Goal: Task Accomplishment & Management: Manage account settings

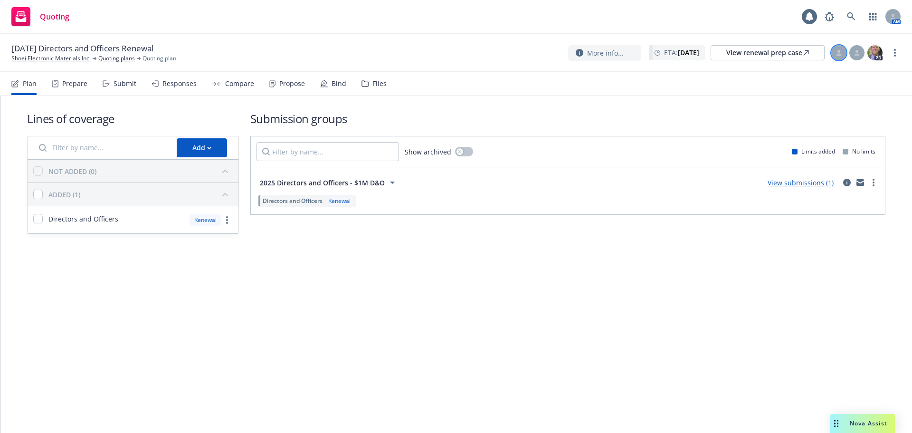
click at [452, 56] on div at bounding box center [838, 52] width 15 height 15
click at [452, 115] on select "Select an account manager... Nicholas Baldwin" at bounding box center [762, 114] width 151 height 19
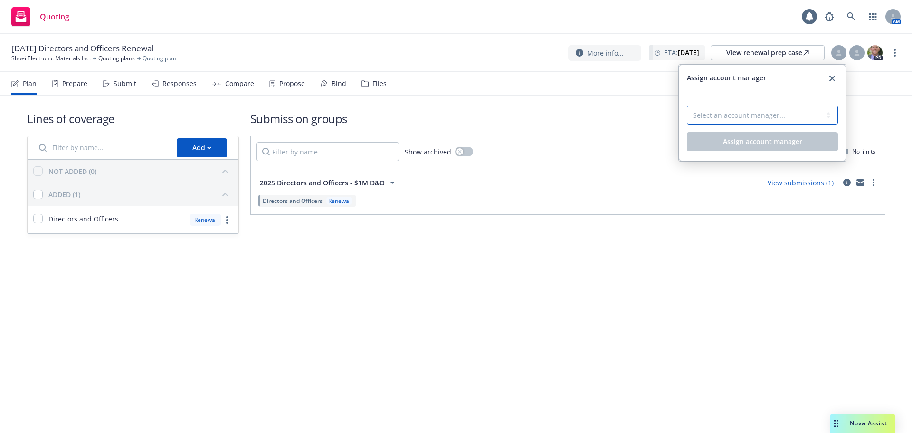
select select "5415493c-816c-42a2-8d02-1e577820e081"
click at [452, 105] on select "Select an account manager... Nicholas Baldwin" at bounding box center [762, 114] width 151 height 19
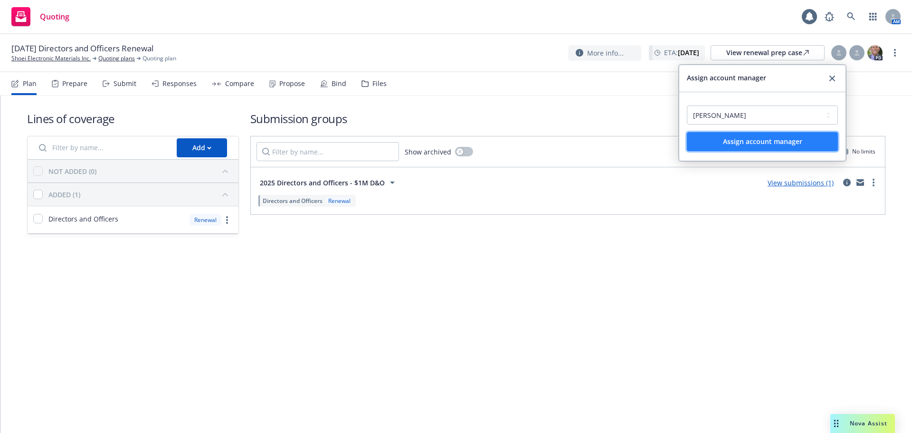
click at [452, 134] on button "Assign account manager" at bounding box center [762, 141] width 151 height 19
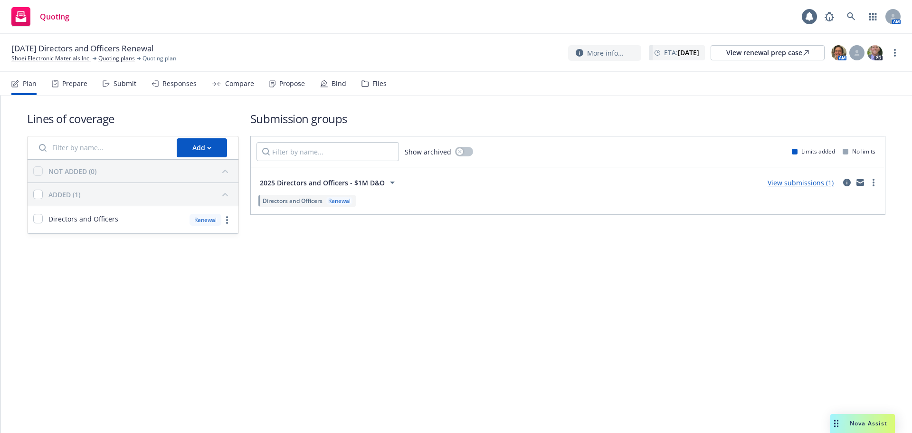
click at [452, 48] on div "AM PD" at bounding box center [856, 52] width 53 height 17
click at [452, 54] on div at bounding box center [856, 52] width 15 height 15
click at [452, 98] on div "Select a customer service associate... Lacy Lipetzky Assign customer service as…" at bounding box center [780, 124] width 166 height 65
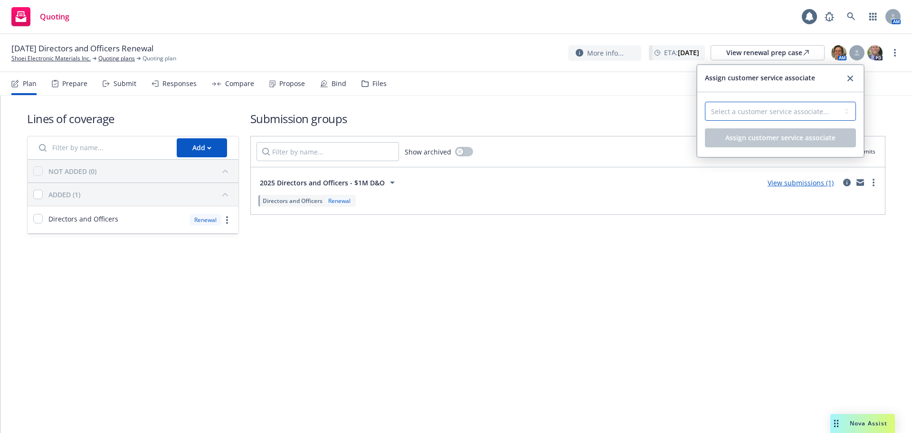
drag, startPoint x: 818, startPoint y: 110, endPoint x: 814, endPoint y: 115, distance: 6.2
click at [452, 110] on select "Select a customer service associate... Lacy Lipetzky" at bounding box center [780, 111] width 151 height 19
select select "58953589-d9ae-43de-9bc7-98fc7eaa6a0c"
click at [452, 102] on select "Select a customer service associate... Lacy Lipetzky" at bounding box center [780, 111] width 151 height 19
click at [452, 142] on button "Assign customer service associate" at bounding box center [780, 137] width 151 height 19
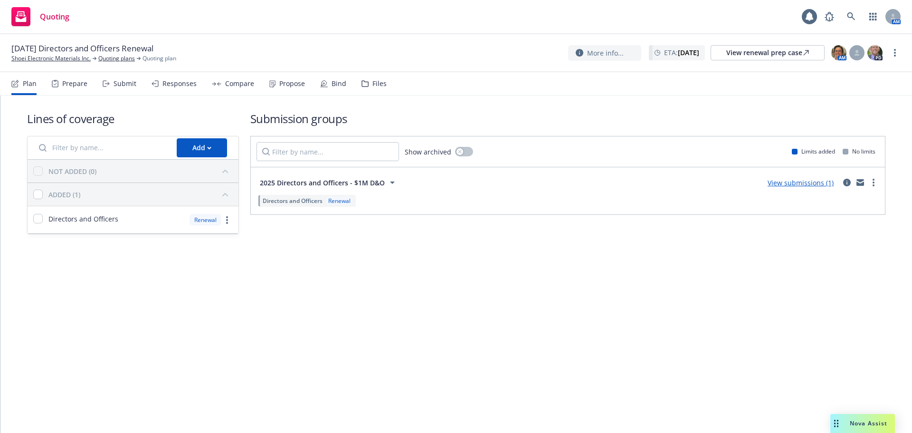
click at [452, 138] on button "Assign customer service associate" at bounding box center [780, 136] width 151 height 19
click at [452, 183] on icon "circleInformation" at bounding box center [847, 183] width 8 height 8
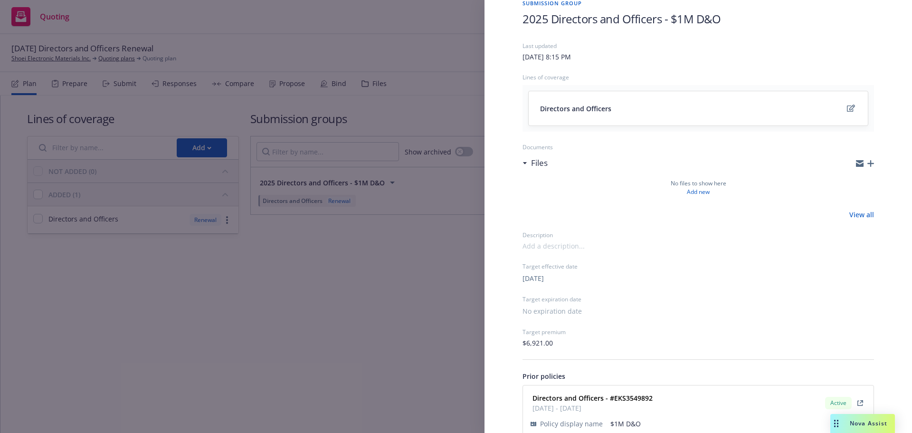
scroll to position [91, 0]
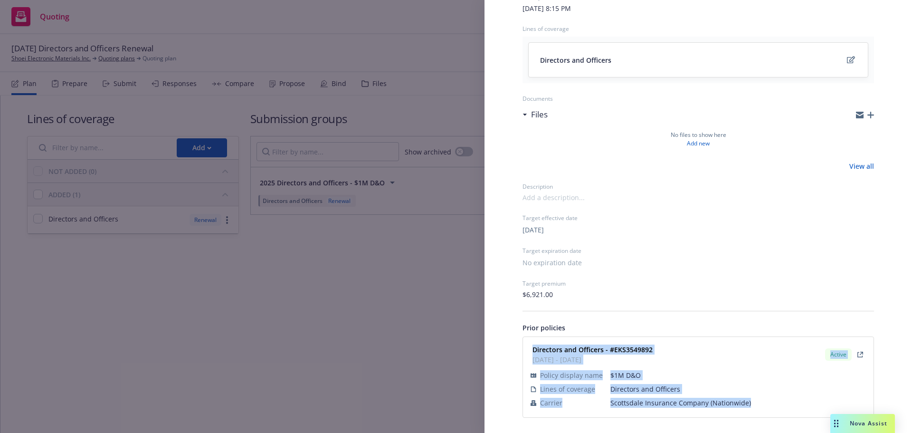
drag, startPoint x: 530, startPoint y: 347, endPoint x: 748, endPoint y: 406, distance: 225.7
click at [452, 189] on div "Directors and Officers - #EKS3549892 11/12/2024 - 11/12/2025 Active Policy disp…" at bounding box center [697, 376] width 339 height 69
copy div "Directors and Officers - #EKS3549892 11/12/2024 - 11/12/2025 Active Policy disp…"
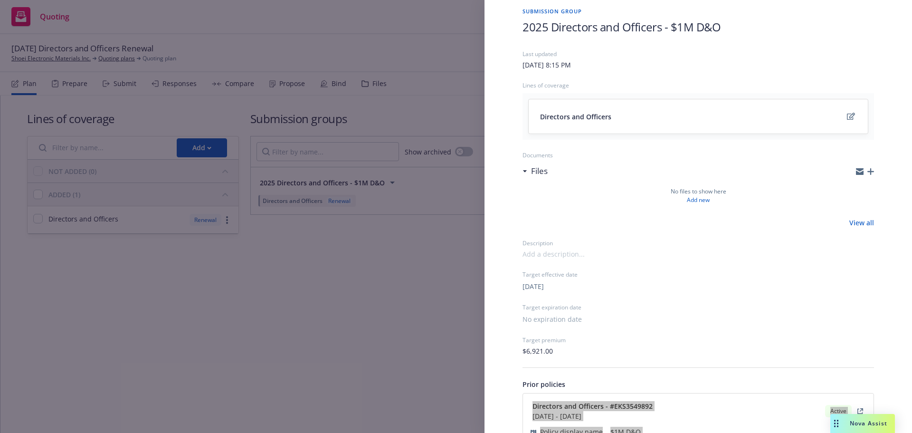
scroll to position [0, 0]
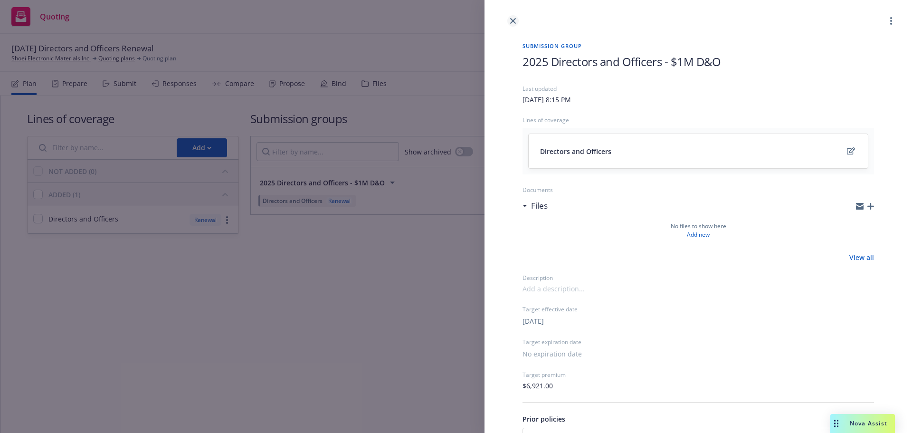
click at [452, 20] on link "close" at bounding box center [512, 20] width 11 height 11
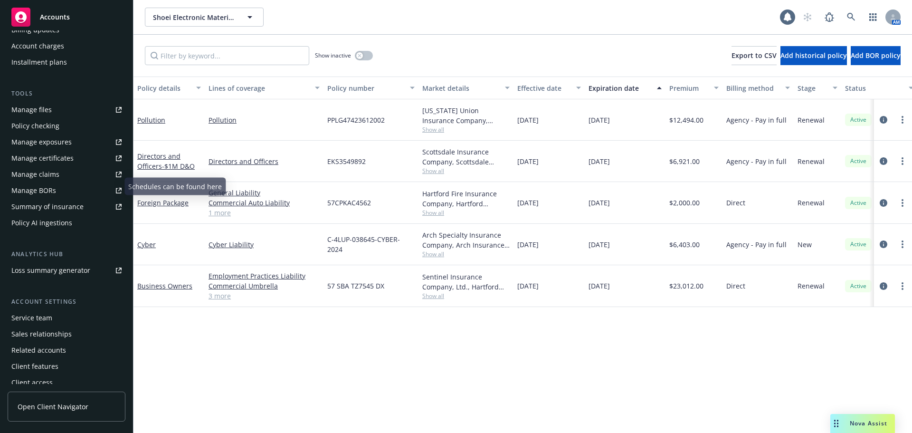
scroll to position [218, 0]
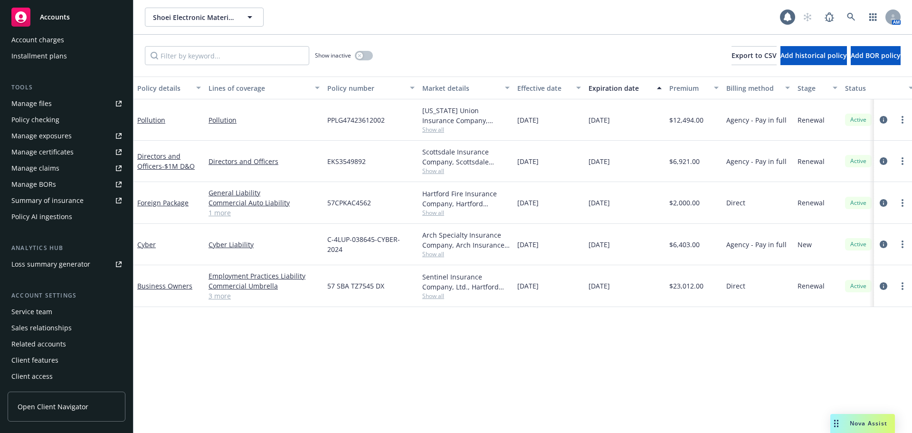
click at [31, 316] on div "Service team" at bounding box center [31, 311] width 41 height 15
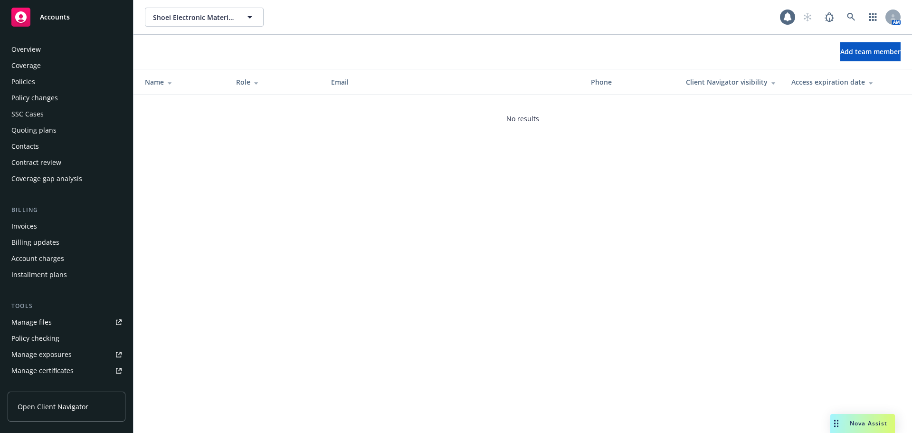
scroll to position [218, 0]
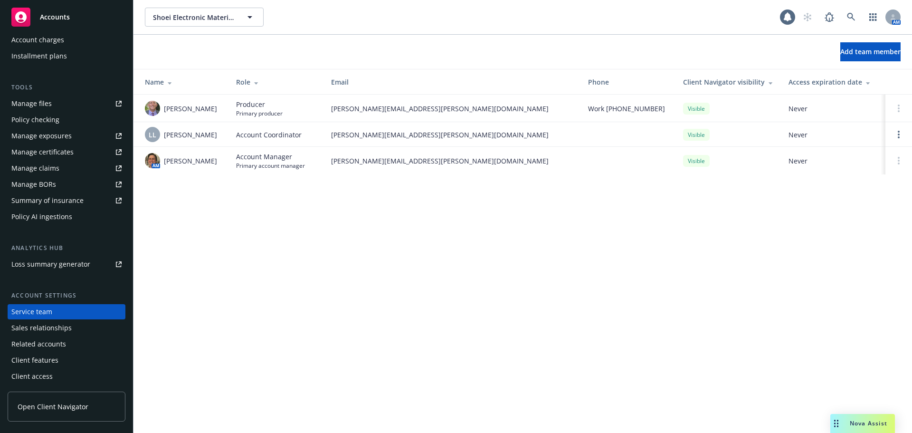
click at [33, 105] on div "Manage files" at bounding box center [31, 103] width 40 height 15
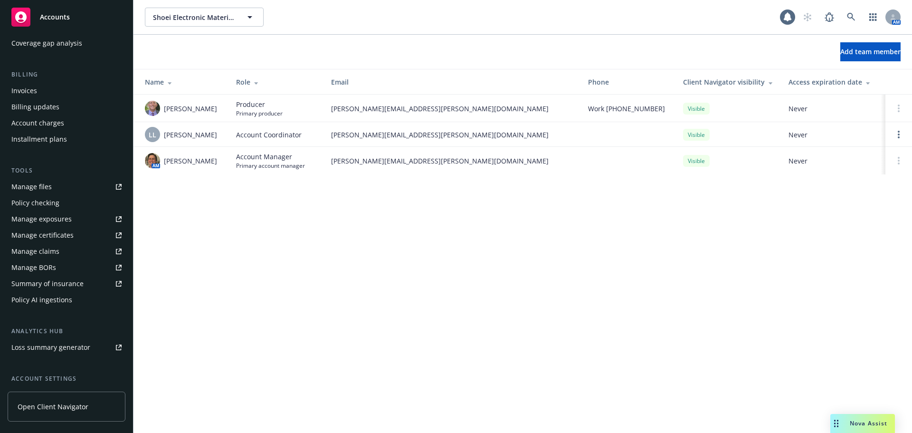
scroll to position [0, 0]
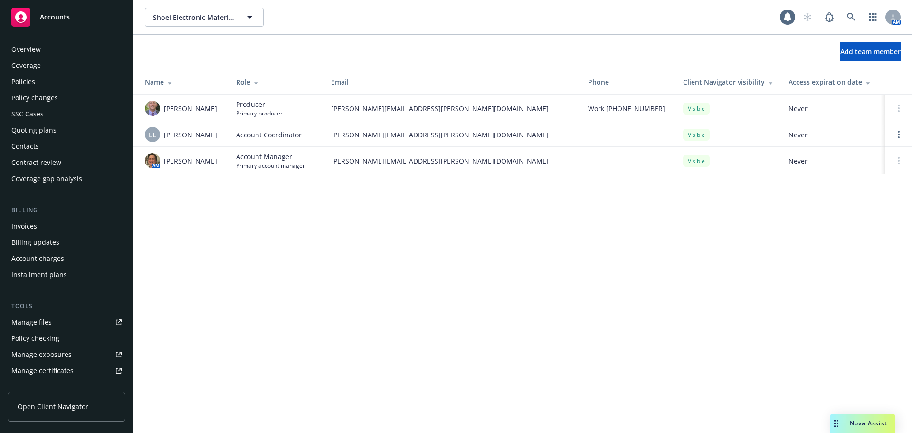
click at [29, 78] on div "Policies" at bounding box center [23, 81] width 24 height 15
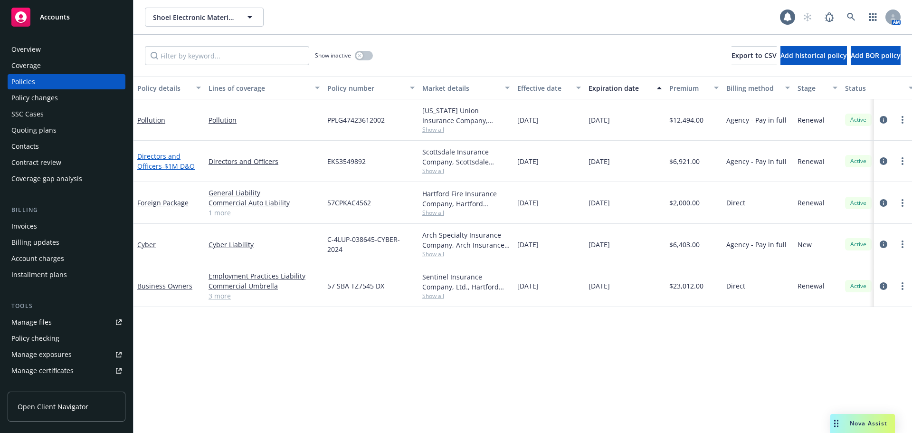
click at [156, 164] on link "Directors and Officers - $1M D&O" at bounding box center [165, 160] width 57 height 19
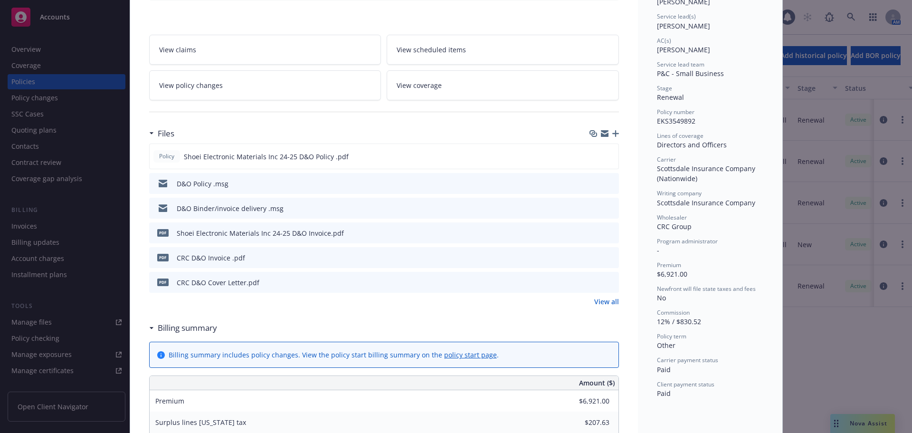
scroll to position [142, 0]
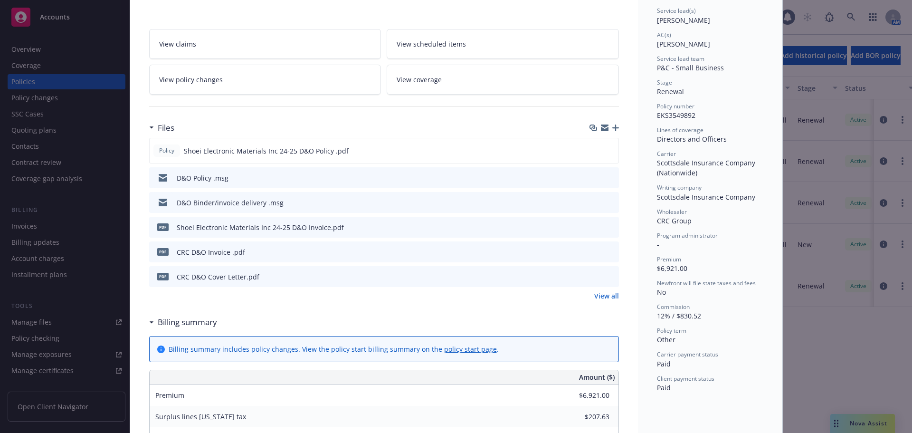
click at [609, 251] on icon "preview file" at bounding box center [609, 251] width 9 height 7
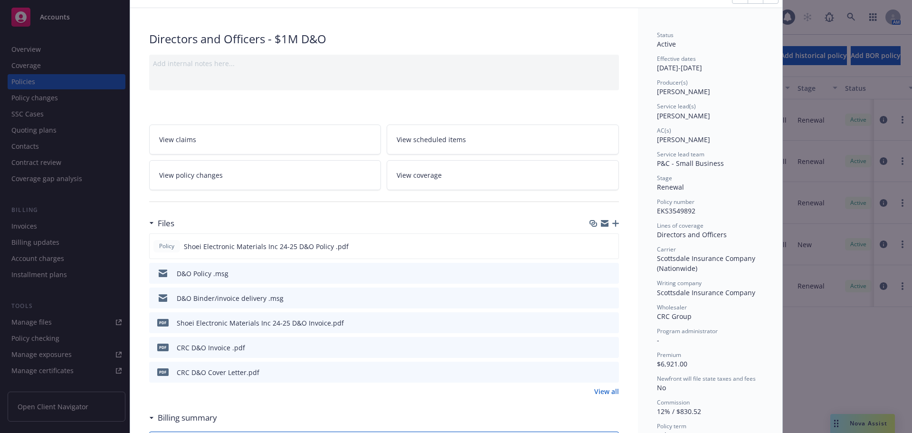
scroll to position [0, 0]
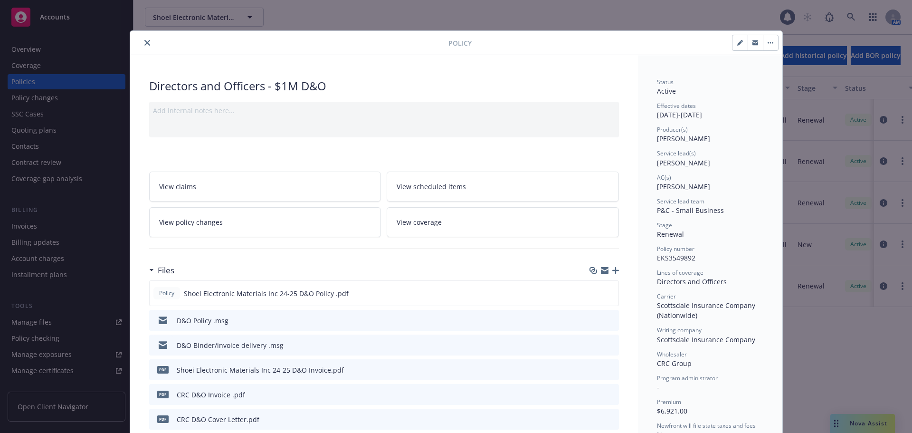
click at [141, 38] on button "close" at bounding box center [146, 42] width 11 height 11
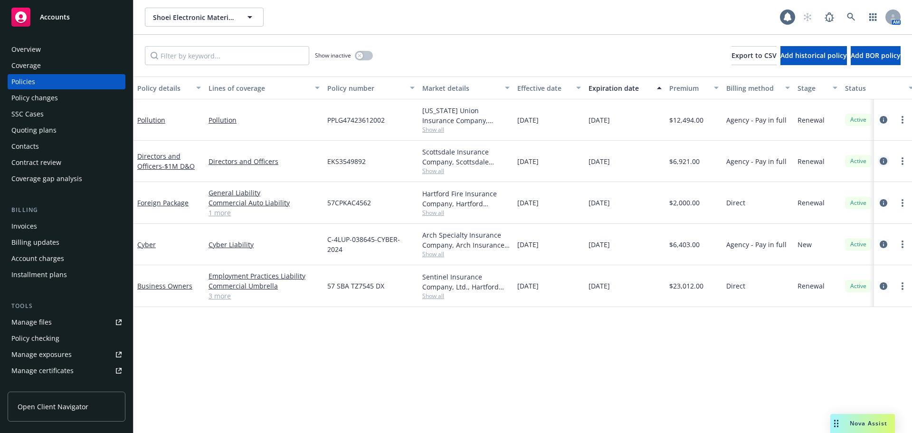
click at [884, 160] on icon "circleInformation" at bounding box center [883, 161] width 8 height 8
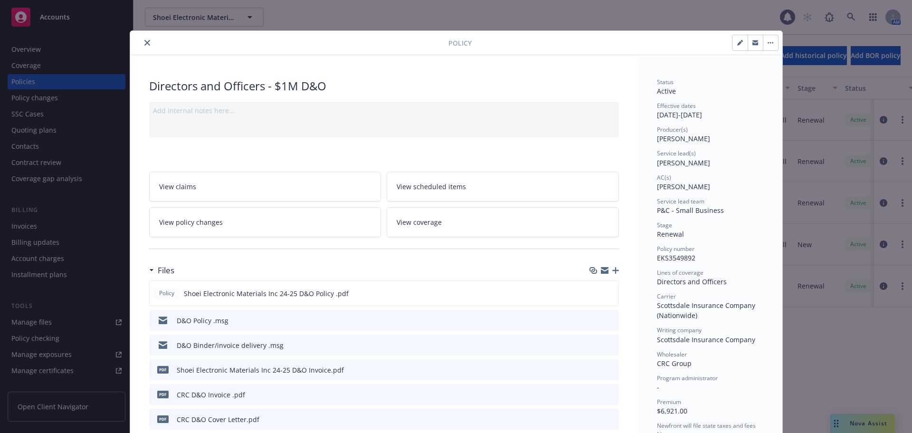
click at [144, 42] on icon "close" at bounding box center [147, 43] width 6 height 6
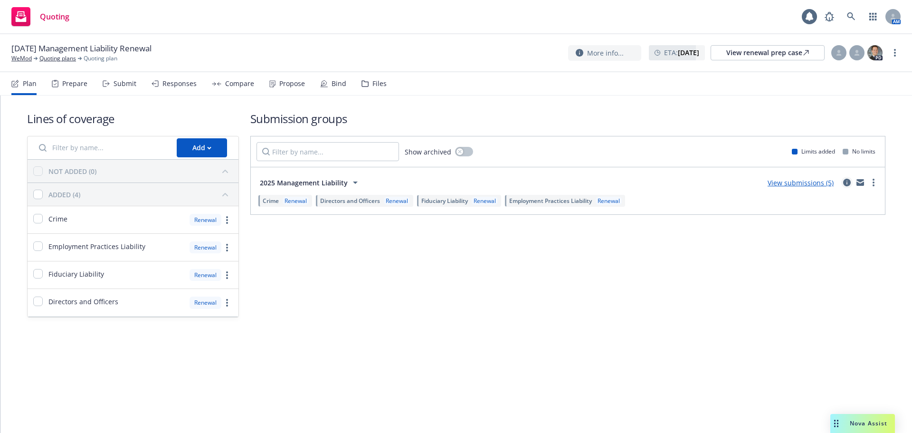
click at [849, 182] on icon "circleInformation" at bounding box center [847, 183] width 8 height 8
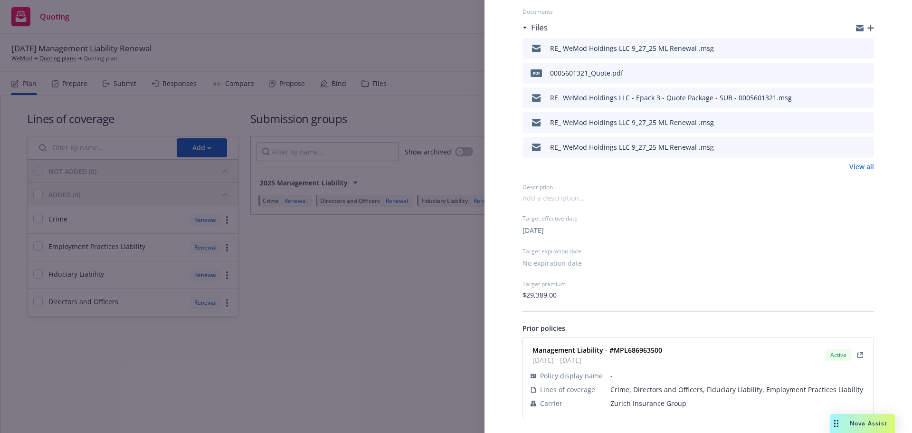
scroll to position [318, 0]
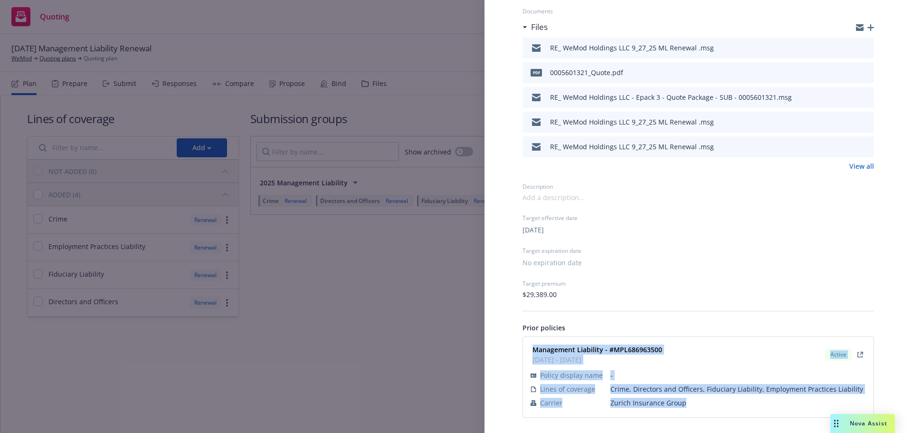
drag, startPoint x: 532, startPoint y: 346, endPoint x: 706, endPoint y: 402, distance: 183.3
click at [706, 402] on div "Management Liability - #MPL686963500 09/27/2024 - 09/27/2025 Active Policy disp…" at bounding box center [697, 376] width 339 height 69
copy div "Management Liability - #MPL686963500 09/27/2024 - 09/27/2025 Active Policy disp…"
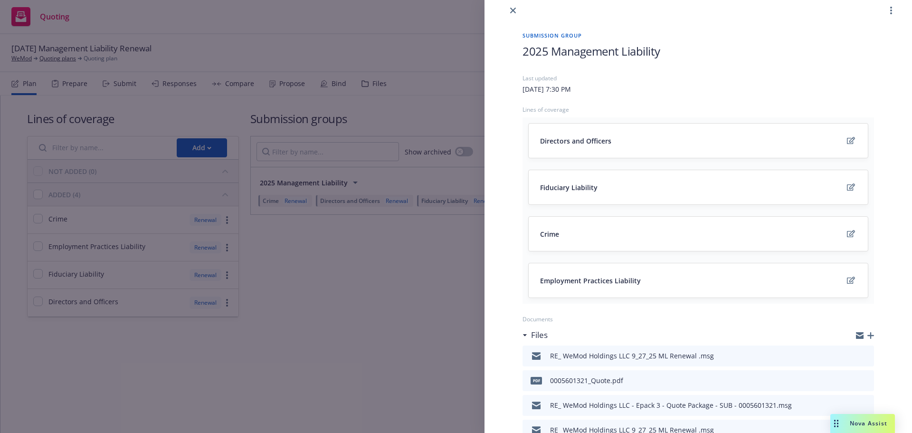
scroll to position [0, 0]
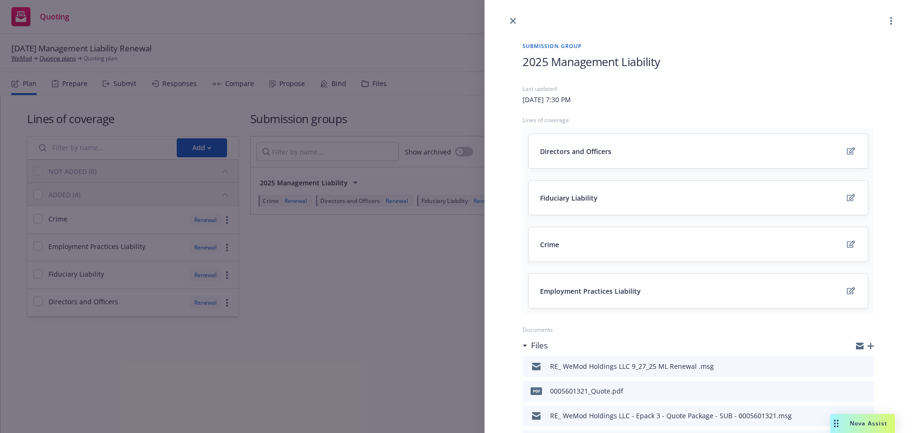
drag, startPoint x: 512, startPoint y: 21, endPoint x: 490, endPoint y: 25, distance: 22.3
click at [512, 21] on icon "close" at bounding box center [513, 21] width 6 height 6
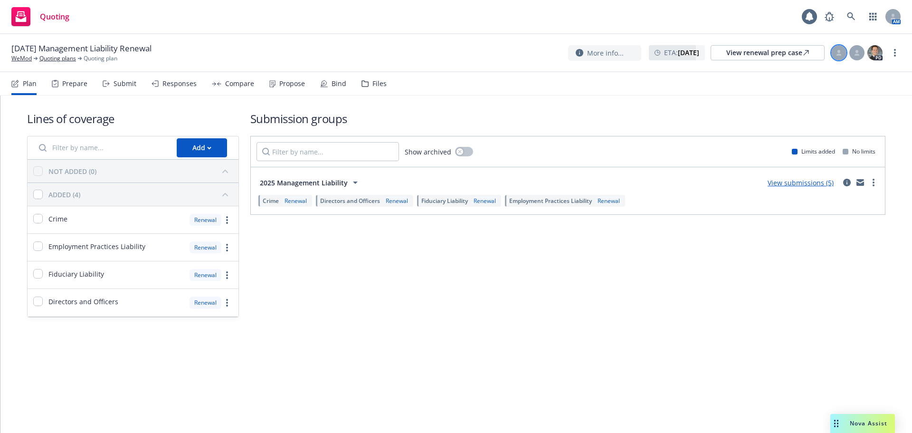
click at [837, 47] on div at bounding box center [838, 52] width 15 height 15
click at [772, 108] on select "Select an account manager... Adnan Shaikh Melissa Walker Nicholas Baldwin Param…" at bounding box center [762, 114] width 151 height 19
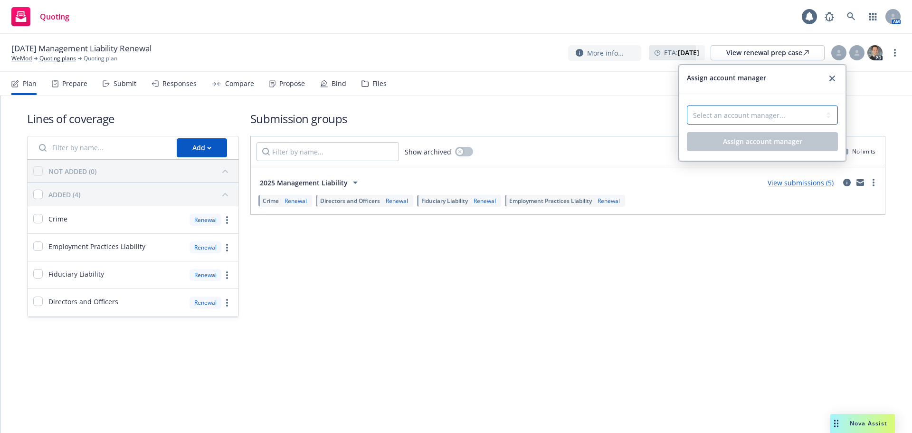
select select "5415493c-816c-42a2-8d02-1e577820e081"
click at [687, 105] on select "Select an account manager... Adnan Shaikh Melissa Walker Nicholas Baldwin Param…" at bounding box center [762, 114] width 151 height 19
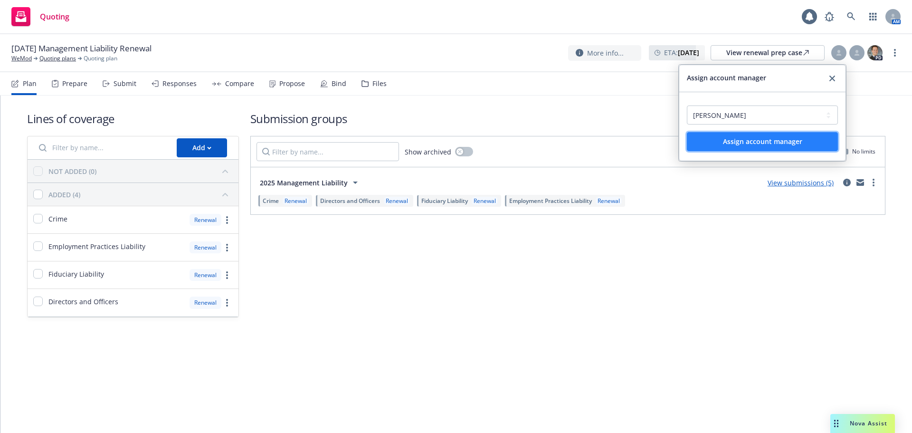
click at [790, 146] on button "Assign account manager" at bounding box center [762, 141] width 151 height 19
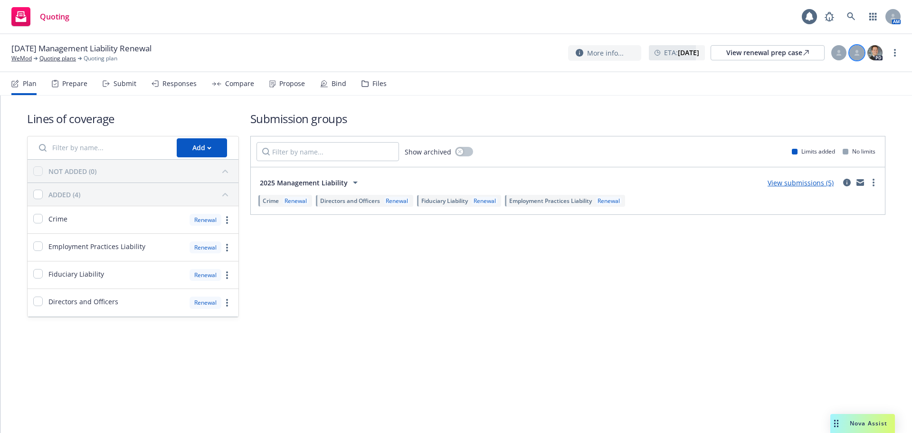
click at [858, 56] on div at bounding box center [856, 52] width 15 height 15
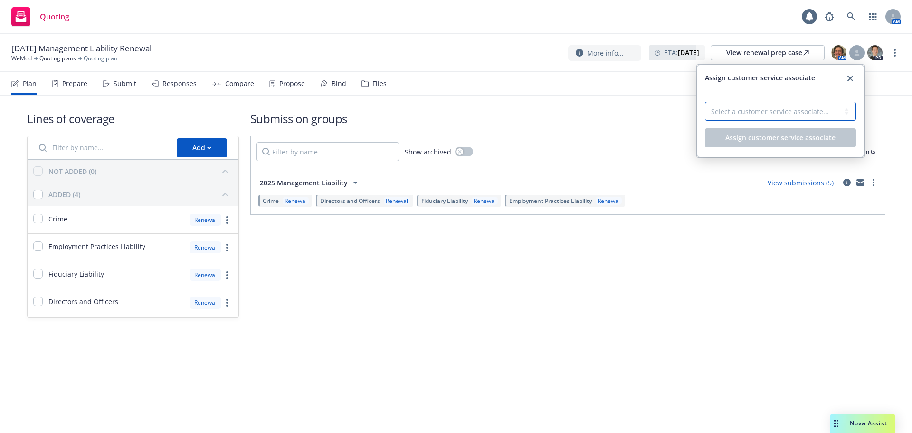
click at [800, 117] on select "Select a customer service associate... Lacy Lipetzky Michael Chapman Monica Que…" at bounding box center [780, 111] width 151 height 19
select select "58953589-d9ae-43de-9bc7-98fc7eaa6a0c"
click at [705, 102] on select "Select a customer service associate... Lacy Lipetzky Michael Chapman Monica Que…" at bounding box center [780, 111] width 151 height 19
click at [800, 141] on span "Assign customer service associate" at bounding box center [780, 137] width 110 height 9
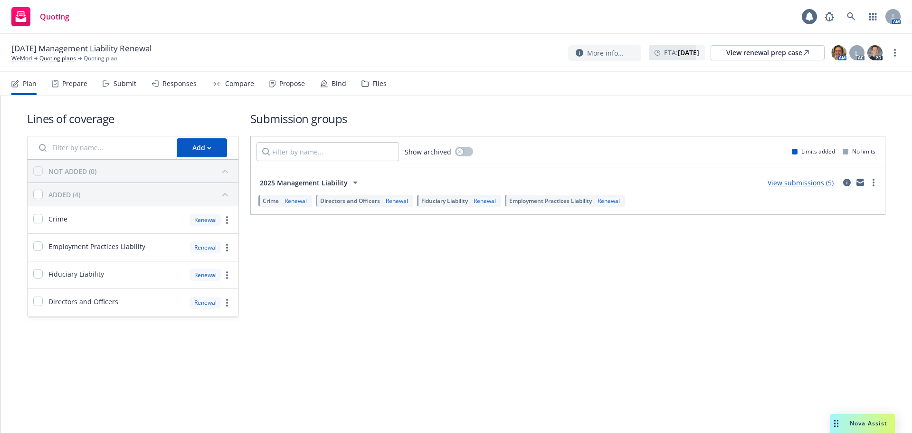
click at [841, 86] on nav "Plan Prepare Submit Responses Compare Propose Bind Files" at bounding box center [455, 83] width 889 height 23
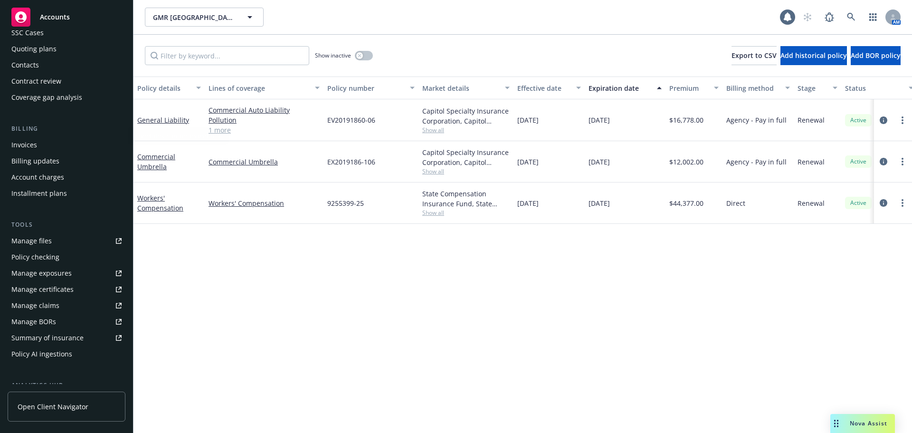
scroll to position [218, 0]
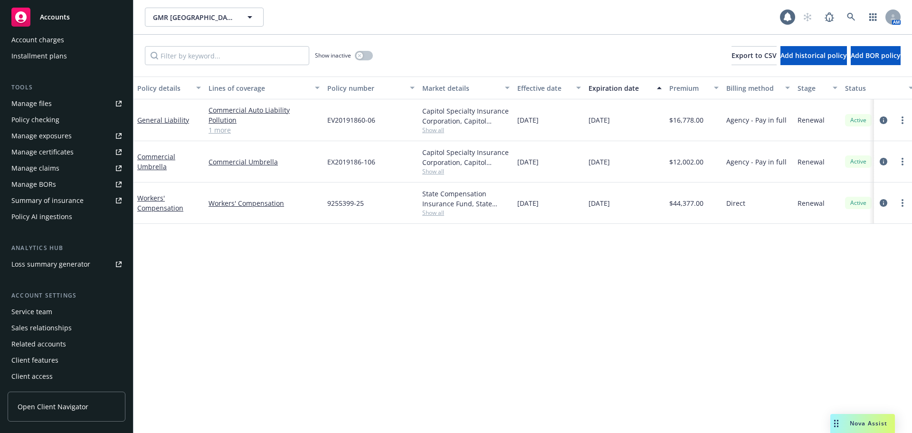
click at [36, 310] on div "Service team" at bounding box center [31, 311] width 41 height 15
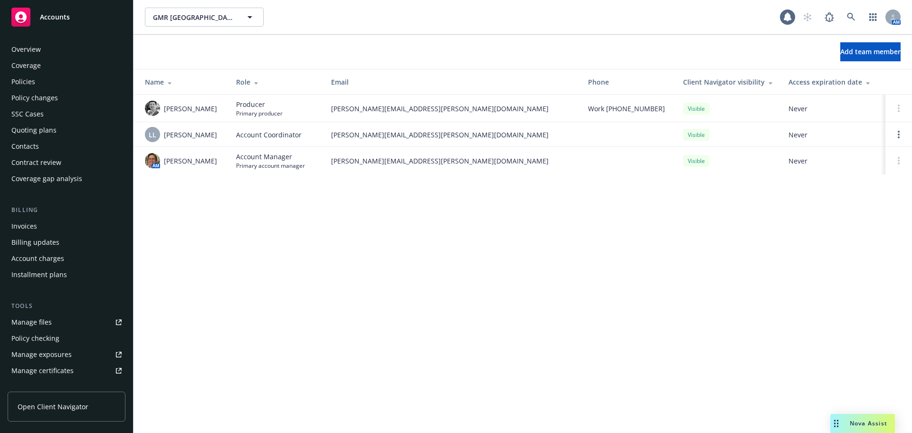
click at [32, 77] on div "Policies" at bounding box center [23, 81] width 24 height 15
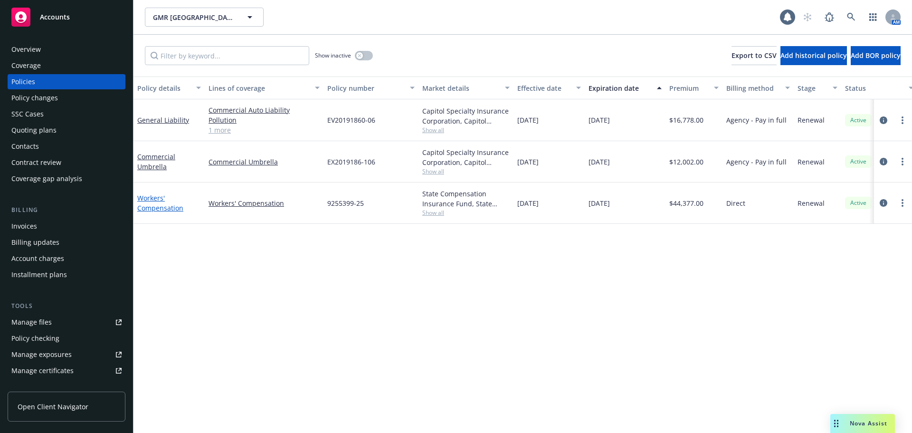
click at [153, 198] on link "Workers' Compensation" at bounding box center [160, 202] width 46 height 19
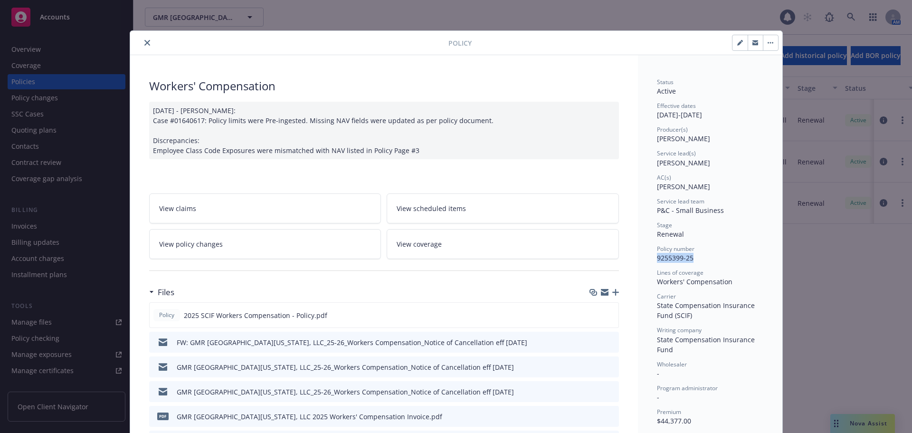
drag, startPoint x: 654, startPoint y: 260, endPoint x: 696, endPoint y: 260, distance: 42.3
click at [696, 260] on div "Policy number 9255399-25" at bounding box center [710, 254] width 106 height 18
copy span "9255399-25"
click at [144, 42] on icon "close" at bounding box center [147, 43] width 6 height 6
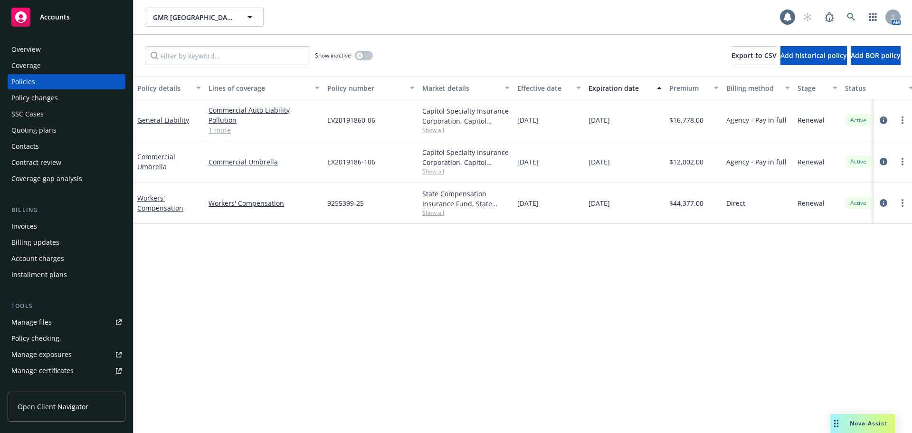
click at [35, 49] on div "Overview" at bounding box center [25, 49] width 29 height 15
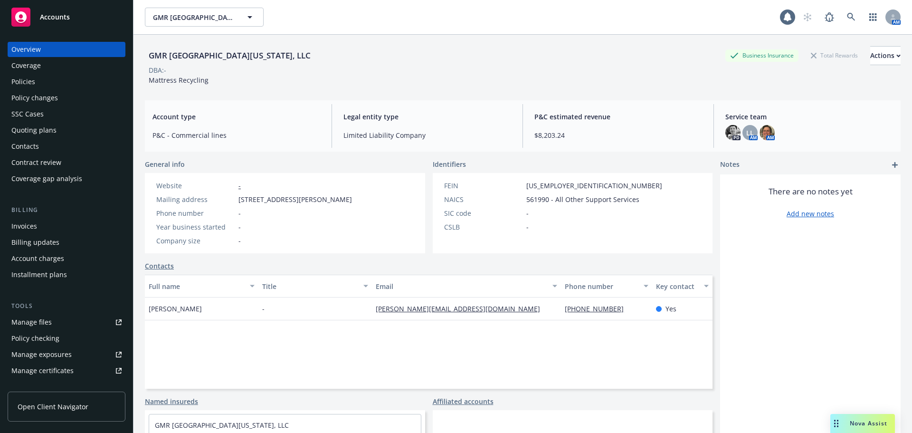
click at [28, 83] on div "Policies" at bounding box center [23, 81] width 24 height 15
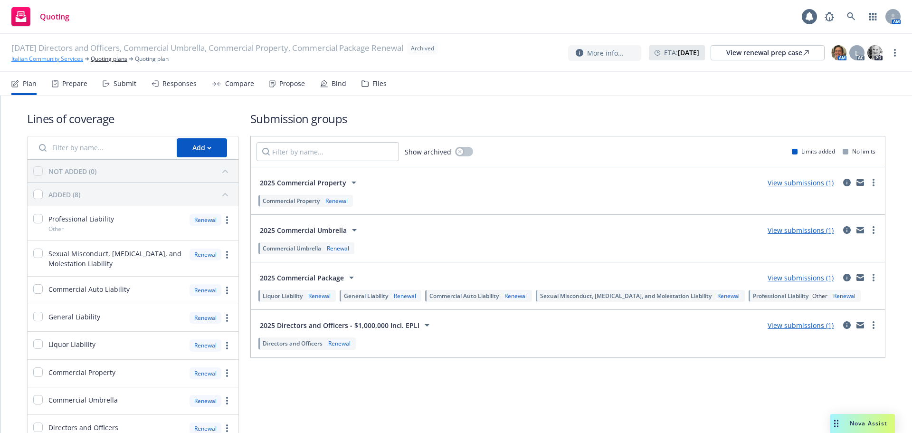
click at [67, 56] on link "Italian Community Services" at bounding box center [47, 59] width 72 height 9
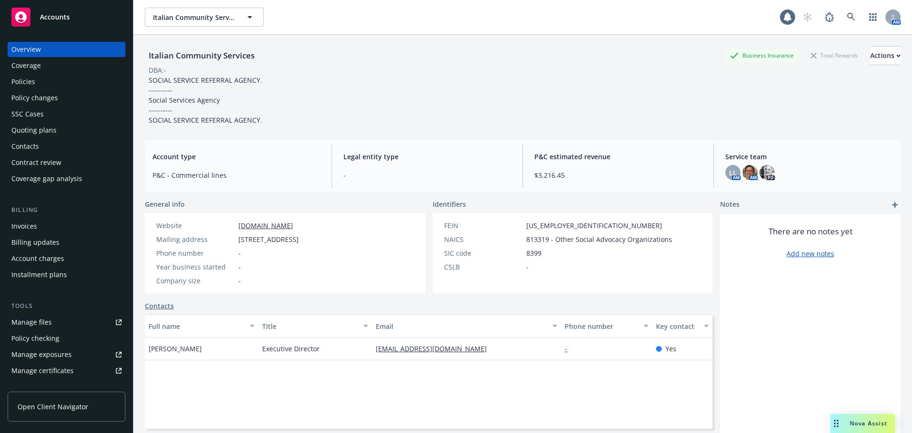
click at [20, 77] on div "Policies" at bounding box center [23, 81] width 24 height 15
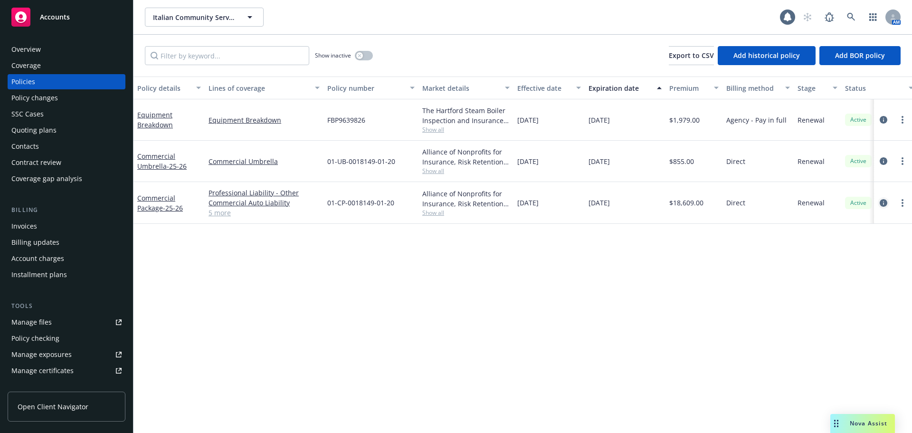
click at [882, 203] on icon "circleInformation" at bounding box center [883, 203] width 8 height 8
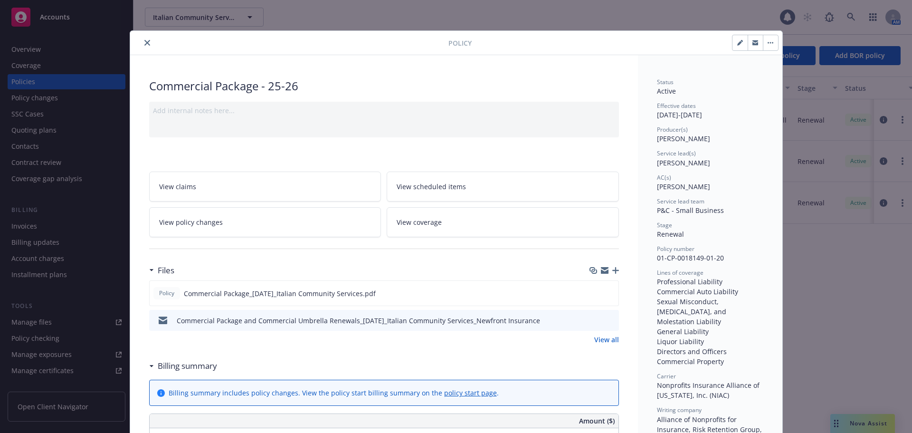
click at [733, 39] on button "button" at bounding box center [739, 42] width 15 height 15
select select "RENEWAL"
select select "12"
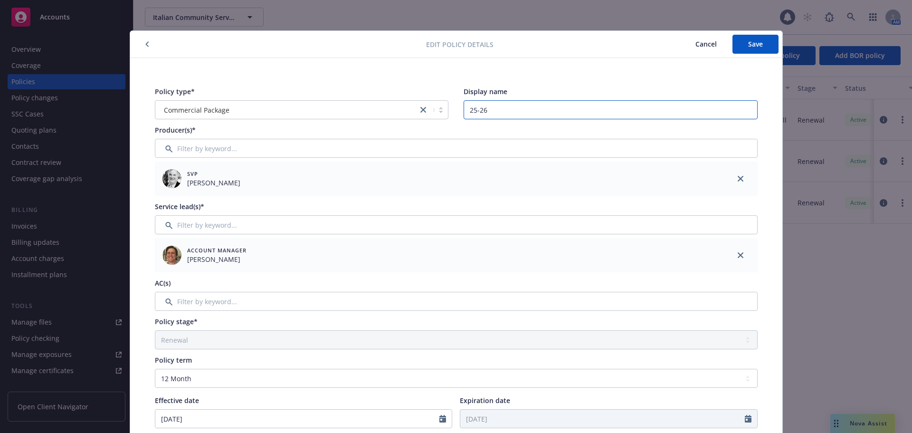
drag, startPoint x: 527, startPoint y: 112, endPoint x: 372, endPoint y: 74, distance: 160.3
click at [381, 95] on div "Policy type* Commercial Package Display name 25-26" at bounding box center [456, 102] width 602 height 33
click at [190, 303] on input "Filter by keyword..." at bounding box center [456, 301] width 602 height 19
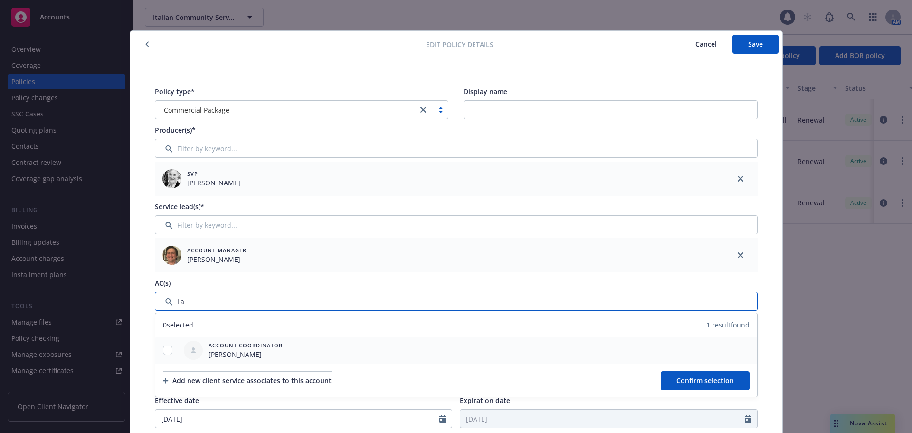
type input "La"
click at [165, 344] on div at bounding box center [167, 350] width 25 height 27
click at [166, 349] on input "checkbox" at bounding box center [167, 349] width 9 height 9
checkbox input "true"
click at [717, 383] on span "Confirm selection" at bounding box center [704, 380] width 57 height 9
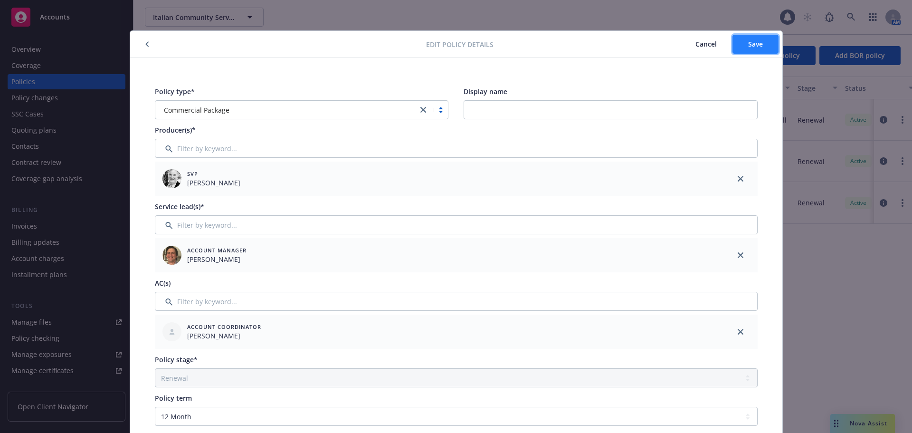
click at [747, 53] on button "Save" at bounding box center [755, 44] width 46 height 19
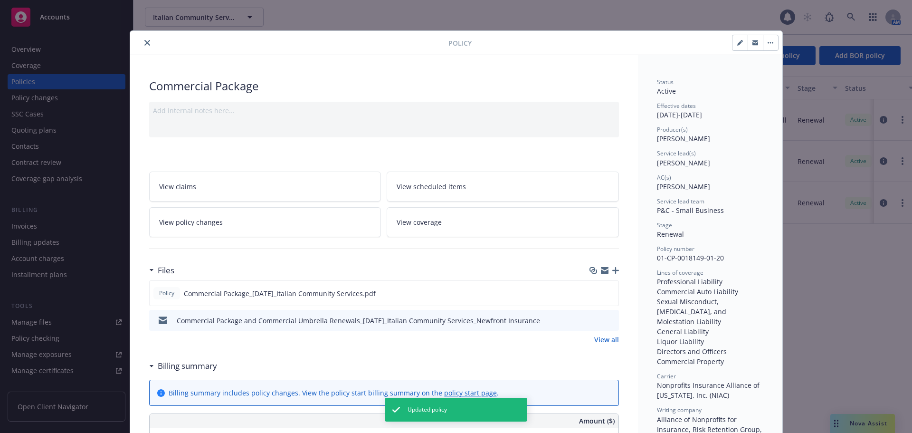
click at [147, 45] on button "close" at bounding box center [146, 42] width 11 height 11
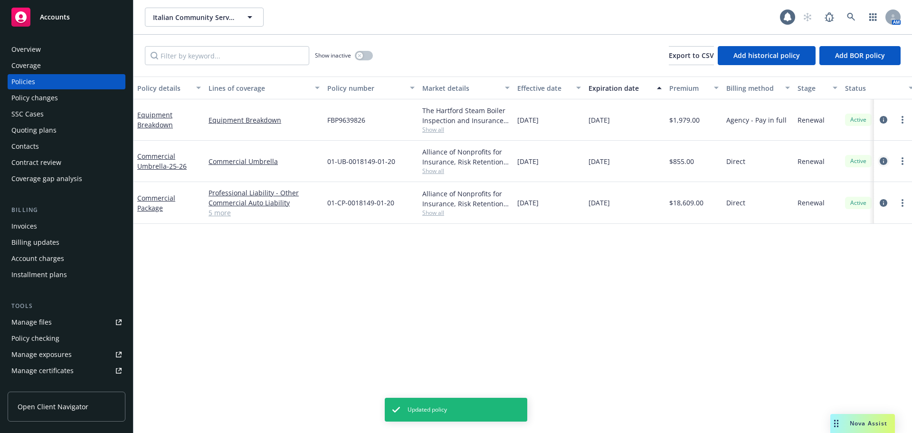
click at [883, 165] on link "circleInformation" at bounding box center [882, 160] width 11 height 11
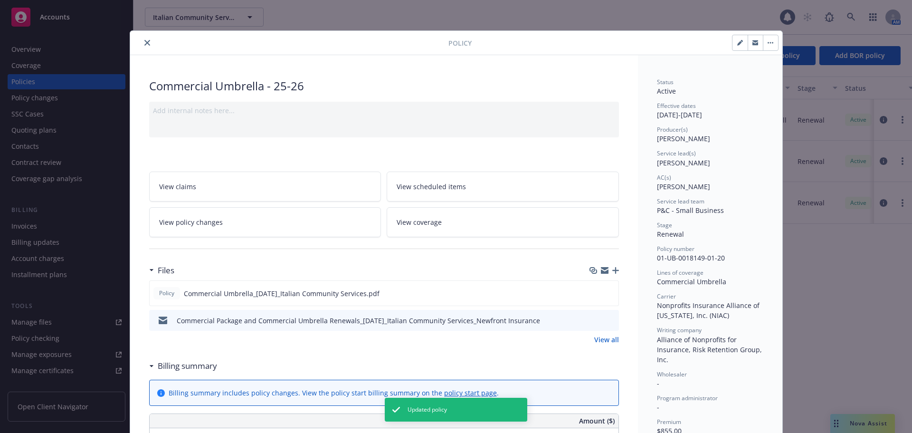
click at [737, 40] on icon "button" at bounding box center [740, 43] width 6 height 6
select select "RENEWAL"
select select "12"
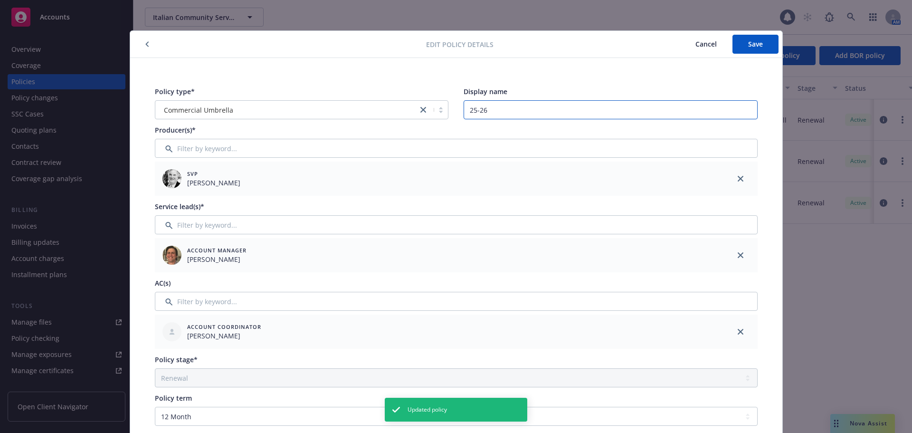
drag, startPoint x: 567, startPoint y: 109, endPoint x: 475, endPoint y: 97, distance: 92.8
click at [488, 104] on input "25-26" at bounding box center [610, 109] width 294 height 19
click at [415, 109] on div "Policy type* Commercial Umbrella Display name 25-26" at bounding box center [456, 102] width 602 height 33
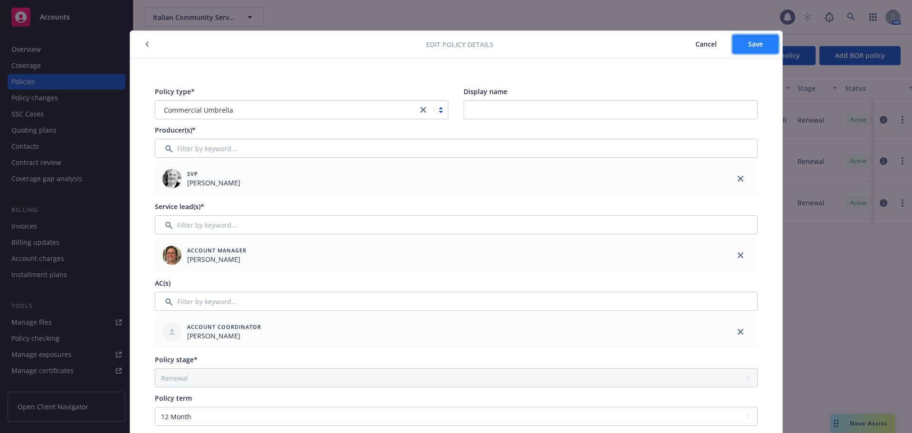
click at [742, 38] on button "Save" at bounding box center [755, 44] width 46 height 19
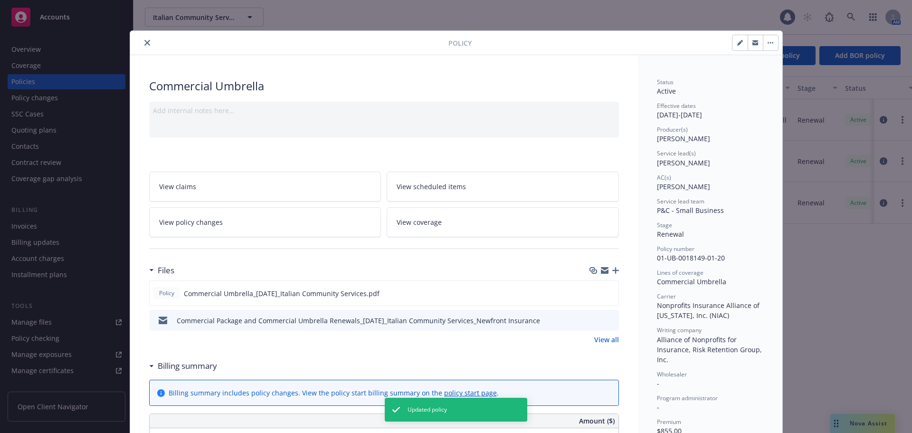
click at [145, 47] on button "close" at bounding box center [146, 42] width 11 height 11
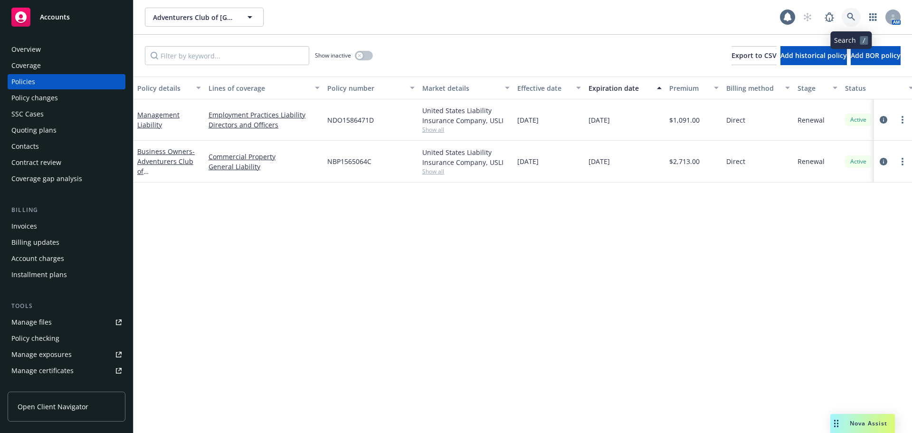
click at [852, 16] on icon at bounding box center [851, 17] width 8 height 8
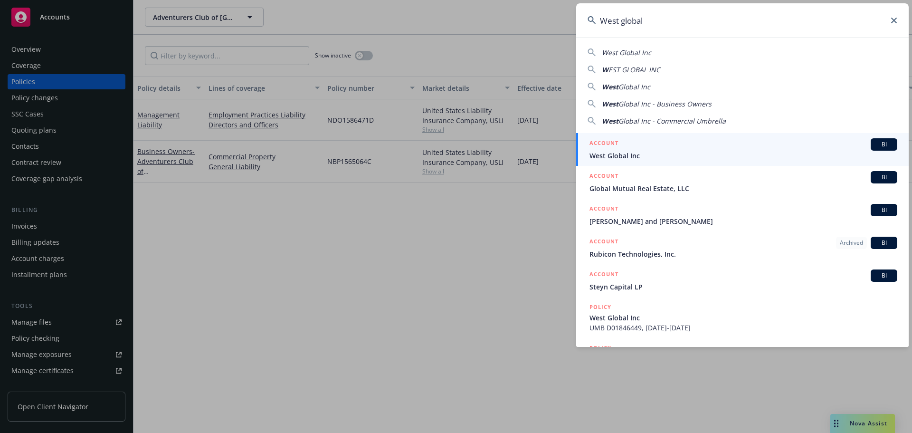
type input "West global"
click at [628, 147] on div "ACCOUNT BI" at bounding box center [743, 144] width 308 height 12
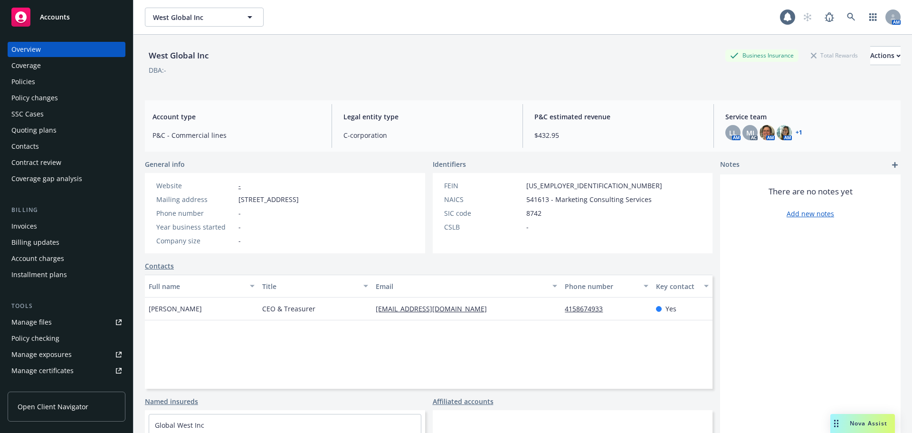
click at [58, 86] on div "Policies" at bounding box center [66, 81] width 110 height 15
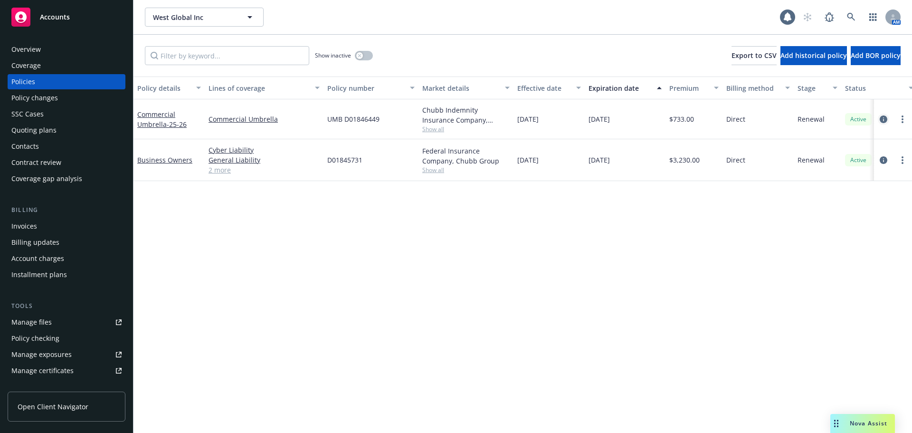
click at [887, 119] on link "circleInformation" at bounding box center [882, 118] width 11 height 11
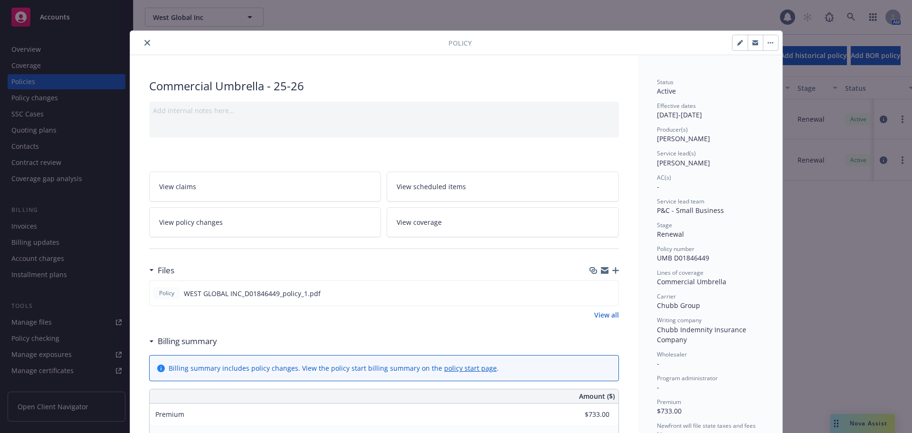
click at [737, 44] on icon "button" at bounding box center [740, 43] width 6 height 6
select select "RENEWAL"
select select "12"
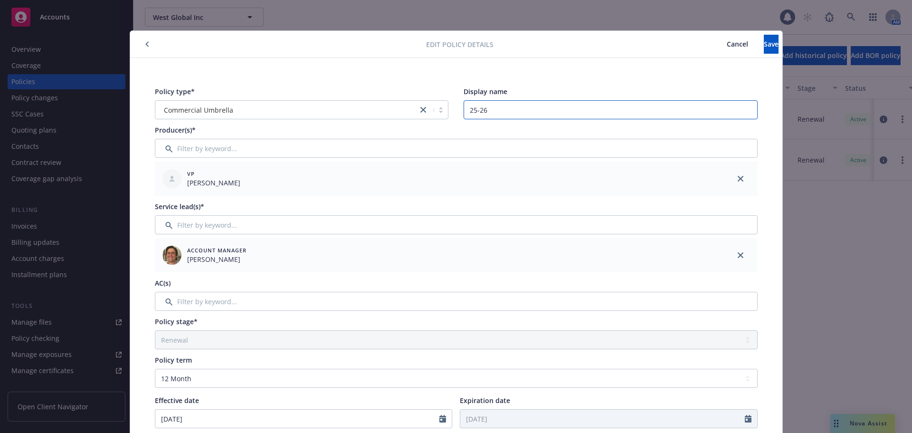
drag, startPoint x: 493, startPoint y: 108, endPoint x: 414, endPoint y: 101, distance: 80.1
click at [414, 101] on div "Policy type* Commercial Umbrella Display name 25-26" at bounding box center [456, 102] width 602 height 33
click at [204, 302] on input "Filter by keyword..." at bounding box center [456, 301] width 602 height 19
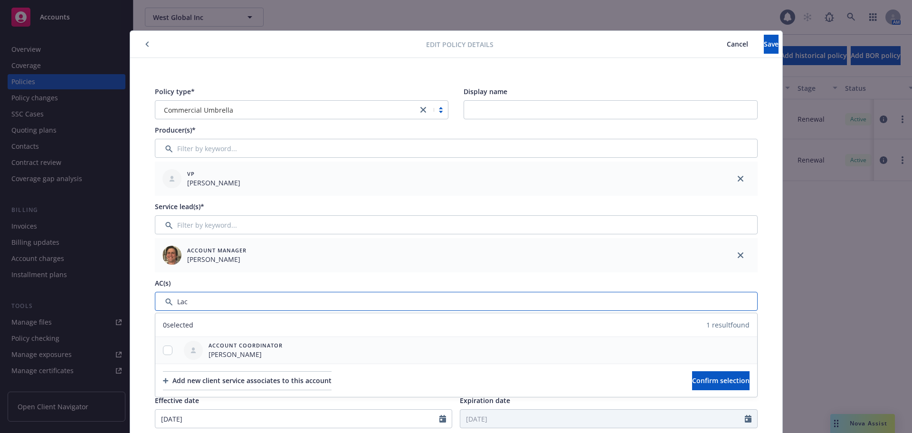
type input "Lac"
click at [163, 353] on input "checkbox" at bounding box center [167, 349] width 9 height 9
checkbox input "true"
click at [705, 377] on span "Confirm selection" at bounding box center [720, 380] width 57 height 9
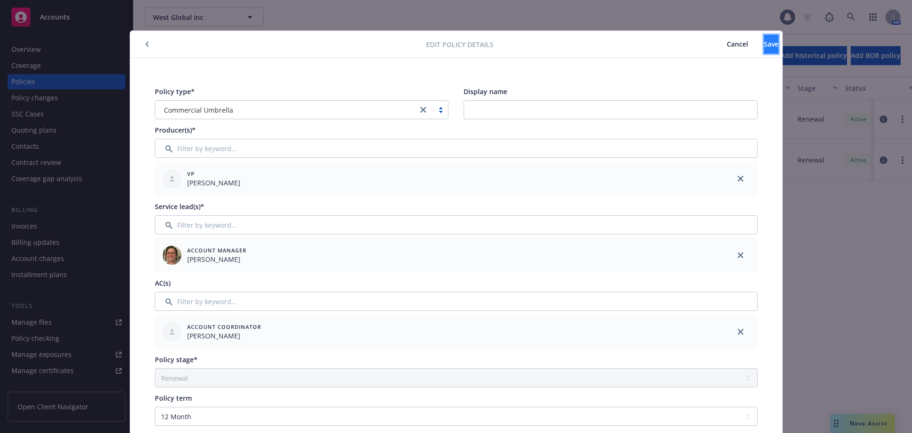
click at [763, 53] on button "Save" at bounding box center [770, 44] width 15 height 19
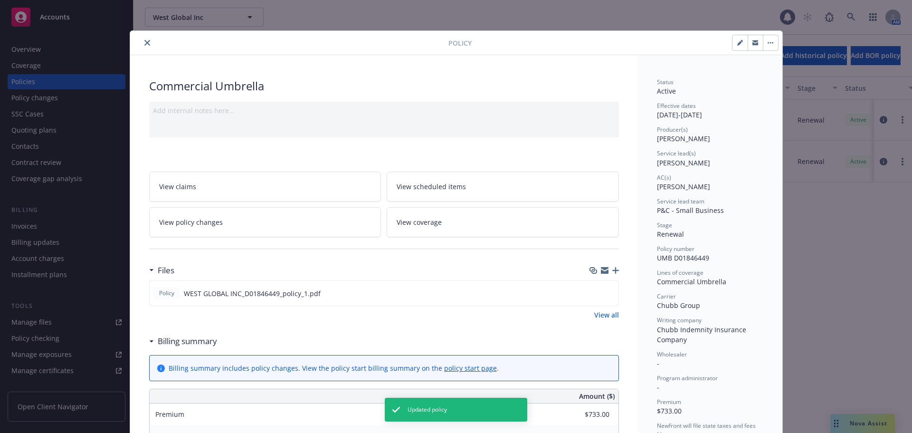
drag, startPoint x: 135, startPoint y: 45, endPoint x: 144, endPoint y: 45, distance: 8.5
click at [139, 45] on div at bounding box center [291, 42] width 314 height 11
click at [148, 45] on button "close" at bounding box center [146, 42] width 11 height 11
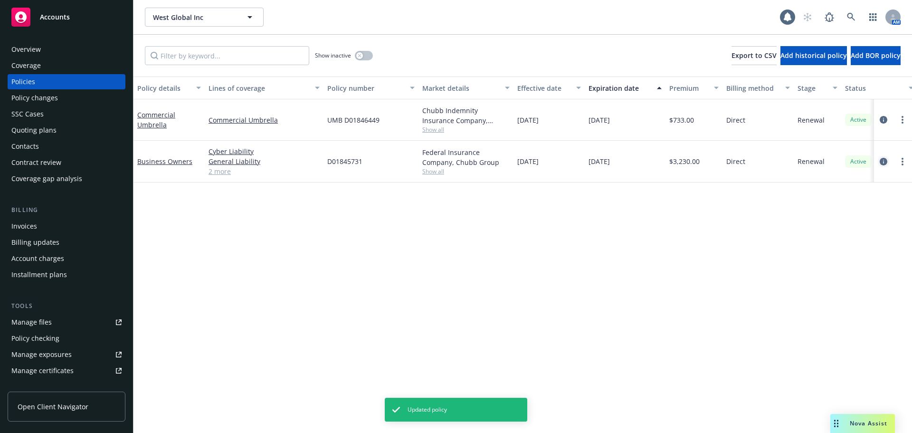
click at [882, 161] on icon "circleInformation" at bounding box center [883, 162] width 8 height 8
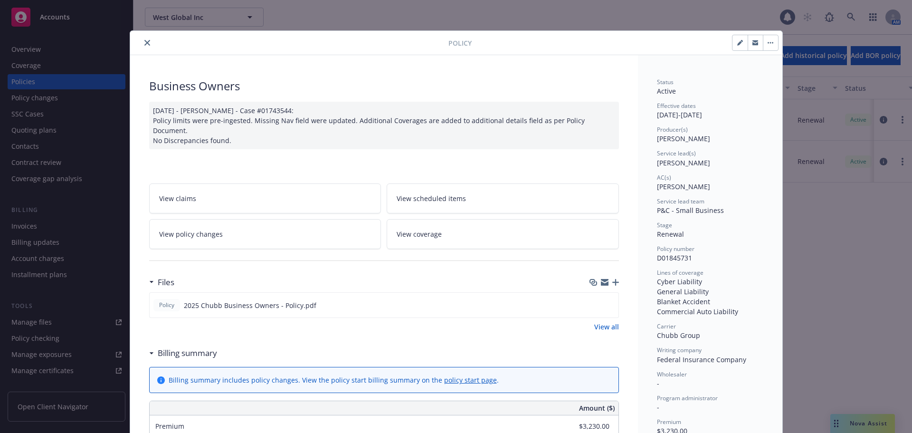
click at [144, 43] on icon "close" at bounding box center [147, 43] width 6 height 6
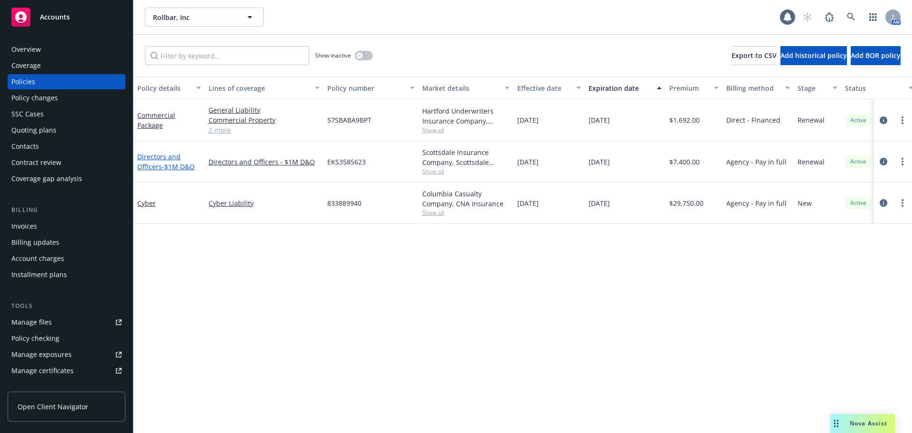
click at [151, 169] on link "Directors and Officers - $1M D&O" at bounding box center [165, 161] width 57 height 19
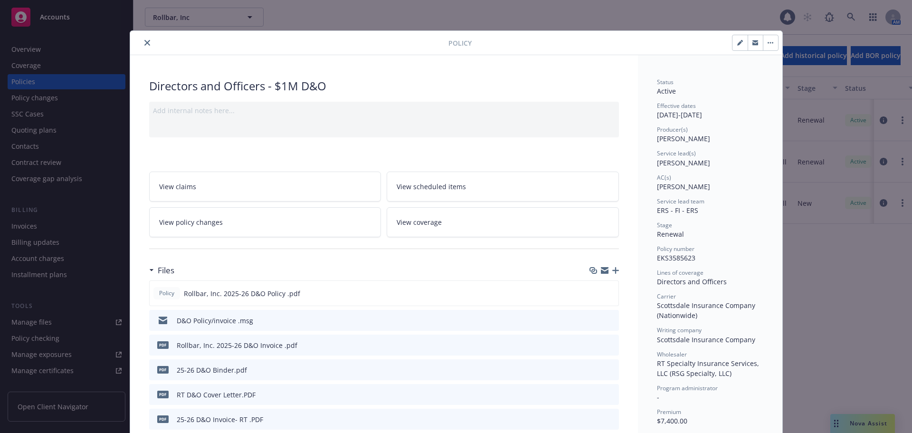
click at [144, 43] on icon "close" at bounding box center [147, 43] width 6 height 6
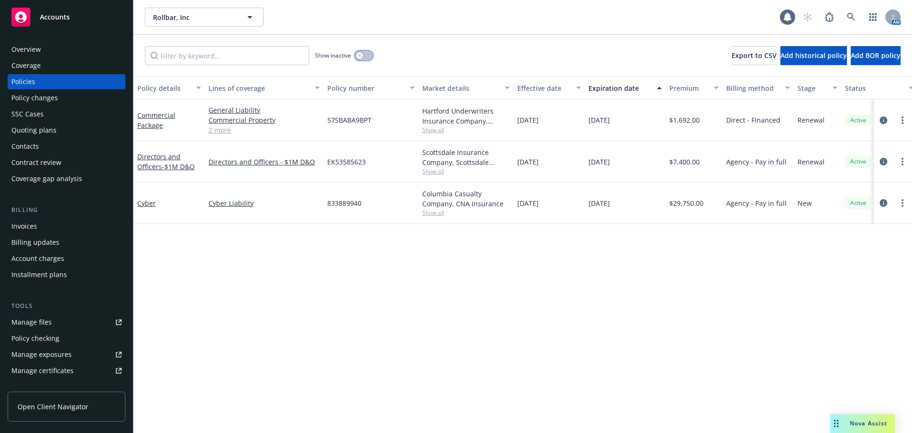
click at [365, 51] on button "button" at bounding box center [364, 55] width 18 height 9
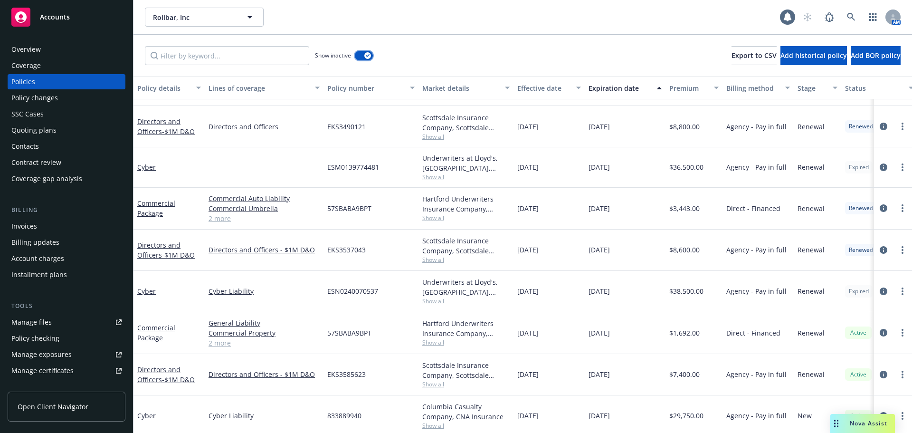
scroll to position [380, 0]
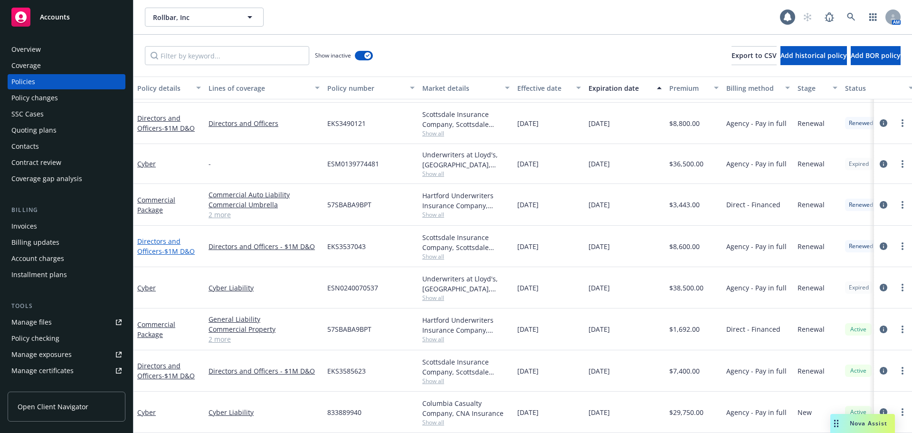
click at [148, 250] on link "Directors and Officers - $1M D&O" at bounding box center [165, 245] width 57 height 19
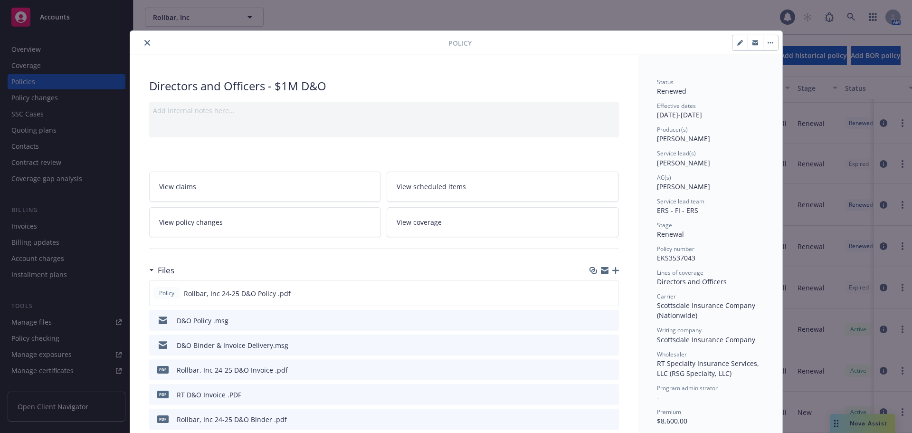
click at [144, 45] on icon "close" at bounding box center [147, 43] width 6 height 6
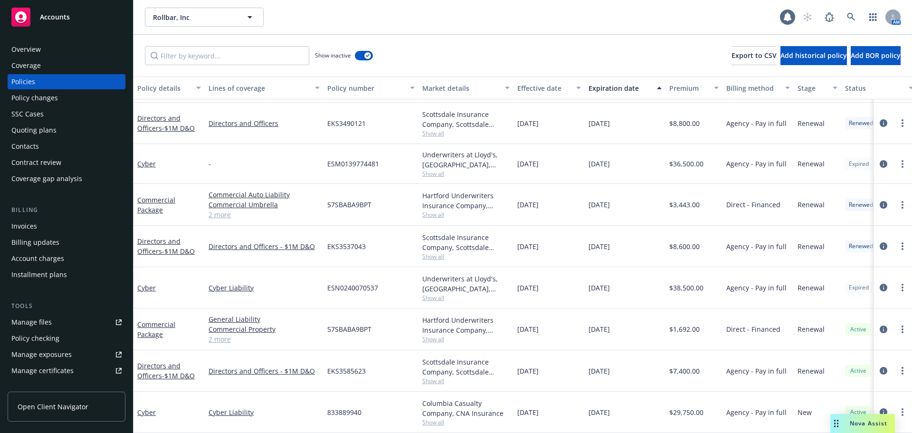
click at [18, 132] on div "Quoting plans" at bounding box center [33, 129] width 45 height 15
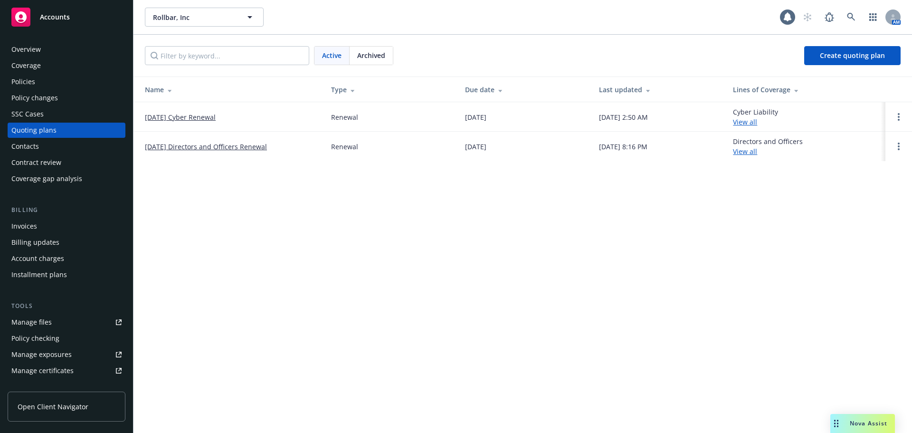
click at [239, 145] on link "[DATE] Directors and Officers Renewal" at bounding box center [206, 146] width 122 height 10
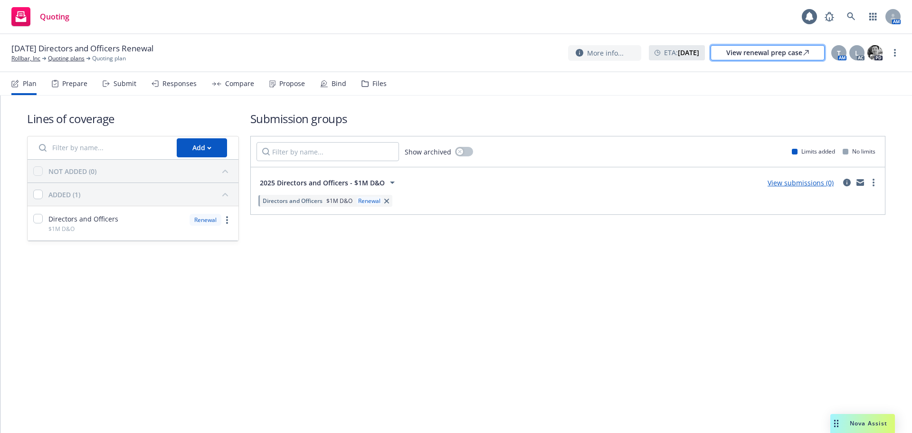
click at [734, 56] on div "View renewal prep case" at bounding box center [767, 53] width 83 height 14
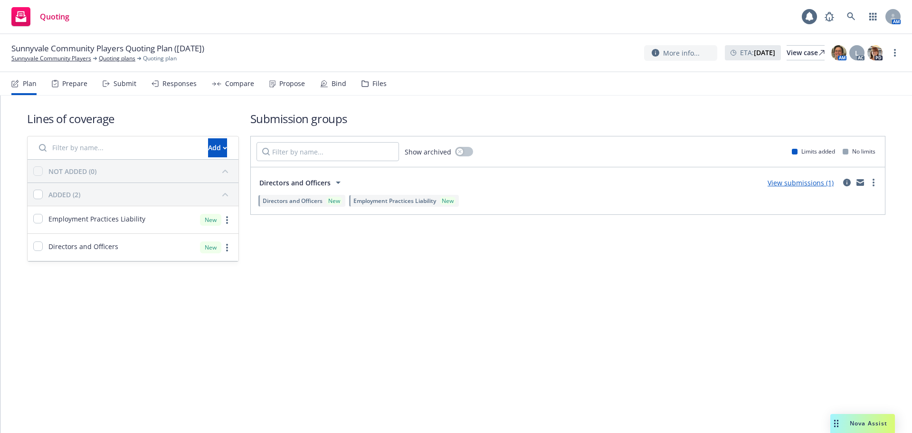
click at [328, 83] on div "Bind" at bounding box center [333, 83] width 26 height 23
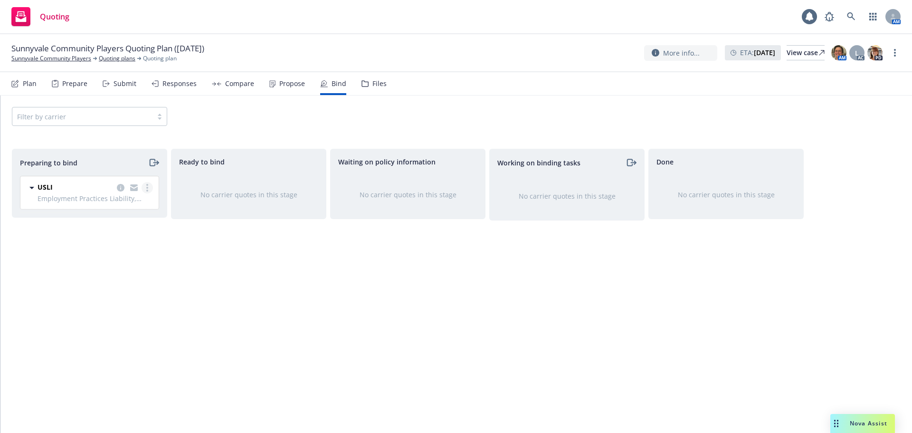
click at [145, 191] on link "more" at bounding box center [146, 187] width 11 height 11
click at [128, 209] on span "Complete preparation" at bounding box center [105, 206] width 93 height 9
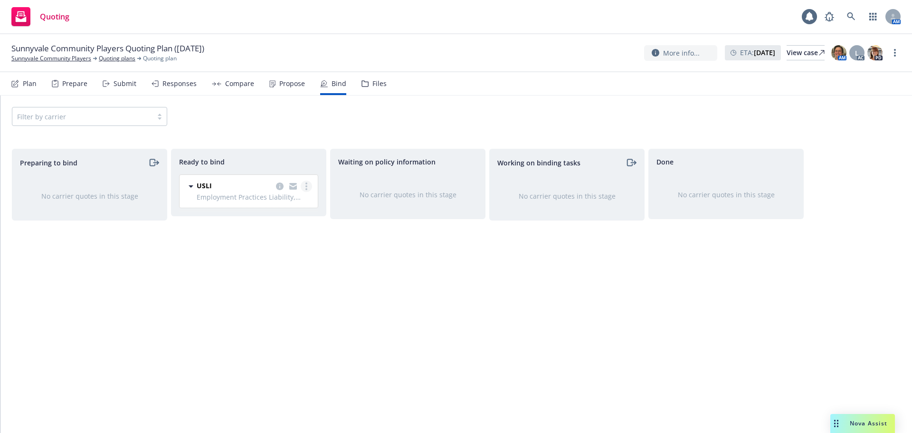
click at [309, 185] on link "more" at bounding box center [306, 185] width 11 height 11
click at [121, 62] on link "Quoting plans" at bounding box center [117, 58] width 37 height 9
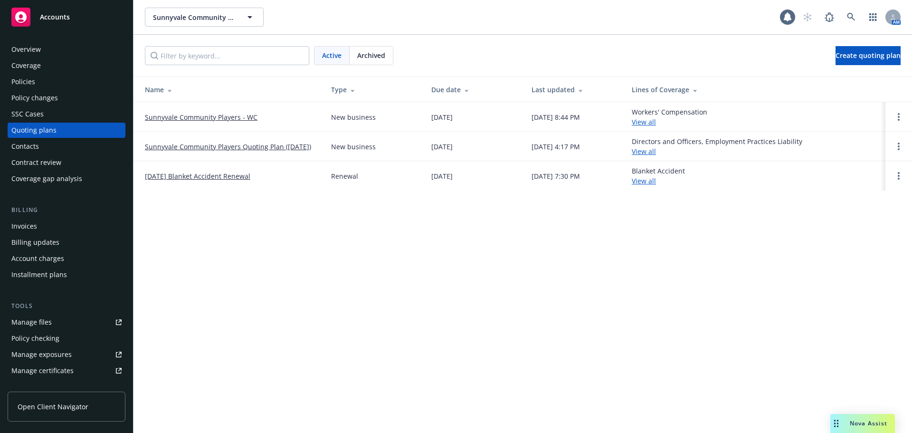
click at [371, 56] on span "Archived" at bounding box center [371, 55] width 28 height 10
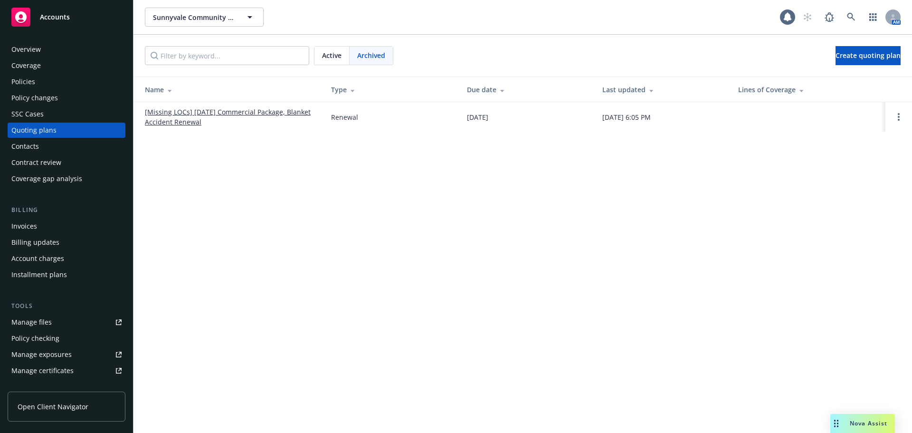
click at [327, 55] on span "Active" at bounding box center [331, 55] width 19 height 10
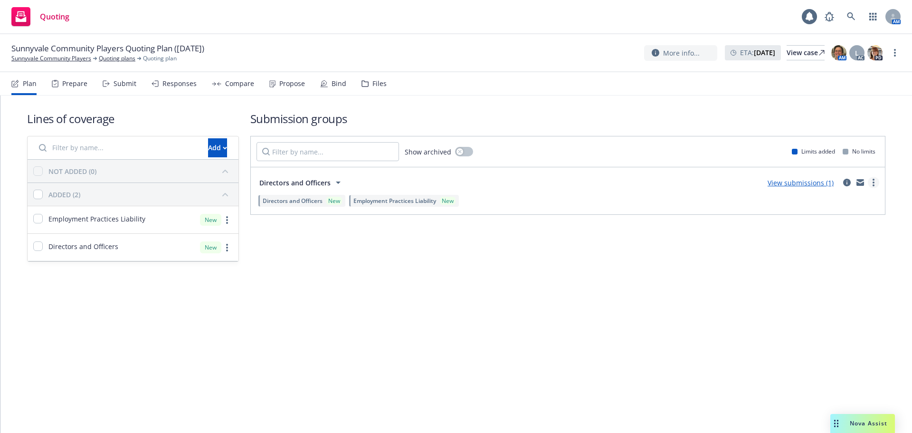
click at [873, 184] on icon "more" at bounding box center [873, 183] width 2 height 8
click at [812, 301] on span "Create policy (fast track)" at bounding box center [827, 300] width 99 height 9
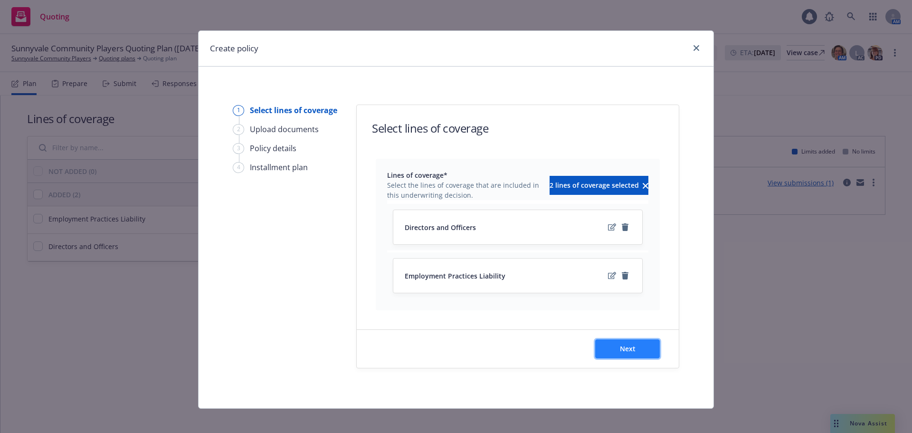
click at [619, 356] on button "Next" at bounding box center [627, 348] width 65 height 19
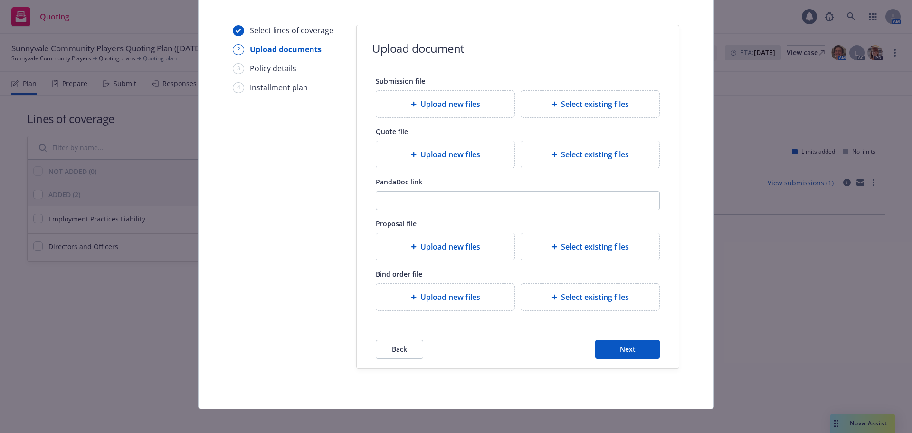
scroll to position [86, 0]
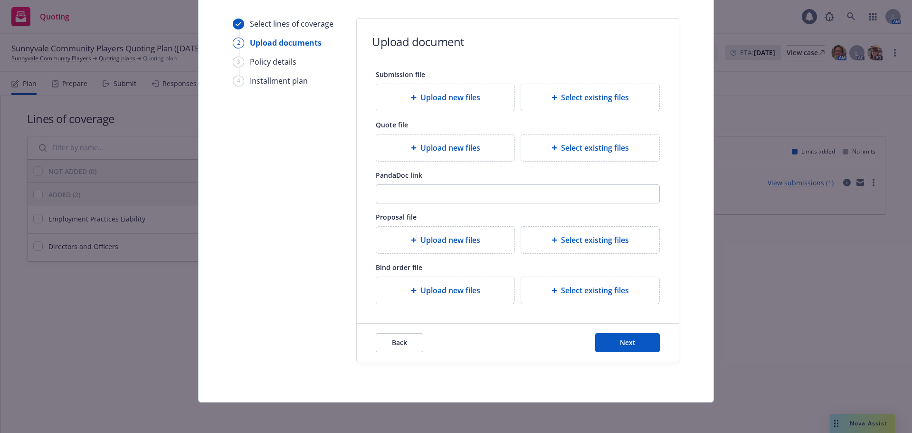
click at [403, 98] on div "Upload new files" at bounding box center [445, 97] width 123 height 11
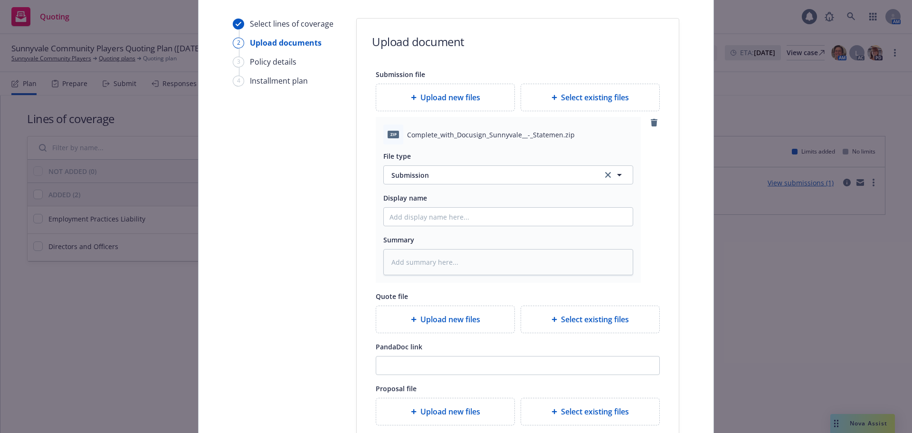
click at [423, 94] on span "Upload new files" at bounding box center [450, 97] width 60 height 11
click at [653, 119] on icon "remove" at bounding box center [654, 123] width 8 height 8
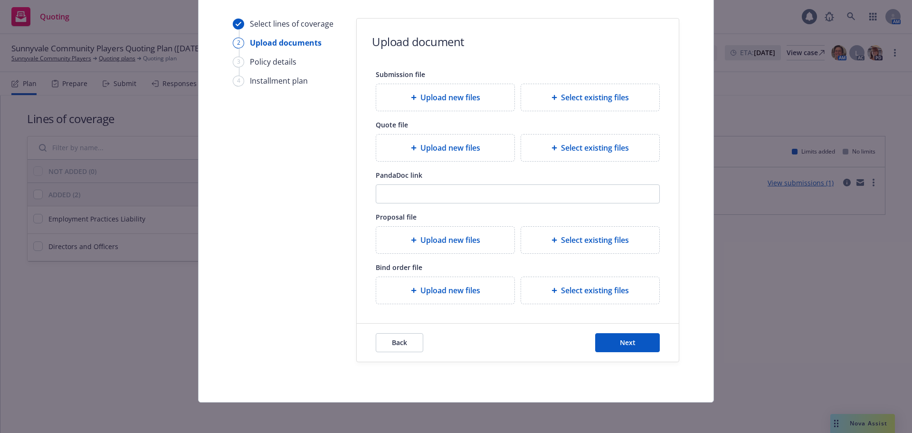
click at [396, 97] on div "Upload new files" at bounding box center [445, 97] width 123 height 11
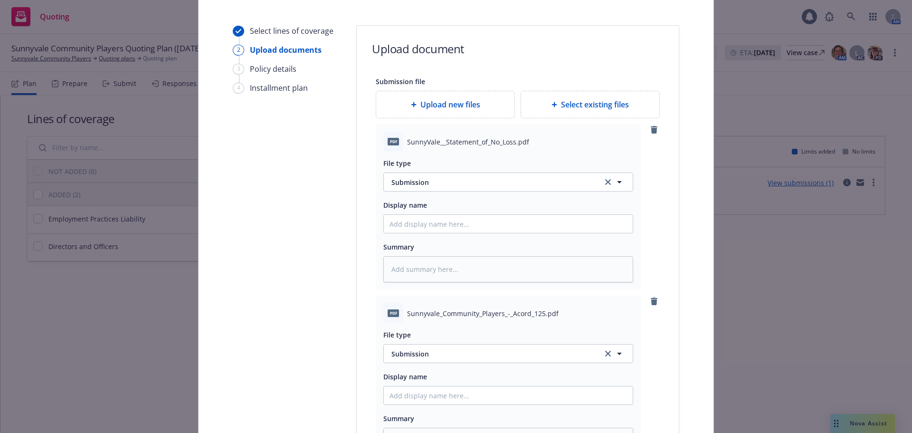
scroll to position [39, 0]
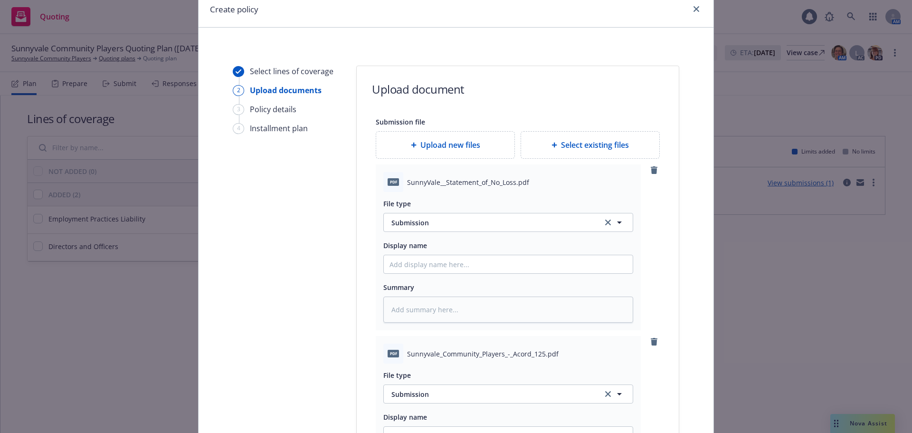
type textarea "x"
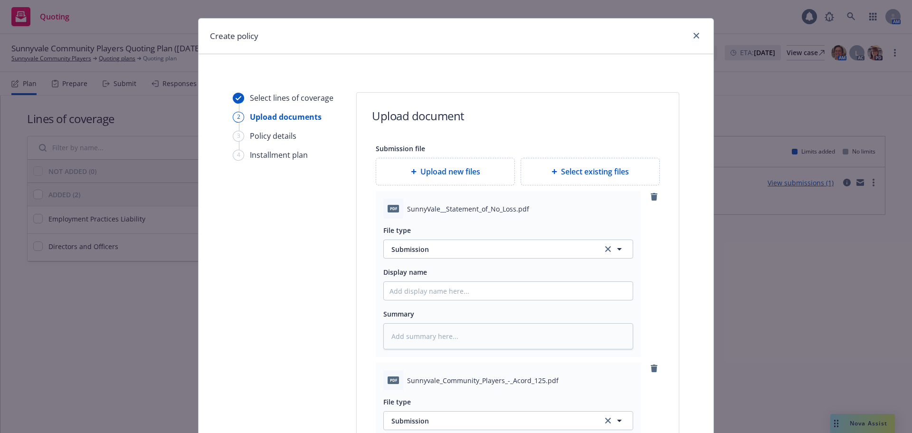
scroll to position [0, 0]
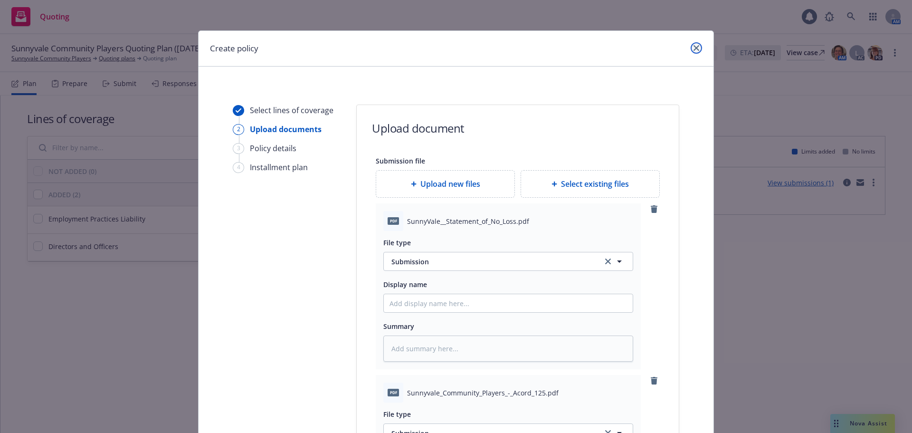
click at [693, 47] on icon "close" at bounding box center [696, 48] width 6 height 6
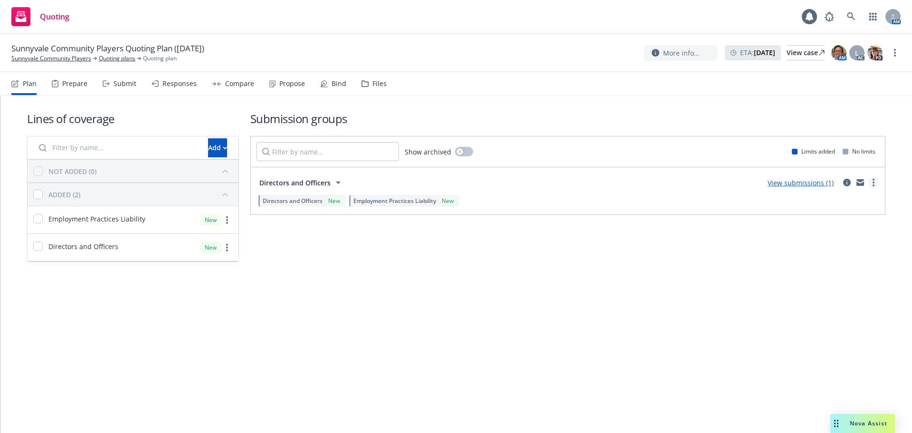
click at [875, 184] on link "more" at bounding box center [872, 182] width 11 height 11
click at [800, 303] on span "Create policy (fast track)" at bounding box center [827, 300] width 99 height 9
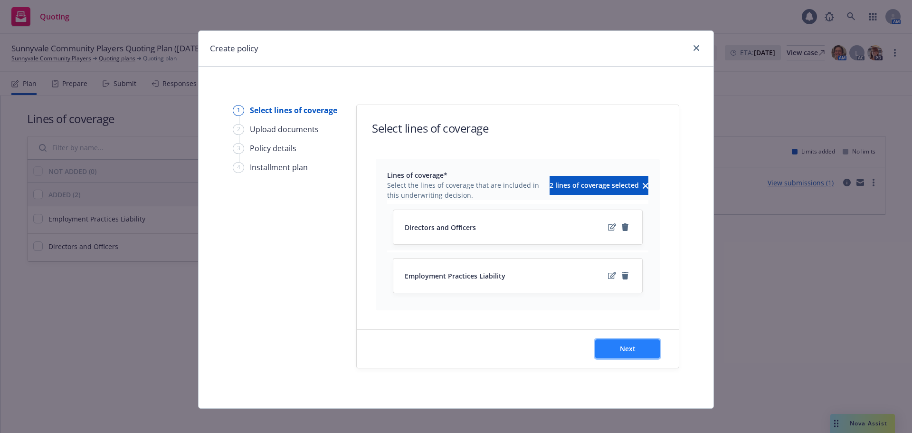
click at [610, 345] on button "Next" at bounding box center [627, 348] width 65 height 19
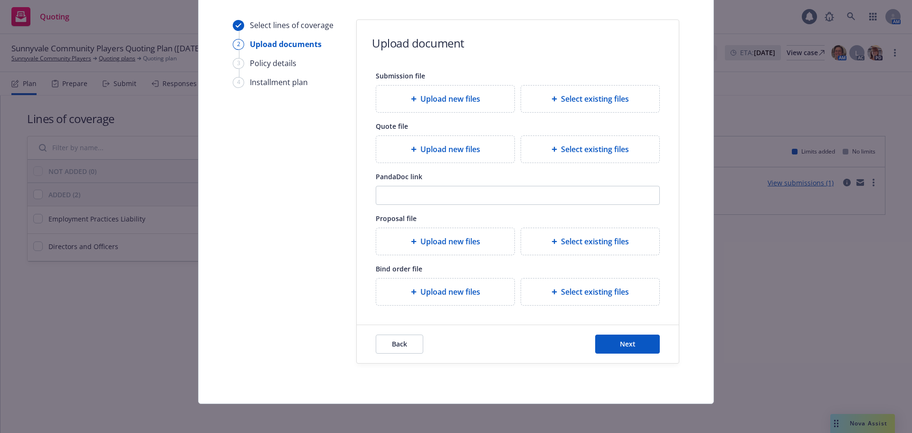
scroll to position [86, 0]
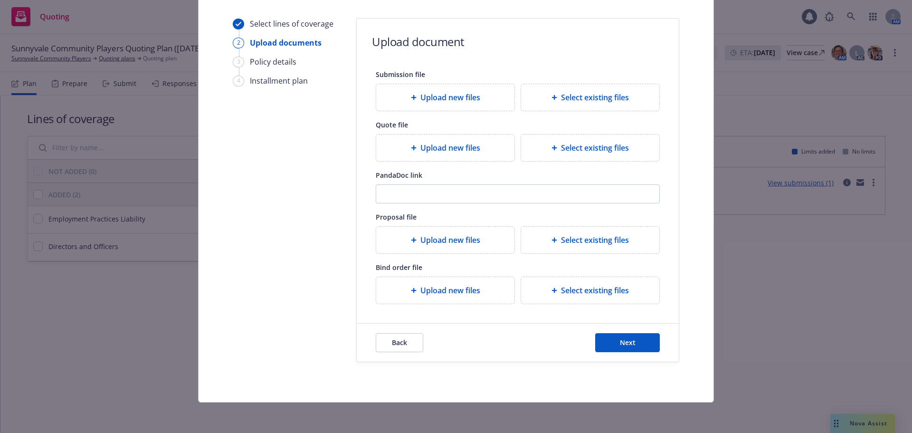
click at [602, 103] on div "Select existing files" at bounding box center [590, 97] width 138 height 27
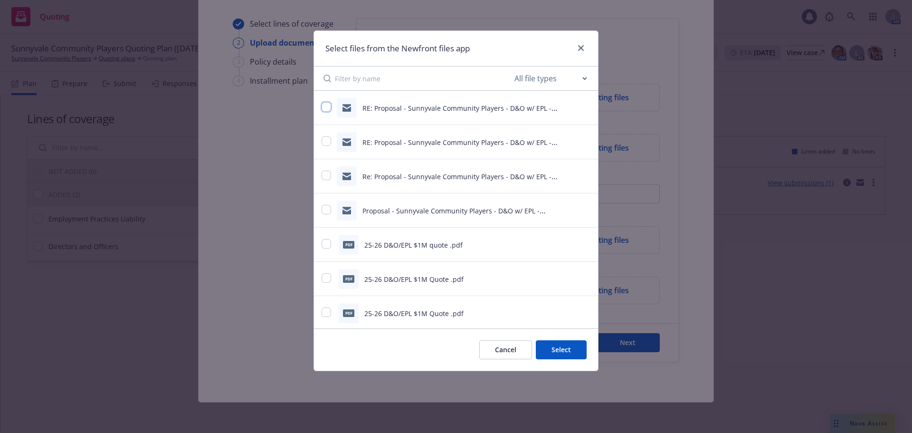
click at [323, 106] on input "checkbox" at bounding box center [325, 106] width 9 height 9
checkbox input "true"
click at [326, 145] on input "checkbox" at bounding box center [325, 140] width 9 height 9
checkbox input "true"
click at [326, 175] on input "checkbox" at bounding box center [325, 174] width 9 height 9
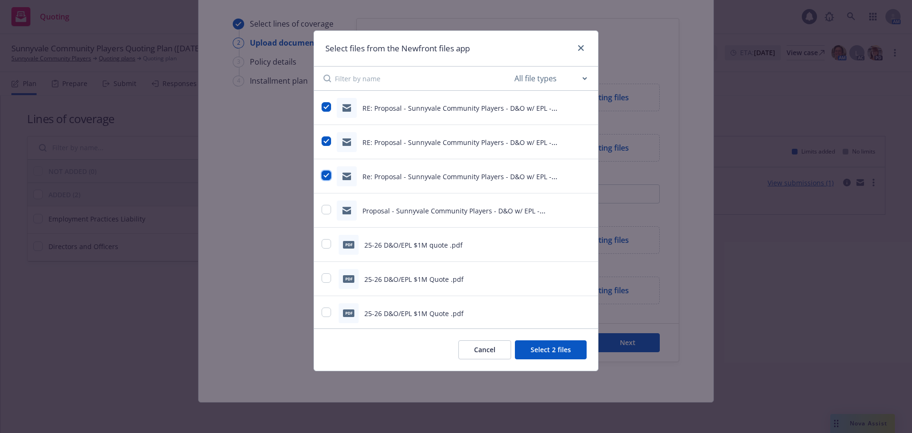
checkbox input "true"
click at [329, 212] on input "checkbox" at bounding box center [325, 209] width 9 height 9
checkbox input "true"
click at [528, 347] on button "Select 4 files" at bounding box center [551, 349] width 72 height 19
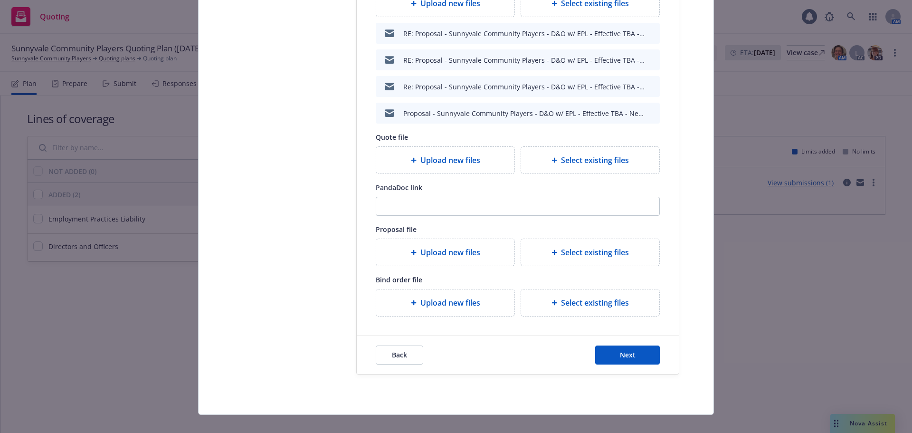
scroll to position [181, 0]
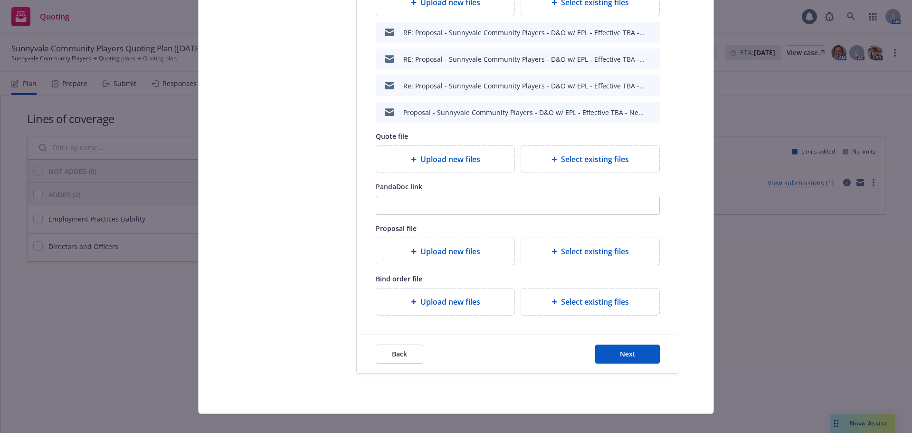
click at [433, 162] on span "Upload new files" at bounding box center [450, 158] width 60 height 11
click at [574, 159] on span "Select existing files" at bounding box center [595, 158] width 68 height 11
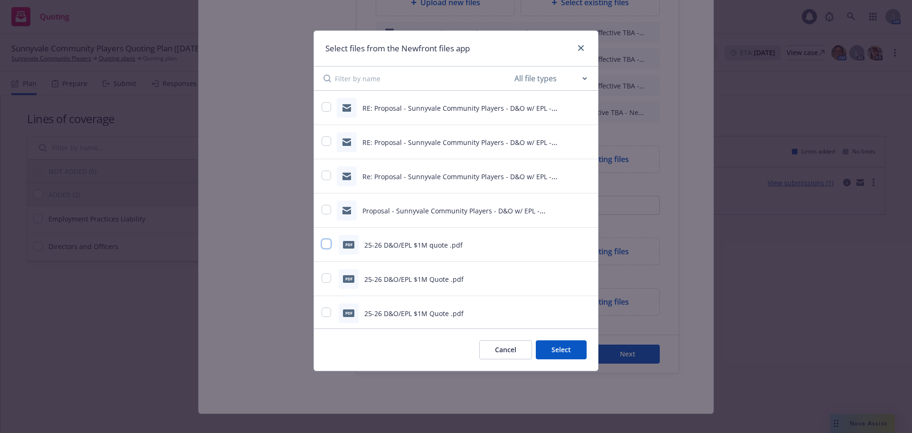
click at [329, 247] on input "checkbox" at bounding box center [325, 243] width 9 height 9
checkbox input "true"
click at [540, 352] on button "Select 1 file" at bounding box center [552, 349] width 68 height 19
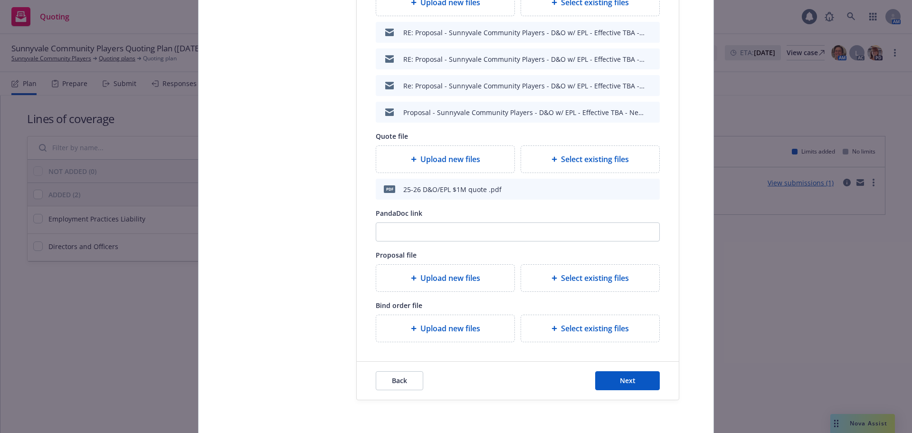
click at [627, 330] on div "Select existing files" at bounding box center [589, 327] width 123 height 11
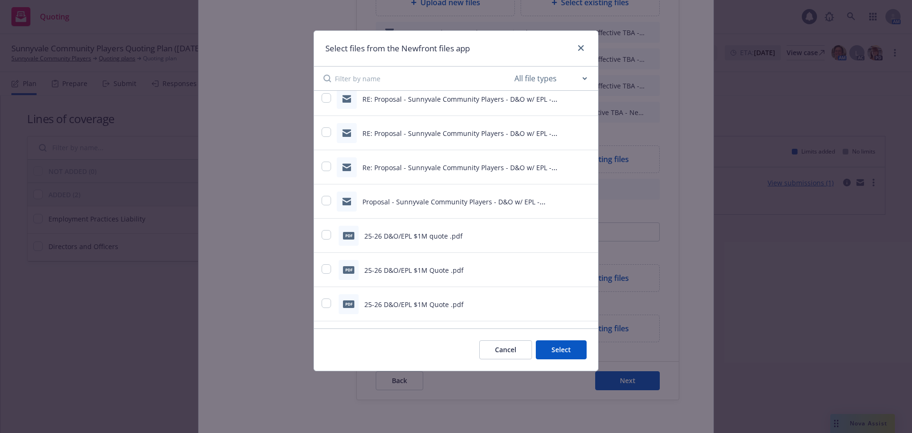
scroll to position [0, 0]
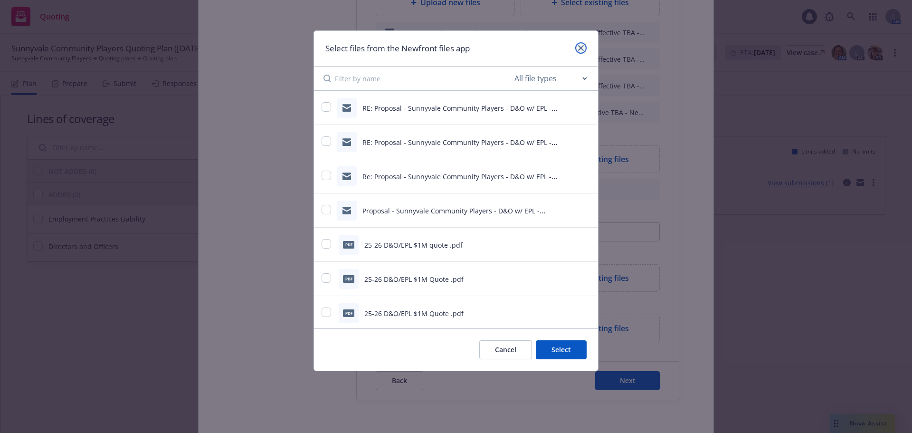
click at [581, 48] on icon "close" at bounding box center [581, 48] width 6 height 6
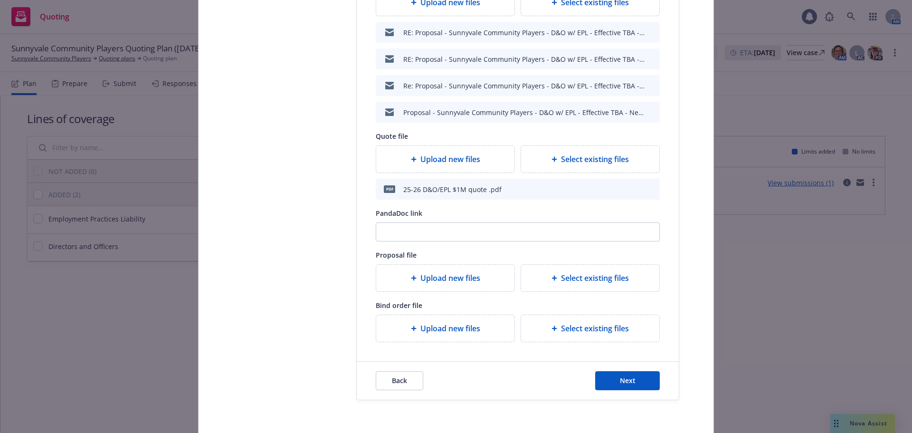
type textarea "x"
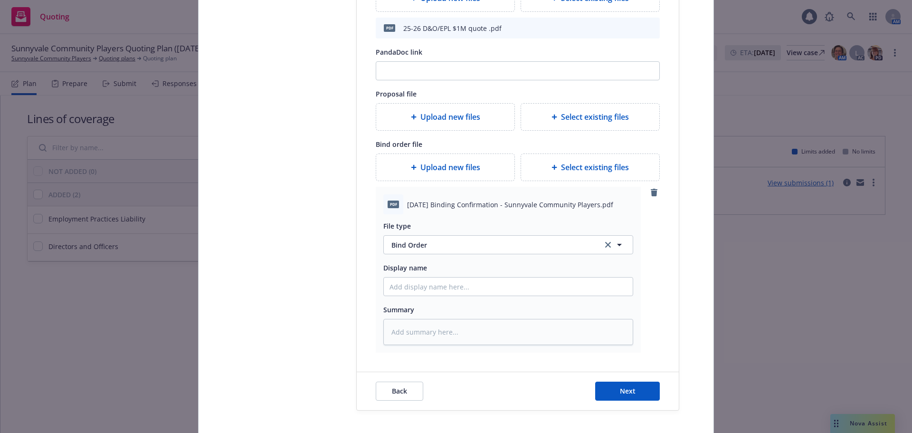
scroll to position [371, 0]
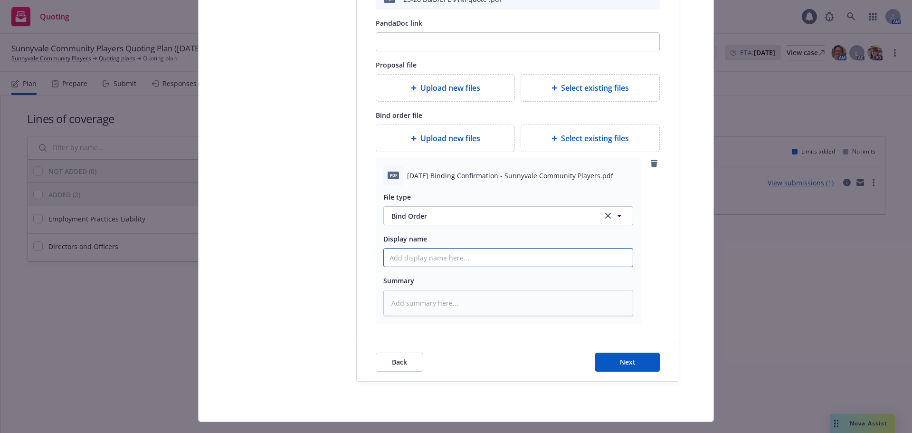
click at [400, 254] on input "Display name" at bounding box center [508, 257] width 249 height 18
click at [493, 220] on span "Bind Order" at bounding box center [491, 216] width 200 height 10
type input "Binder"
click at [472, 247] on div "Binder" at bounding box center [507, 242] width 237 height 14
click at [470, 260] on input "Display name" at bounding box center [508, 257] width 249 height 18
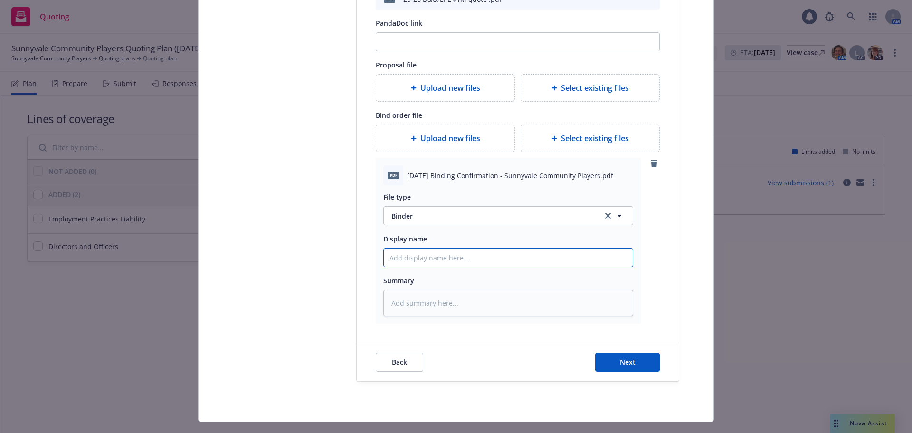
type textarea "x"
type input "2"
type textarea "x"
type input "25"
type textarea "x"
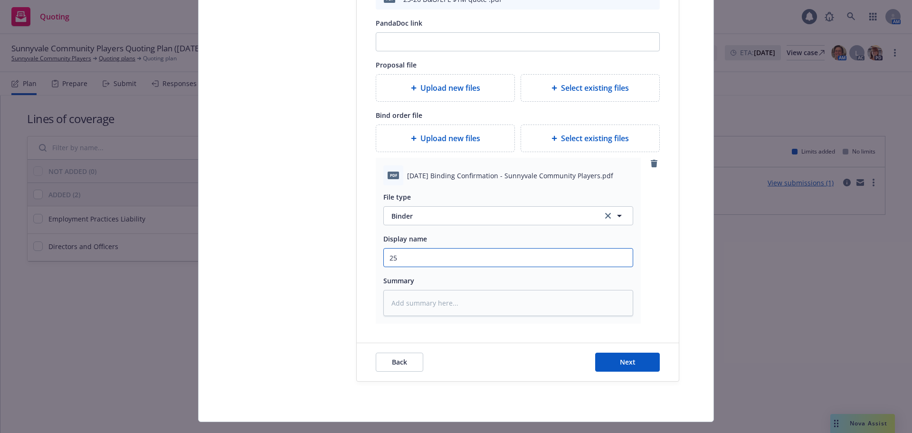
type input "25-"
type textarea "x"
type input "25-2"
type textarea "x"
type input "25-26"
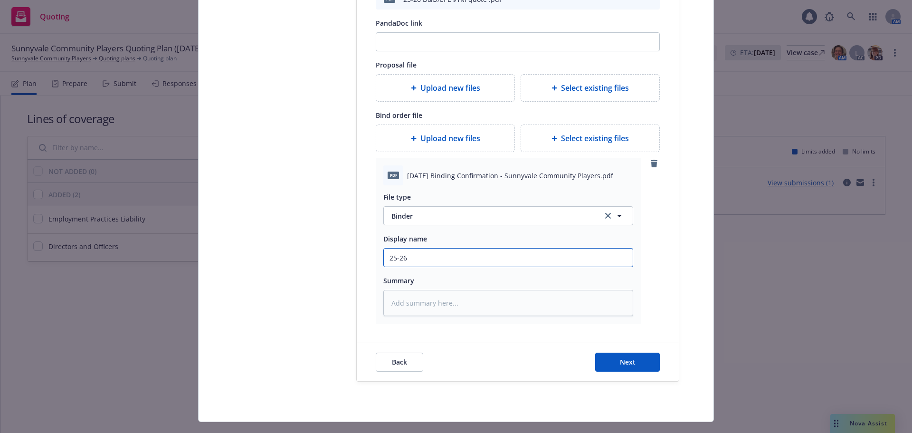
type textarea "x"
type input "25-26"
type textarea "x"
type input "25-26 D"
type textarea "x"
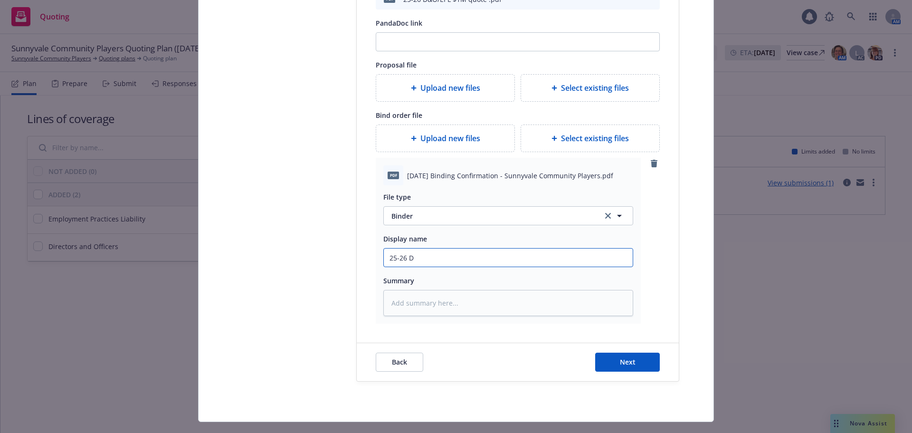
type input "25-26 D7"
type textarea "x"
type input "25-26 D7O"
type textarea "x"
type input "25-26 D7O"
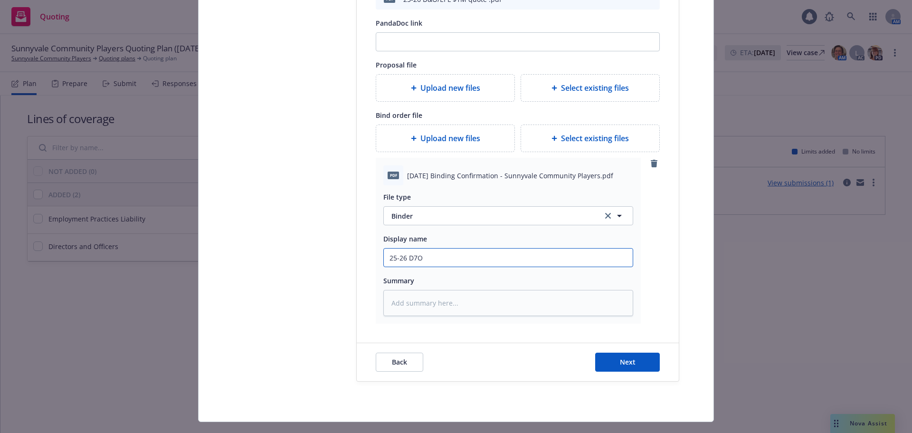
type textarea "x"
type input "25-26 D7O"
type textarea "x"
type input "25-26 D7"
type textarea "x"
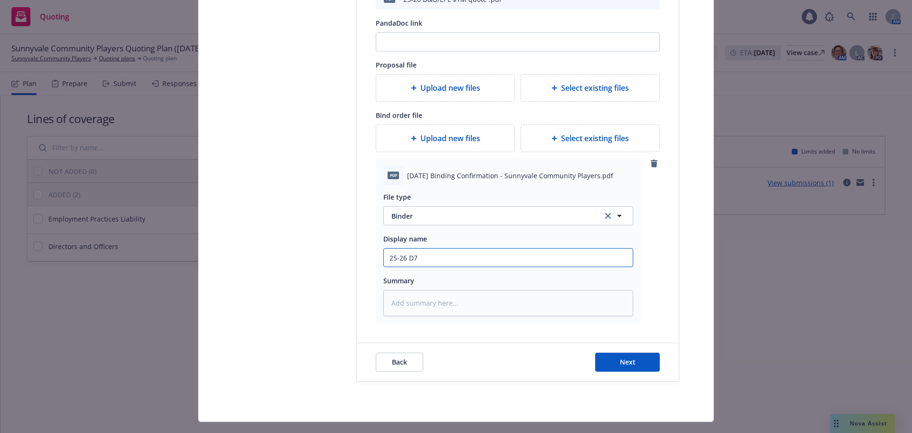
type input "25-26 D"
type textarea "x"
type input "25-26 D&"
type textarea "x"
type input "25-26 D&O"
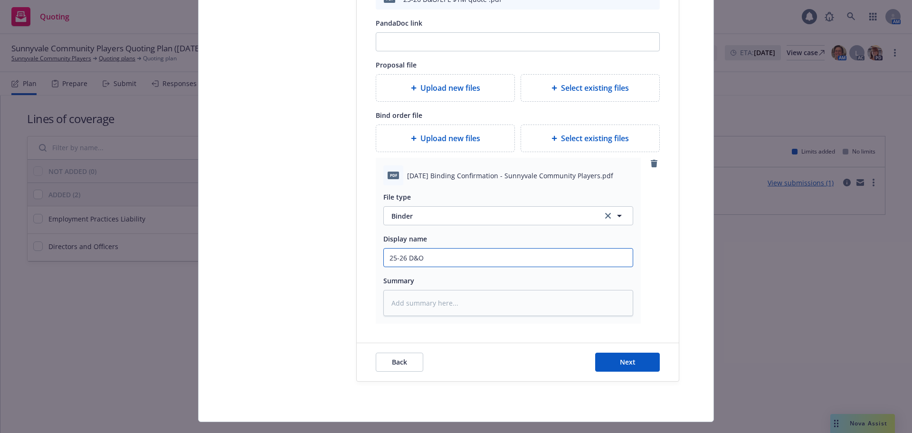
type textarea "x"
type input "25-26 D&O"
type textarea "x"
type input "25-26 D&O B"
type textarea "x"
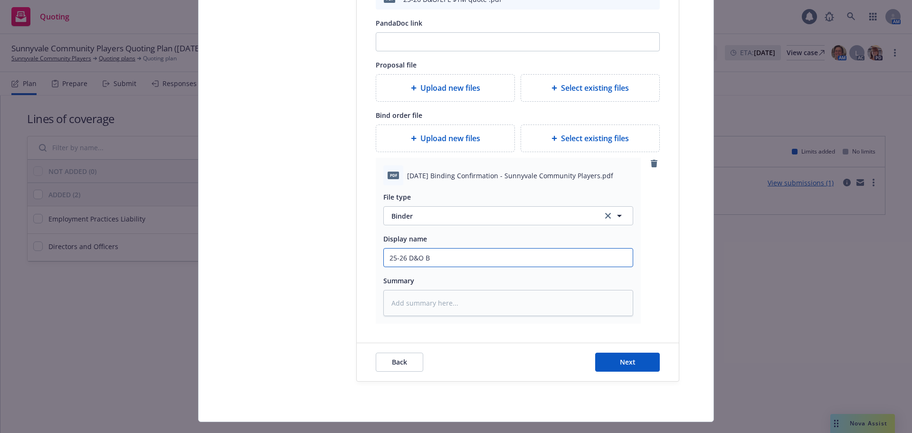
type input "25-26 D&O Bi"
type textarea "x"
type input "25-26 D&O Bin"
type textarea "x"
type input "25-26 D&O Bind"
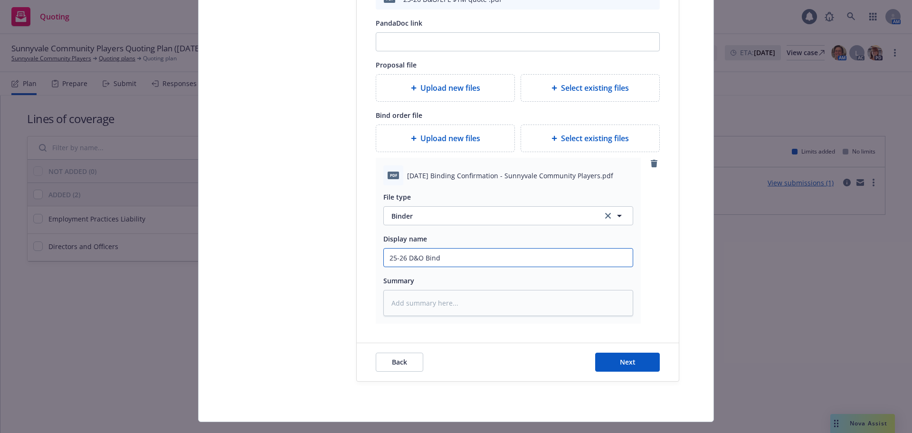
type textarea "x"
type input "25-26 D&O Binde"
type textarea "x"
type input "25-26 D&O Binder"
type textarea "x"
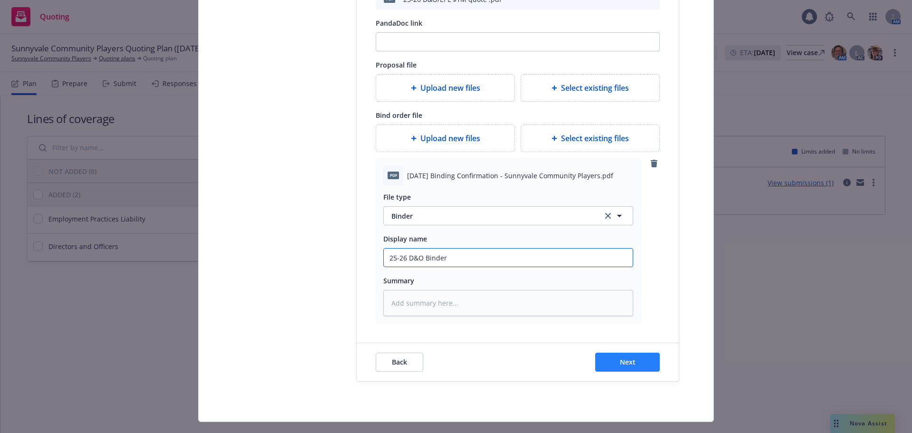
type input "25-26 D&O Binder"
click at [621, 371] on button "Next" at bounding box center [627, 361] width 65 height 19
type textarea "x"
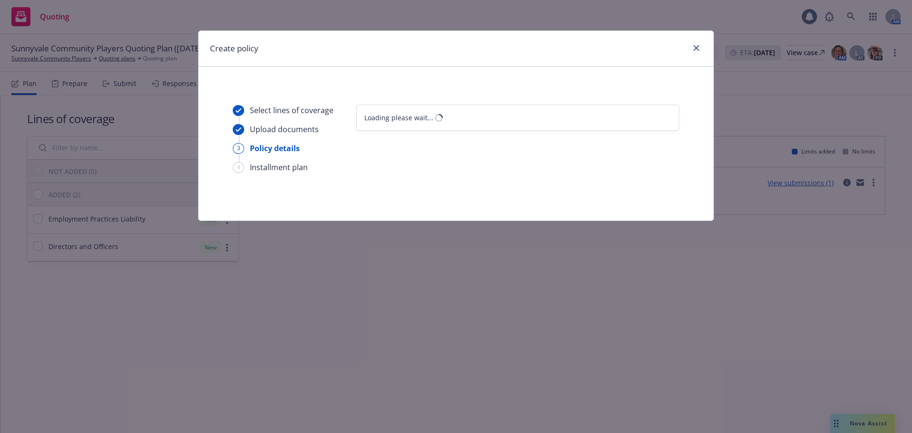
select select "12"
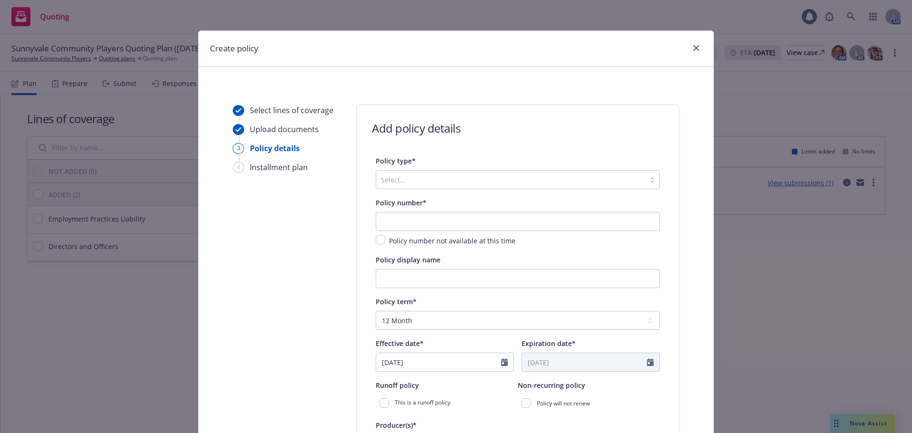
click at [384, 185] on div at bounding box center [510, 179] width 259 height 11
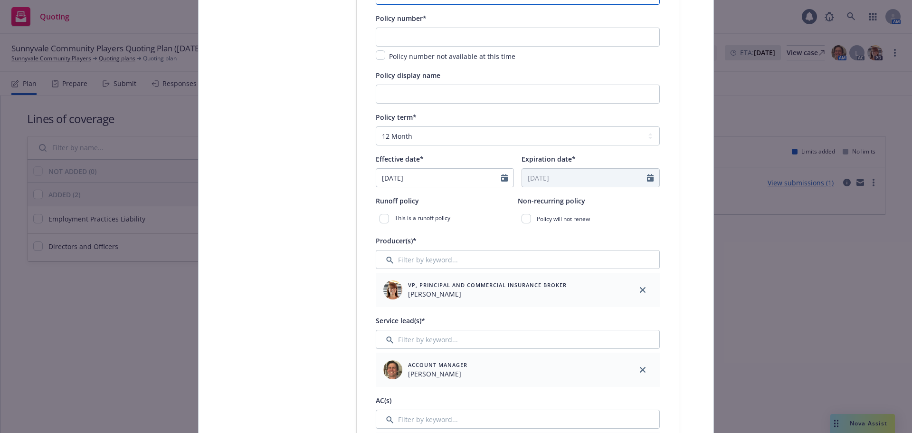
scroll to position [190, 0]
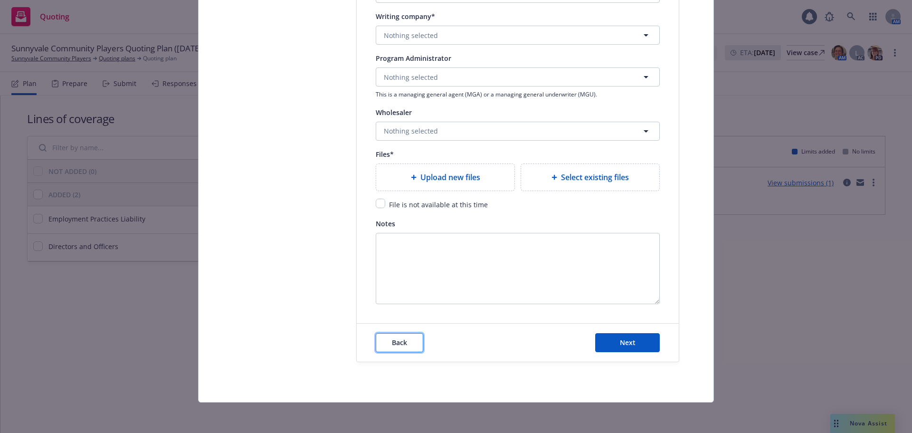
click at [392, 339] on span "Back" at bounding box center [399, 342] width 15 height 9
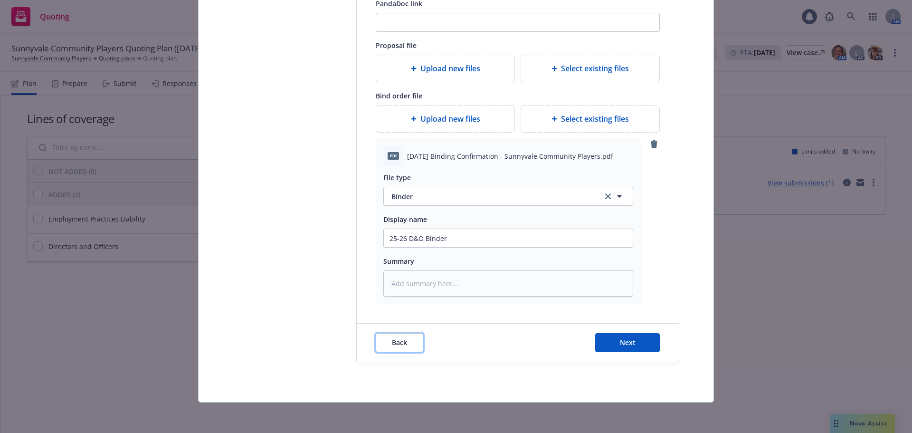
click at [392, 339] on span "Back" at bounding box center [399, 342] width 15 height 9
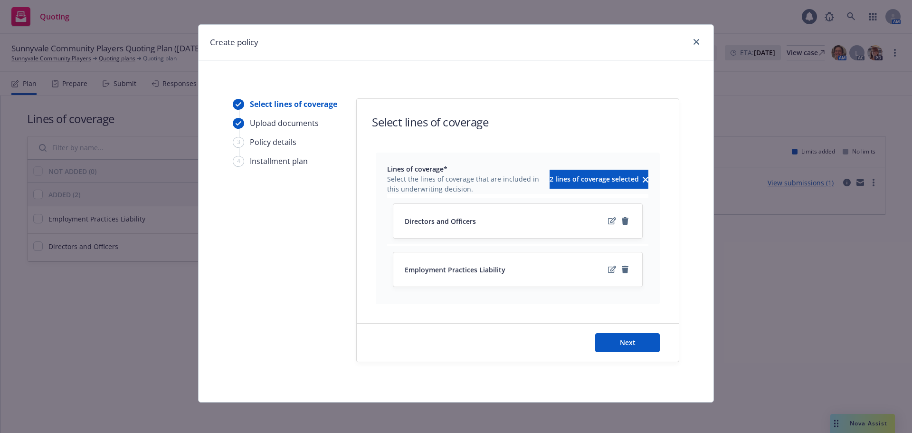
scroll to position [6, 0]
click at [597, 341] on button "Next" at bounding box center [627, 342] width 65 height 19
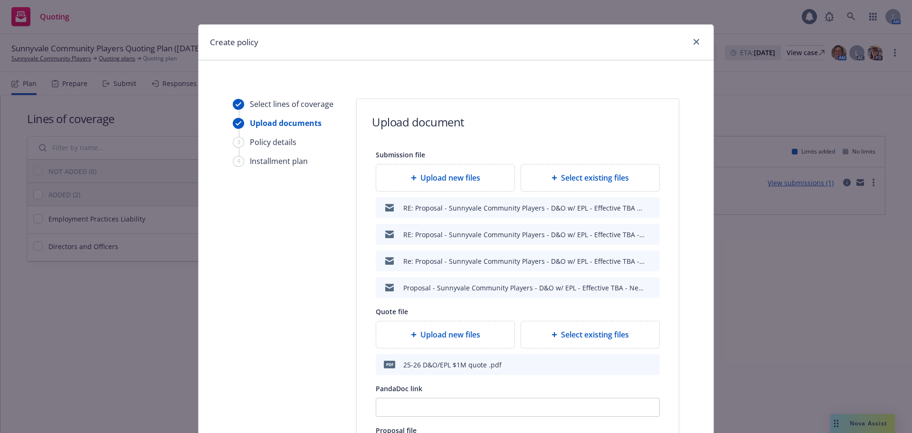
click at [650, 205] on icon "archive file" at bounding box center [651, 207] width 8 height 8
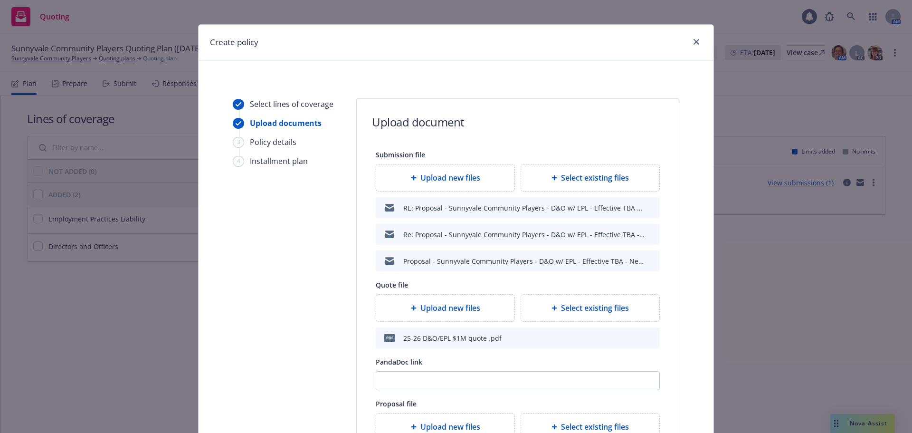
click at [651, 205] on icon "archive file" at bounding box center [651, 207] width 8 height 8
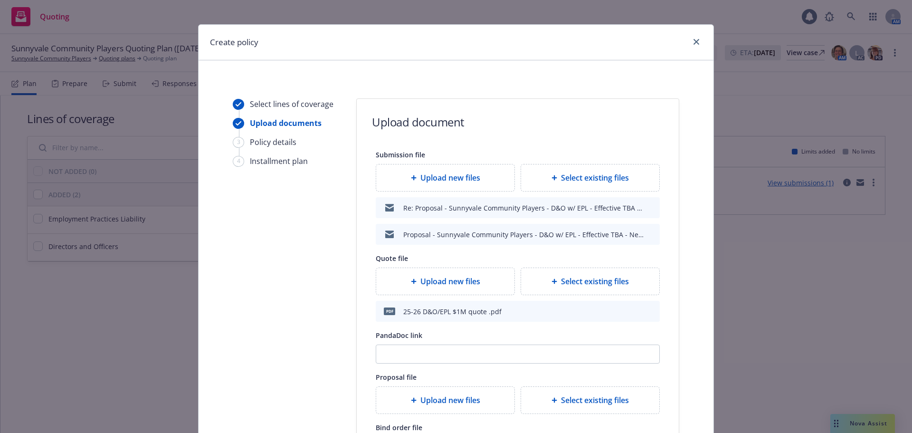
click at [651, 205] on icon "archive file" at bounding box center [651, 207] width 8 height 8
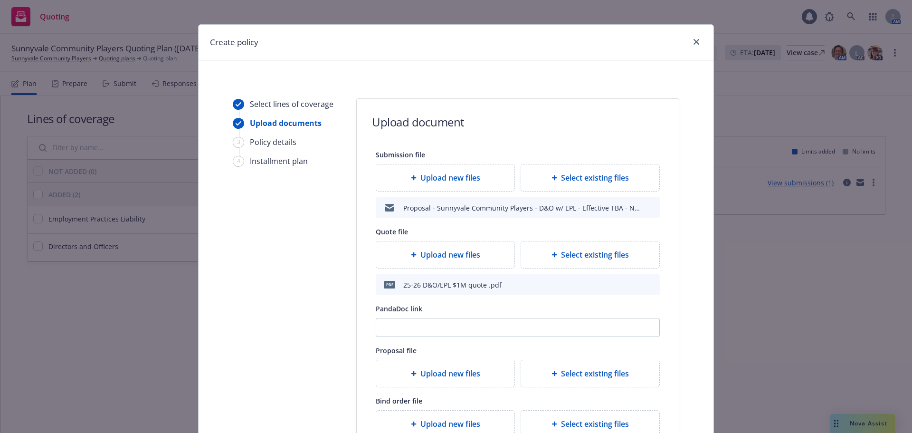
click at [651, 205] on icon "archive file" at bounding box center [651, 207] width 8 height 8
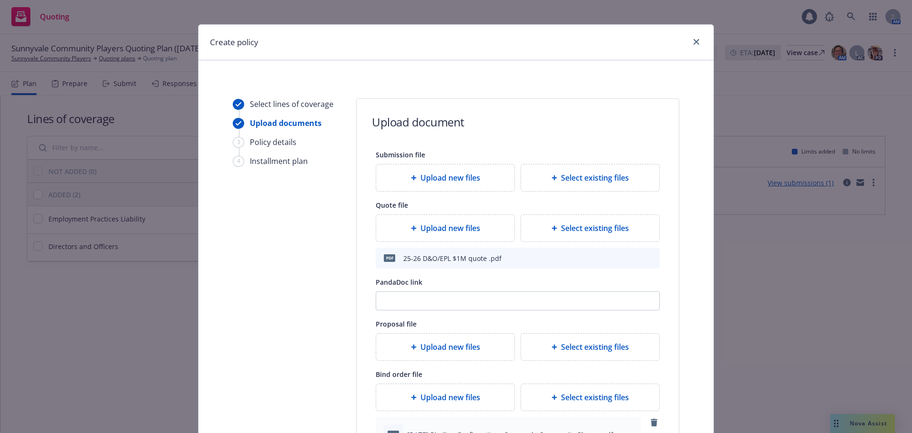
click at [647, 259] on icon "archive file" at bounding box center [651, 257] width 8 height 8
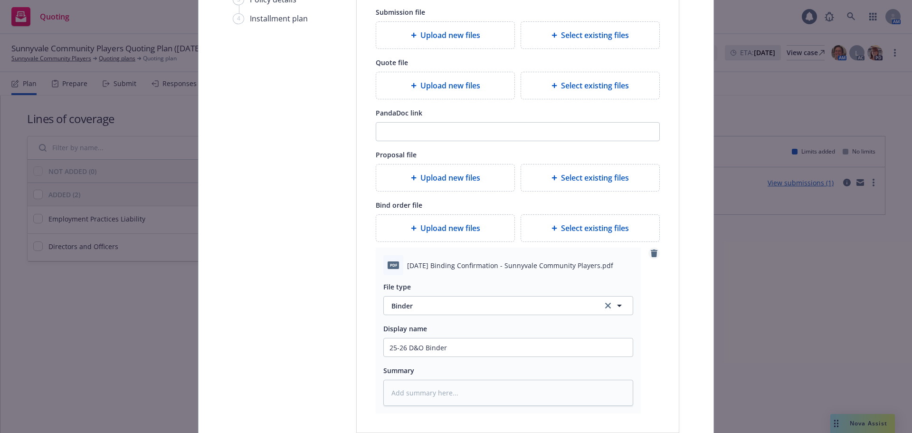
click at [650, 250] on icon "remove" at bounding box center [653, 253] width 7 height 8
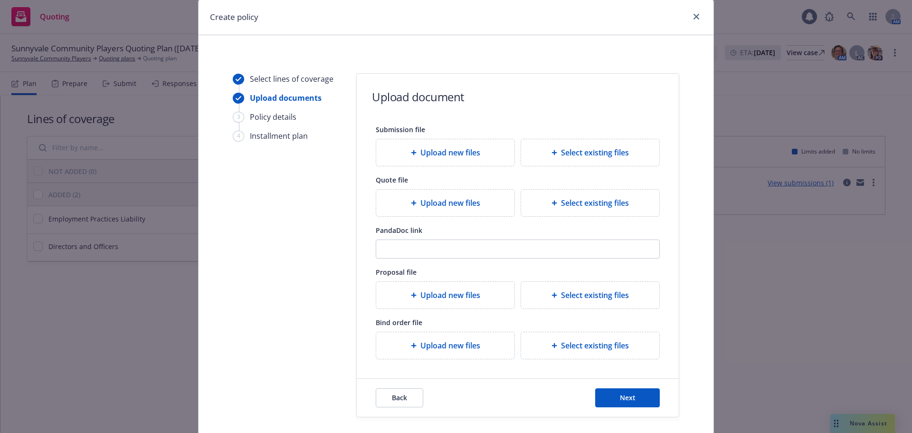
scroll to position [0, 0]
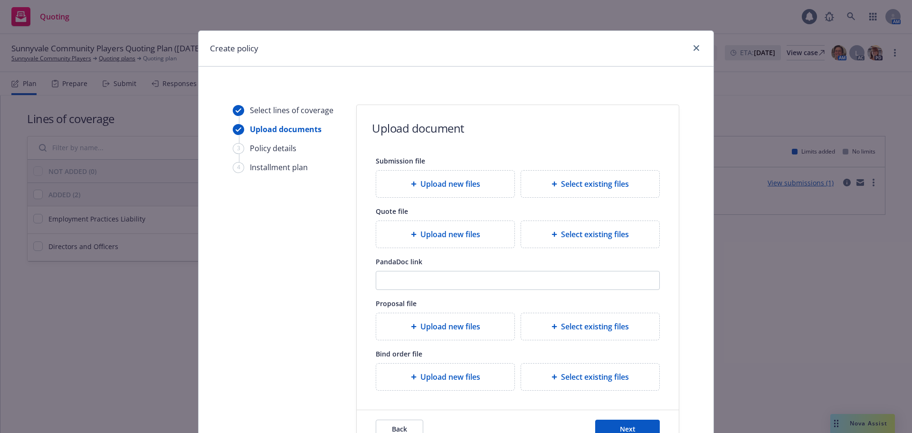
click at [690, 42] on div at bounding box center [694, 48] width 15 height 12
click at [693, 50] on icon "close" at bounding box center [696, 48] width 6 height 6
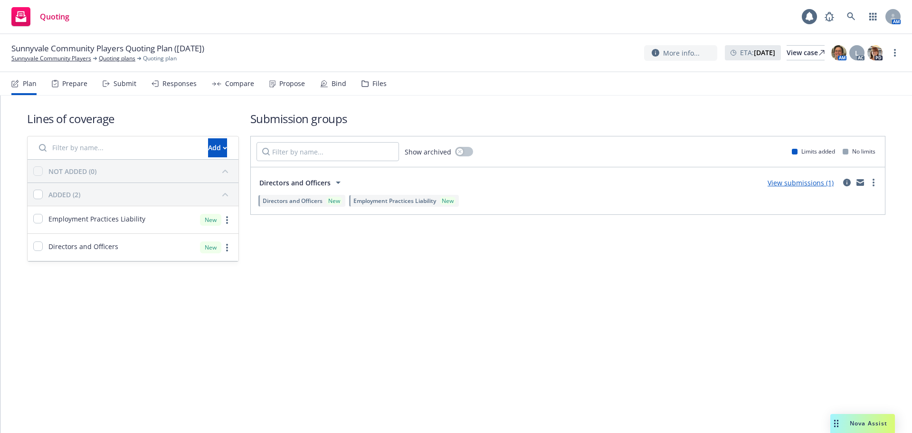
click at [298, 85] on div "Propose" at bounding box center [292, 84] width 26 height 8
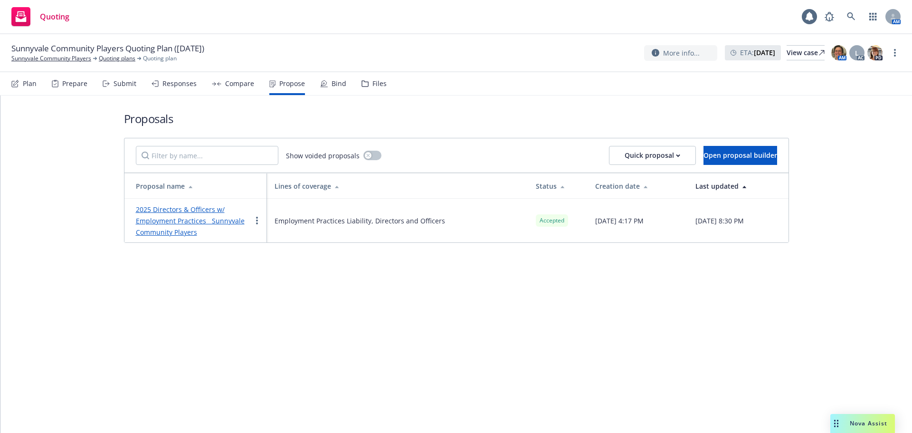
click at [169, 223] on link "2025 Directors & Officers w/ Employment Practices Sunnyvale Community Players" at bounding box center [190, 221] width 109 height 32
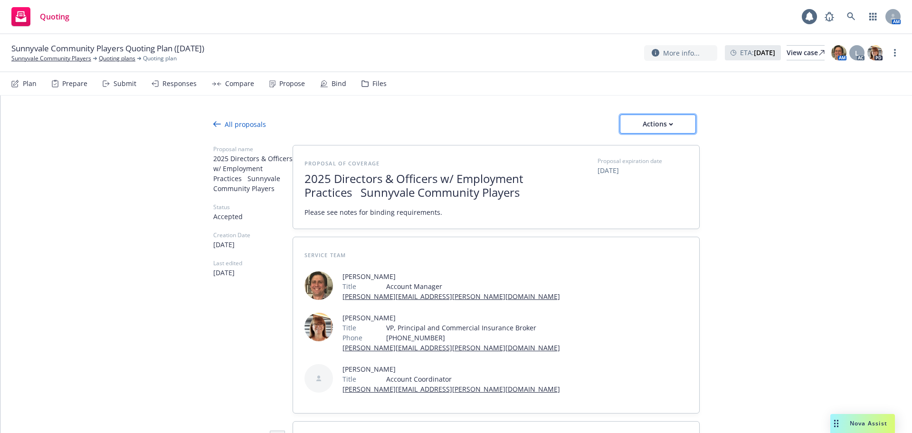
click at [639, 124] on div "Actions" at bounding box center [657, 124] width 45 height 18
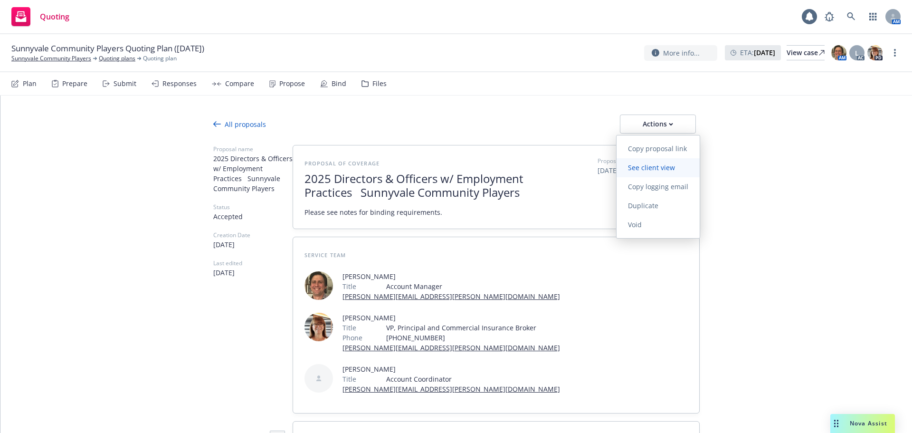
click at [634, 172] on link "See client view" at bounding box center [657, 167] width 83 height 19
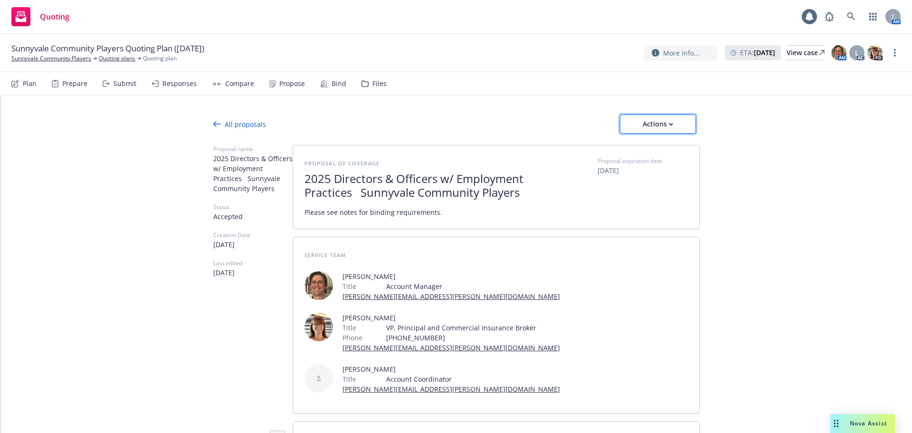
click at [642, 118] on div "Actions" at bounding box center [657, 124] width 45 height 18
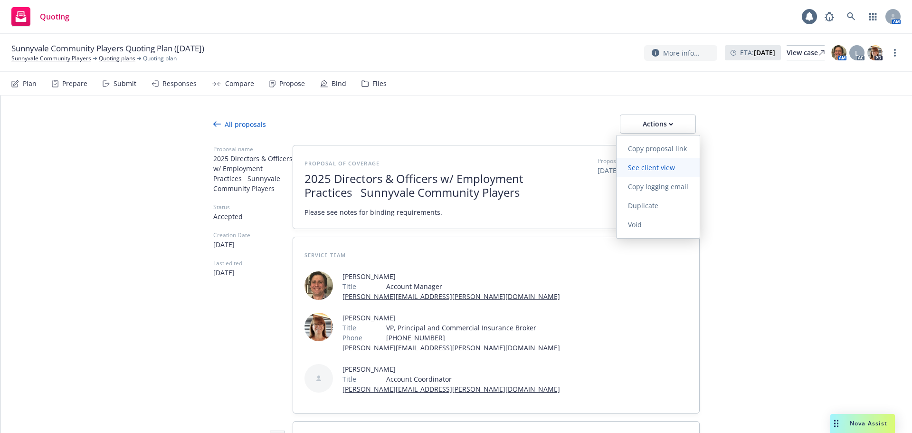
click at [651, 165] on span "See client view" at bounding box center [651, 167] width 70 height 9
click at [325, 83] on div "Bind" at bounding box center [333, 83] width 26 height 23
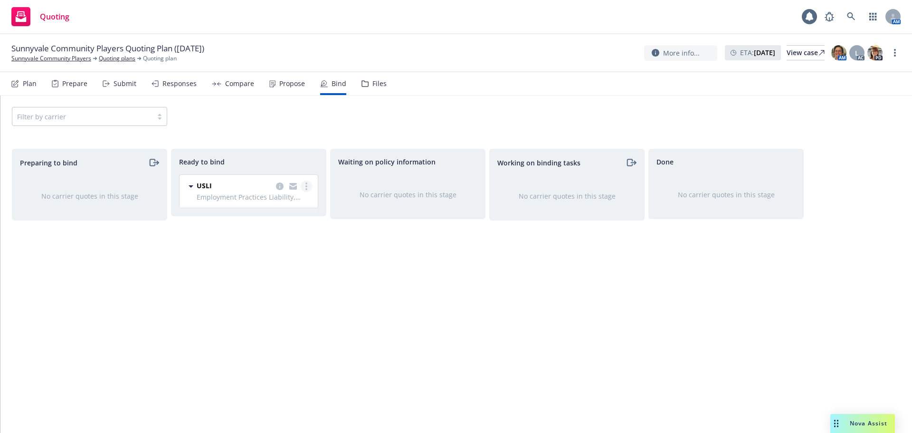
click at [305, 184] on link "more" at bounding box center [306, 185] width 11 height 11
click at [269, 204] on span "Log bind order" at bounding box center [261, 205] width 70 height 9
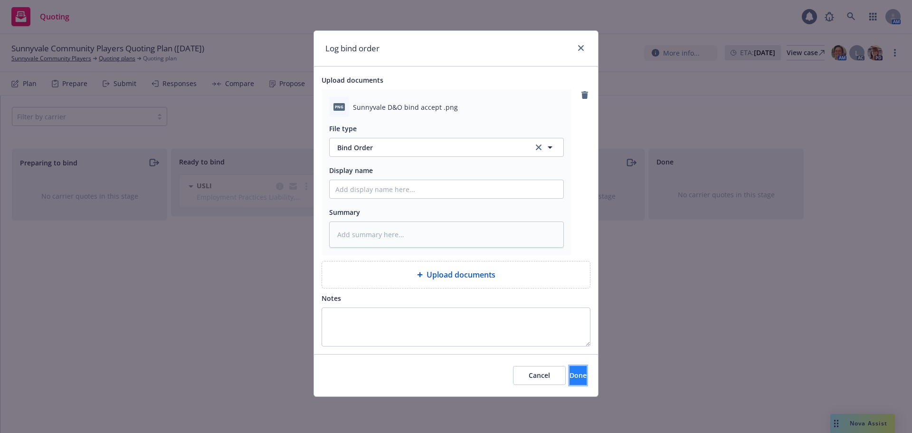
click at [569, 376] on button "Done" at bounding box center [577, 375] width 17 height 19
type textarea "x"
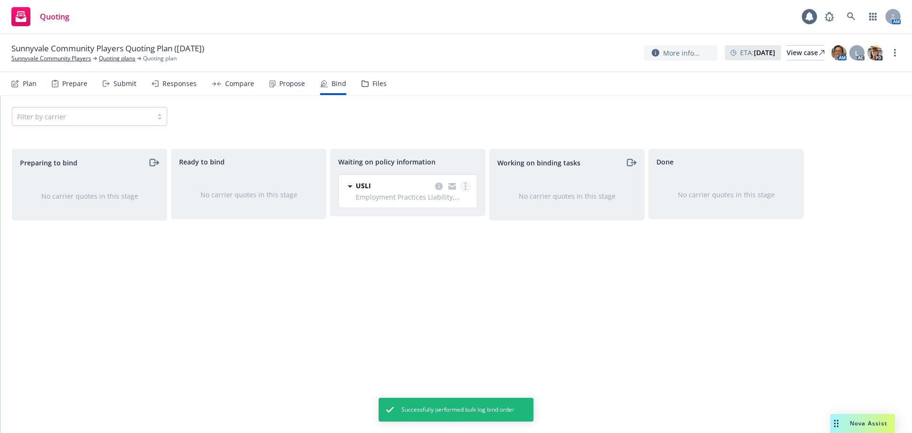
click at [462, 188] on link "more" at bounding box center [465, 185] width 11 height 11
click at [453, 206] on span "Create policies" at bounding box center [420, 205] width 70 height 9
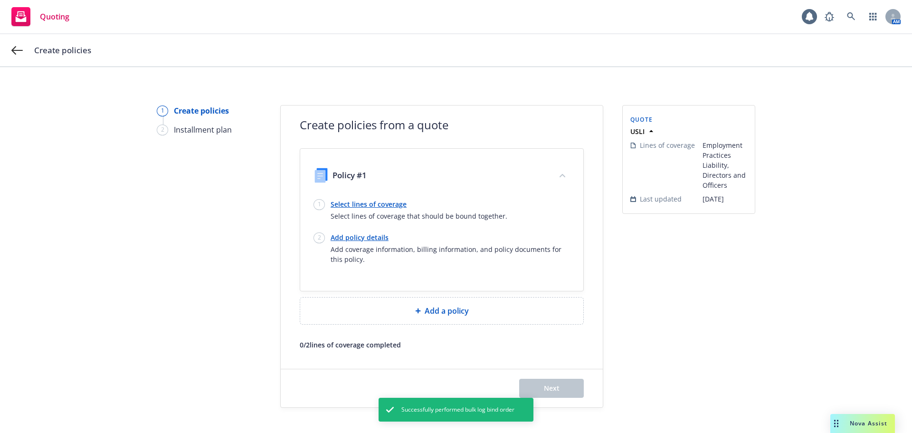
click at [336, 207] on link "Select lines of coverage" at bounding box center [418, 204] width 177 height 10
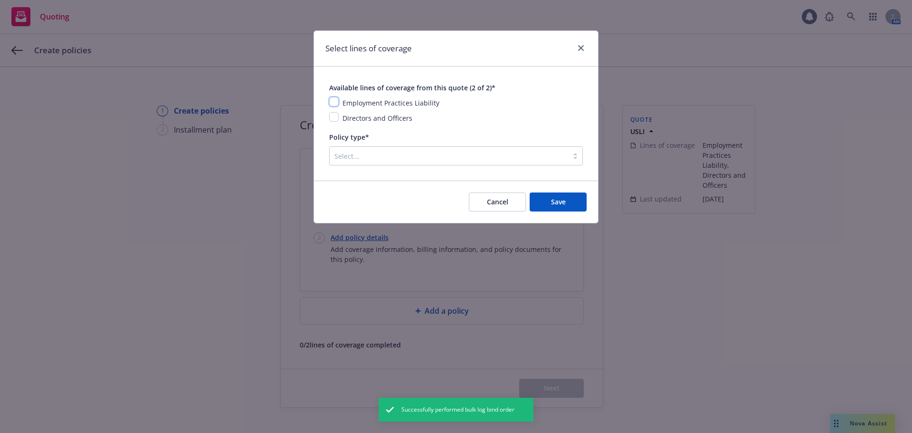
click at [331, 101] on input "checkbox" at bounding box center [333, 101] width 9 height 9
checkbox input "true"
click at [334, 120] on input "checkbox" at bounding box center [333, 116] width 9 height 9
checkbox input "true"
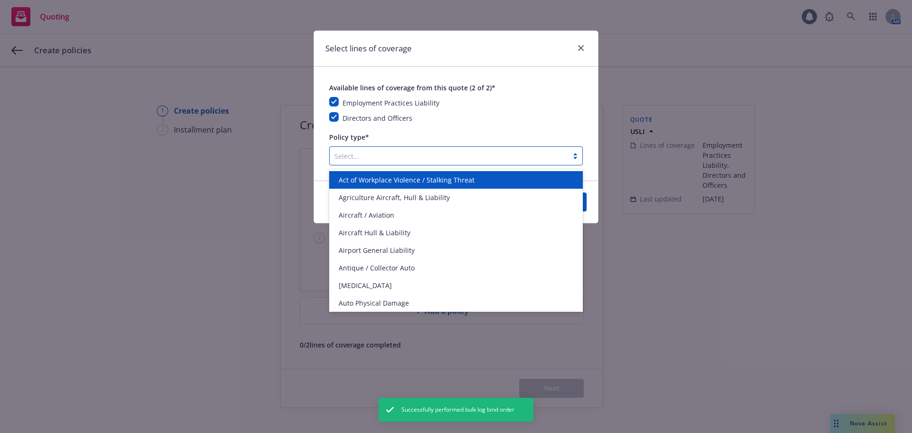
click at [348, 161] on div at bounding box center [448, 155] width 229 height 11
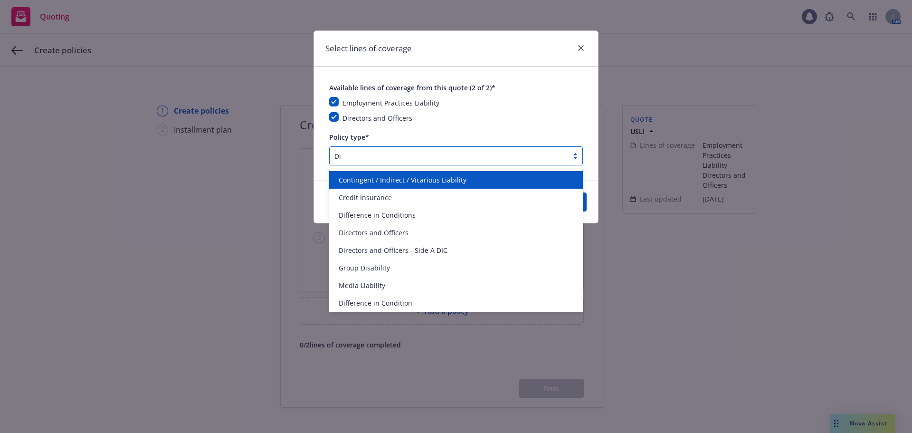
type input "D"
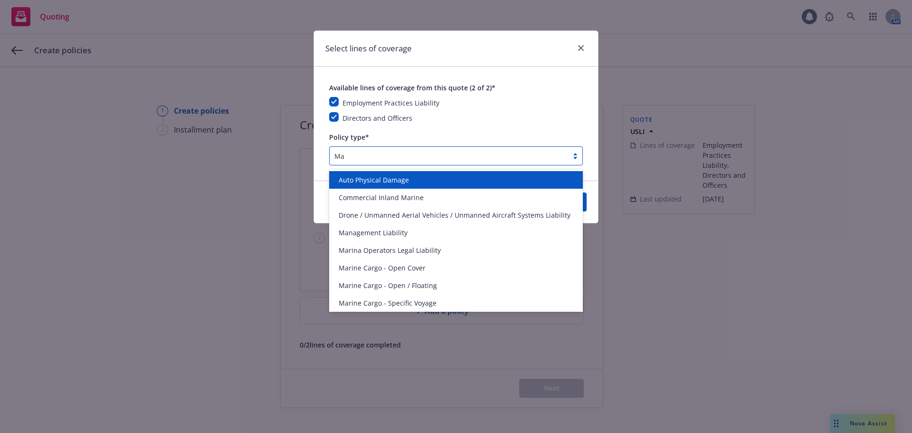
type input "Man"
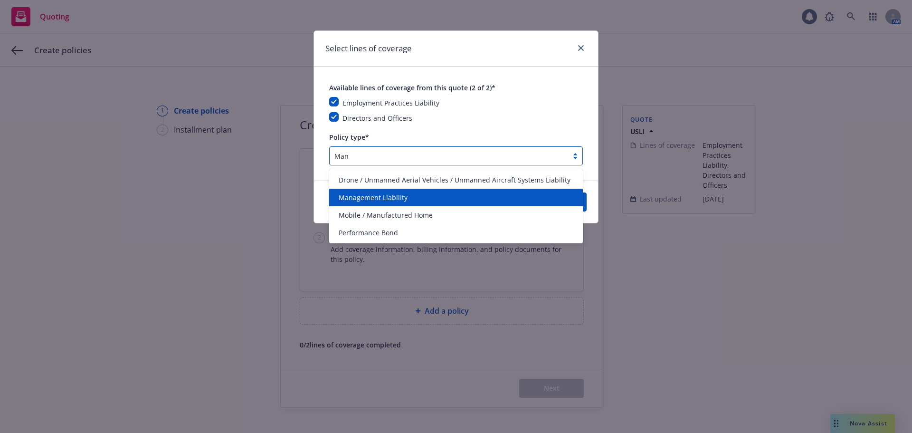
click at [384, 200] on span "Management Liability" at bounding box center [373, 197] width 69 height 10
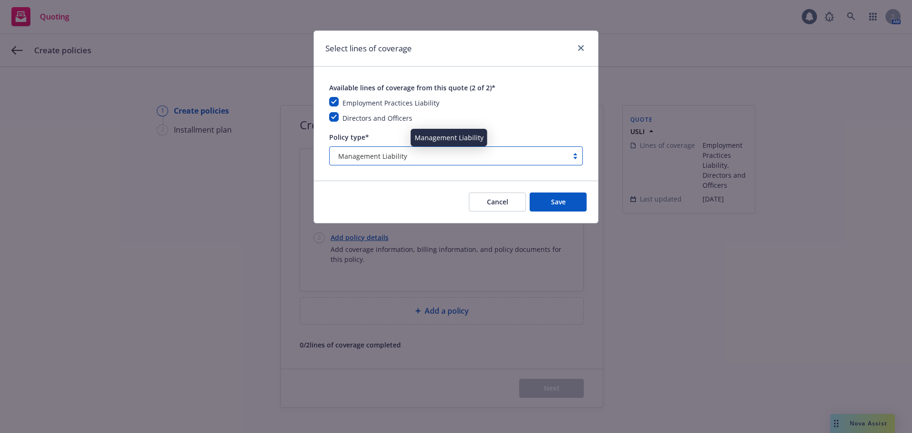
click at [417, 156] on div "Management Liability" at bounding box center [448, 156] width 229 height 10
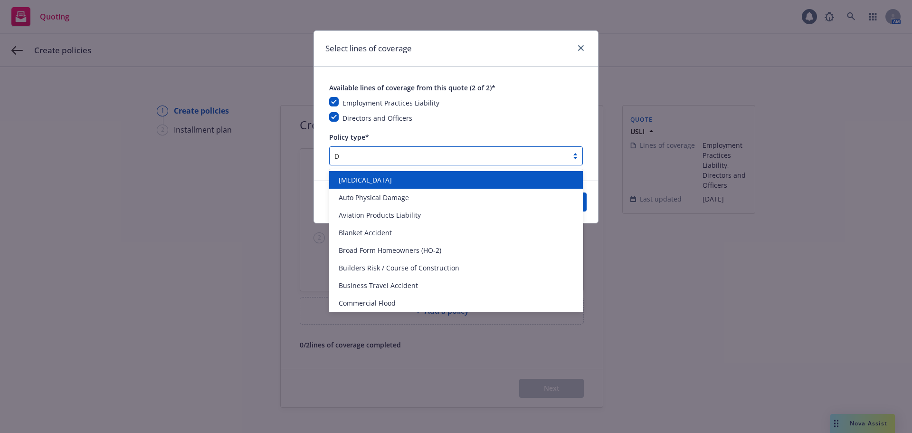
type input "Di"
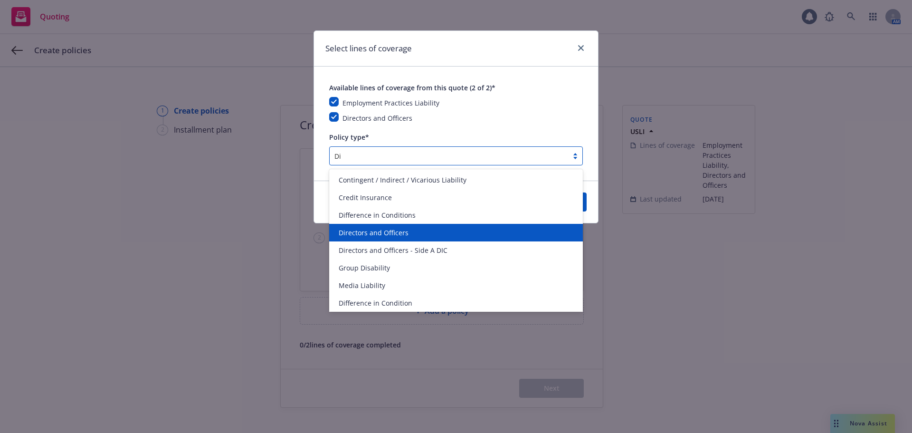
click at [405, 230] on span "Directors and Officers" at bounding box center [374, 232] width 70 height 10
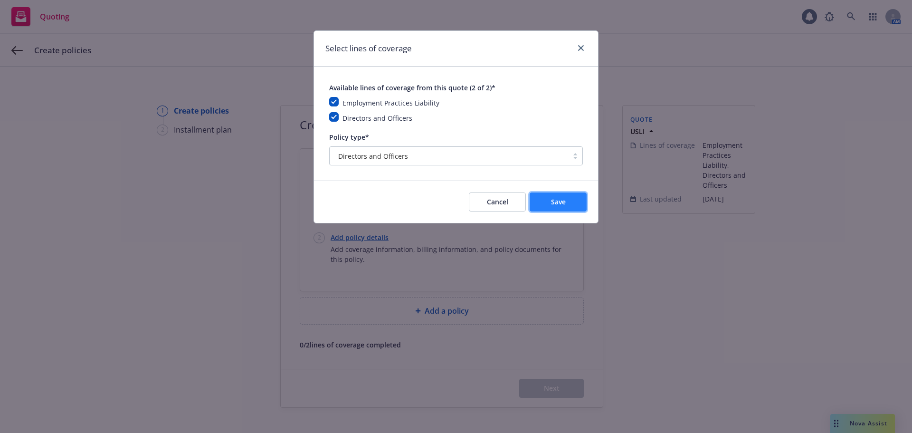
click at [546, 203] on button "Save" at bounding box center [557, 201] width 57 height 19
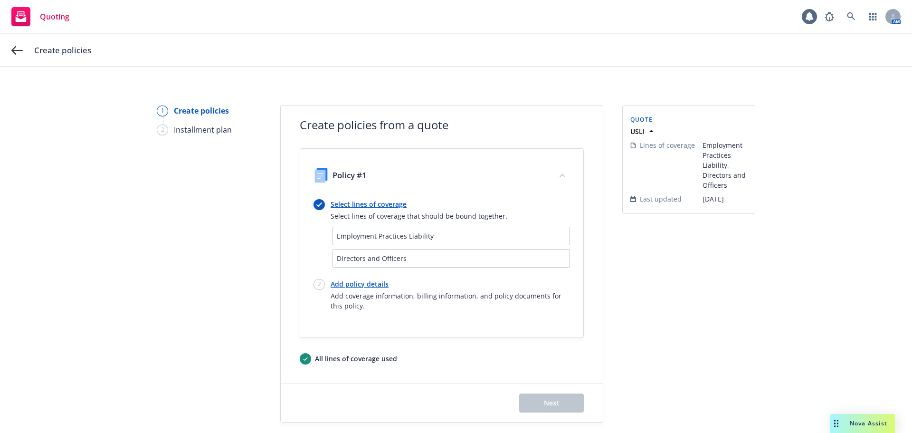
click at [332, 281] on link "Add policy details" at bounding box center [449, 284] width 239 height 10
select select "12"
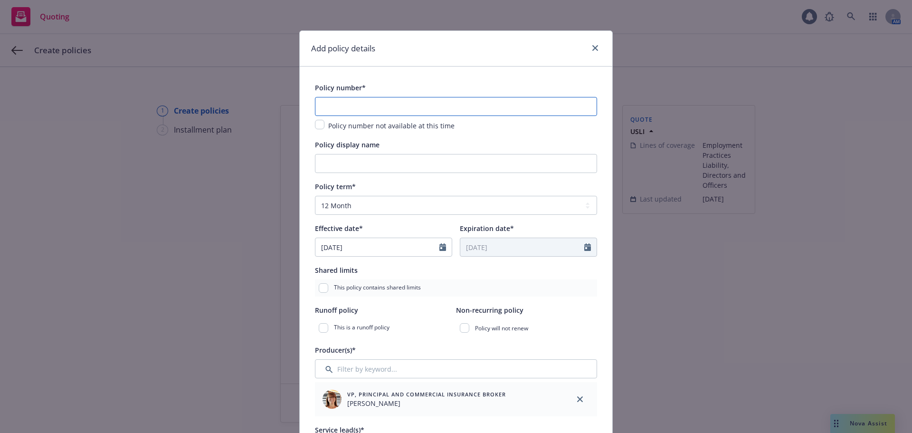
click at [322, 107] on input "text" at bounding box center [456, 106] width 282 height 19
paste input "NDO1601432"
type input "NDO1601432"
click at [439, 249] on icon "Calendar" at bounding box center [442, 247] width 7 height 8
select select "8"
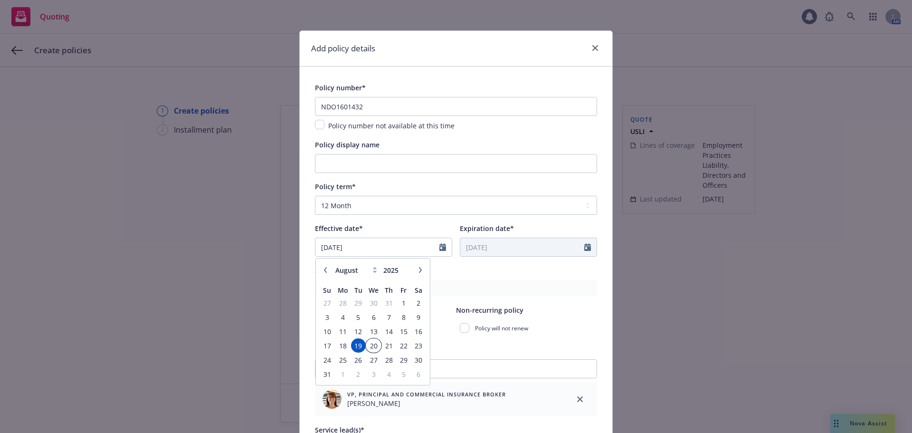
click at [367, 346] on span "20" at bounding box center [374, 345] width 14 height 12
type input "08/20/2025"
type input "08/20/2026"
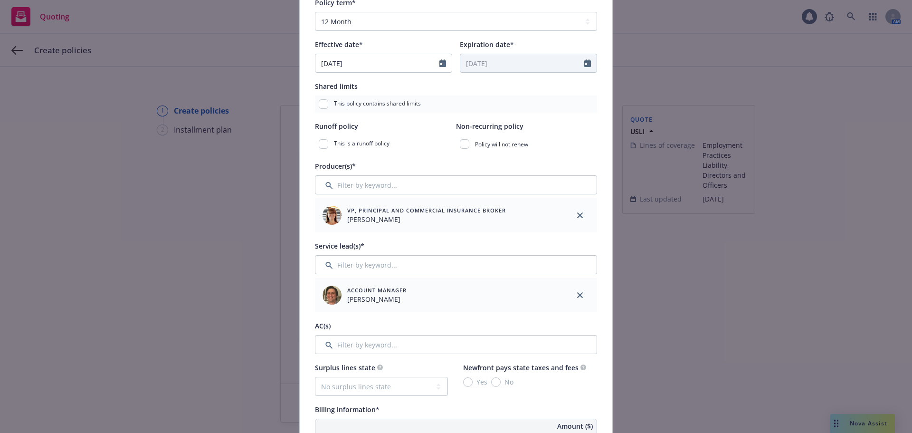
scroll to position [190, 0]
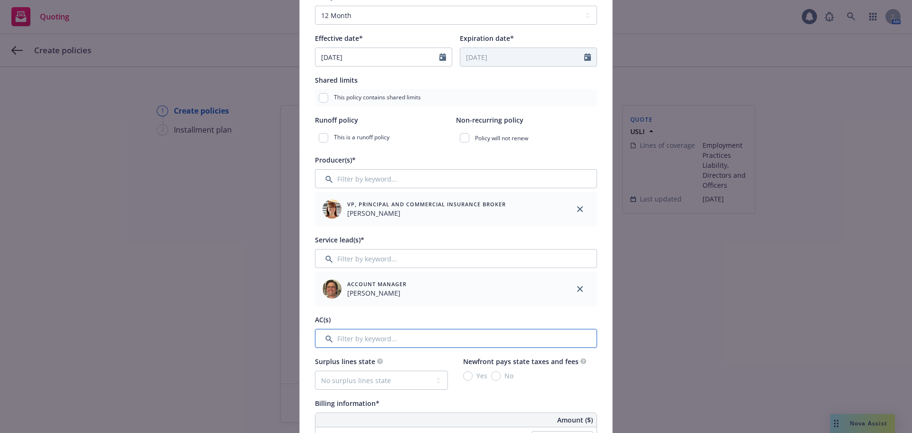
click at [378, 339] on input "Filter by keyword..." at bounding box center [456, 338] width 282 height 19
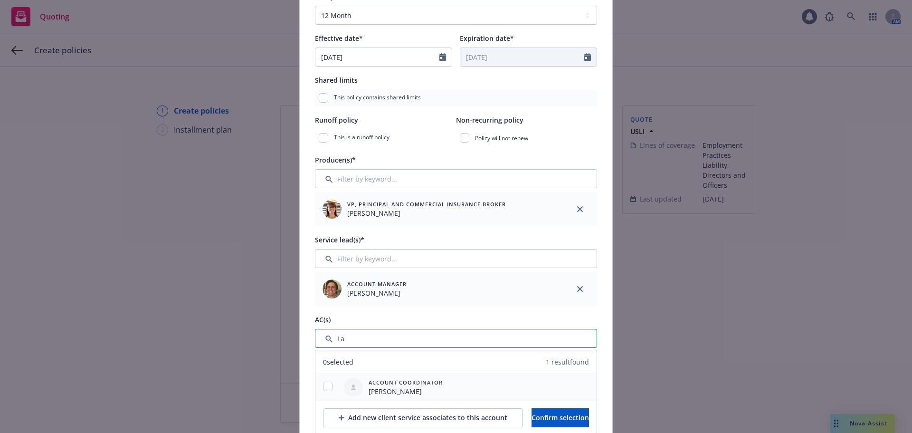
type input "La"
click at [323, 388] on input "checkbox" at bounding box center [327, 385] width 9 height 9
checkbox input "true"
click at [588, 423] on button "Confirm selection" at bounding box center [559, 417] width 57 height 19
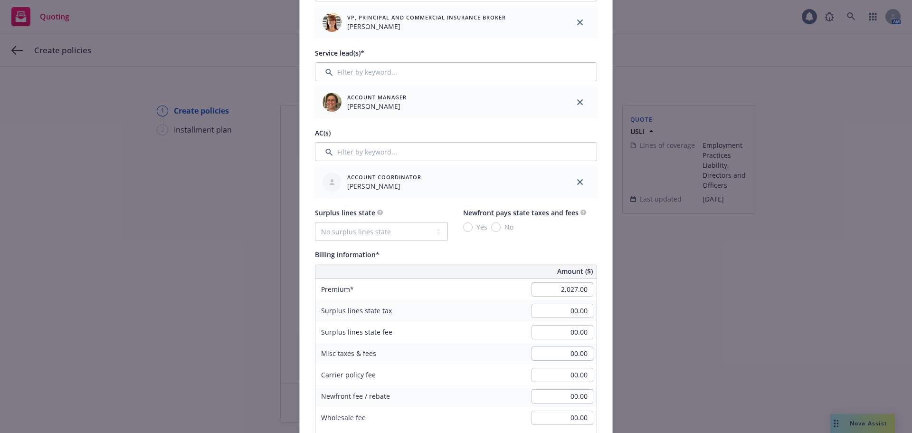
scroll to position [380, 0]
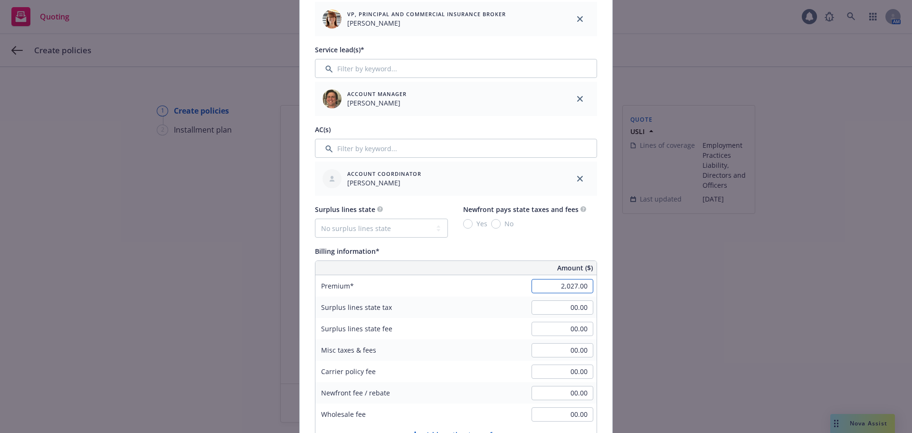
click at [546, 287] on input "2,027.00" at bounding box center [562, 286] width 62 height 14
type input "1,764.00"
type input "308.7"
click at [531, 233] on div "Surplus lines state No surplus lines state Alaska Alabama Arkansas Arizona Cali…" at bounding box center [456, 220] width 282 height 34
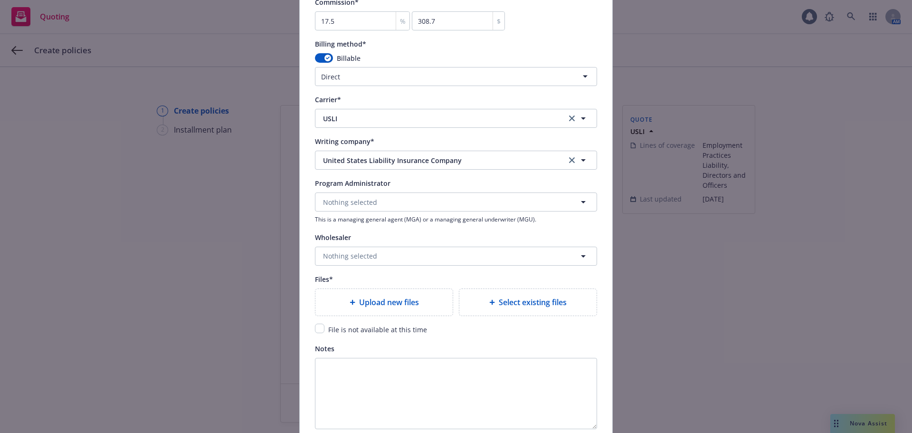
scroll to position [855, 0]
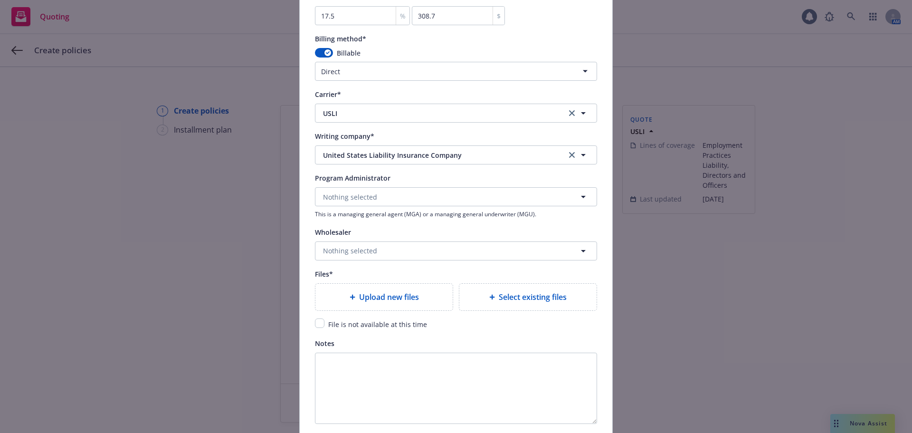
type textarea "x"
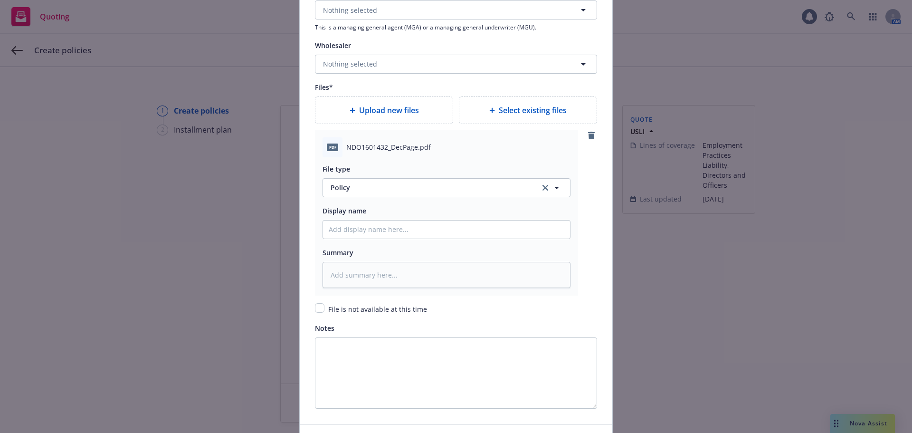
scroll to position [1044, 0]
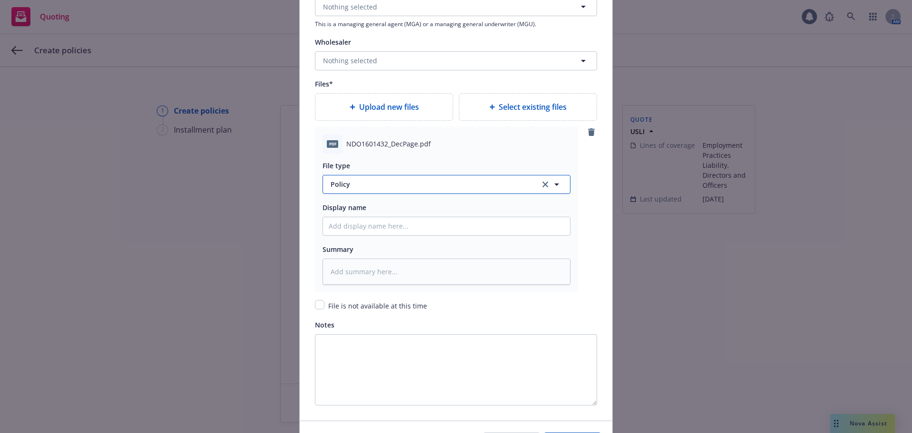
click at [345, 187] on span "Policy" at bounding box center [429, 184] width 198 height 10
type input "declar"
click at [352, 212] on span "Declaration page" at bounding box center [359, 211] width 55 height 10
click at [356, 223] on input "Policy display name" at bounding box center [446, 226] width 247 height 18
type textarea "x"
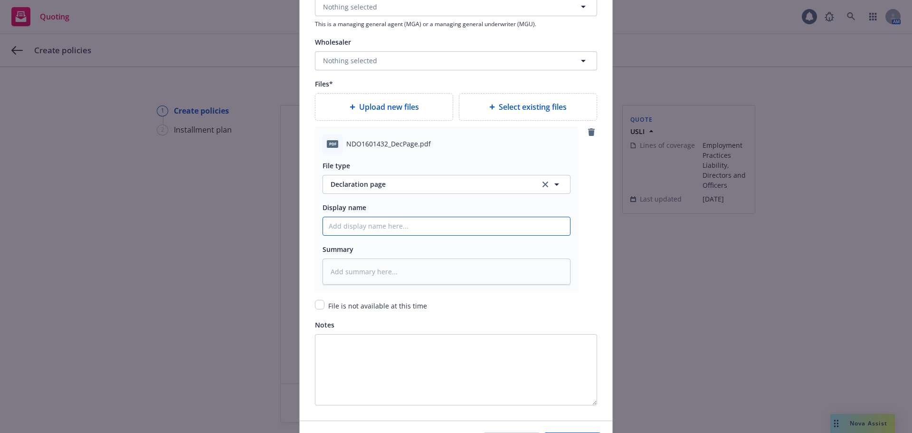
type input "2"
type textarea "x"
type input "25"
type textarea "x"
type input "25-"
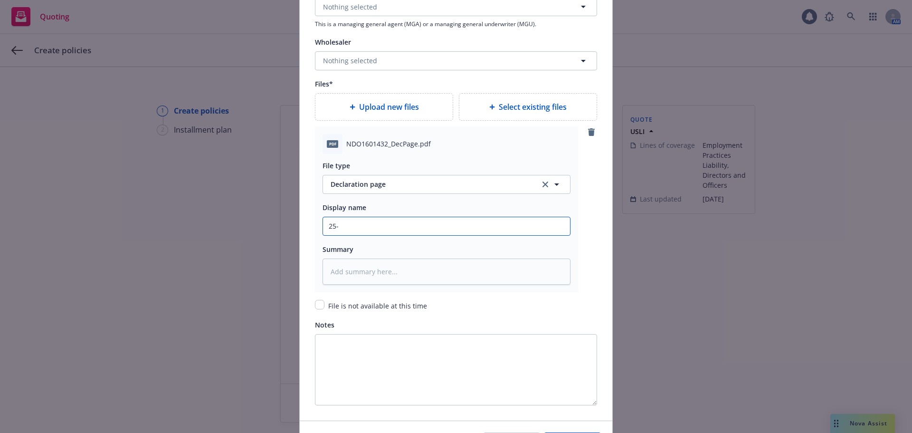
type textarea "x"
type input "25-2"
type textarea "x"
type input "25-26"
type textarea "x"
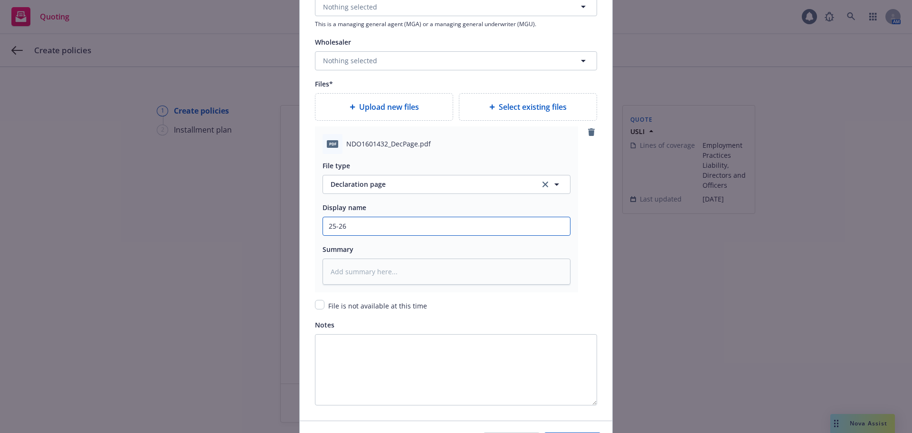
type input "25-26"
type textarea "x"
type input "25-26 D"
type textarea "x"
type input "25-26 D&"
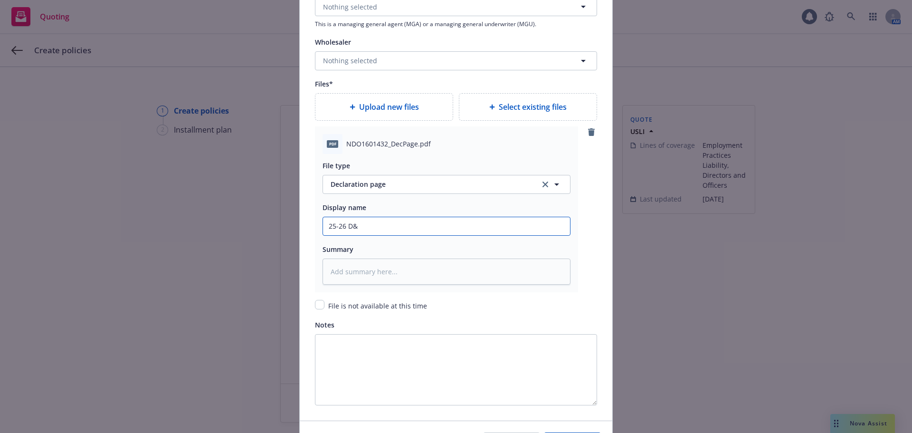
type textarea "x"
type input "25-26 D&O"
type textarea "x"
type input "25-26 D&O"
type textarea "x"
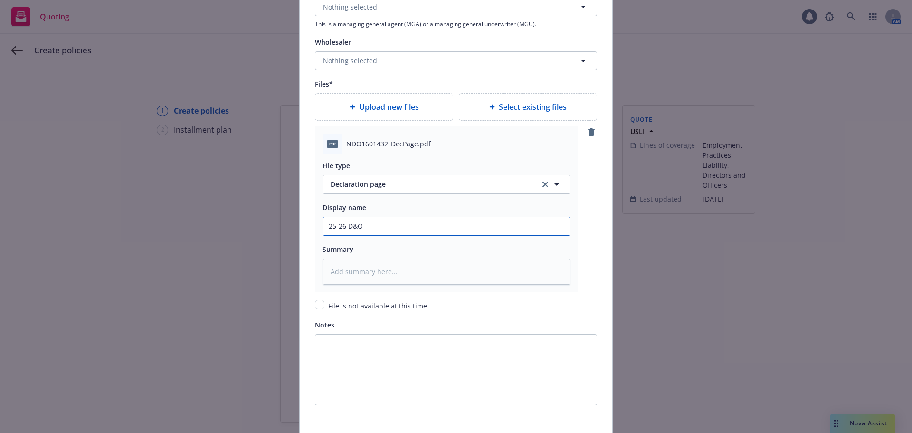
type input "25-26 D&O D"
type textarea "x"
type input "25-26 D&O De"
type textarea "x"
type input "25-26 D&O Dec"
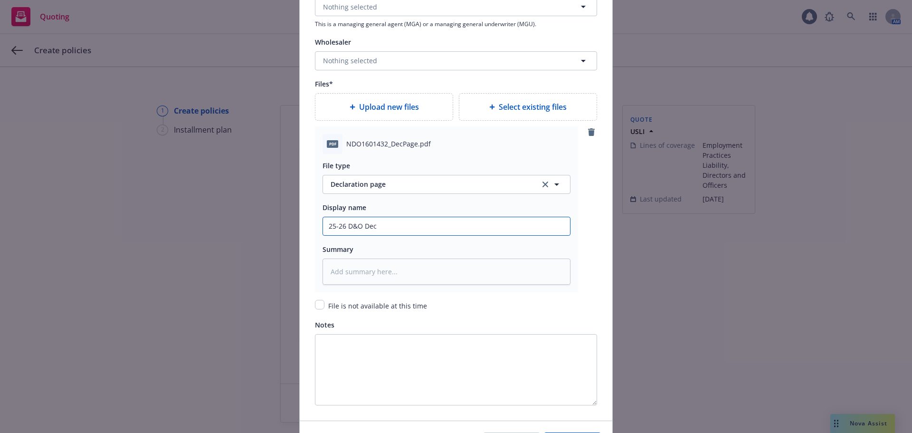
type textarea "x"
type input "25-26 D&O Decl"
type textarea "x"
type input "25-26 D&O Decla"
type textarea "x"
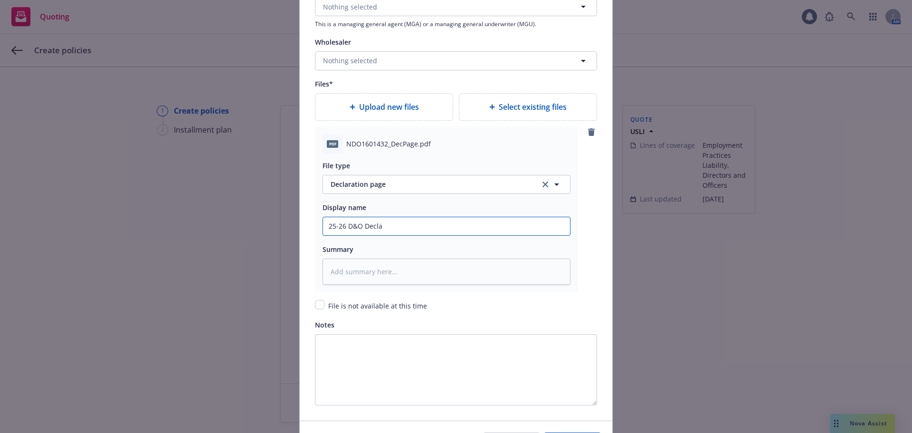
type input "25-26 D&O Declar"
type textarea "x"
type input "25-26 D&O Declara"
type textarea "x"
type input "25-26 D&O Declarat"
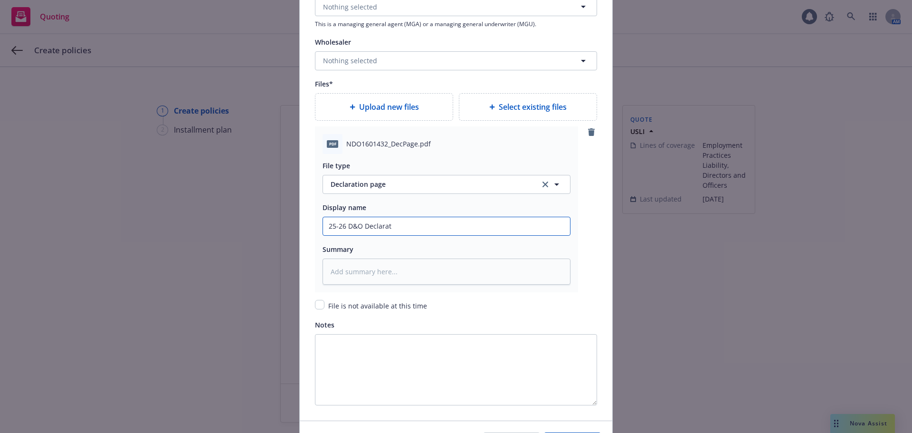
type textarea "x"
type input "25-26 D&O Declarati"
type textarea "x"
type input "25-26 D&O Declaratio"
type textarea "x"
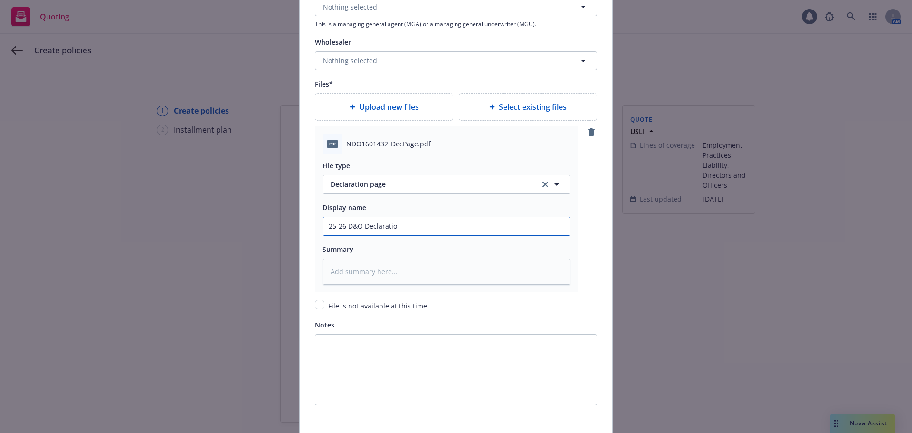
type input "25-26 D&O Declaration"
type textarea "x"
type input "25-26 D&O Declaration"
type textarea "x"
type input "25-26 D&O Declaration P"
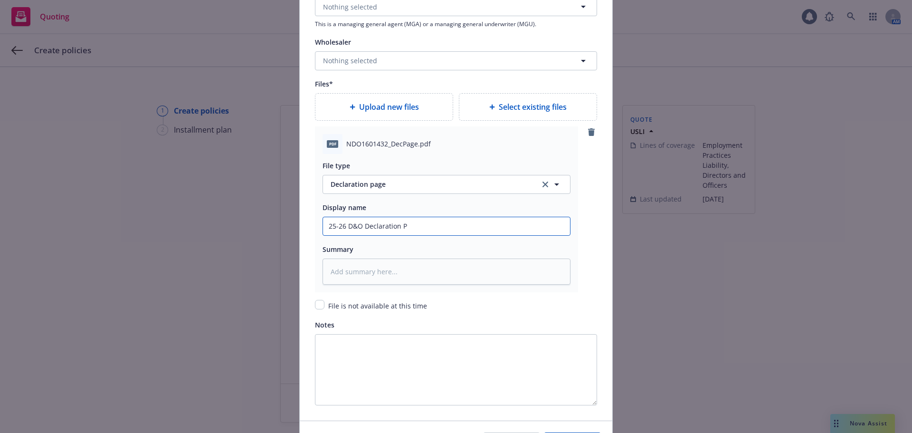
type textarea "x"
type input "25-26 D&O Declaration Pa"
type textarea "x"
type input "25-26 D&O Declaration Pag"
type textarea "x"
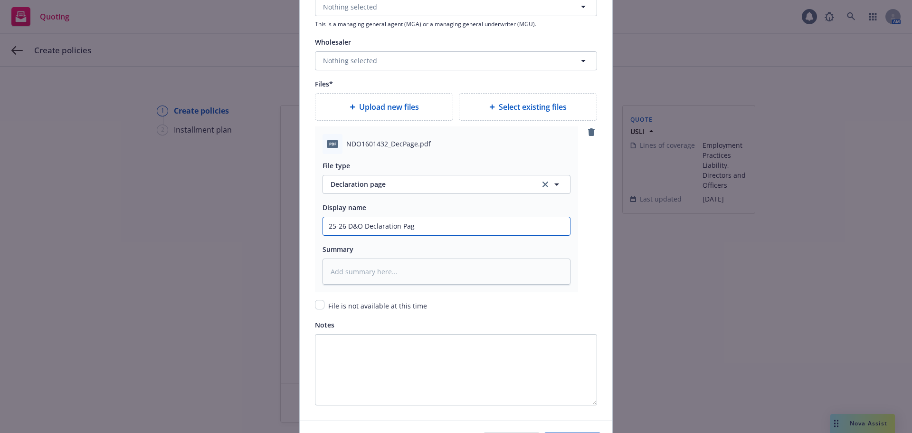
type input "25-26 D&O Declaration Page"
type textarea "x"
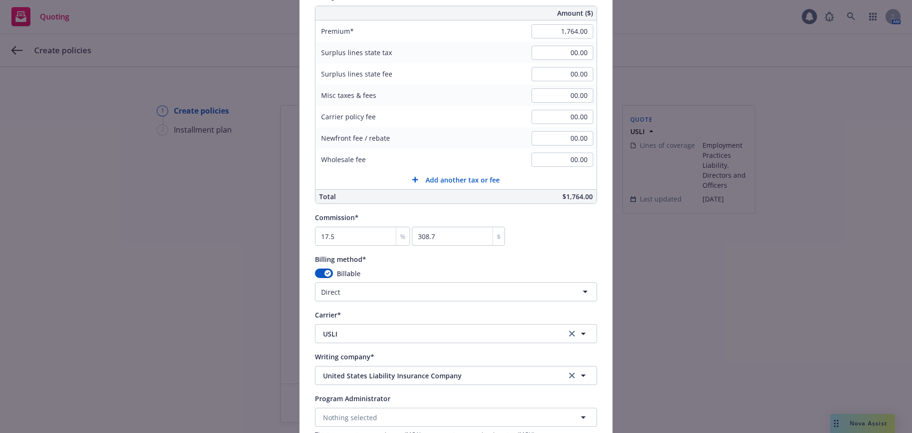
scroll to position [760, 0]
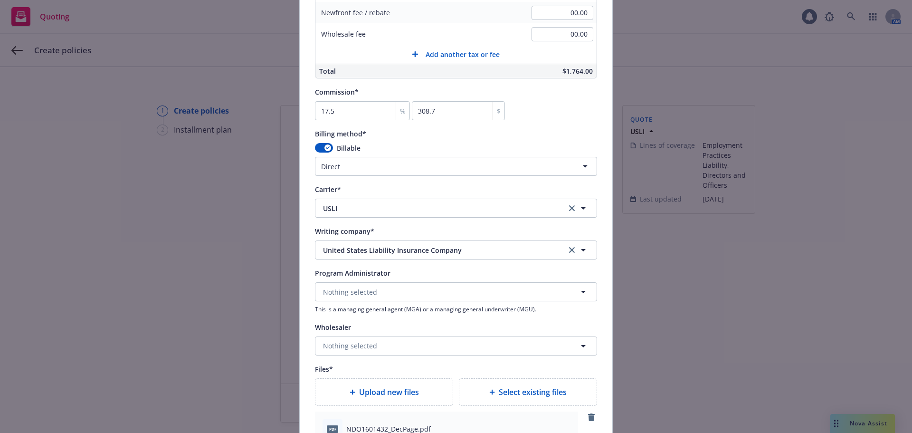
type input "25-26 D&O Declaration Page"
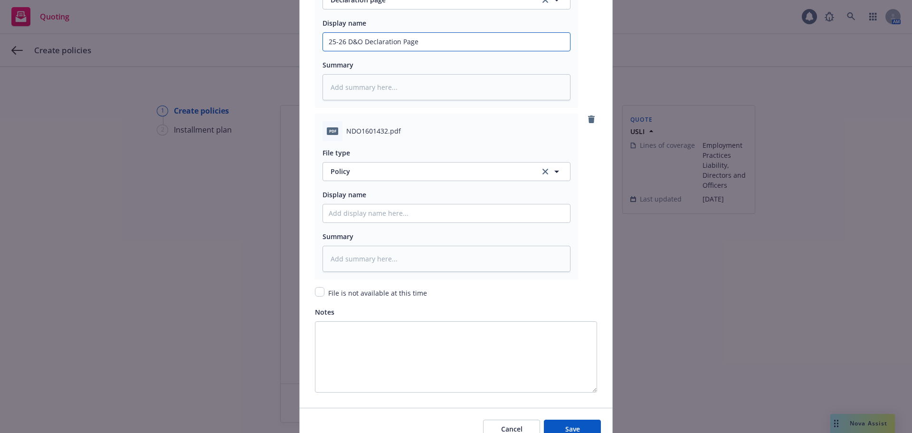
scroll to position [1234, 0]
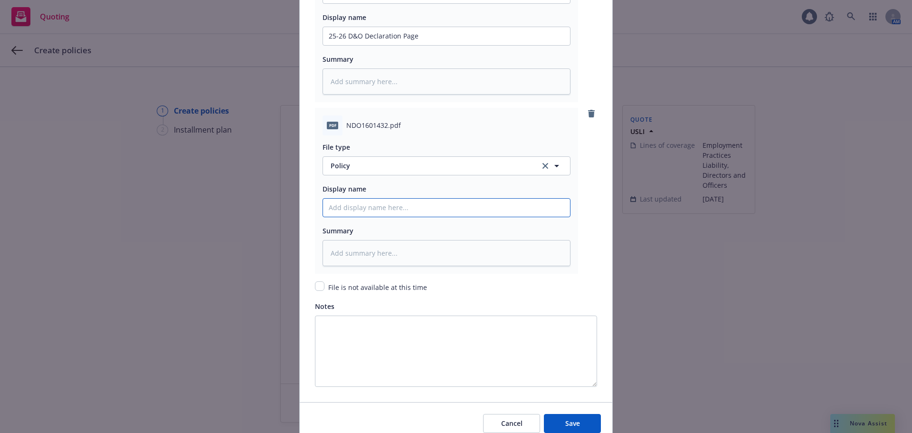
drag, startPoint x: 364, startPoint y: 212, endPoint x: 459, endPoint y: 202, distance: 95.5
click at [365, 212] on input "Policy display name" at bounding box center [446, 207] width 247 height 18
type textarea "x"
type input "2"
type textarea "x"
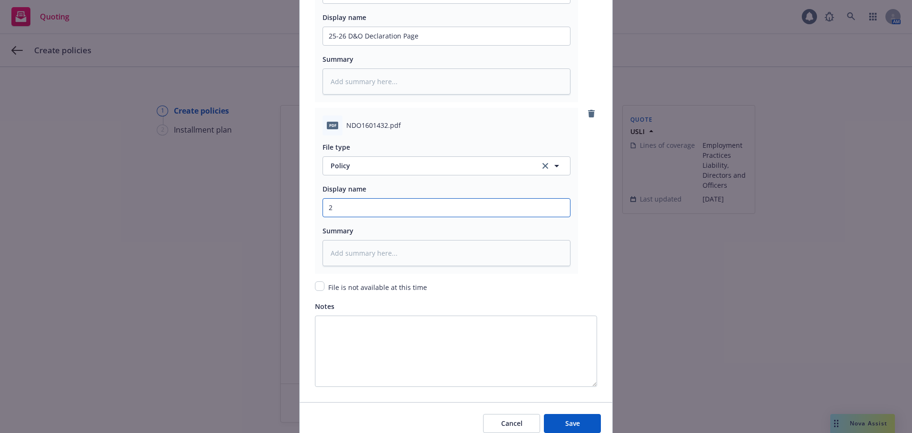
type input "25"
type textarea "x"
type input "25-"
type textarea "x"
type input "25-2"
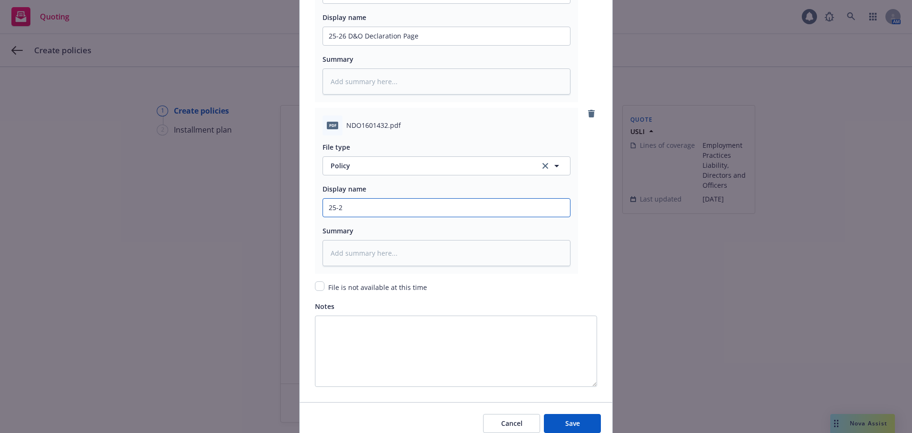
type textarea "x"
type input "25-26"
type textarea "x"
type input "25-26"
type textarea "x"
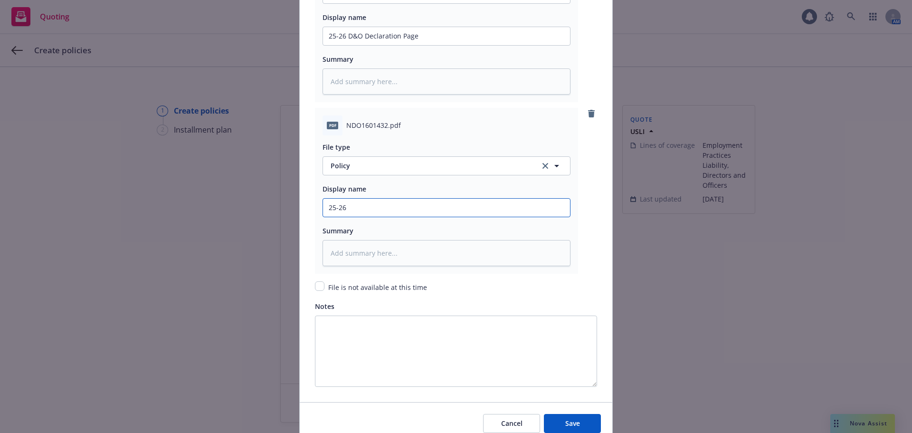
type input "25-26 D"
type textarea "x"
type input "25-26 D&"
type textarea "x"
type input "25-26 D&"
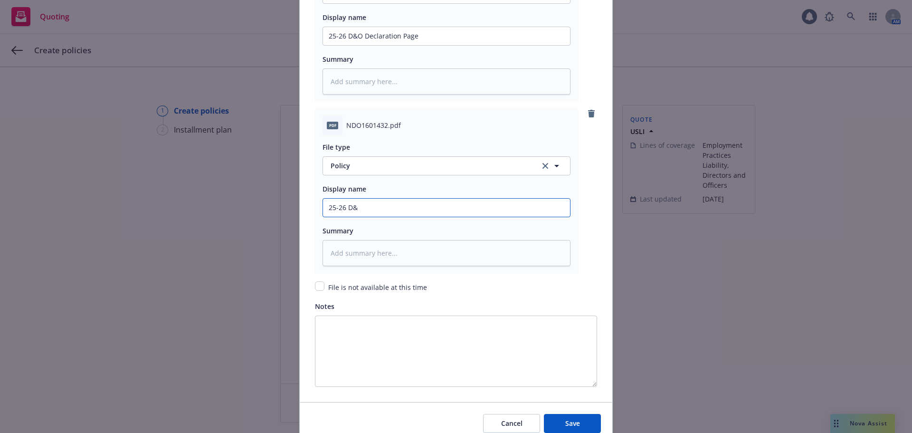
type textarea "x"
type input "25-26 D&"
type textarea "x"
type input "25-26 D&o"
type textarea "x"
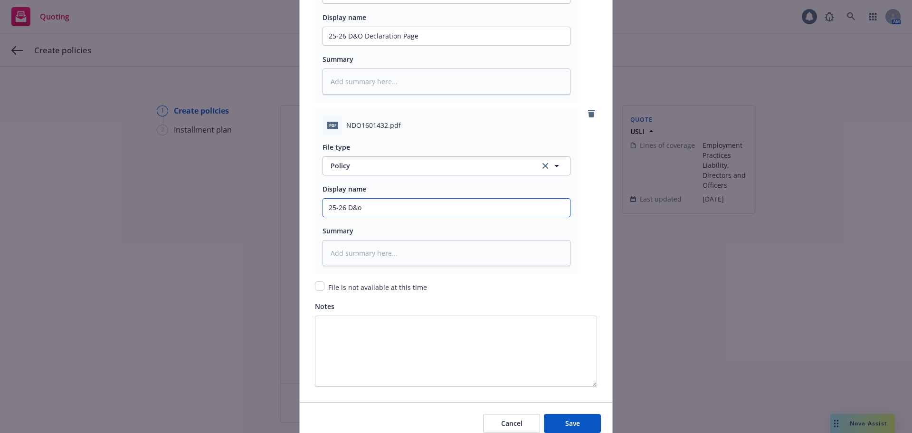
type input "25-26 D&"
type textarea "x"
type input "25-26 D&O"
type textarea "x"
type input "25-26 D&O"
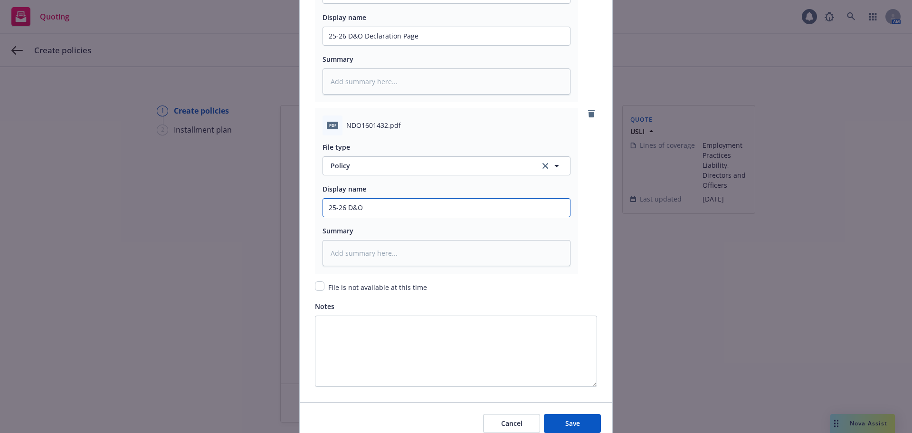
type textarea "x"
type input "25-26 D&O PO"
type textarea "x"
type input "25-26 D&O POl"
type textarea "x"
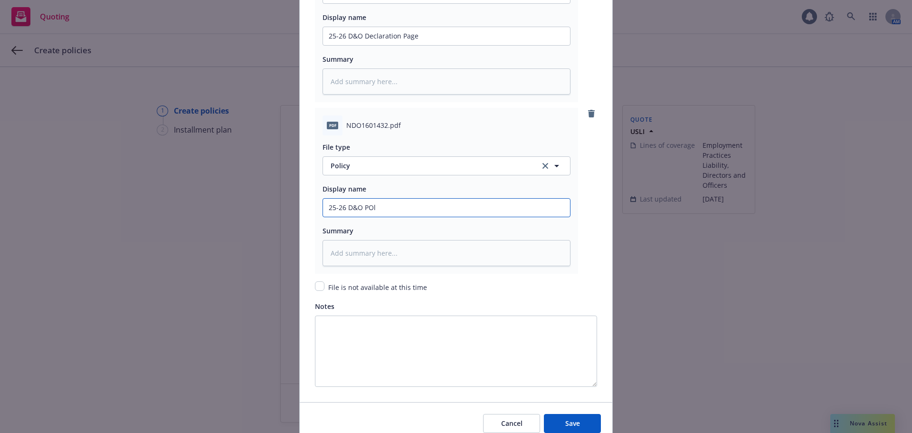
type input "25-26 D&O POli"
type textarea "x"
type input "25-26 D&O POlic"
type textarea "x"
type input "25-26 D&O POli"
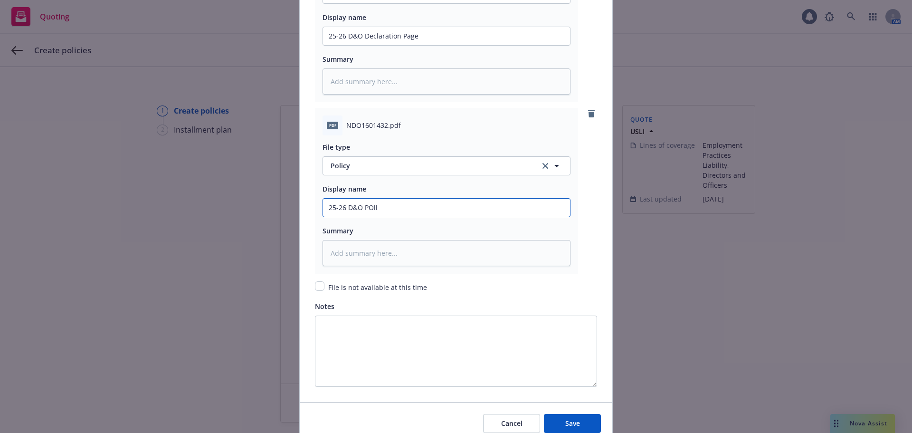
type textarea "x"
type input "25-26 D&O POl"
type textarea "x"
type input "25-26 D&O PO"
type textarea "x"
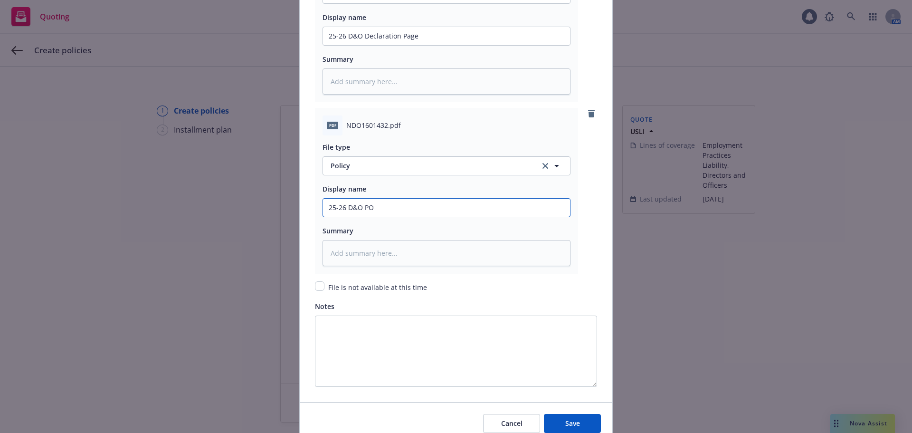
type input "25-26 D&O P"
type textarea "x"
type input "25-26 D&O Pp"
type textarea "x"
type input "25-26 D&O Ppo"
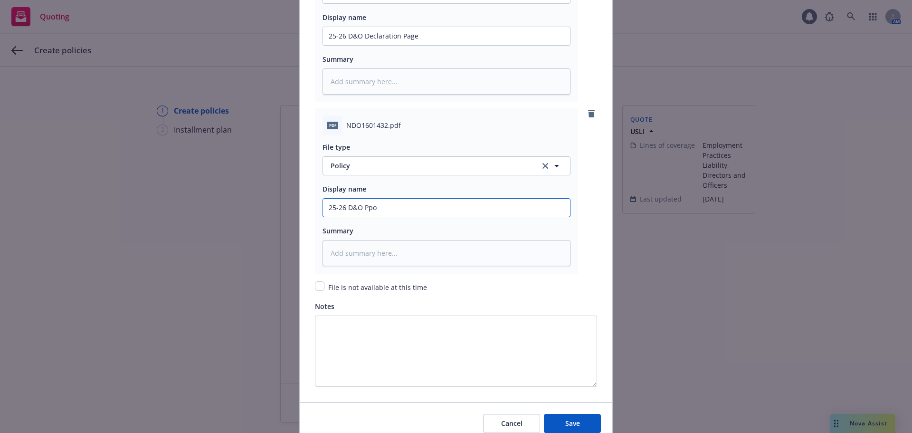
type textarea "x"
type input "25-26 D&O Ppol"
type textarea "x"
type input "25-26 D&O Ppo"
type textarea "x"
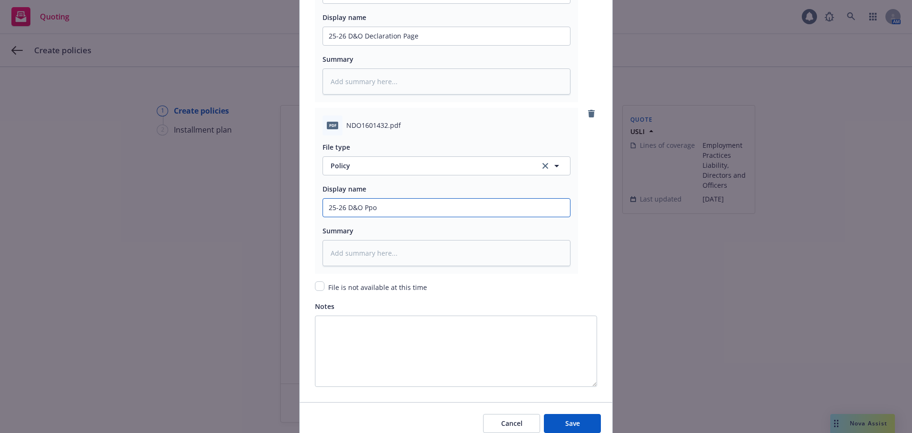
type input "25-26 D&O Pp"
type textarea "x"
type input "25-26 D&O P"
type textarea "x"
type input "25-26 D&O"
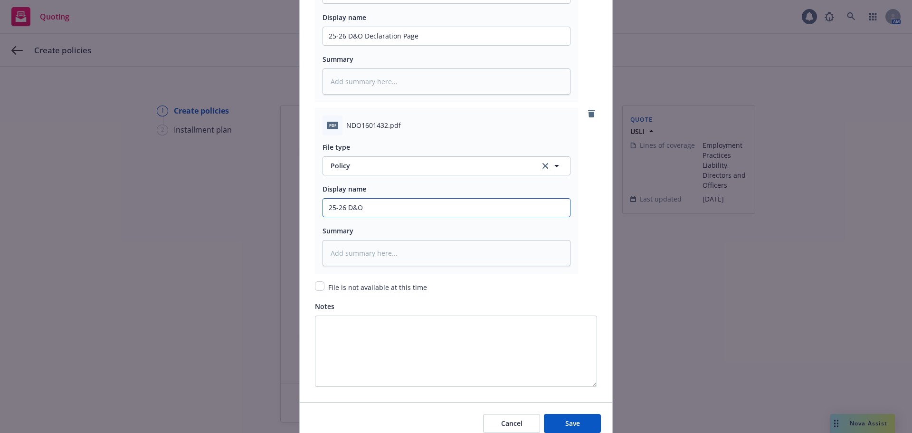
type textarea "x"
type input "25-26 D&O P"
type textarea "x"
type input "25-26 D&O Po"
type textarea "x"
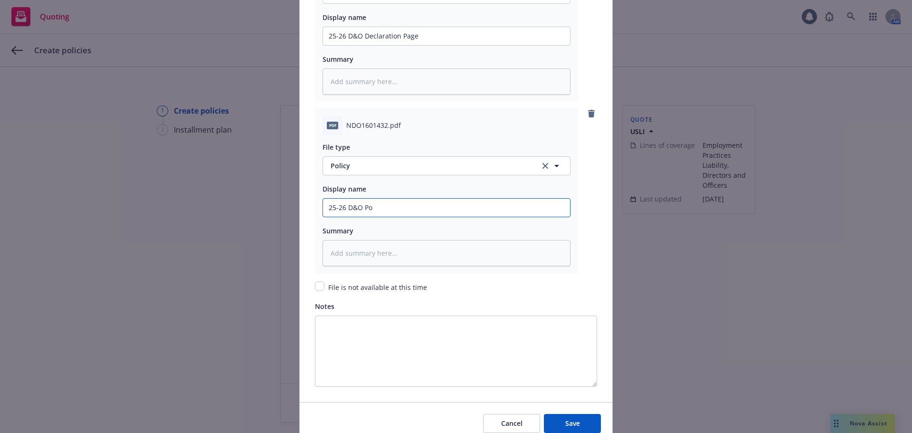
type input "25-26 D&O Pol"
type textarea "x"
type input "25-26 D&O Poli"
type textarea "x"
type input "25-26 D&O Polic"
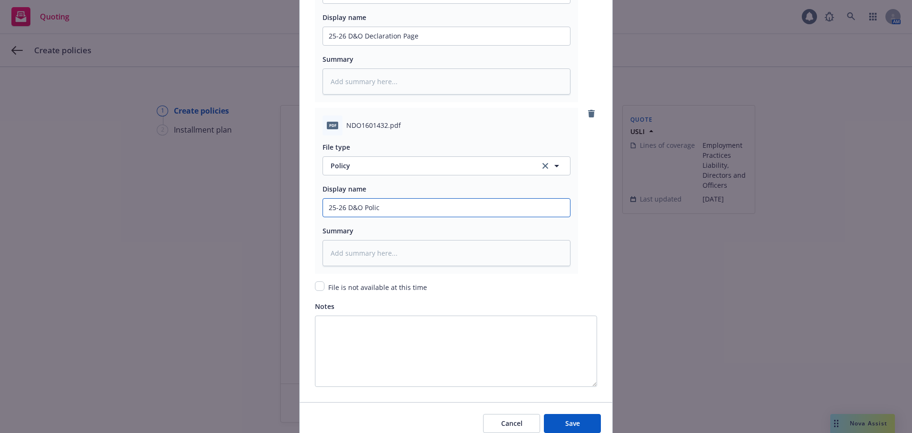
type textarea "x"
type input "25-26 D&O Policy"
type textarea "x"
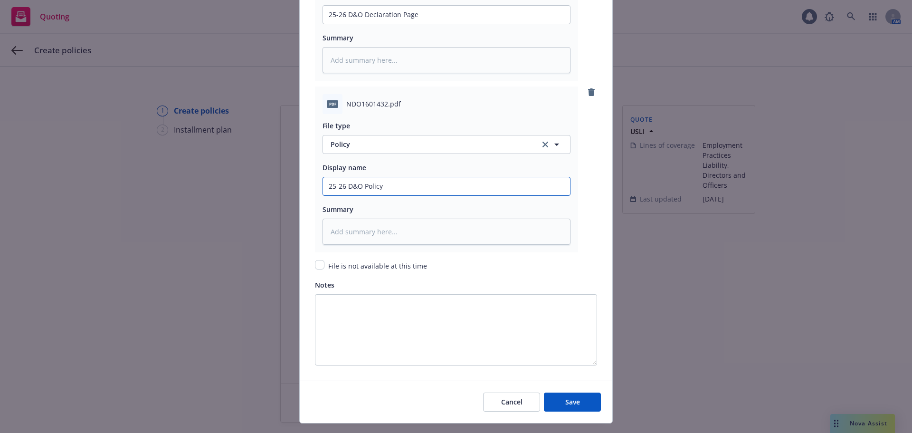
scroll to position [1277, 0]
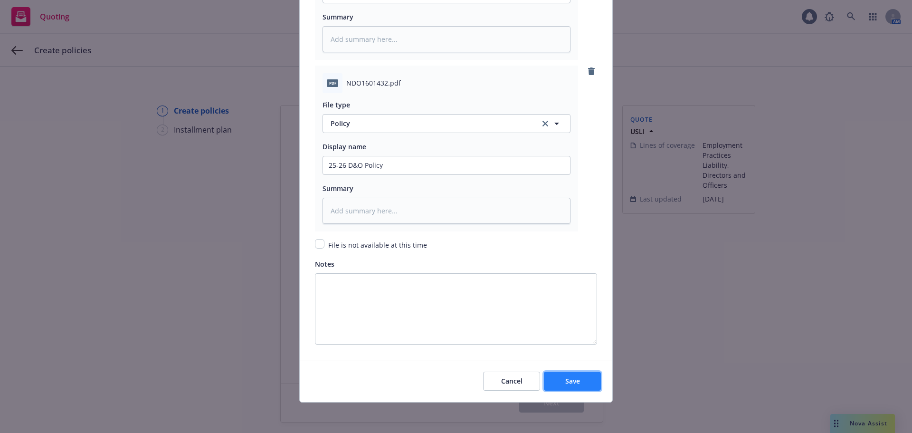
click at [561, 387] on button "Save" at bounding box center [572, 380] width 57 height 19
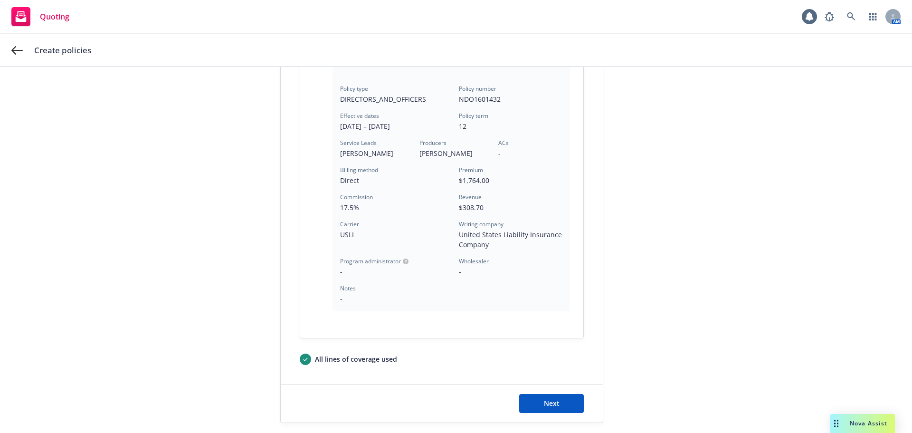
scroll to position [294, 0]
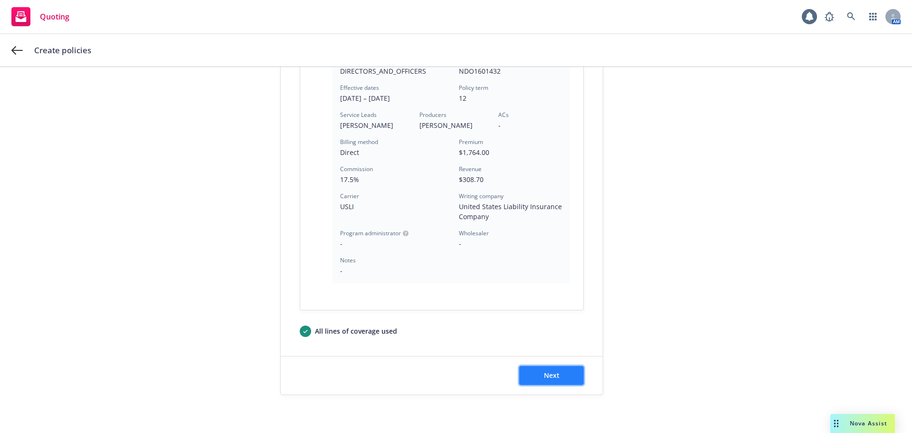
click at [544, 377] on span "Next" at bounding box center [552, 374] width 16 height 9
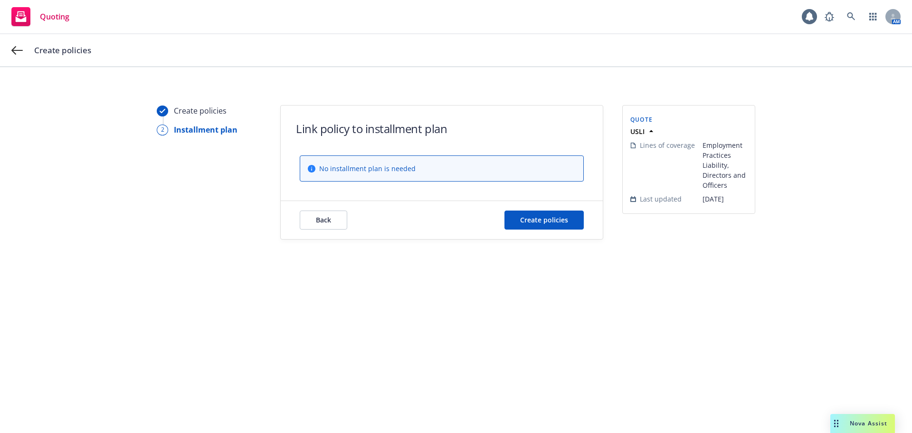
scroll to position [0, 0]
click at [531, 215] on span "Create policies" at bounding box center [544, 219] width 48 height 9
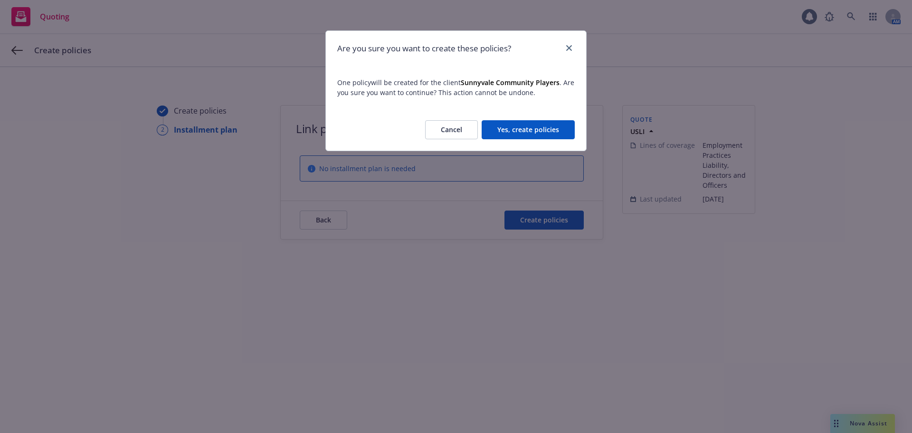
click at [527, 130] on button "Yes, create policies" at bounding box center [527, 129] width 93 height 19
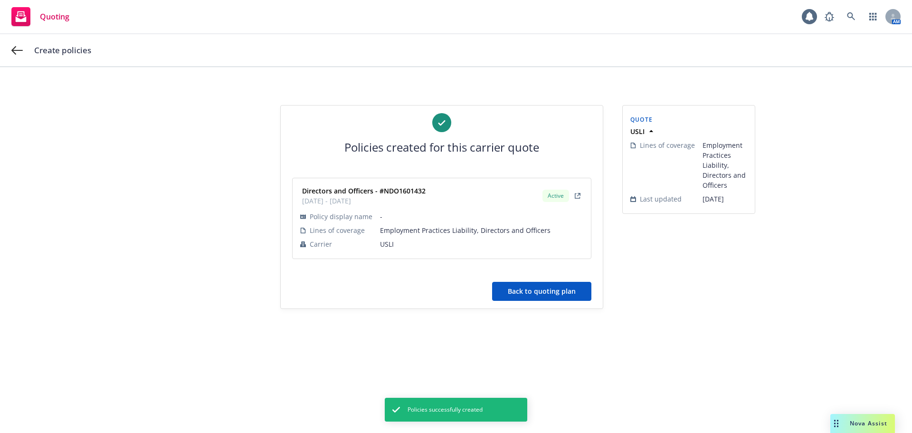
click at [517, 299] on button "Back to quoting plan" at bounding box center [541, 291] width 99 height 19
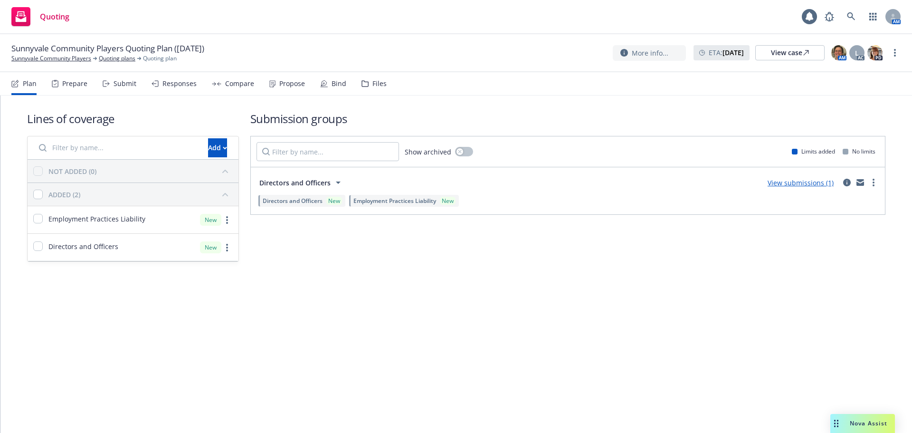
click at [331, 84] on div "Bind" at bounding box center [338, 84] width 15 height 8
click at [114, 57] on link "Quoting plans" at bounding box center [117, 58] width 37 height 9
click at [121, 58] on link "Quoting plans" at bounding box center [117, 58] width 37 height 9
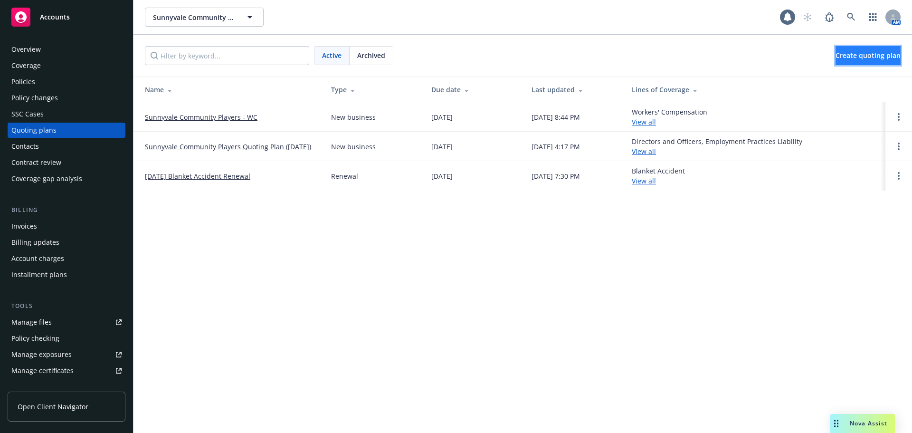
click at [835, 58] on span "Create quoting plan" at bounding box center [867, 55] width 65 height 9
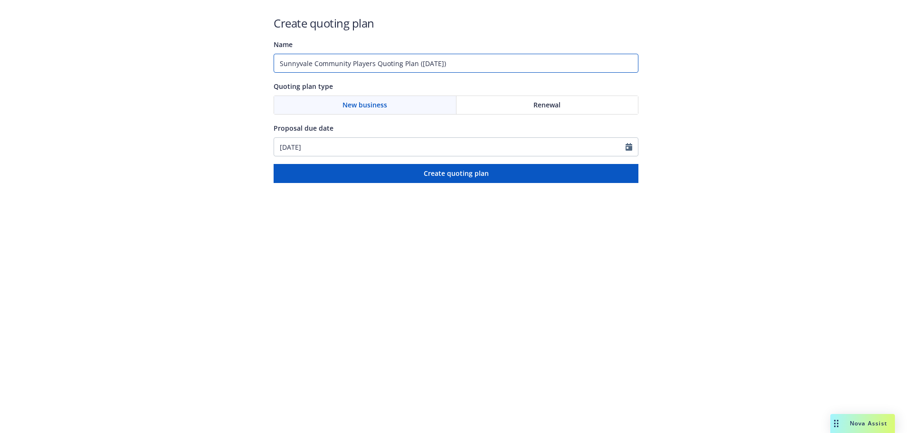
click at [471, 62] on input "Sunnyvale Community Players Quoting Plan (2025-09-17)" at bounding box center [455, 63] width 365 height 19
click at [279, 70] on input "Sunnyvale Community Players Quoting Plan" at bounding box center [455, 63] width 365 height 19
click at [515, 52] on div "Name 09/09/2025 - Sunnyvale Community Players Quoting Plan" at bounding box center [455, 55] width 365 height 34
click at [482, 66] on input "09/09/2025 - Sunnyvale Community Players Quoting Plan" at bounding box center [455, 63] width 365 height 19
type input "09/09/2025 - Sunnyvale Community Players - Commercial Package"
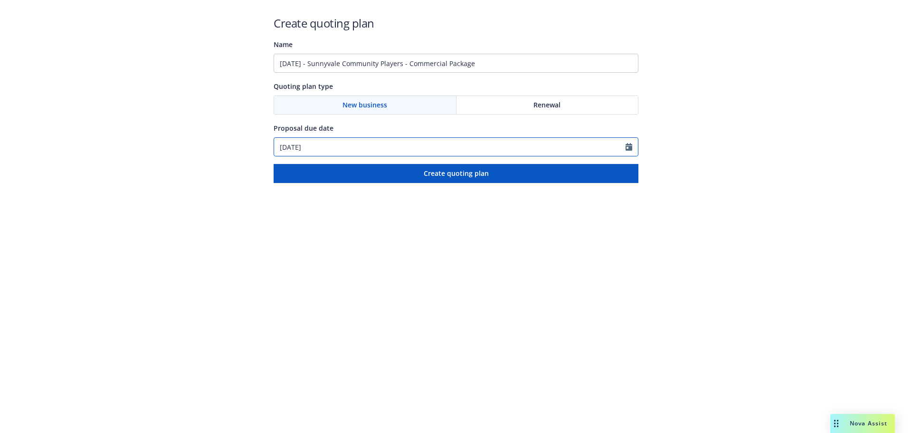
select select "9"
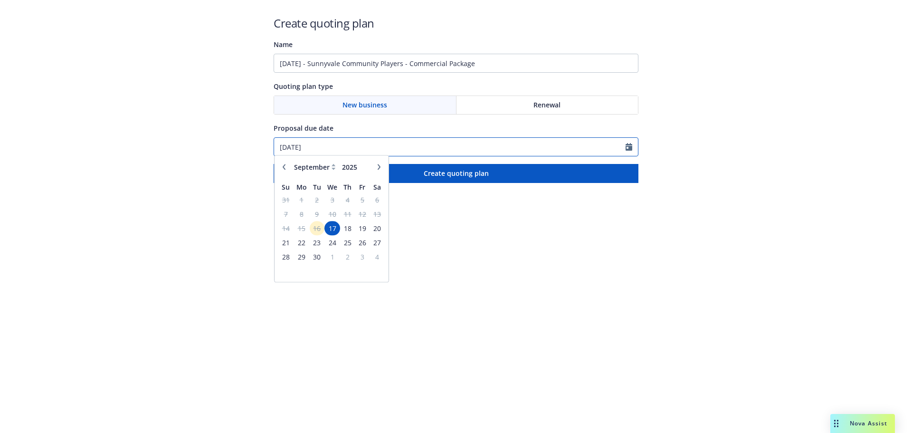
click at [624, 148] on input "09/17/2025" at bounding box center [449, 147] width 351 height 18
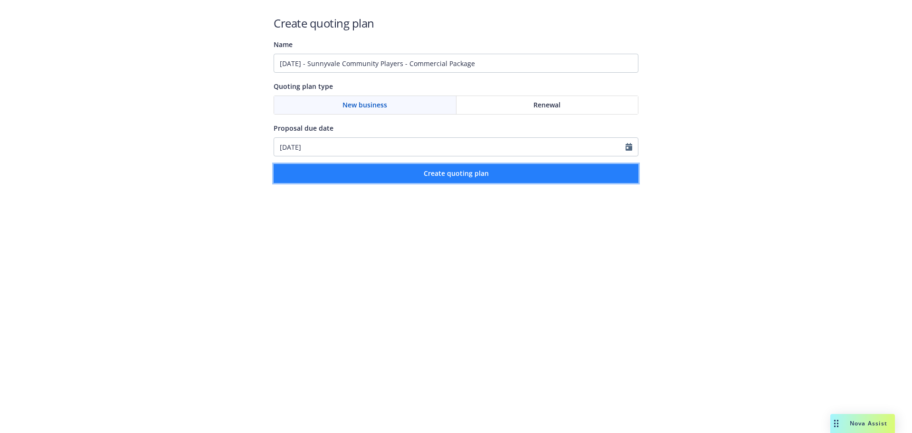
click at [399, 179] on button "Create quoting plan" at bounding box center [455, 173] width 365 height 19
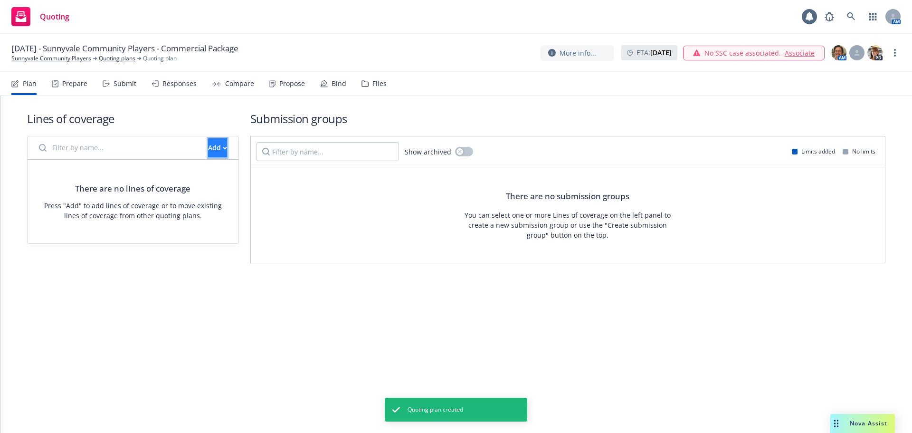
click at [208, 155] on button "Add" at bounding box center [217, 147] width 19 height 19
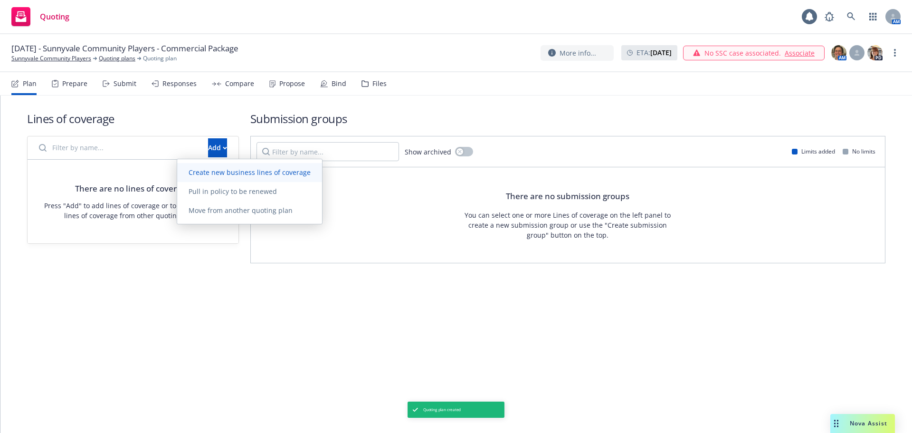
click at [191, 172] on span "Create new business lines of coverage" at bounding box center [249, 172] width 145 height 9
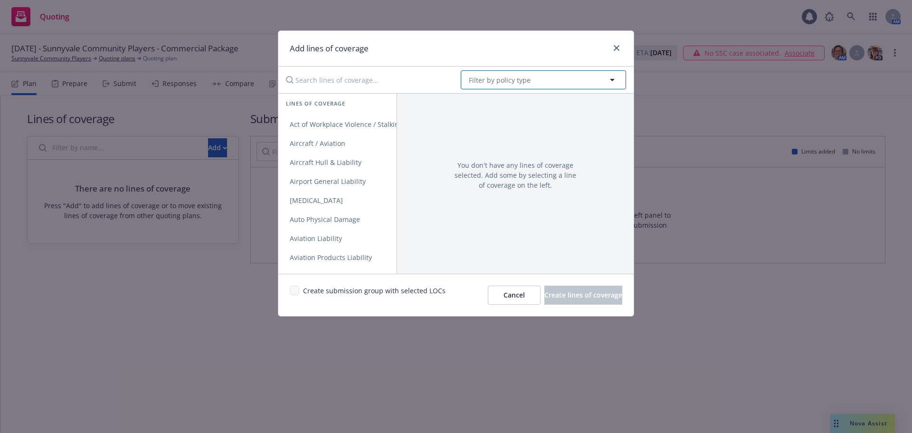
click at [538, 77] on button "Filter by policy type" at bounding box center [543, 79] width 165 height 19
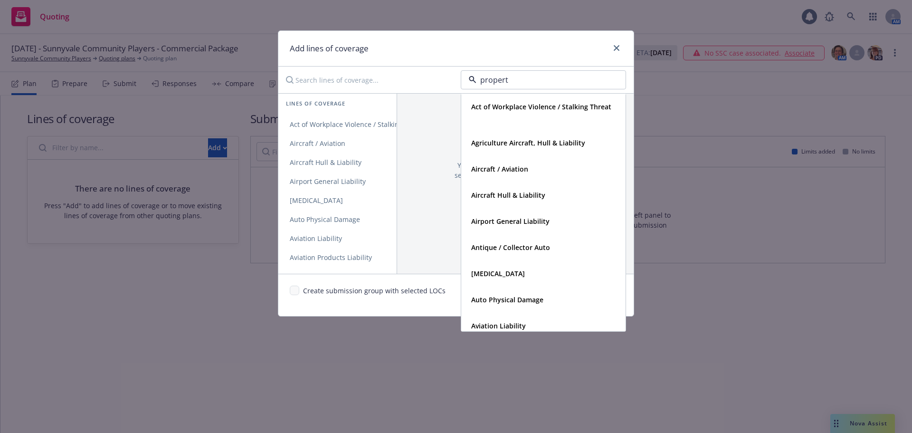
type input "property"
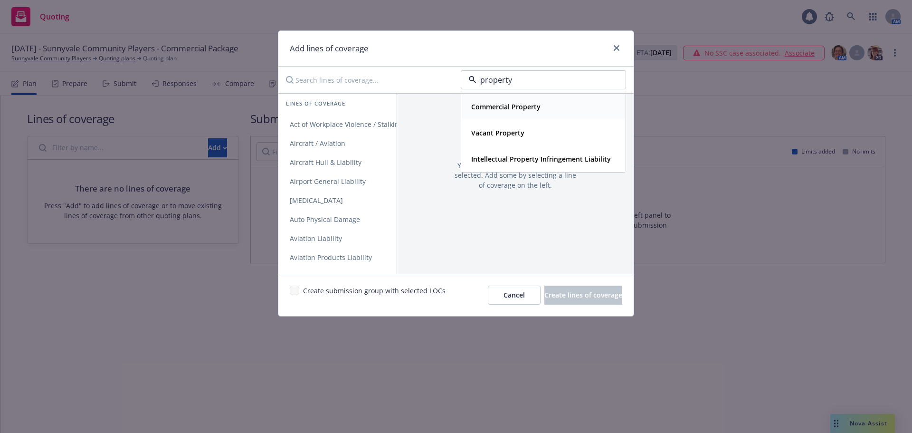
click at [512, 107] on strong "Commercial Property" at bounding box center [505, 106] width 69 height 9
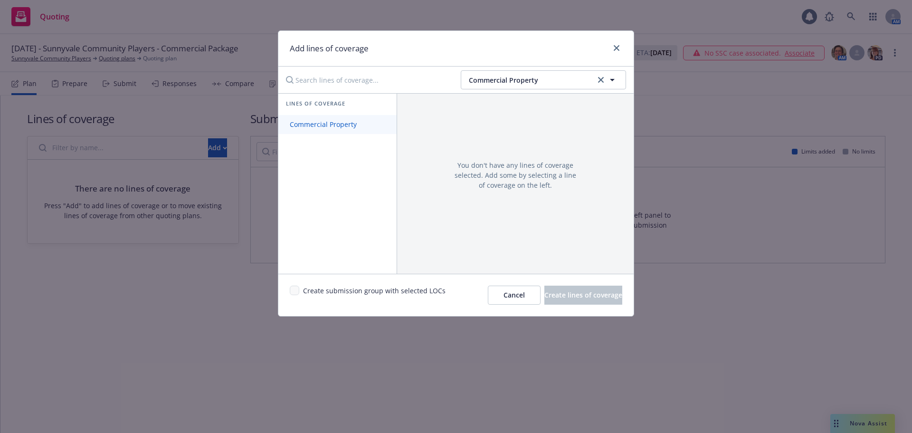
click at [355, 127] on span "Commercial Property" at bounding box center [323, 124] width 90 height 9
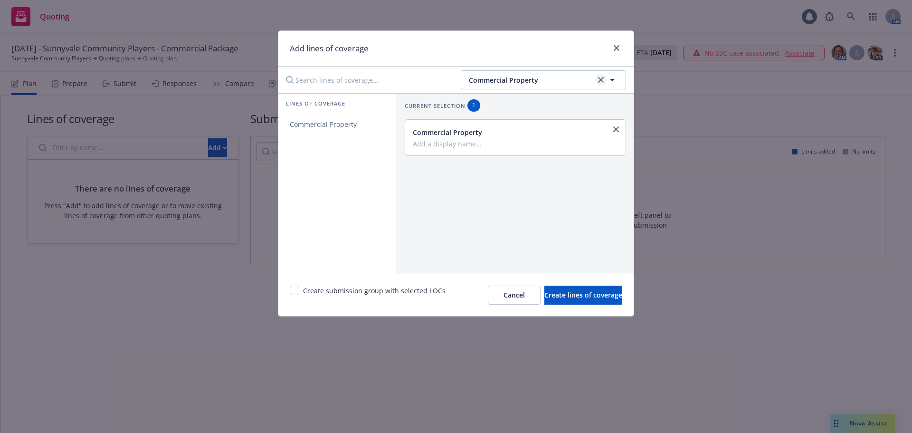
click at [598, 81] on icon "clear selection" at bounding box center [601, 80] width 6 height 6
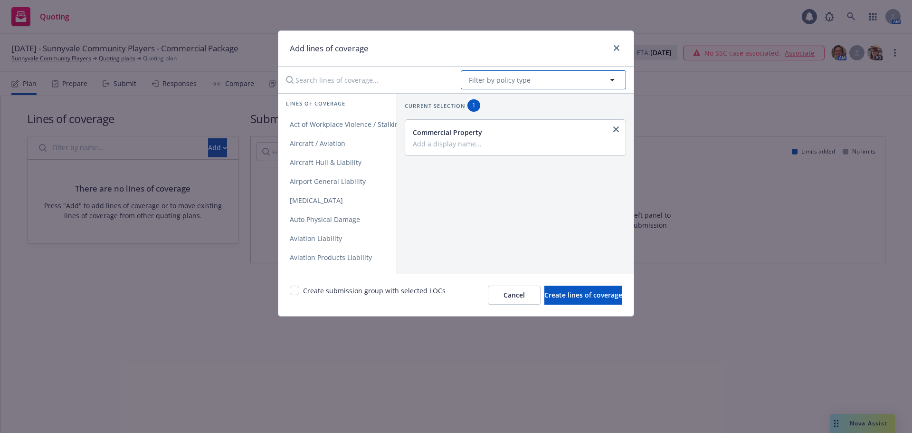
click at [521, 80] on span "Filter by policy type" at bounding box center [500, 80] width 62 height 10
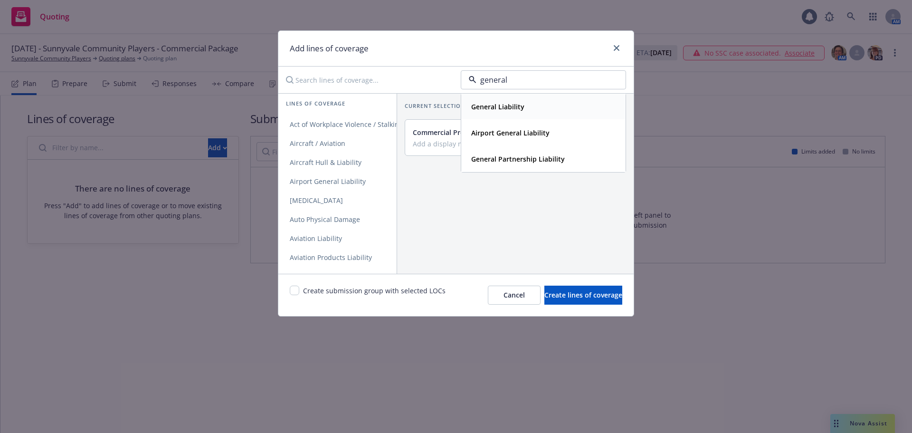
click at [500, 103] on strong "General Liability" at bounding box center [497, 106] width 53 height 9
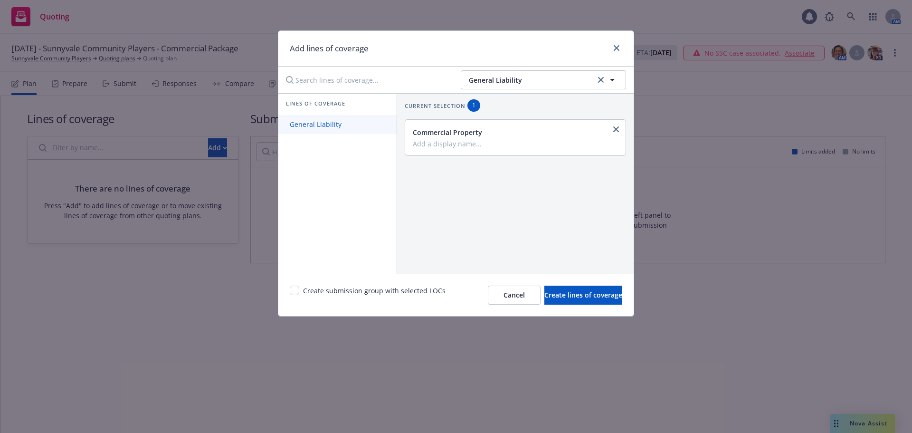
click at [366, 130] on link "General Liability" at bounding box center [337, 124] width 118 height 19
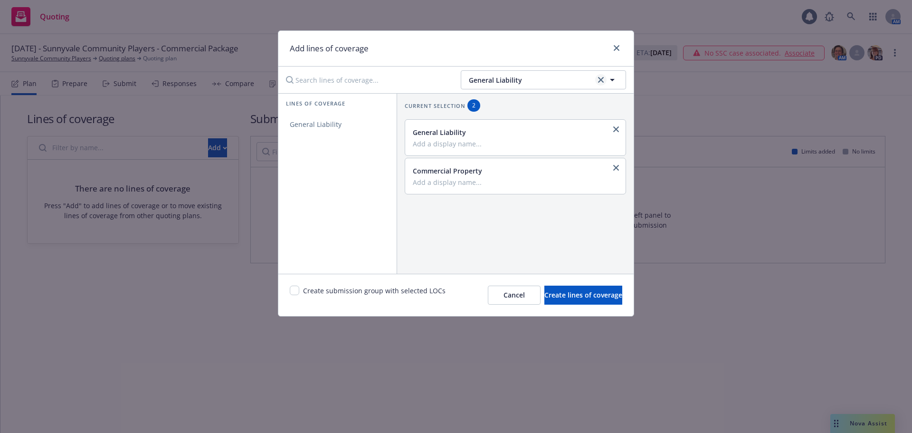
click at [599, 79] on icon "clear selection" at bounding box center [601, 80] width 6 height 6
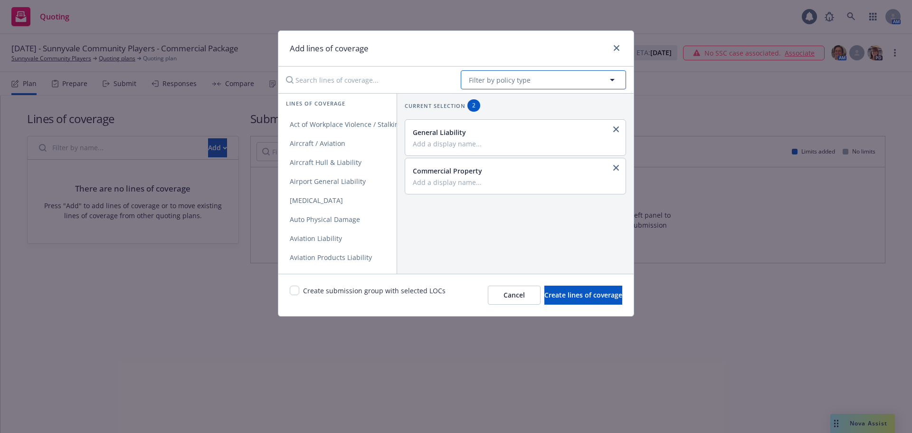
click at [478, 76] on span "Filter by policy type" at bounding box center [500, 80] width 62 height 10
click at [481, 105] on strong "Commercial Inland Marine" at bounding box center [513, 106] width 85 height 9
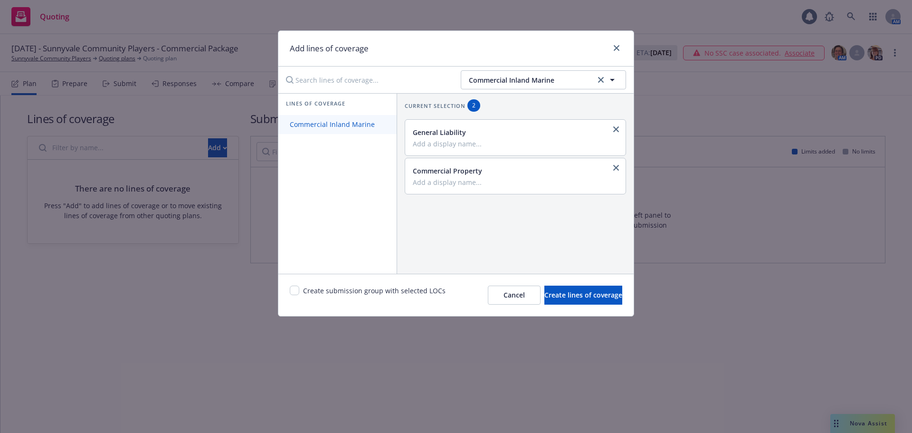
click at [306, 123] on span "Commercial Inland Marine" at bounding box center [332, 124] width 108 height 9
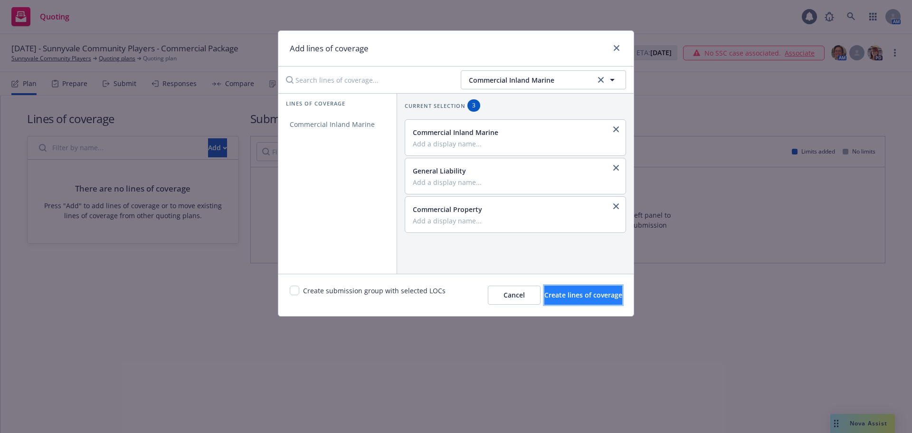
click at [544, 295] on span "Create lines of coverage" at bounding box center [583, 294] width 78 height 9
click at [526, 83] on span "Commercial Inland Marine" at bounding box center [531, 80] width 124 height 10
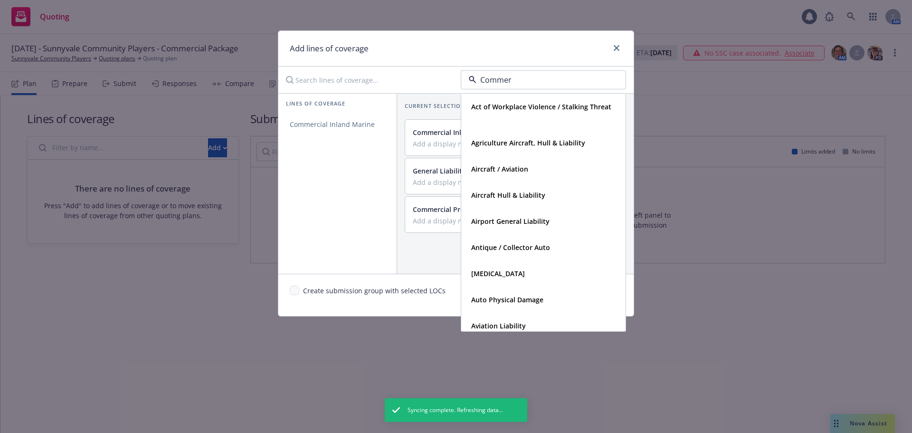
type input "Commerc"
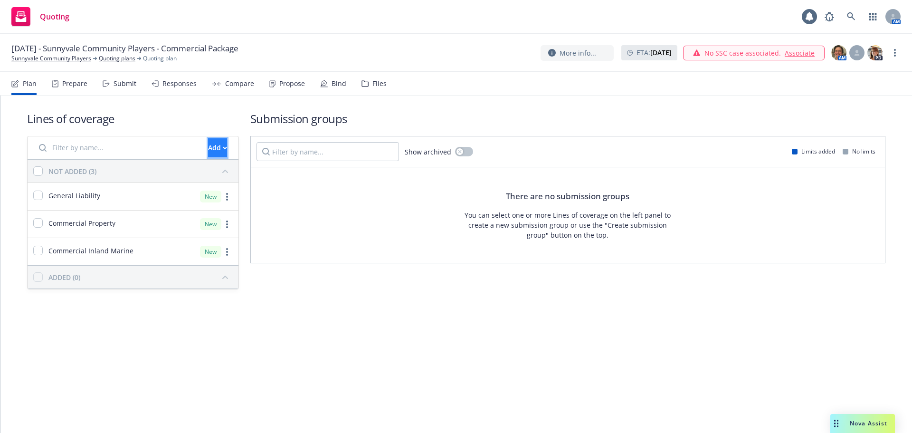
click at [208, 150] on button "Add" at bounding box center [217, 147] width 19 height 19
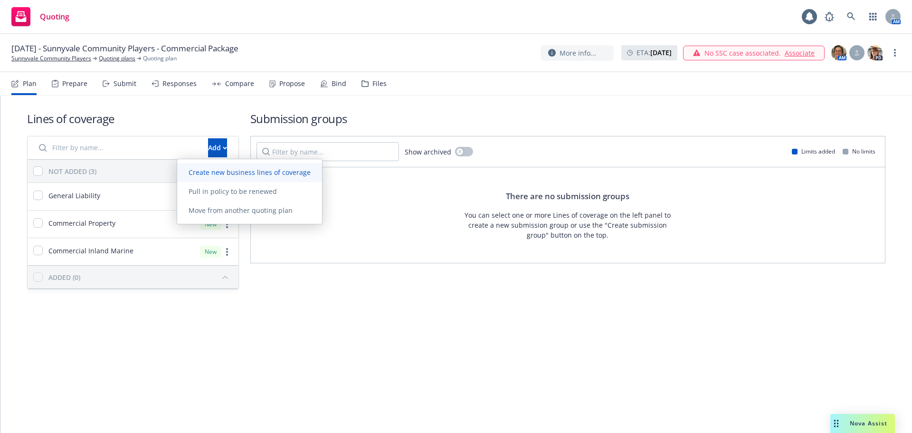
click at [206, 176] on span "Create new business lines of coverage" at bounding box center [249, 172] width 145 height 9
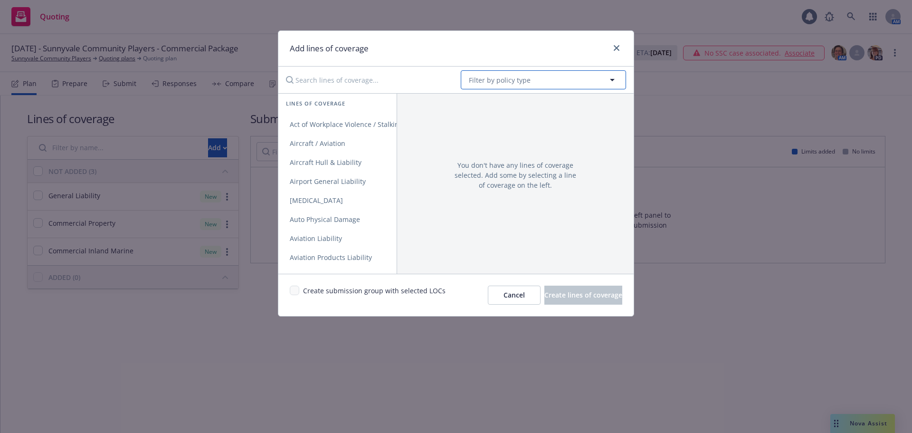
click at [495, 79] on span "Filter by policy type" at bounding box center [500, 80] width 62 height 10
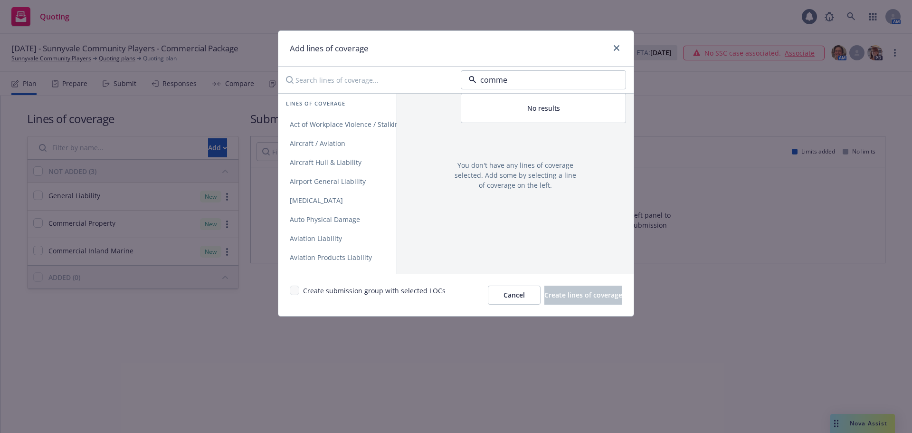
type input "commer"
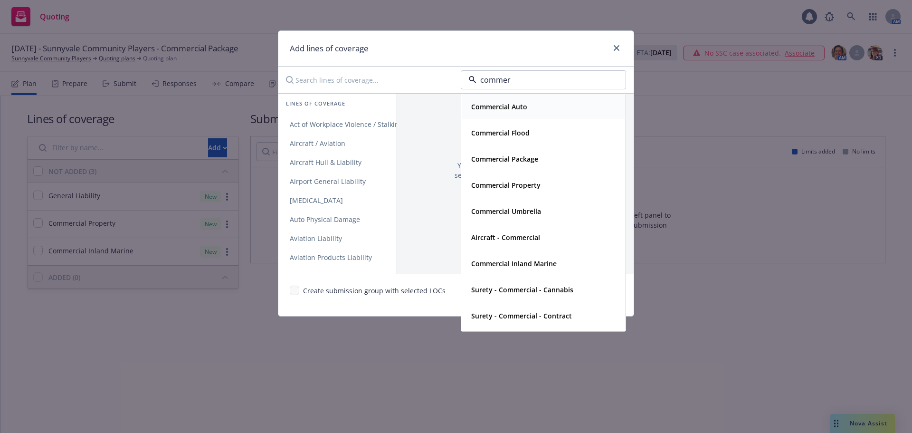
click at [521, 113] on div "Commercial Auto" at bounding box center [498, 107] width 62 height 14
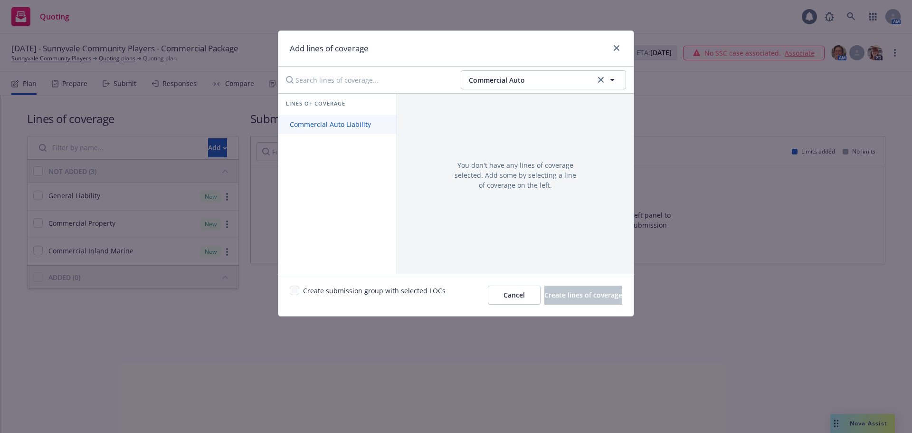
click at [294, 123] on span "Commercial Auto Liability" at bounding box center [330, 124] width 104 height 9
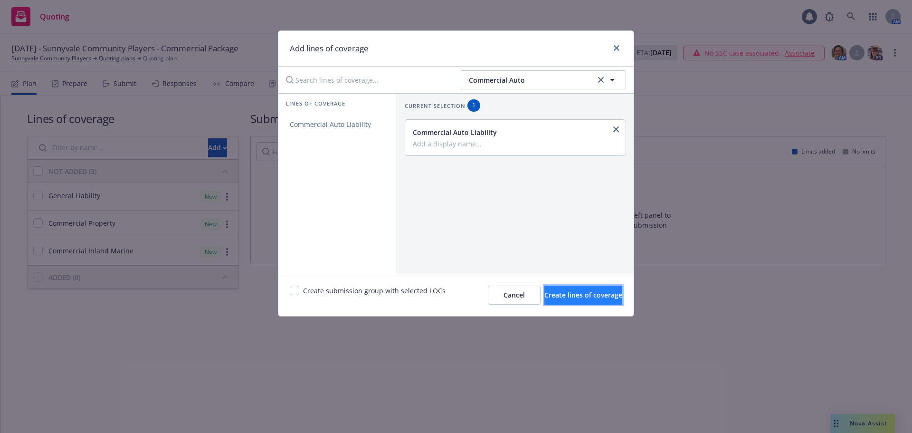
click at [550, 304] on button "Create lines of coverage" at bounding box center [583, 294] width 78 height 19
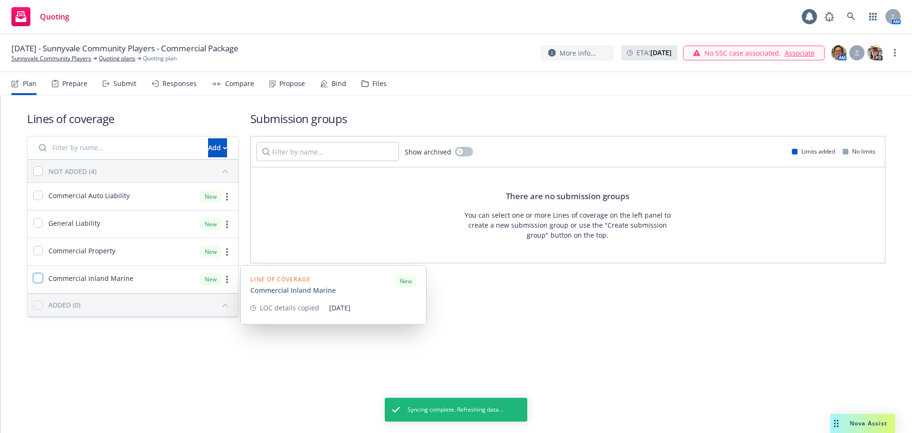
click at [42, 276] on input "checkbox" at bounding box center [37, 277] width 9 height 9
checkbox input "true"
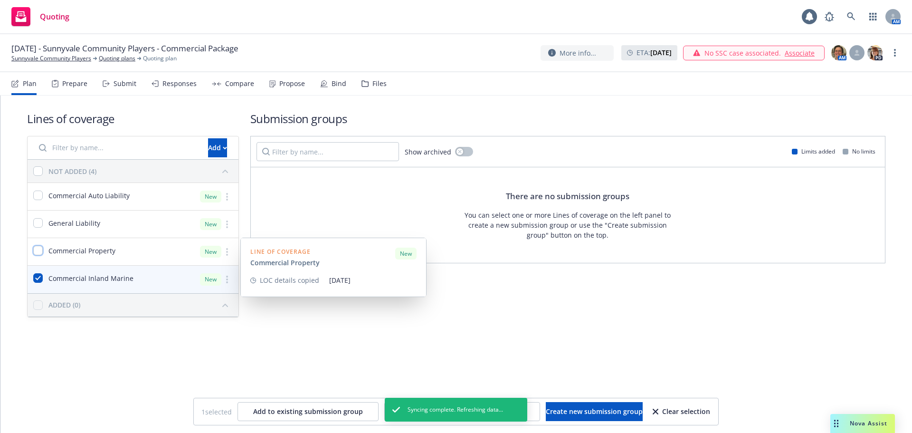
click at [38, 253] on input "checkbox" at bounding box center [37, 249] width 9 height 9
checkbox input "true"
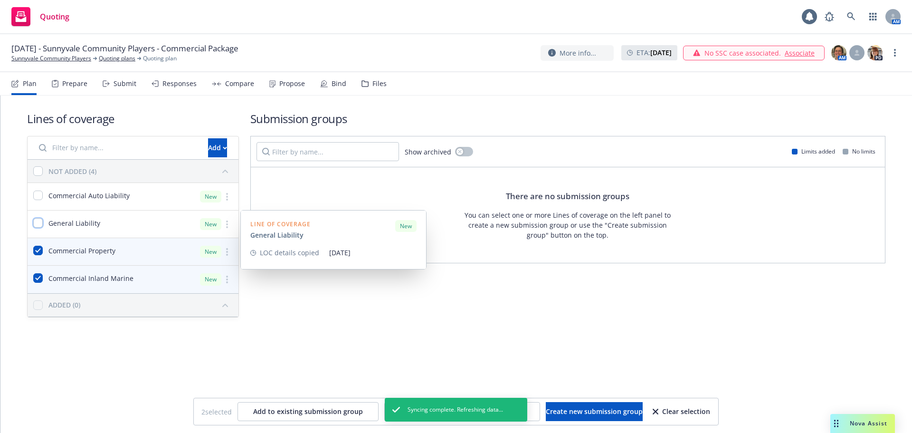
click at [36, 224] on input "checkbox" at bounding box center [37, 222] width 9 height 9
checkbox input "true"
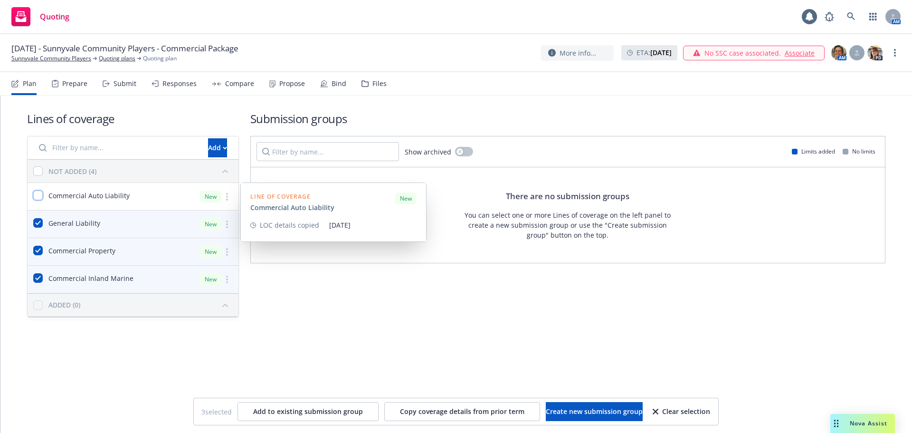
click at [36, 192] on input "checkbox" at bounding box center [37, 194] width 9 height 9
checkbox input "true"
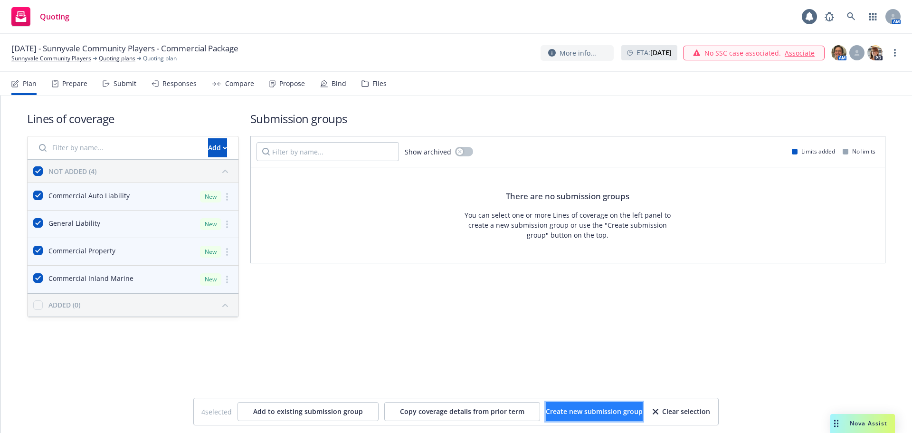
click at [579, 413] on span "Create new submission group" at bounding box center [594, 410] width 97 height 9
checkbox input "false"
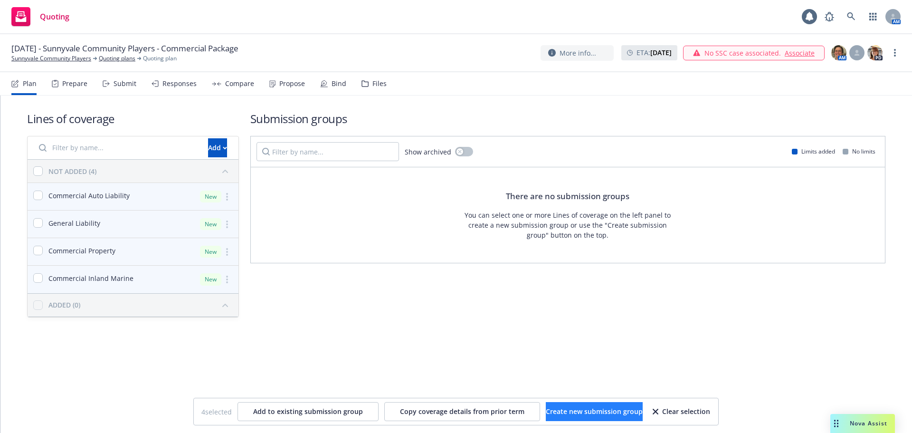
checkbox input "false"
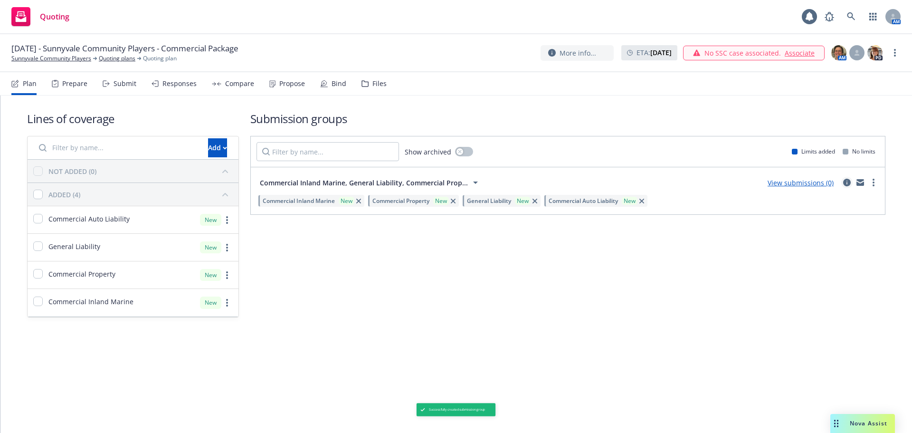
click at [847, 182] on icon "circleInformation" at bounding box center [847, 183] width 8 height 8
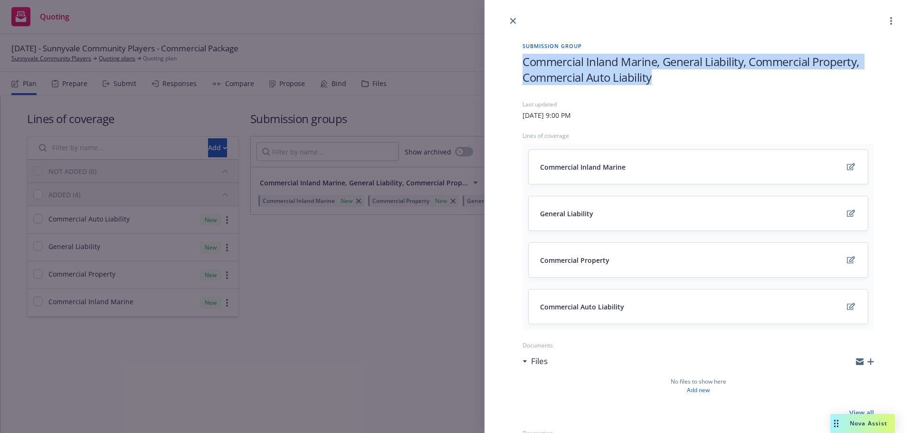
drag, startPoint x: 521, startPoint y: 56, endPoint x: 653, endPoint y: 90, distance: 136.6
click at [653, 90] on div "Submission group Commercial Inland Marine, General Liability, Commercial Proper…" at bounding box center [698, 294] width 382 height 534
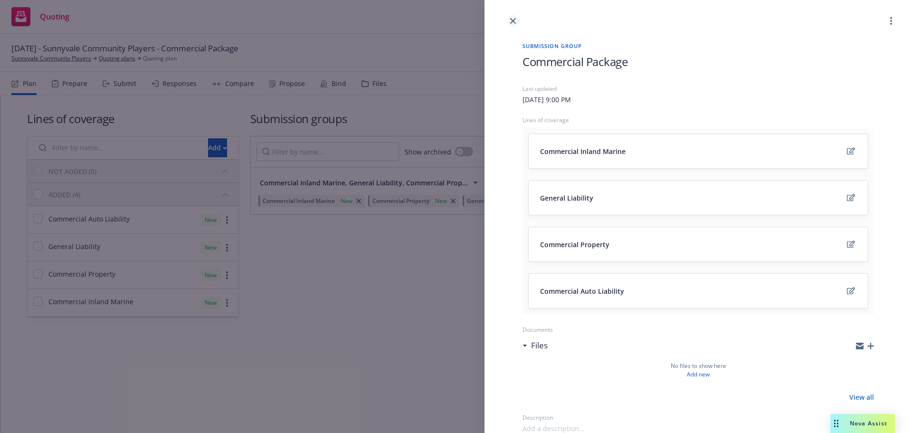
click at [512, 21] on icon "close" at bounding box center [513, 21] width 6 height 6
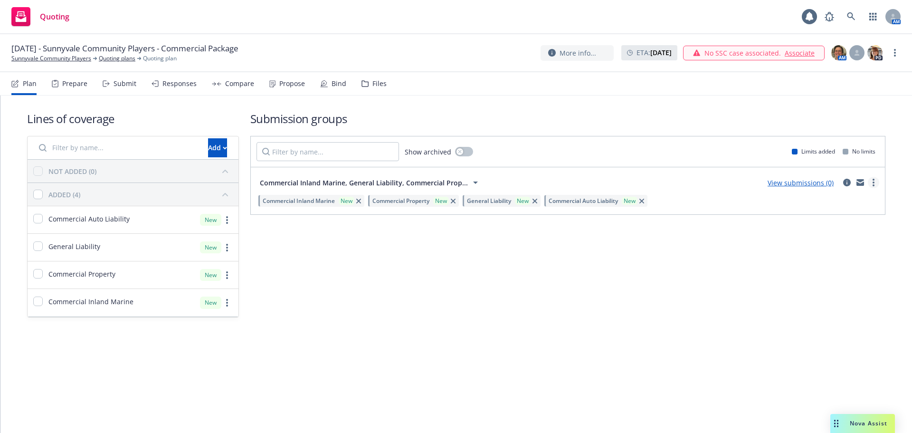
click at [872, 182] on icon "more" at bounding box center [873, 183] width 2 height 8
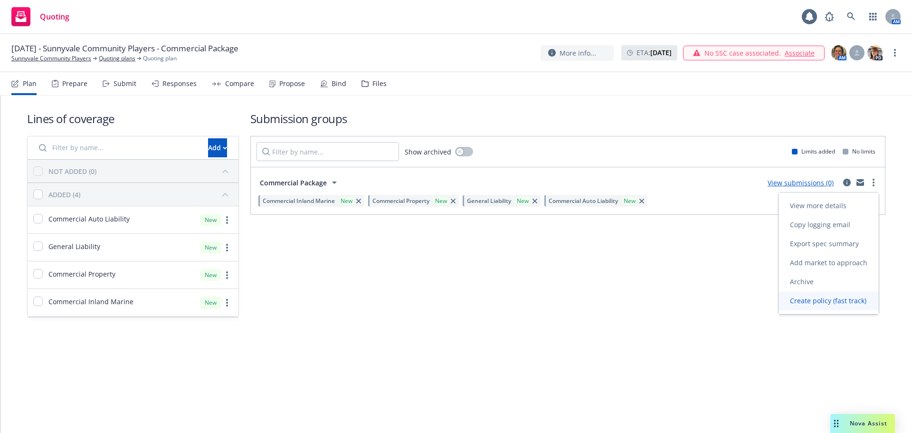
click at [814, 301] on span "Create policy (fast track)" at bounding box center [827, 300] width 99 height 9
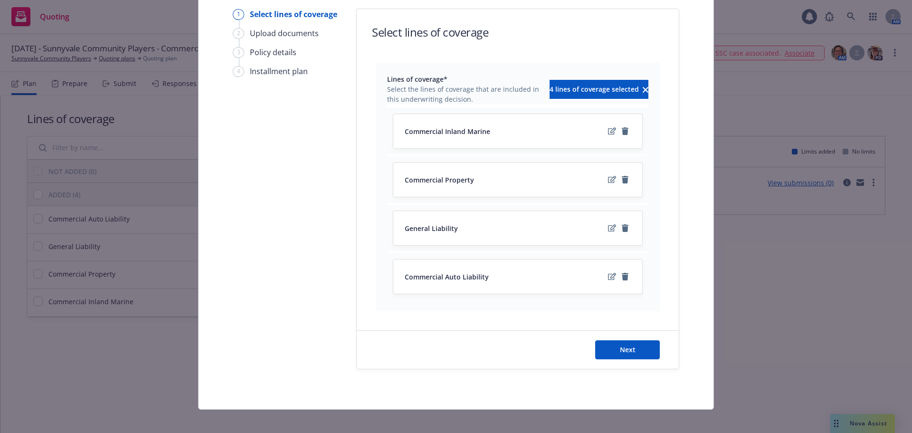
scroll to position [103, 0]
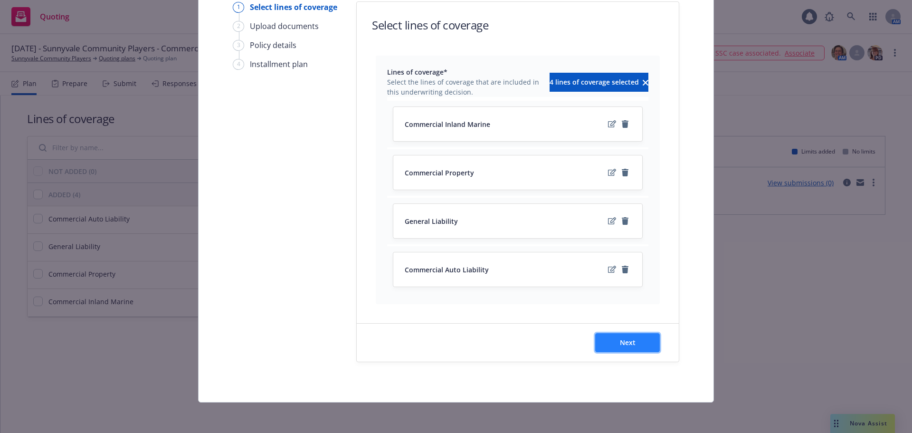
click at [614, 344] on button "Next" at bounding box center [627, 342] width 65 height 19
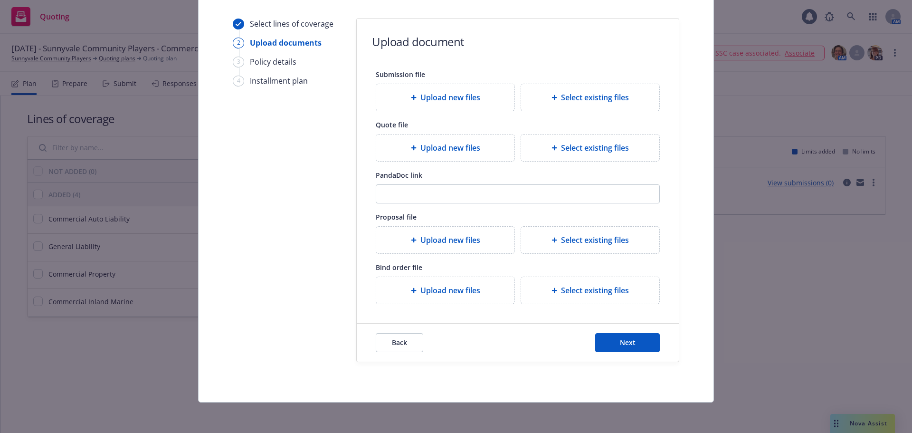
click at [553, 98] on div at bounding box center [555, 97] width 9 height 6
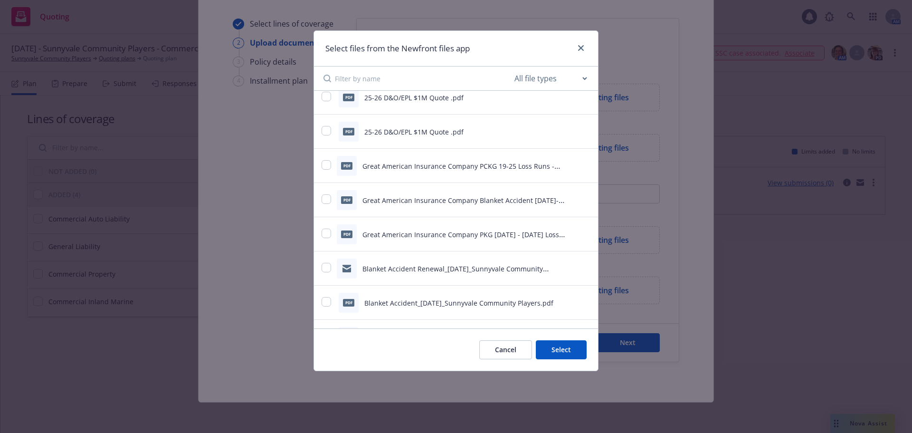
scroll to position [285, 0]
click at [325, 163] on input "checkbox" at bounding box center [325, 163] width 9 height 9
checkbox input "true"
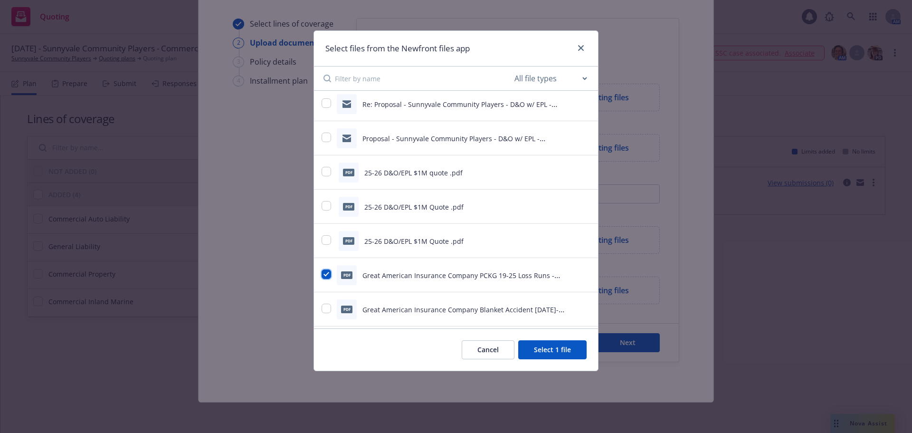
scroll to position [0, 0]
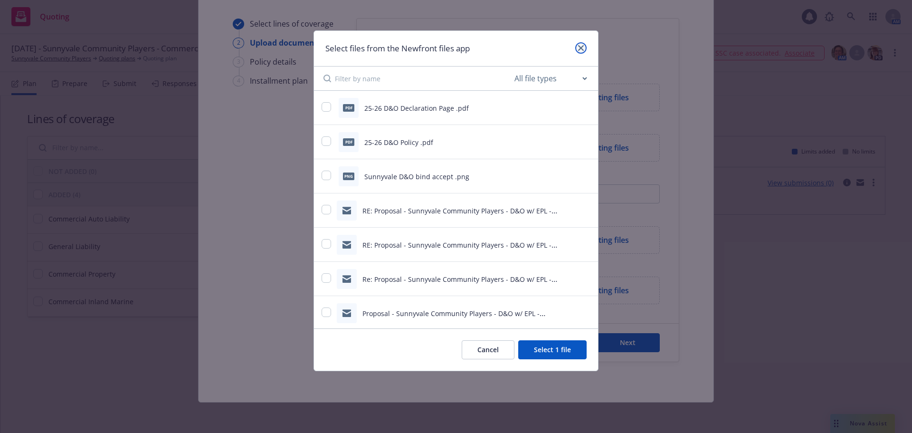
click at [577, 50] on link "close" at bounding box center [580, 47] width 11 height 11
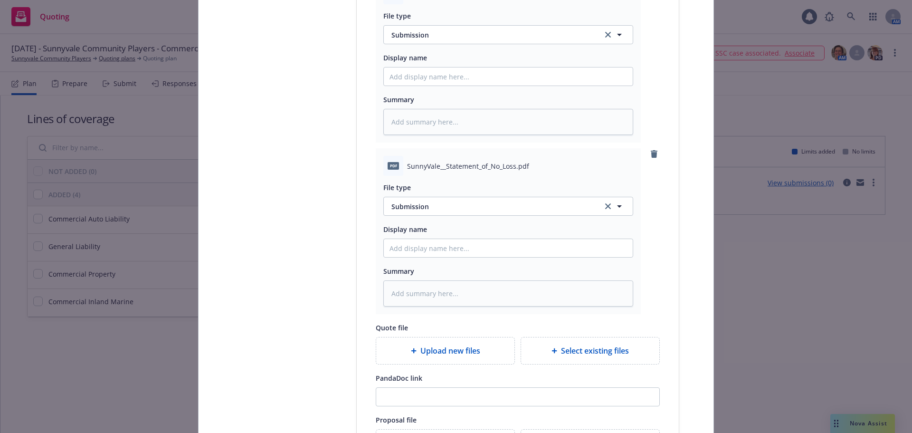
scroll to position [1286, 0]
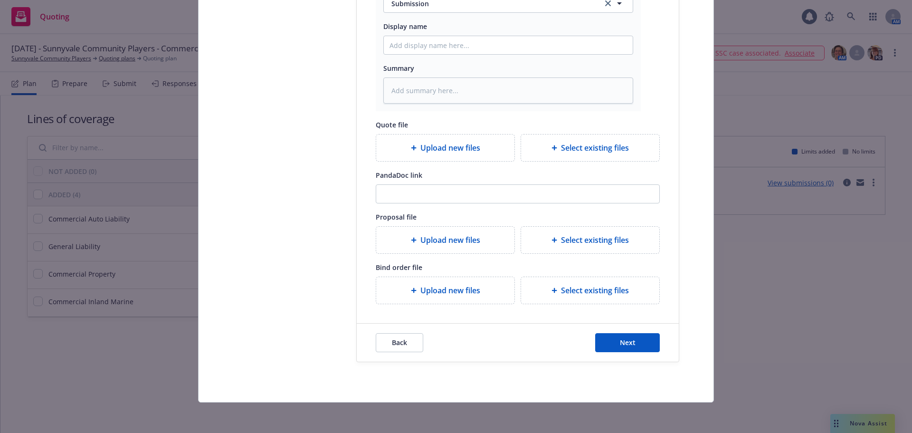
type textarea "x"
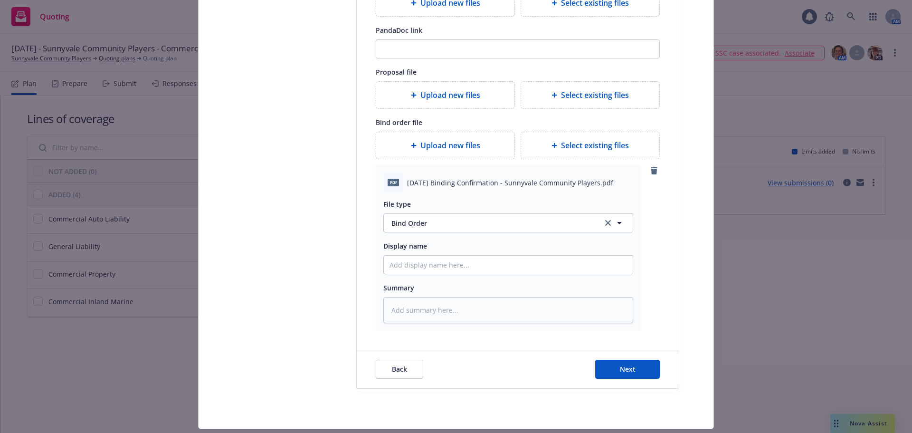
scroll to position [1458, 0]
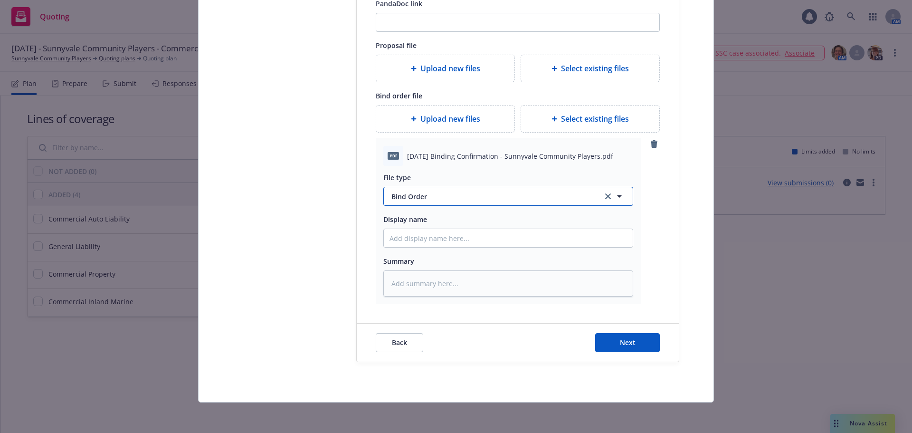
click at [420, 195] on span "Bind Order" at bounding box center [491, 196] width 200 height 10
type input "z"
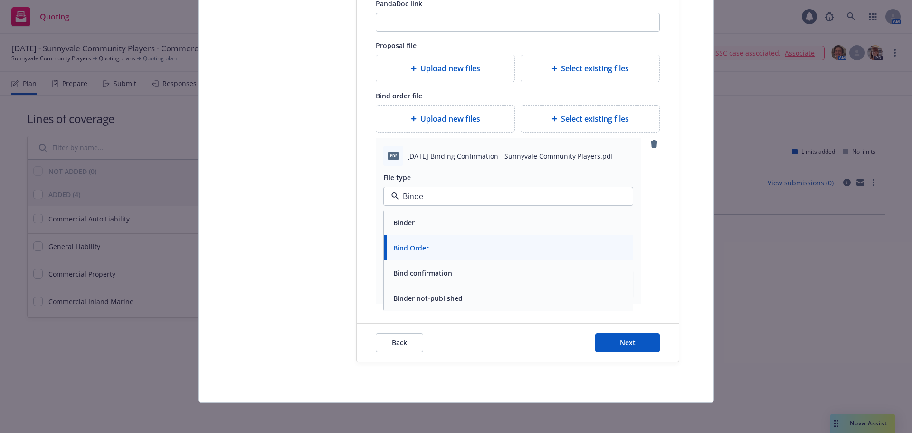
type input "Binder"
click at [446, 217] on div "Binder" at bounding box center [507, 223] width 237 height 14
click at [441, 241] on input "Display name" at bounding box center [508, 238] width 249 height 18
type textarea "x"
type input "2"
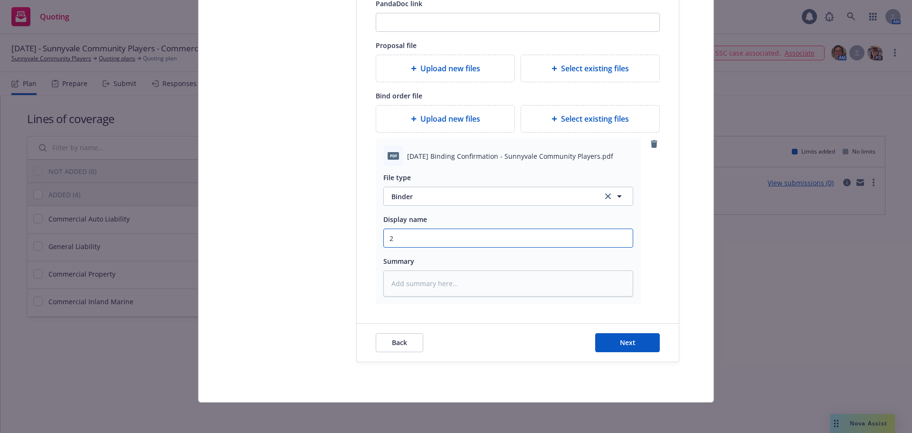
type textarea "x"
type input "25"
type textarea "x"
type input "25-"
type textarea "x"
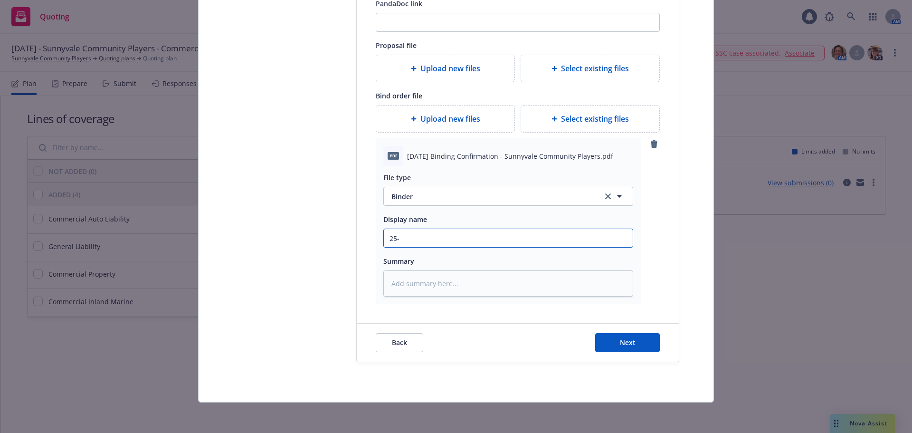
type input "25-2"
type textarea "x"
type input "25-26"
type textarea "x"
type input "25-26"
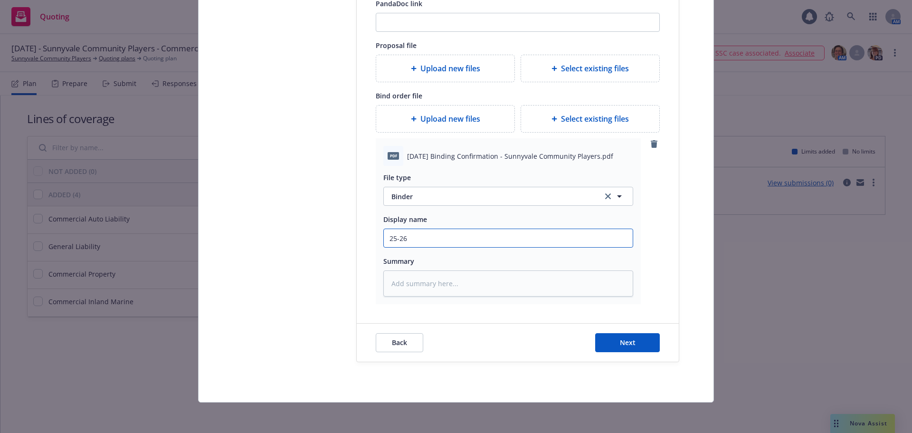
type textarea "x"
type input "25-26 C"
type textarea "x"
type input "25-26 Co"
type textarea "x"
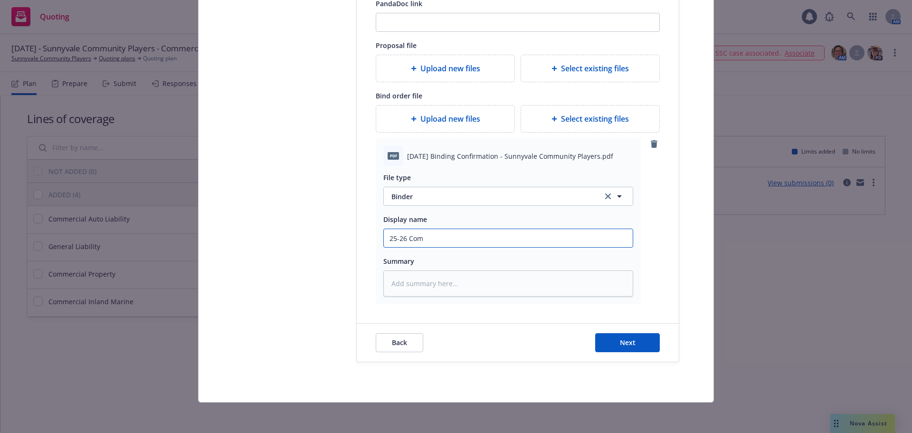
type input "25-26 Comm"
type textarea "x"
type input "25-26 Comme"
type textarea "x"
type input "25-26 Commer"
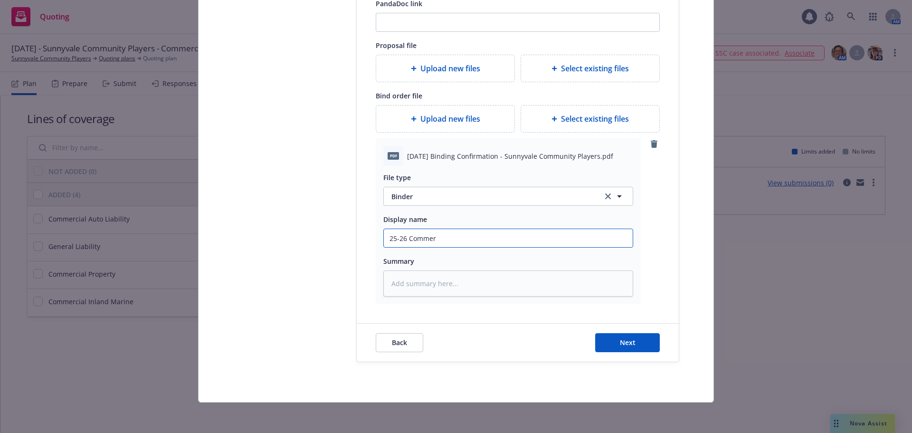
type textarea "x"
type input "25-26 Commerc"
type textarea "x"
type input "25-26 Commerci"
type textarea "x"
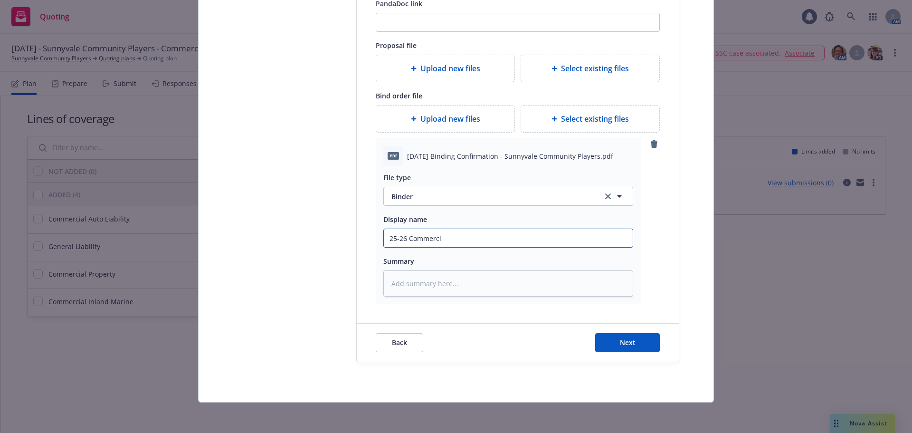
type input "25-26 Commercia"
type textarea "x"
type input "25-26 Commercial"
type textarea "x"
type input "25-26 Commercial"
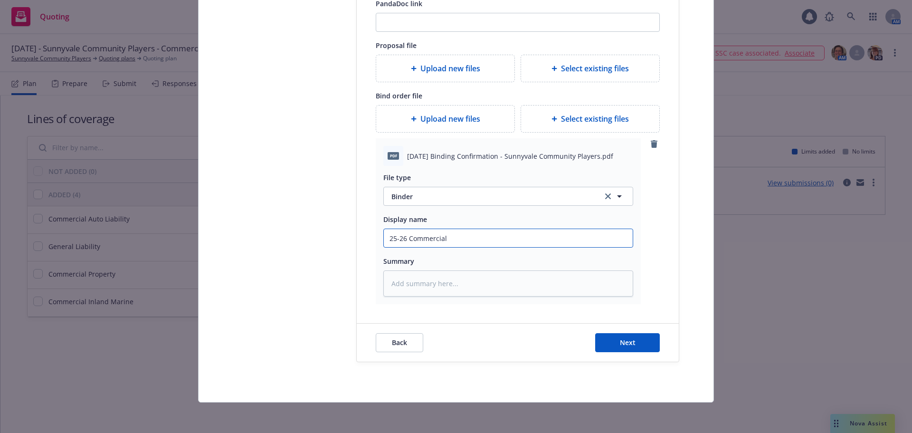
type textarea "x"
type input "25-26 Commercial P"
type textarea "x"
type input "25-26 Commercial Pa"
type textarea "x"
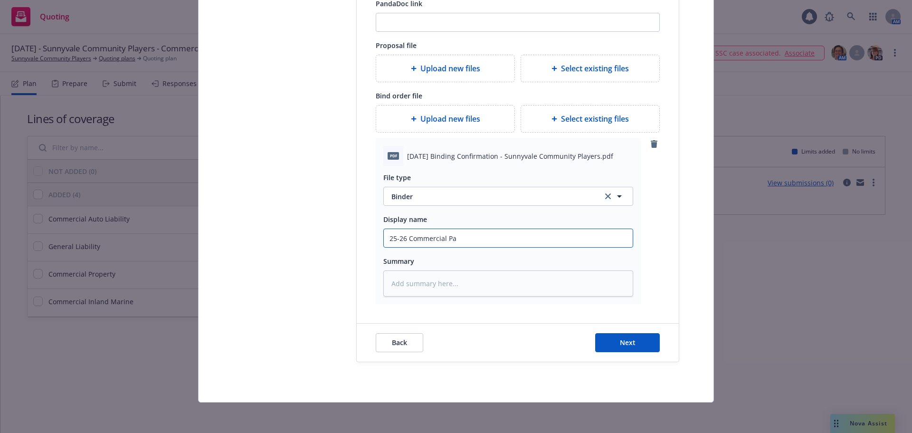
type input "25-26 Commercial Pac"
type textarea "x"
type input "25-26 Commercial Pack"
type textarea "x"
type input "25-26 Commercial Packa"
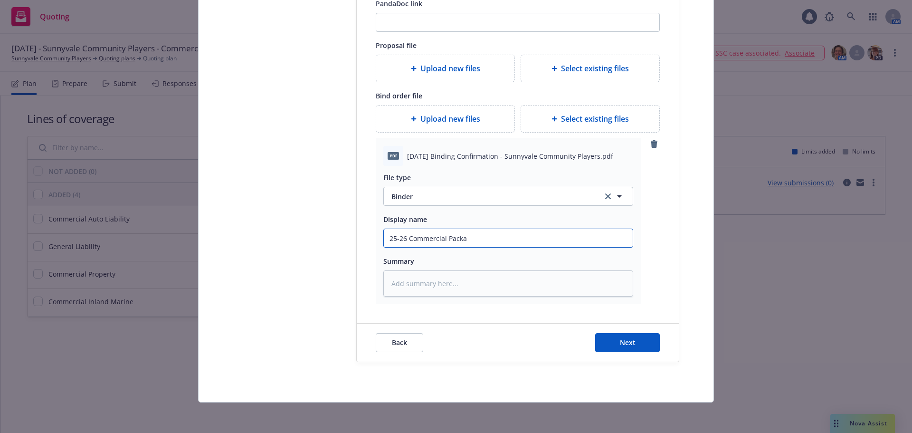
type textarea "x"
type input "25-26 Commercial Packag"
type textarea "x"
type input "25-26 Commercial Package"
type textarea "x"
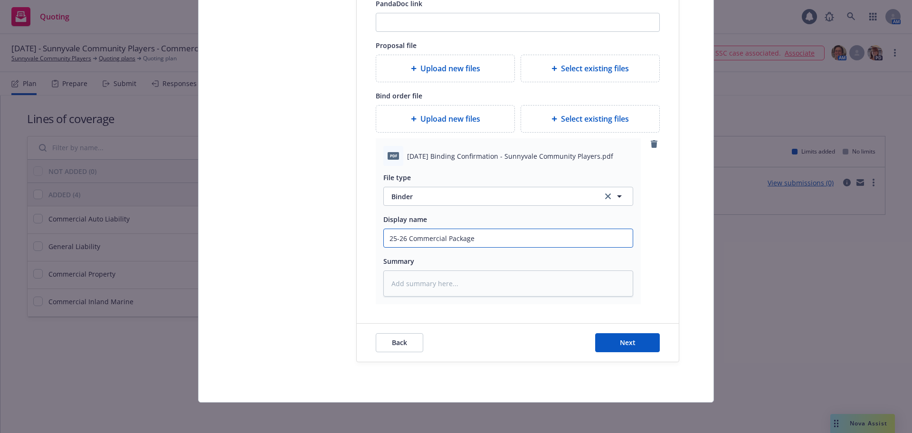
type input "25-26 Commercial Package"
click at [606, 337] on button "Next" at bounding box center [627, 342] width 65 height 19
type textarea "x"
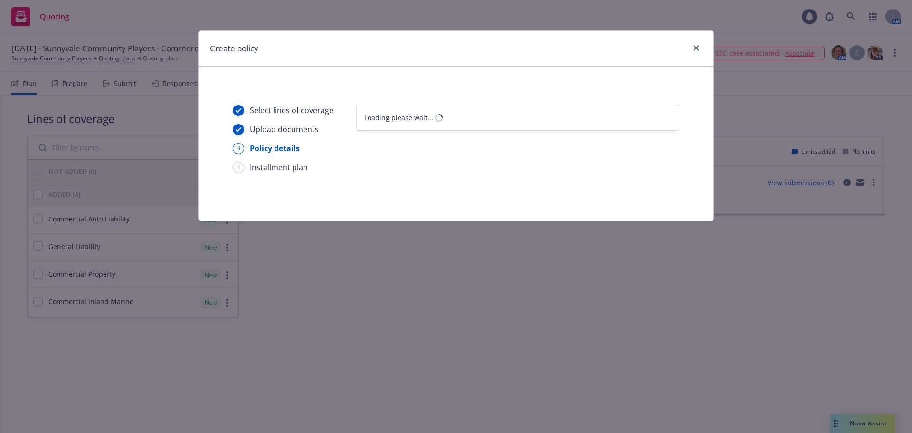
scroll to position [0, 0]
select select "12"
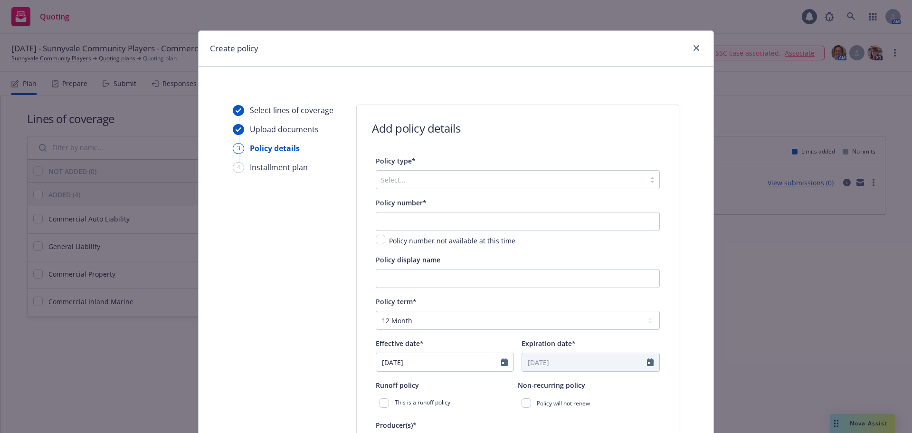
click at [407, 176] on div at bounding box center [510, 179] width 259 height 11
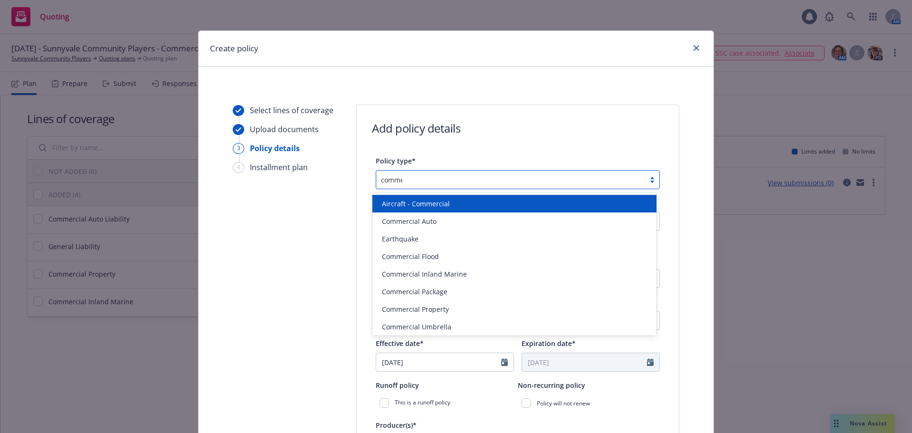
type input "commer"
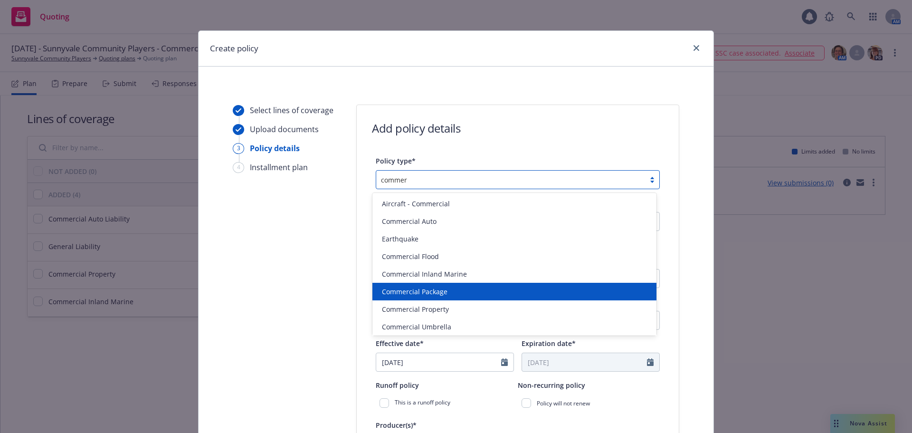
click at [411, 297] on div "Commercial Package" at bounding box center [514, 291] width 284 height 18
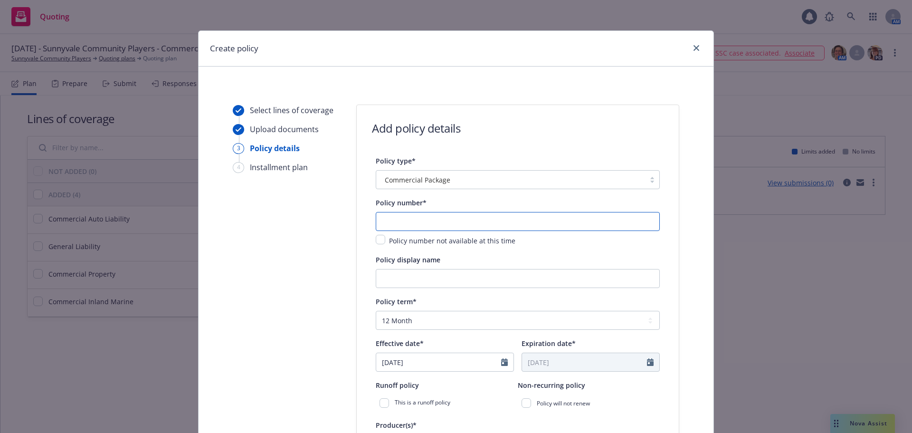
paste input "PAC F400946 00"
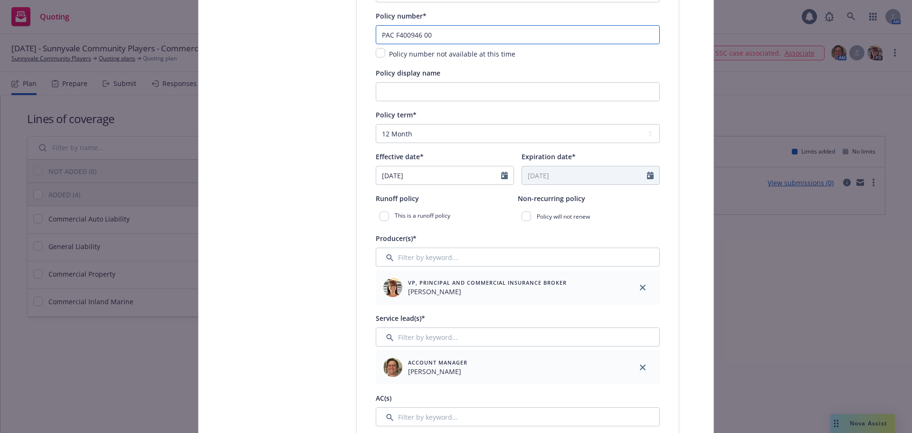
scroll to position [190, 0]
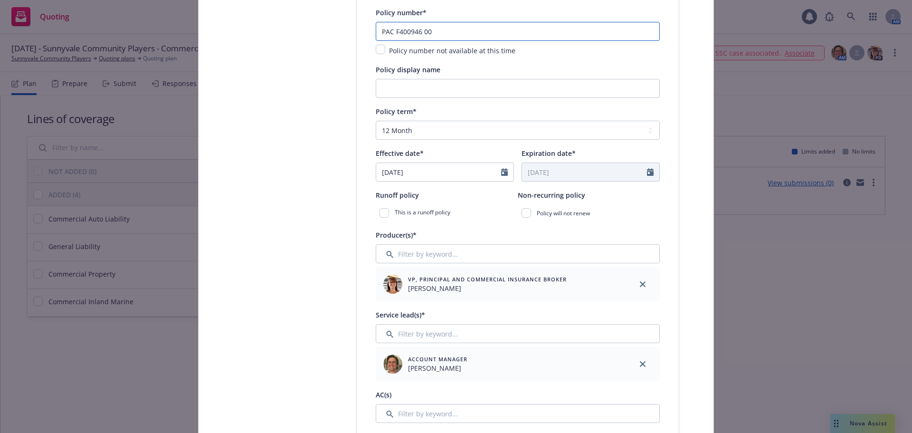
type input "PAC F400946 00"
click at [501, 175] on icon "Calendar" at bounding box center [504, 172] width 7 height 8
select select "9"
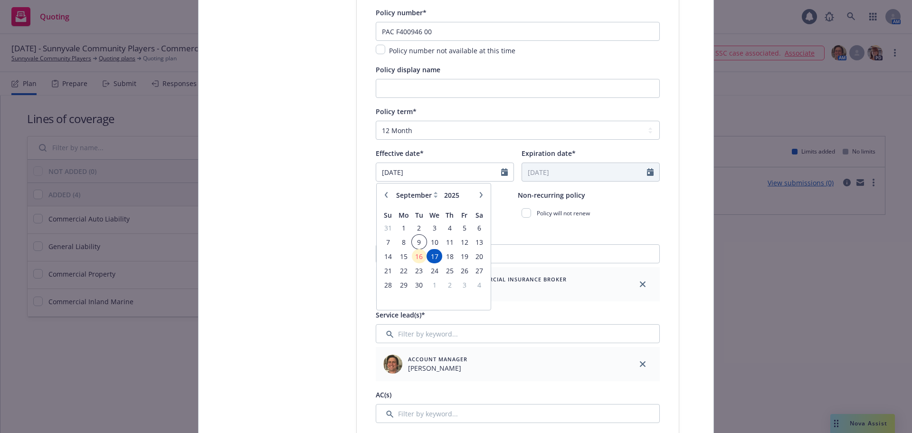
drag, startPoint x: 416, startPoint y: 242, endPoint x: 429, endPoint y: 242, distance: 13.3
click at [419, 242] on span "9" at bounding box center [419, 242] width 13 height 12
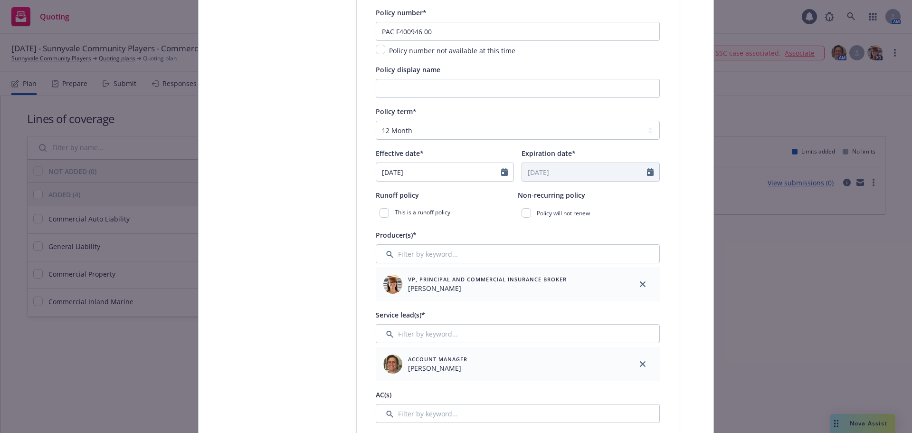
type input "09/09/2025"
type input "09/09/2026"
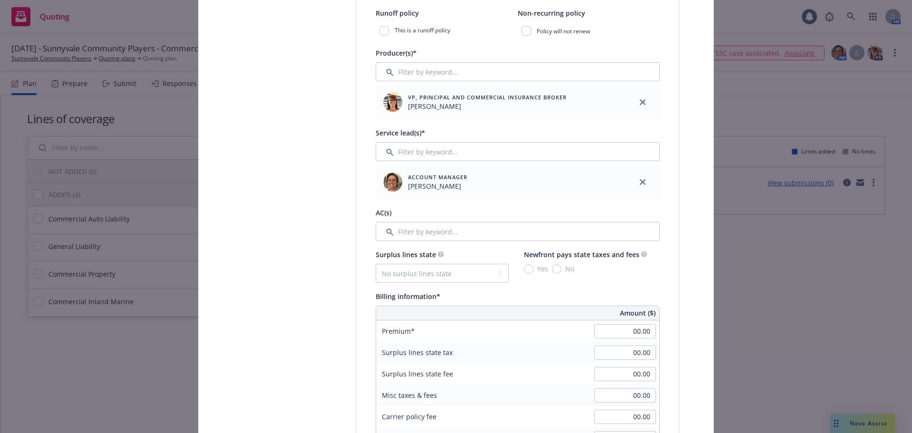
scroll to position [380, 0]
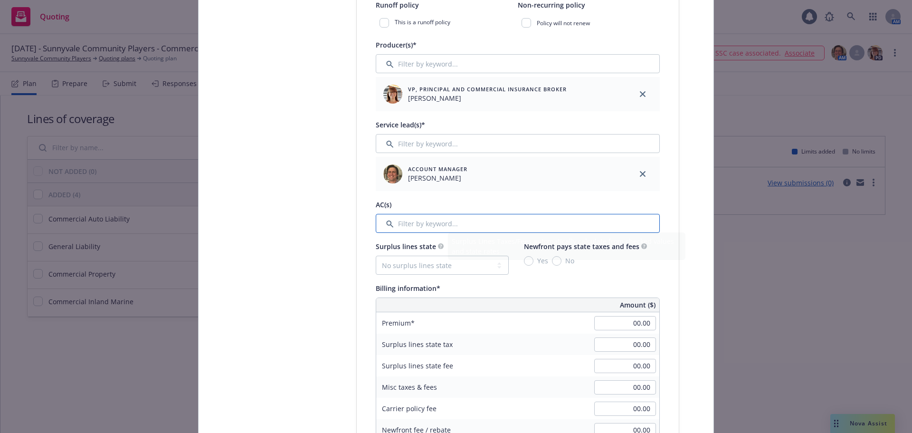
click at [425, 223] on input "Filter by keyword..." at bounding box center [518, 223] width 284 height 19
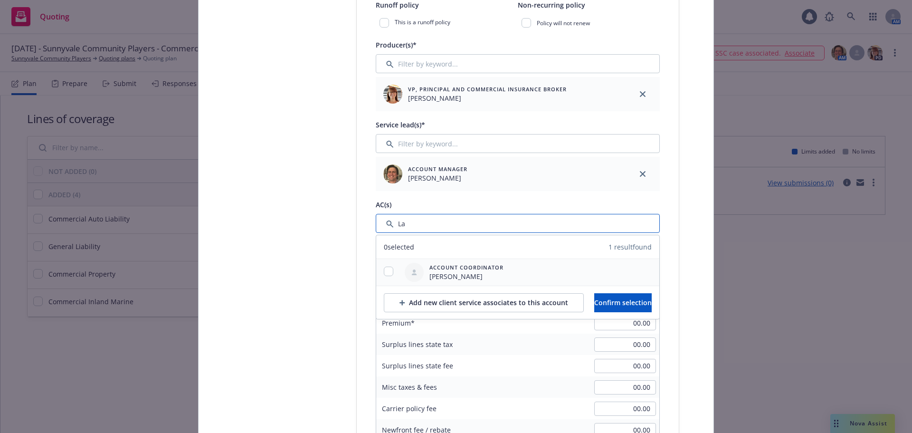
type input "La"
click at [385, 270] on input "checkbox" at bounding box center [388, 270] width 9 height 9
checkbox input "true"
click at [627, 304] on span "Confirm selection" at bounding box center [622, 302] width 57 height 9
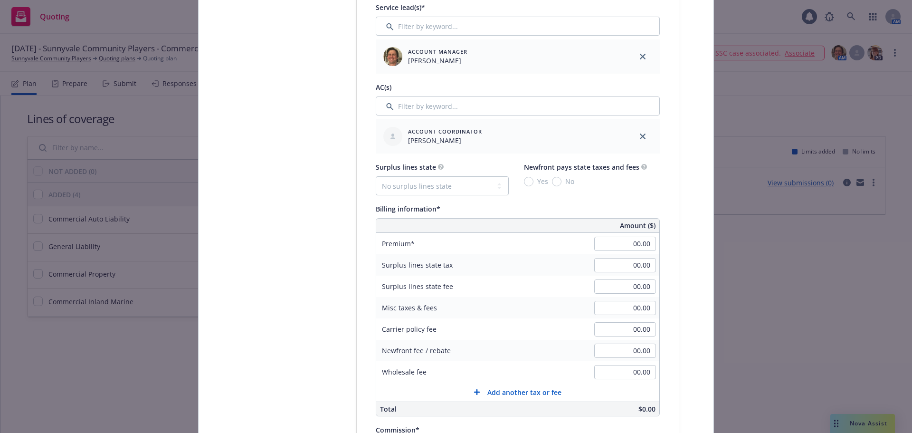
scroll to position [522, 0]
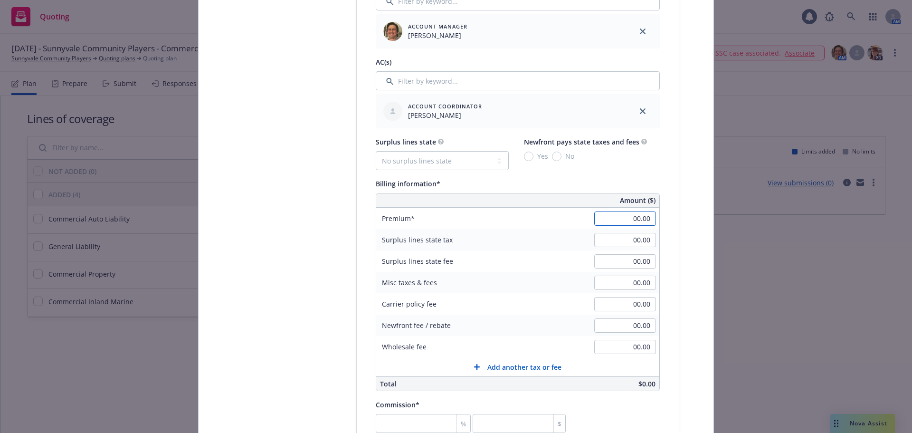
click at [620, 221] on input "00.00" at bounding box center [625, 218] width 62 height 14
type input "5,539.00"
click at [595, 172] on div "Surplus lines state No surplus lines state Alaska Alabama Arkansas Arizona Cali…" at bounding box center [518, 263] width 284 height 255
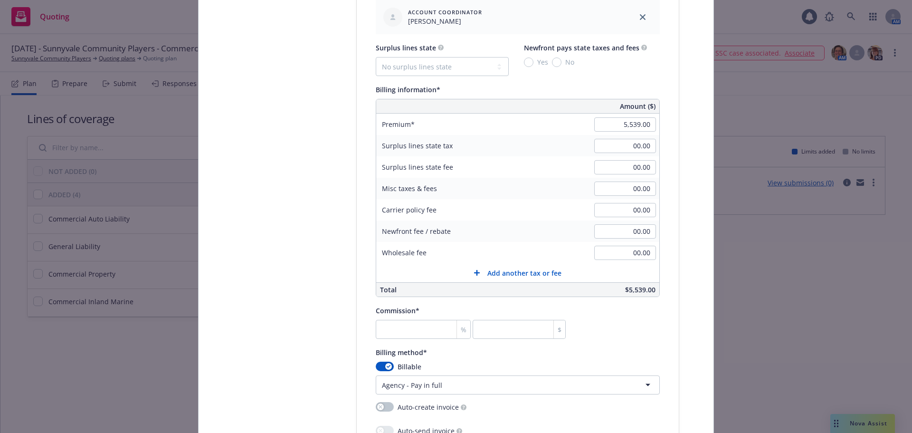
scroll to position [760, 0]
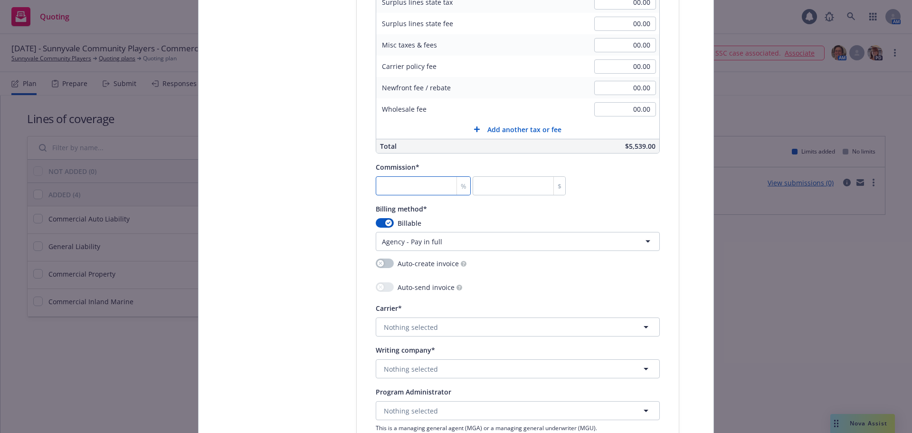
click at [397, 186] on input "number" at bounding box center [423, 185] width 95 height 19
type input "1"
type input "55.39"
type input "15"
type input "830.85"
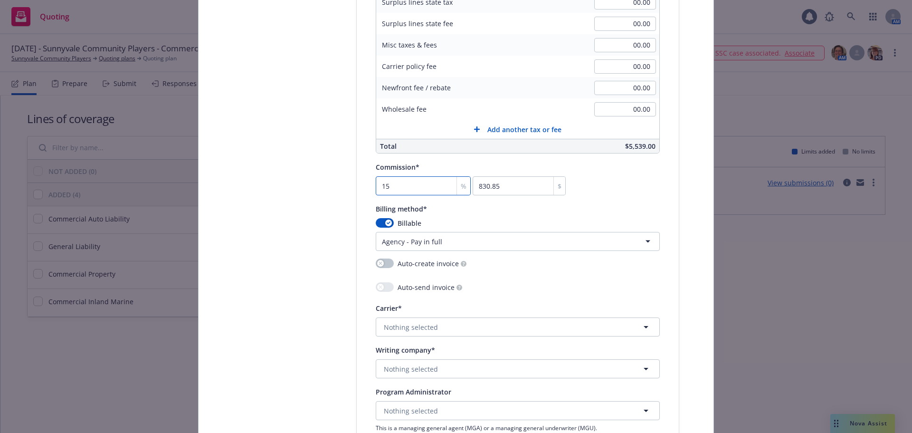
type input "15"
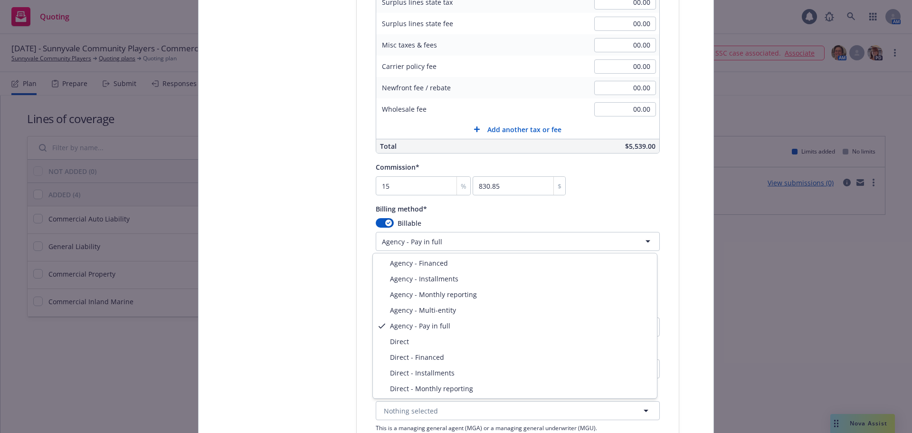
click at [403, 238] on html "Quoting 1 AM 09/09/2025 - Sunnyvale Community Players - Commercial Package Sunn…" at bounding box center [456, 216] width 912 height 433
select select "DIRECT"
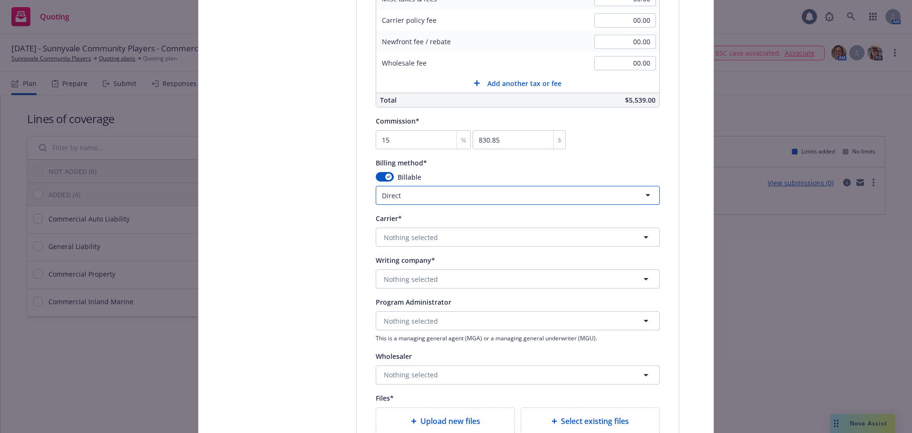
scroll to position [997, 0]
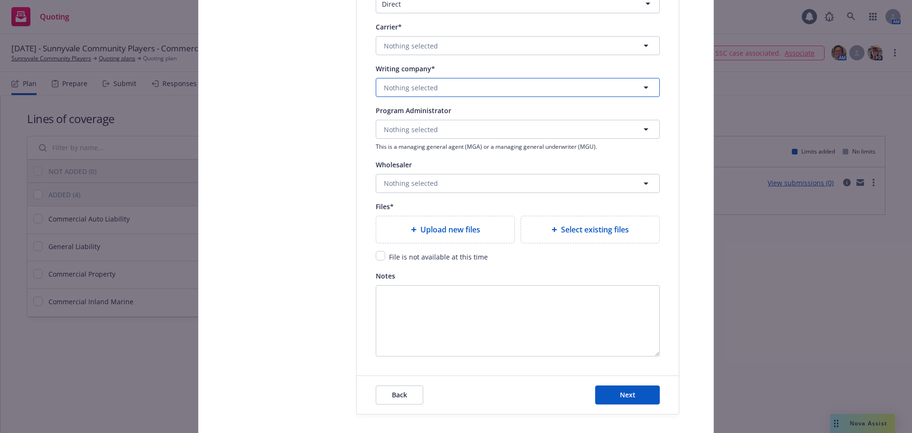
click at [421, 89] on span "Nothing selected" at bounding box center [411, 88] width 54 height 10
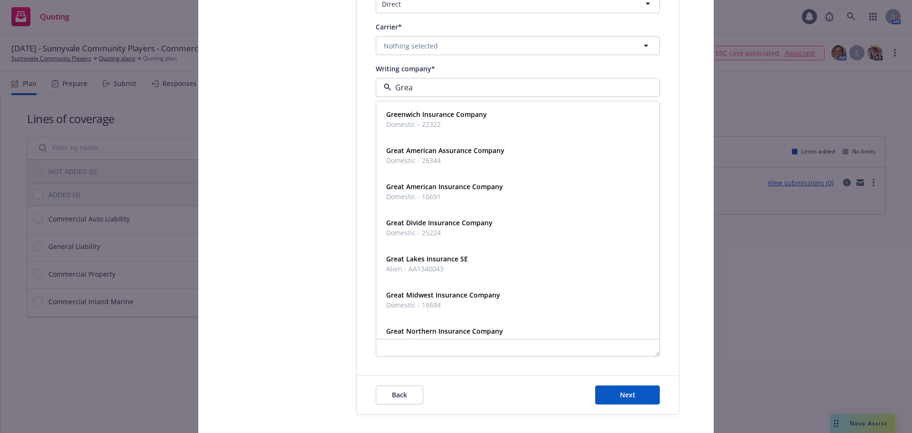
type input "Great"
click at [422, 153] on strong "Great American Insurance Company" at bounding box center [444, 150] width 117 height 9
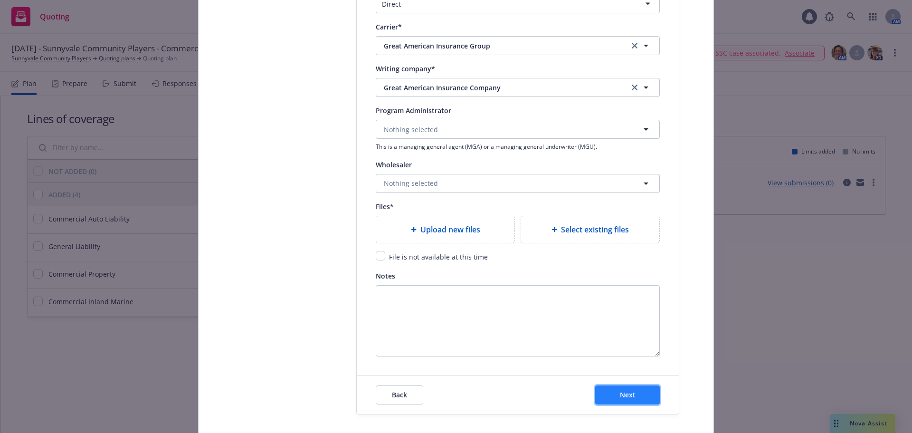
click at [623, 398] on span "Next" at bounding box center [628, 394] width 16 height 9
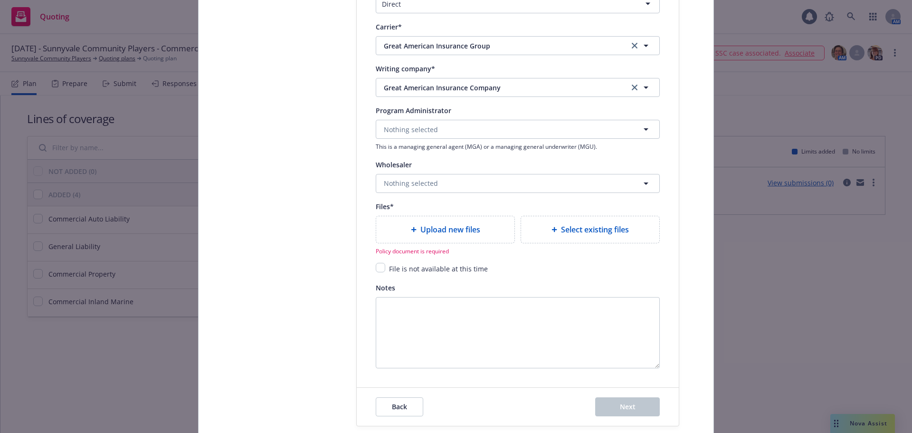
click at [405, 288] on div "Notes" at bounding box center [518, 287] width 284 height 11
type textarea "x"
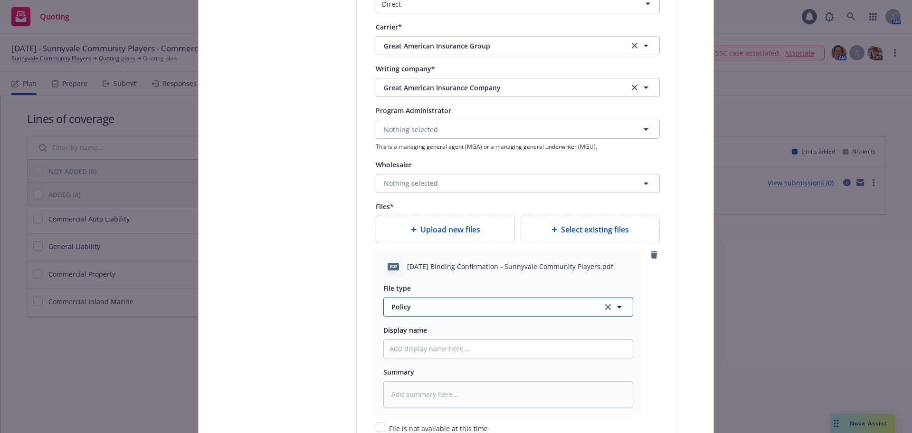
click at [428, 310] on span "Policy" at bounding box center [491, 306] width 200 height 10
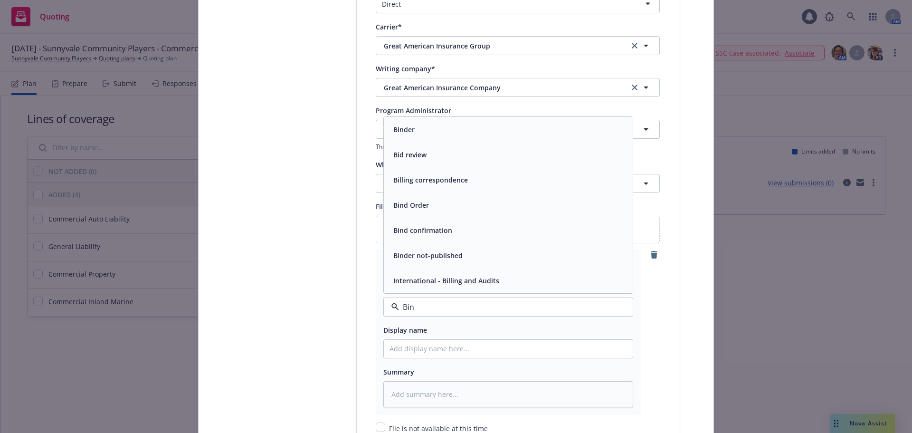
type input "Bind"
click at [465, 208] on div "Binder" at bounding box center [507, 205] width 237 height 14
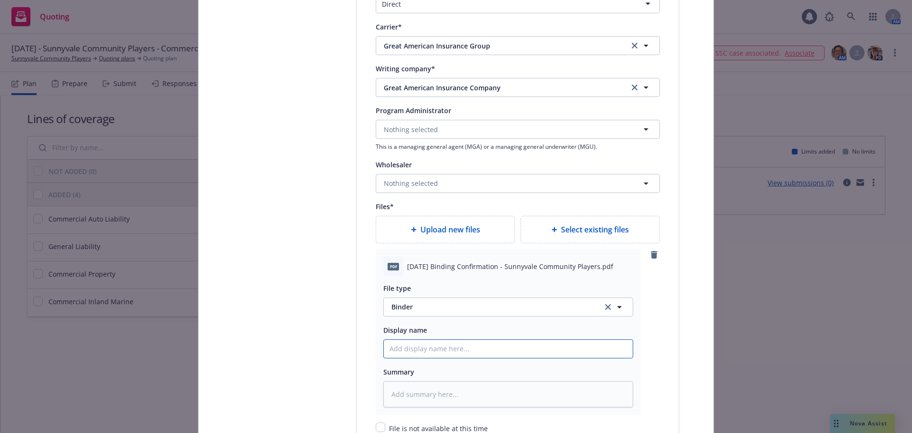
click at [437, 350] on input "Policy display name" at bounding box center [508, 348] width 249 height 18
type textarea "x"
type input "2"
type textarea "x"
type input "25"
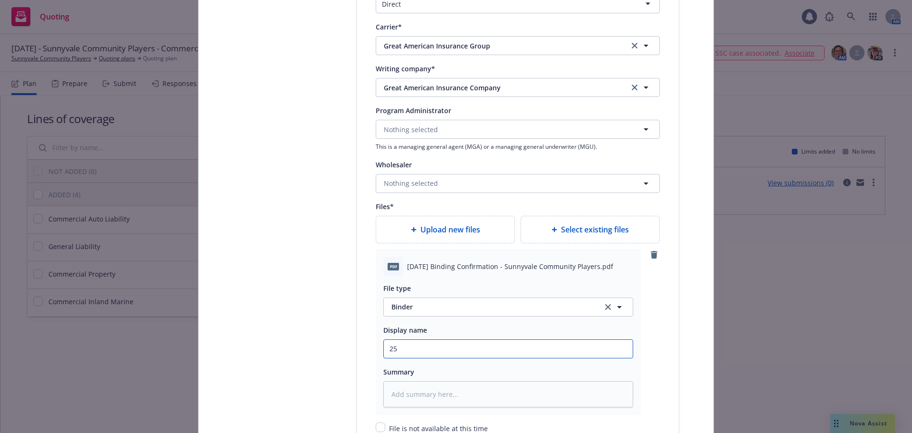
type textarea "x"
type input "25-"
type textarea "x"
type input "25-26"
type textarea "x"
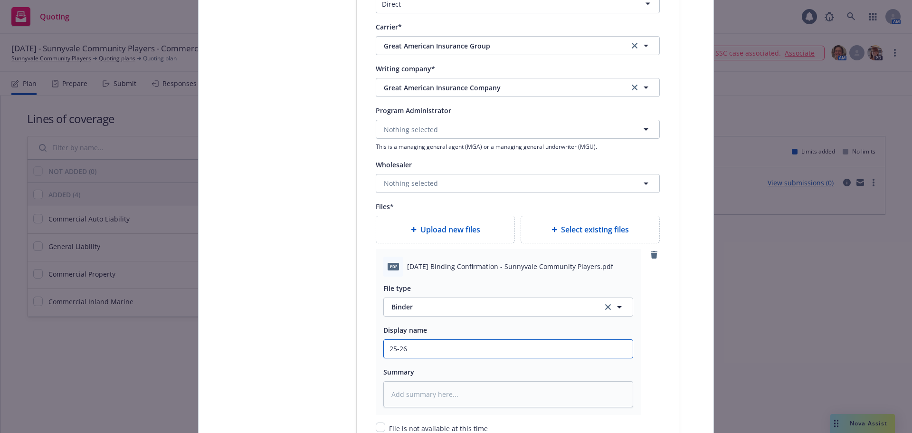
type input "25-26"
type textarea "x"
type input "25-26 Bi"
type textarea "x"
type input "25-26 Bin"
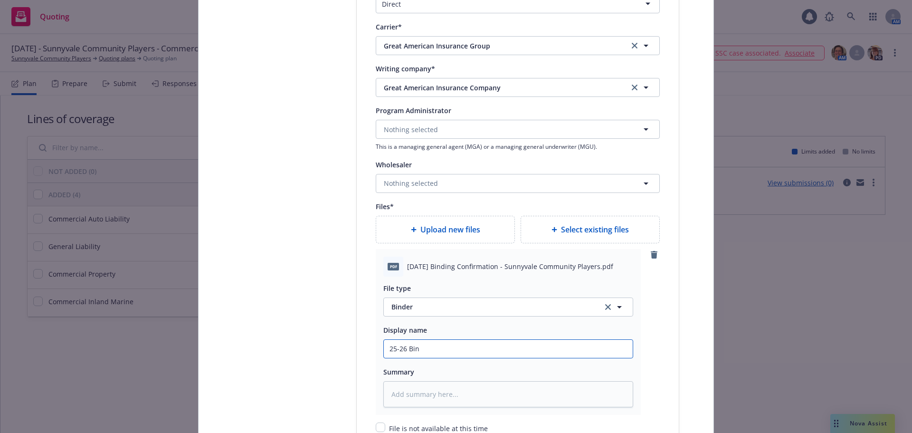
type textarea "x"
type input "25-26 Bind"
type textarea "x"
type input "25-26 Binde"
type textarea "x"
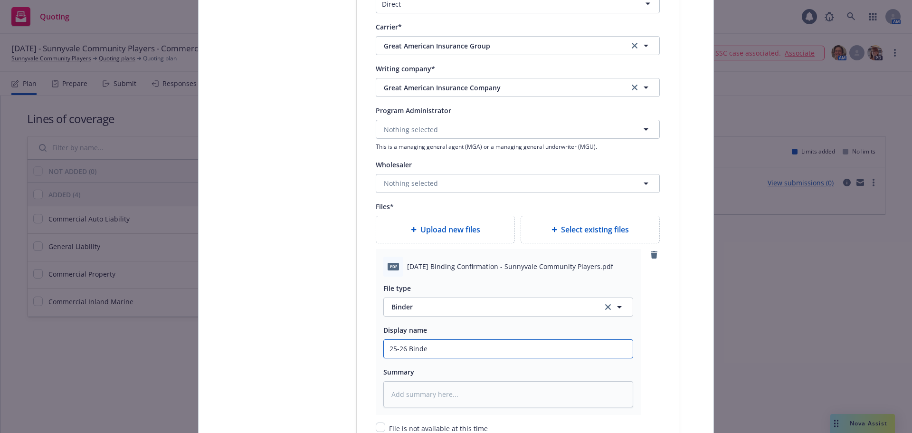
type input "25-26 Binder"
type textarea "x"
type input "25-26 Binder"
type textarea "x"
type input "25-26 Binder Co"
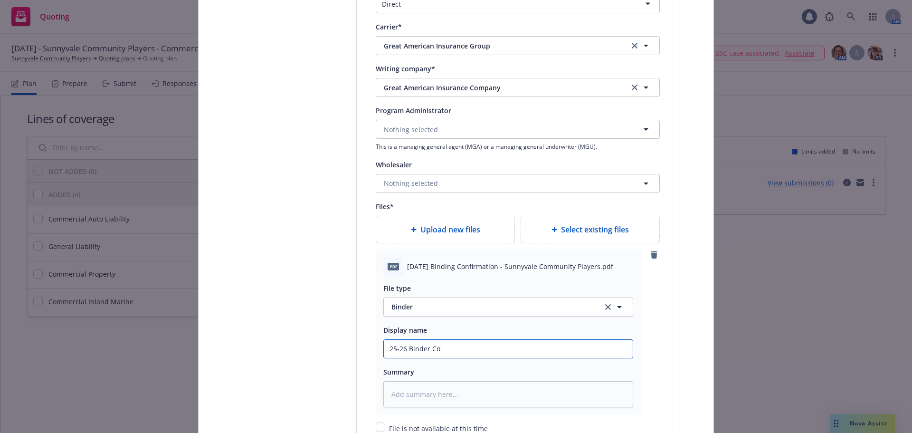
type textarea "x"
type input "25-26 Binder Com"
type textarea "x"
type input "25-26 Binder Comm"
type textarea "x"
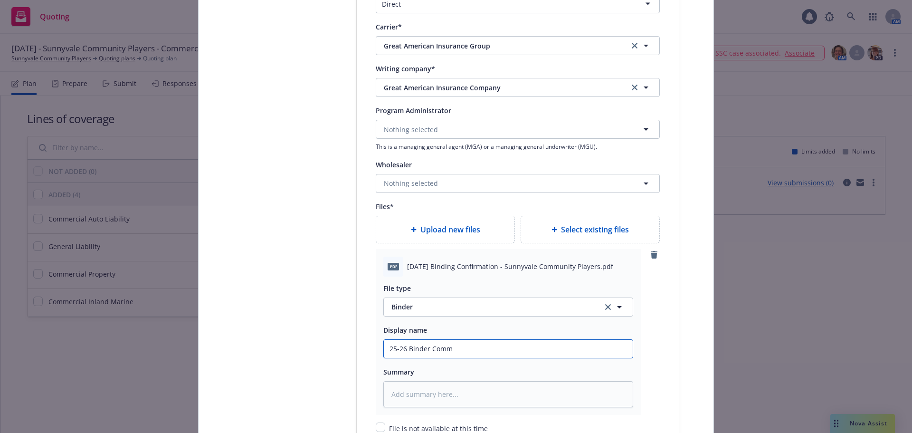
type input "25-26 Binder Comme"
type textarea "x"
type input "25-26 Binder Commer"
type textarea "x"
type input "25-26 Binder Commerc"
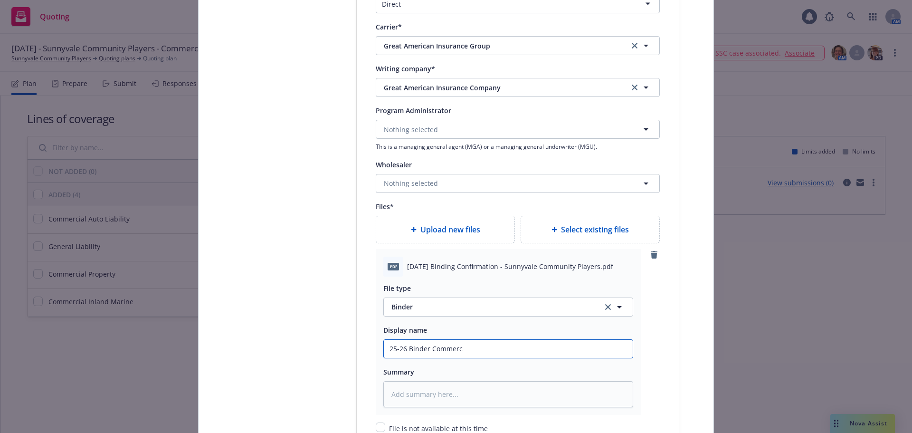
type textarea "x"
type input "25-26 Binder Commerci"
type textarea "x"
type input "25-26 Binder Commercial"
type textarea "x"
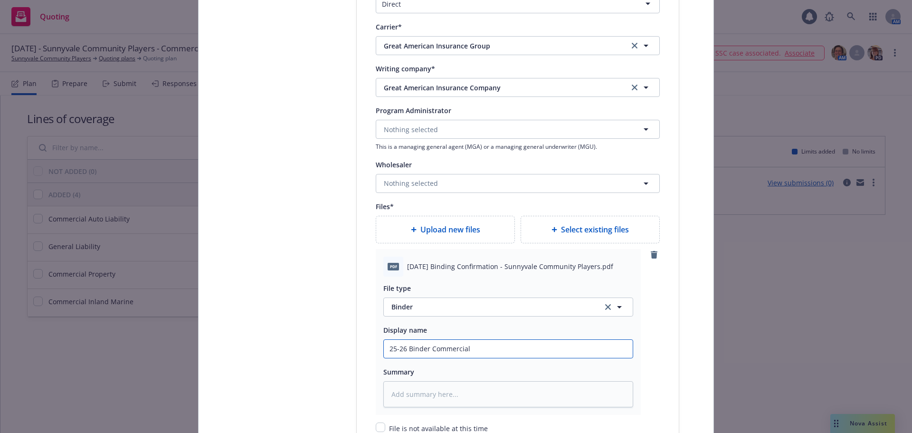
type input "25-26 Binder Commercial P"
type textarea "x"
type input "25-26 Binder Commercial Pa"
type textarea "x"
type input "25-26 Binder Commercial Pac"
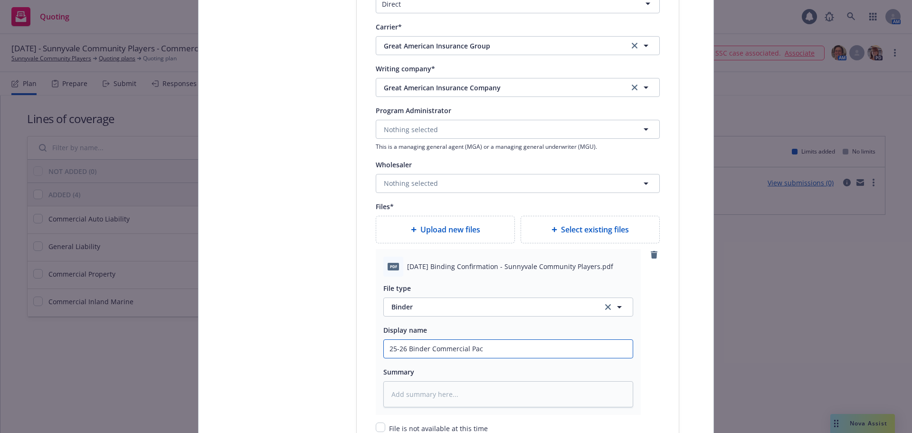
type textarea "x"
type input "25-26 Binder Commercial Pack"
type textarea "x"
type input "25-26 Binder Commercial Packag"
type textarea "x"
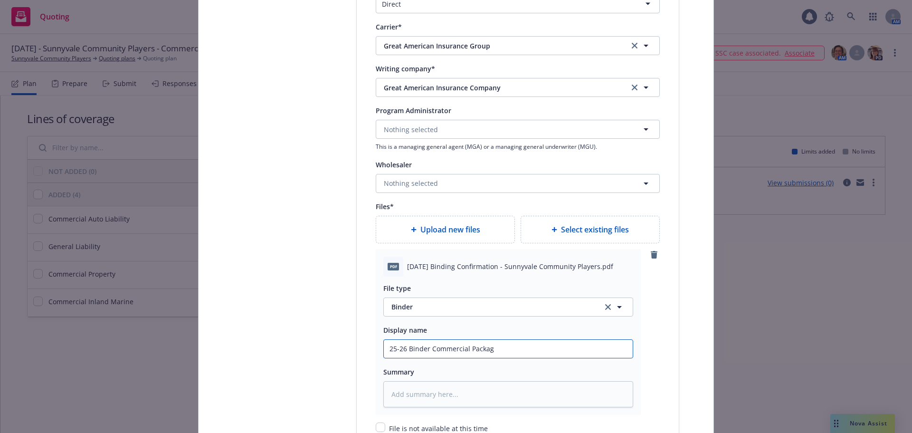
type input "25-26 Binder Commercial Package"
type textarea "x"
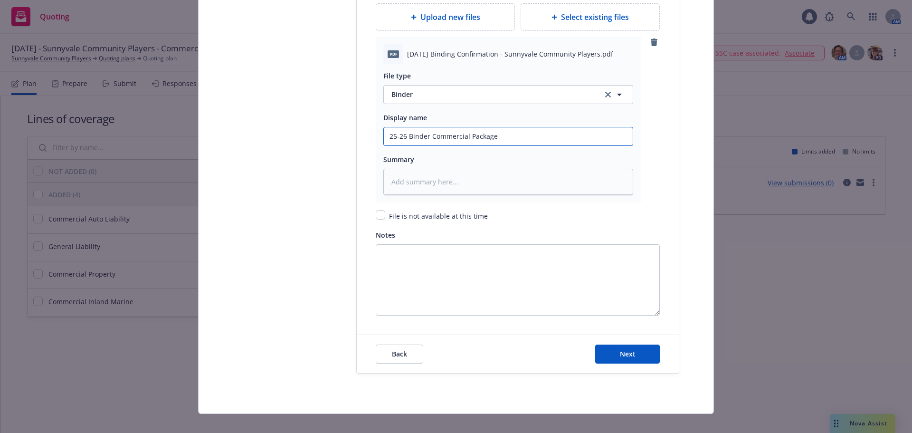
scroll to position [1221, 0]
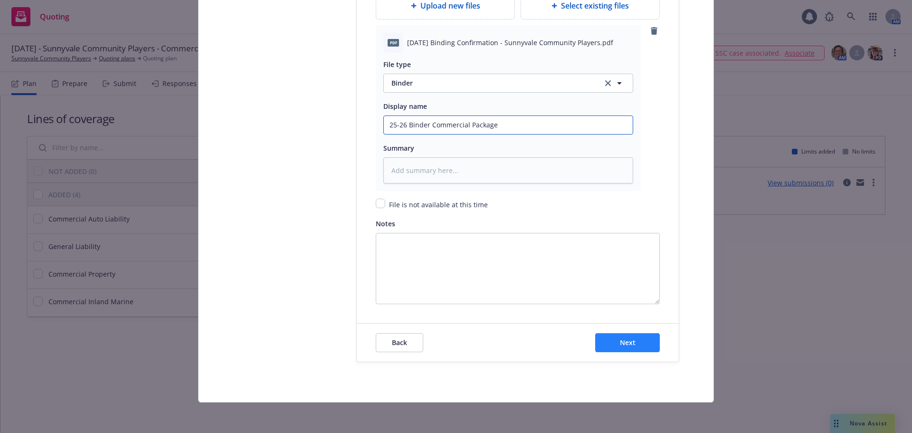
type input "25-26 Binder Commercial Package"
click at [610, 342] on button "Next" at bounding box center [627, 342] width 65 height 19
type textarea "x"
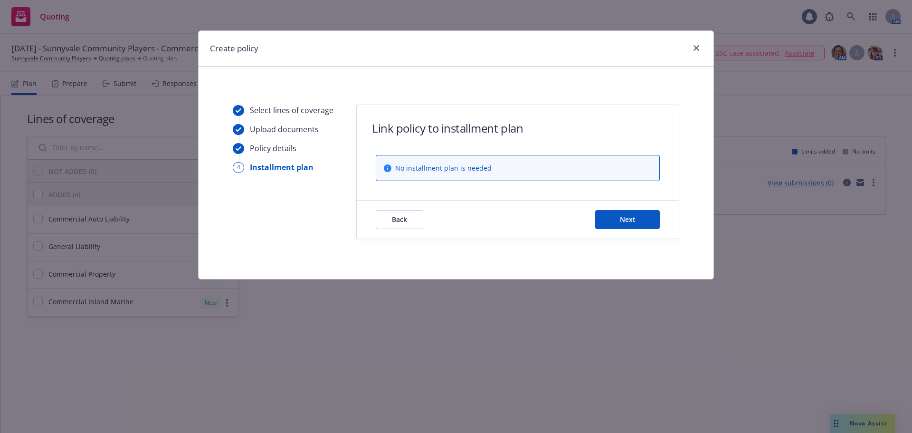
scroll to position [0, 0]
click at [612, 217] on button "Next" at bounding box center [627, 219] width 65 height 19
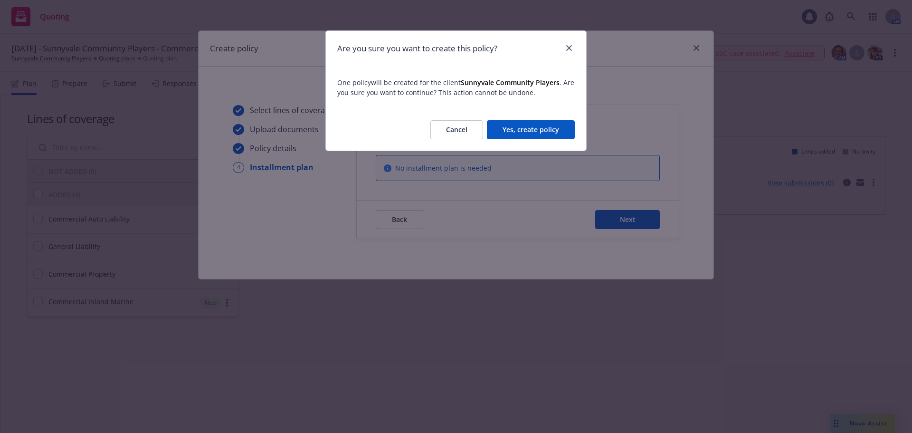
click at [516, 132] on button "Yes, create policy" at bounding box center [531, 129] width 88 height 19
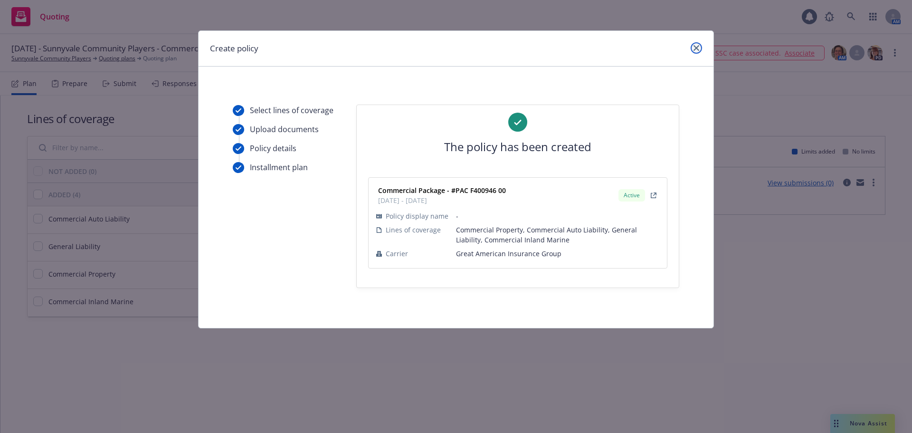
click at [692, 49] on link "close" at bounding box center [695, 47] width 11 height 11
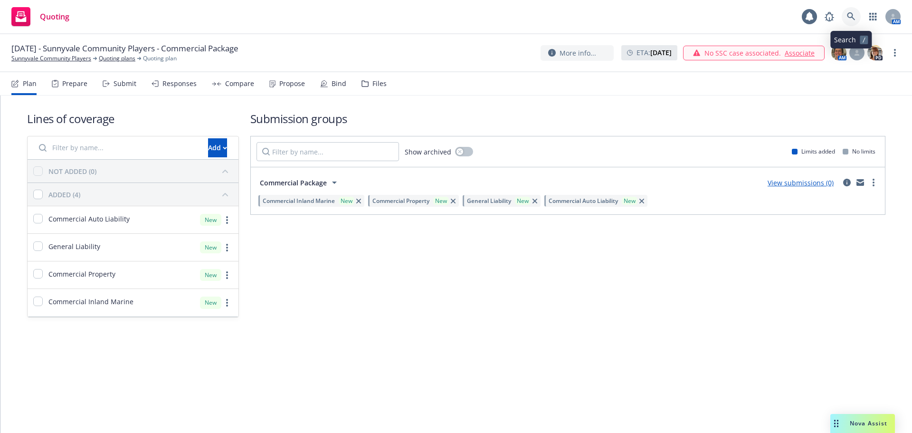
click at [848, 14] on icon at bounding box center [851, 16] width 9 height 9
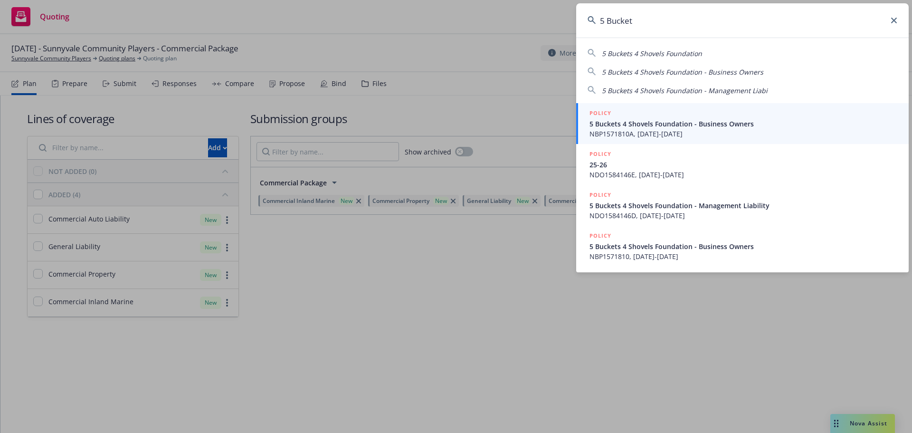
type input "5 Bucket"
click at [653, 114] on div "POLICY" at bounding box center [743, 113] width 308 height 10
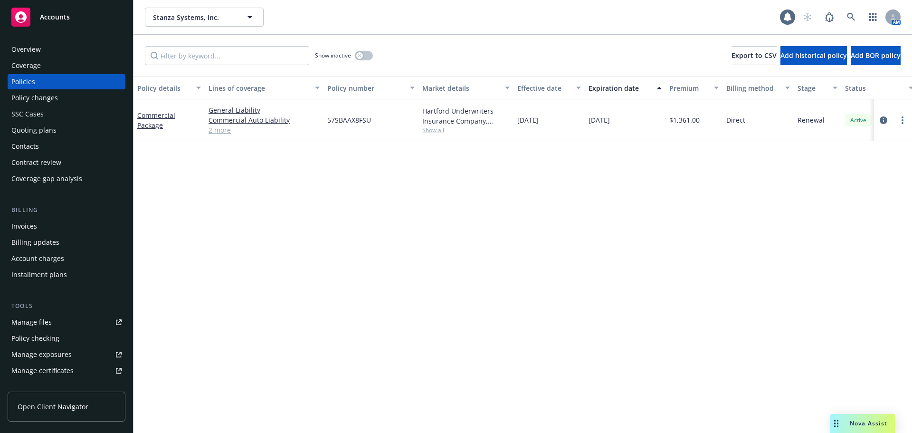
scroll to position [218, 0]
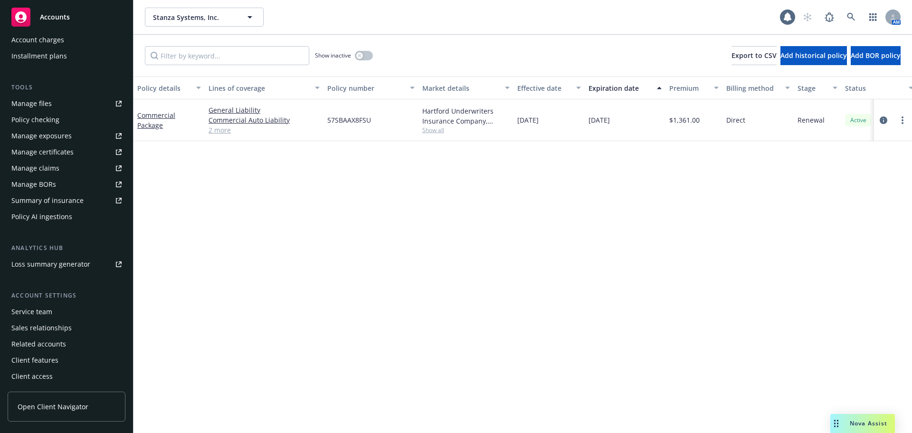
click at [38, 313] on div "Service team" at bounding box center [31, 311] width 41 height 15
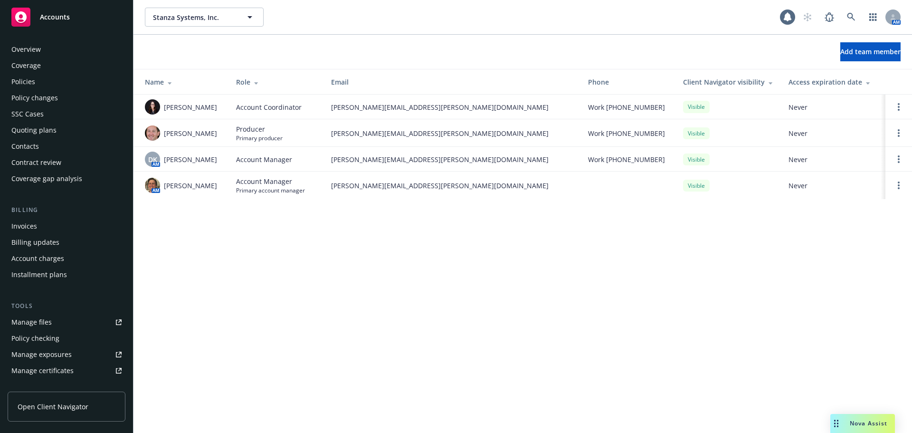
click at [30, 81] on div "Policies" at bounding box center [23, 81] width 24 height 15
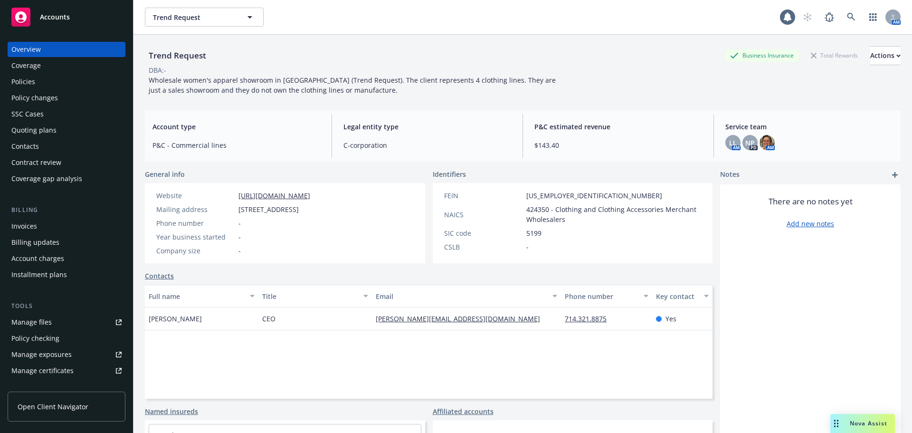
click at [25, 83] on div "Policies" at bounding box center [23, 81] width 24 height 15
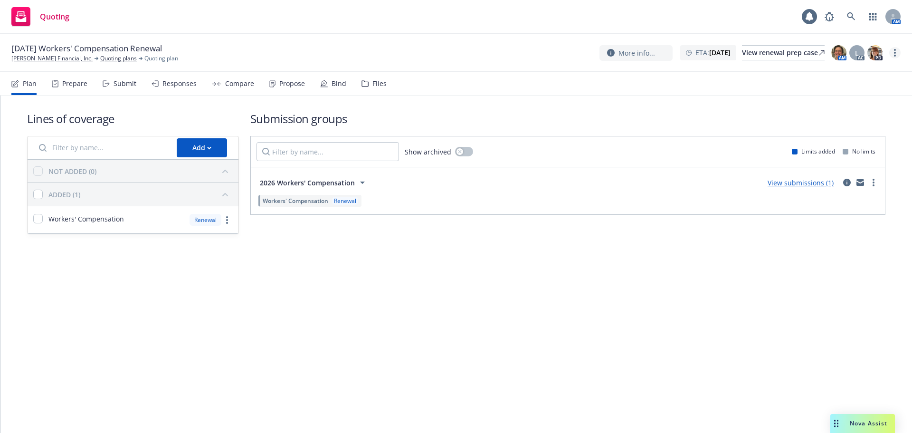
click at [892, 52] on link "more" at bounding box center [894, 52] width 11 height 11
click at [869, 130] on link "Archive quoting plan" at bounding box center [847, 129] width 106 height 19
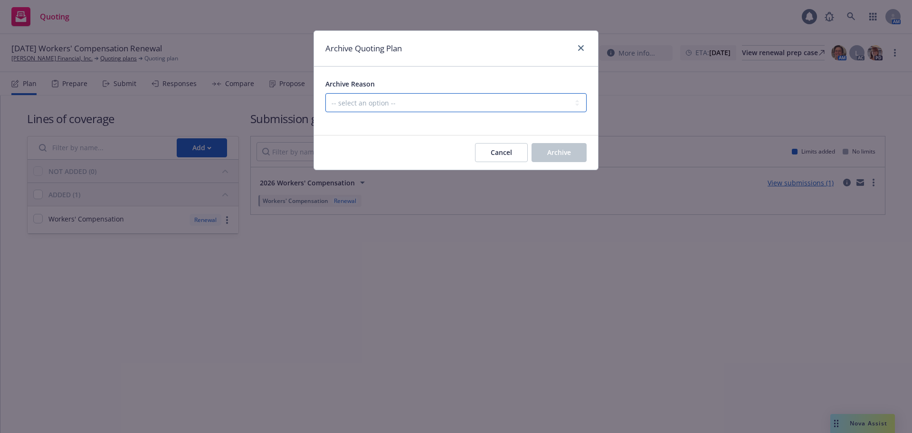
click at [498, 103] on select "-- select an option -- All policies in this renewal plan are auto-renewed Creat…" at bounding box center [455, 102] width 261 height 19
select select "ARCHIVED_RENEWAL_POLICY_AUTO_RENEWED"
click at [325, 93] on select "-- select an option -- All policies in this renewal plan are auto-renewed Creat…" at bounding box center [455, 102] width 261 height 19
click at [559, 150] on span "Archive" at bounding box center [559, 152] width 24 height 9
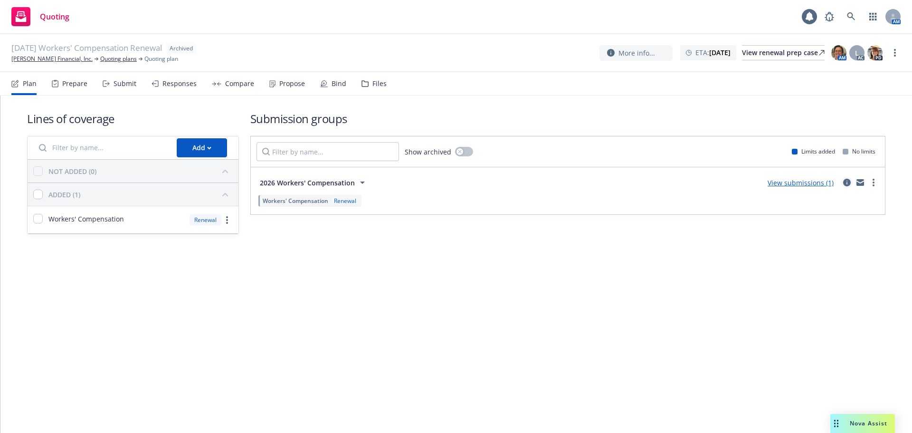
click at [850, 182] on icon "circleInformation" at bounding box center [847, 183] width 8 height 8
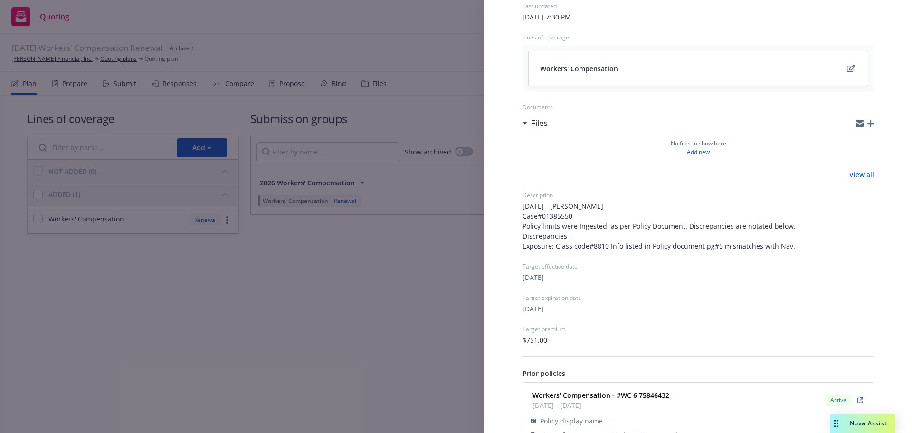
scroll to position [128, 0]
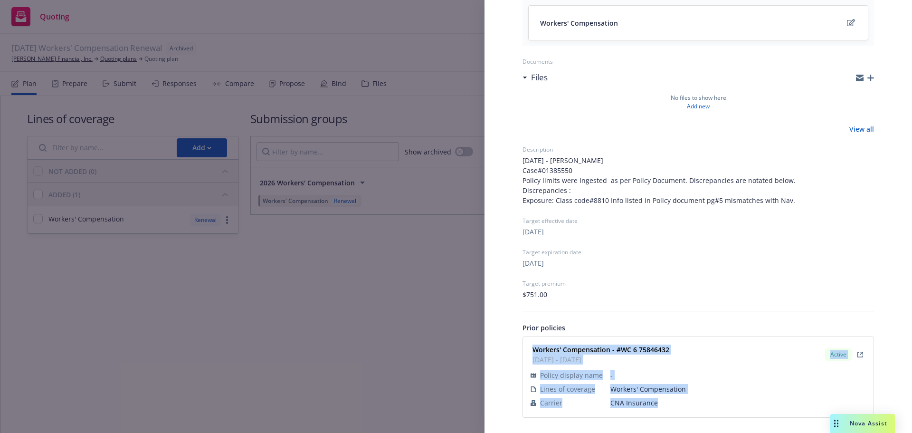
drag, startPoint x: 536, startPoint y: 357, endPoint x: 676, endPoint y: 401, distance: 147.2
click at [676, 401] on div "Workers' Compensation - #WC 6 75846432 [DATE] - [DATE] Active Policy display na…" at bounding box center [698, 377] width 350 height 80
copy div "Workers' Compensation - #WC 6 75846432 [DATE] - [DATE] Active Policy display na…"
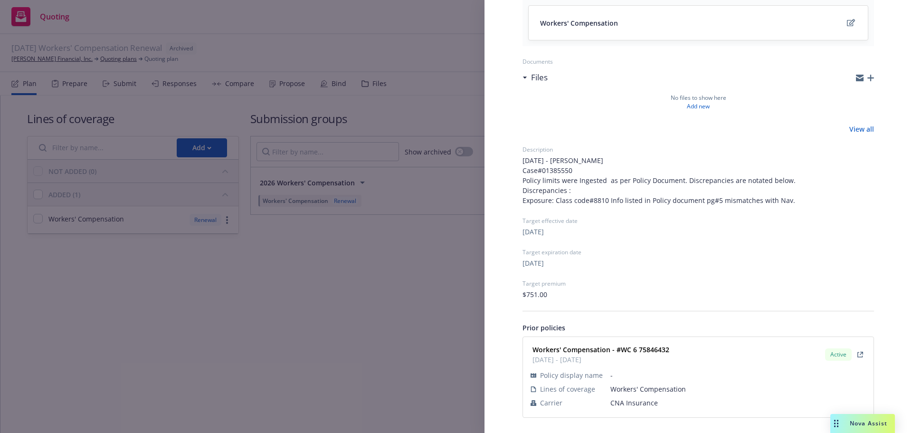
click at [304, 348] on div "Submission group 2026 Workers' Compensation Last updated [DATE] 7:30 PM Lines o…" at bounding box center [456, 216] width 912 height 433
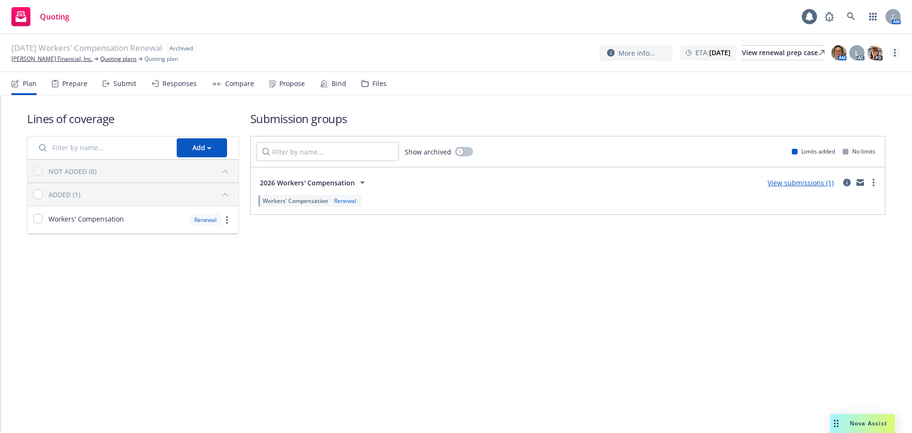
click at [896, 53] on link "more" at bounding box center [894, 52] width 11 height 11
click at [37, 56] on link "[PERSON_NAME] Financial, Inc." at bounding box center [51, 59] width 81 height 9
click at [452, 185] on icon "circleInformation" at bounding box center [847, 183] width 8 height 8
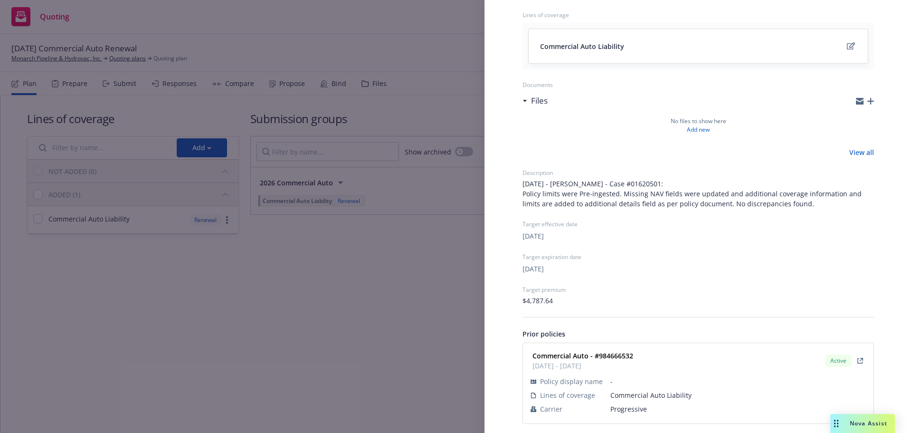
scroll to position [106, 0]
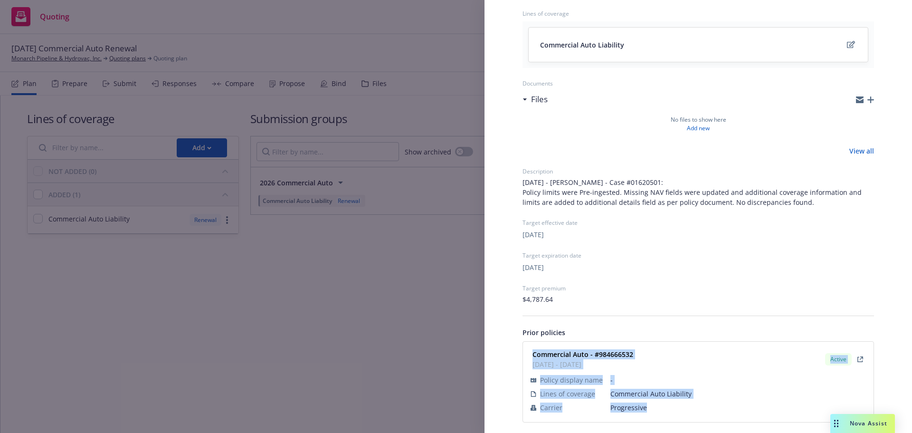
drag, startPoint x: 531, startPoint y: 345, endPoint x: 651, endPoint y: 404, distance: 133.8
click at [452, 189] on div "Commercial Auto - #984666532 [DATE] - [DATE] Active Policy display name - Lines…" at bounding box center [698, 381] width 350 height 80
copy div "Commercial Auto - #984666532 [DATE] - [DATE] Active Policy display name - Lines…"
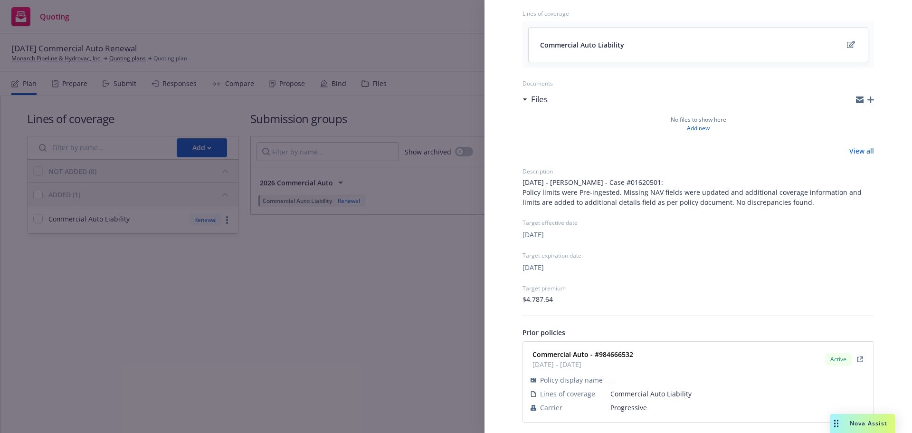
click at [193, 189] on div "Submission group 2026 Commercial Auto Last updated [DATE] 8:19 PM Lines of cove…" at bounding box center [456, 216] width 912 height 433
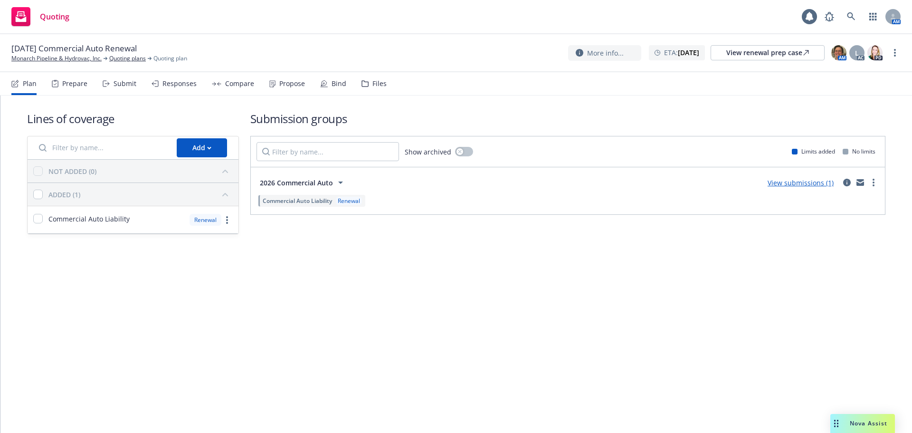
click at [452, 58] on div "More info... ETA : [DATE] View renewal prep case AM L AC PD" at bounding box center [734, 52] width 332 height 17
click at [452, 53] on link "more" at bounding box center [894, 52] width 11 height 11
click at [452, 146] on link "Archive quoting plan" at bounding box center [847, 148] width 106 height 19
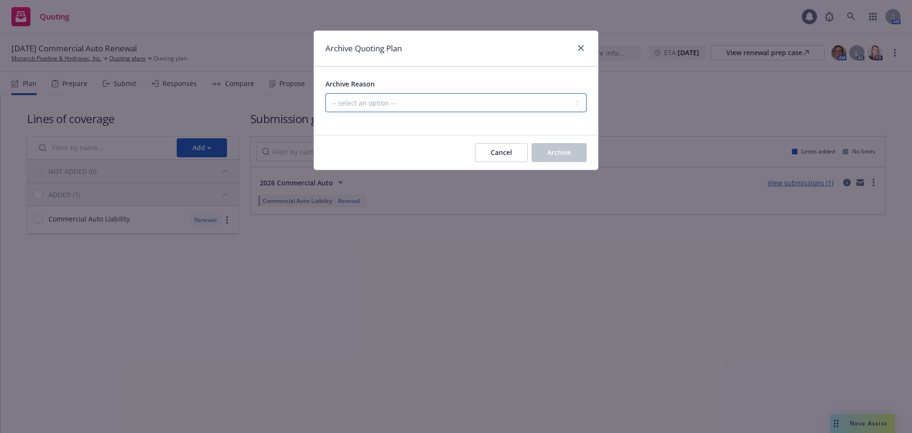
click at [415, 103] on select "-- select an option -- All policies in this renewal plan are auto-renewed Creat…" at bounding box center [455, 102] width 261 height 19
select select "ARCHIVED_RENEWAL_POLICY_AUTO_RENEWED"
click at [325, 93] on select "-- select an option -- All policies in this renewal plan are auto-renewed Creat…" at bounding box center [455, 102] width 261 height 19
drag, startPoint x: 558, startPoint y: 155, endPoint x: 332, endPoint y: 130, distance: 227.4
click at [452, 155] on span "Archive" at bounding box center [559, 152] width 24 height 9
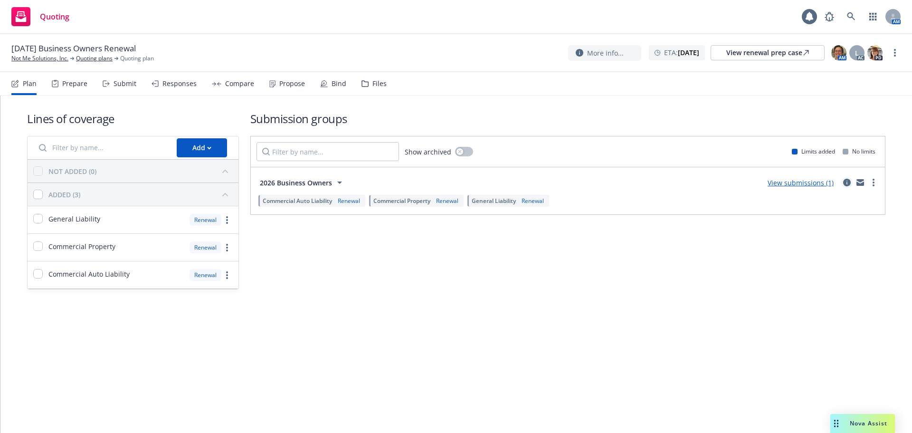
click at [845, 187] on link "circleInformation" at bounding box center [846, 182] width 11 height 11
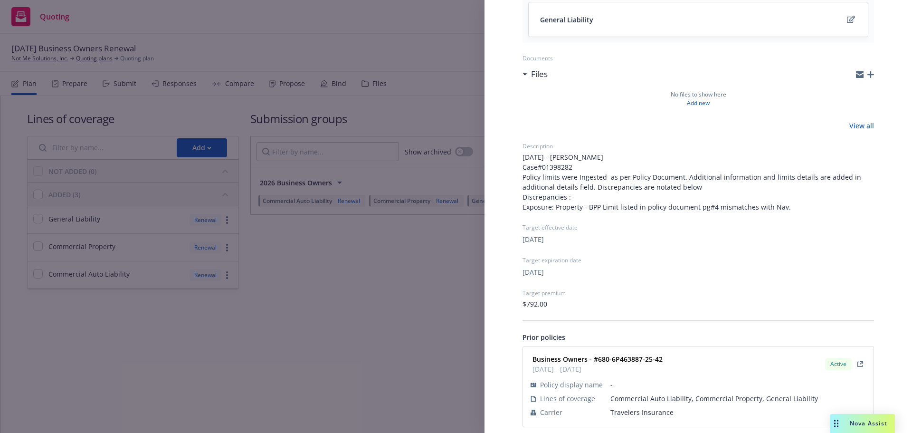
scroll to position [234, 0]
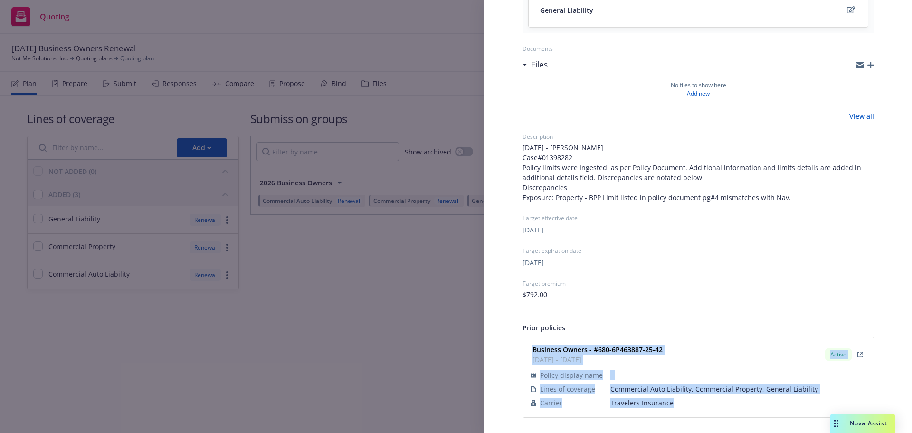
drag, startPoint x: 528, startPoint y: 346, endPoint x: 672, endPoint y: 408, distance: 156.7
click at [672, 408] on div "Business Owners - #680-6P463887-25-42 [DATE] - [DATE] Active Policy display nam…" at bounding box center [698, 377] width 350 height 80
copy div "Business Owners - #680-6P463887-25-42 [DATE] - [DATE] Active Policy display nam…"
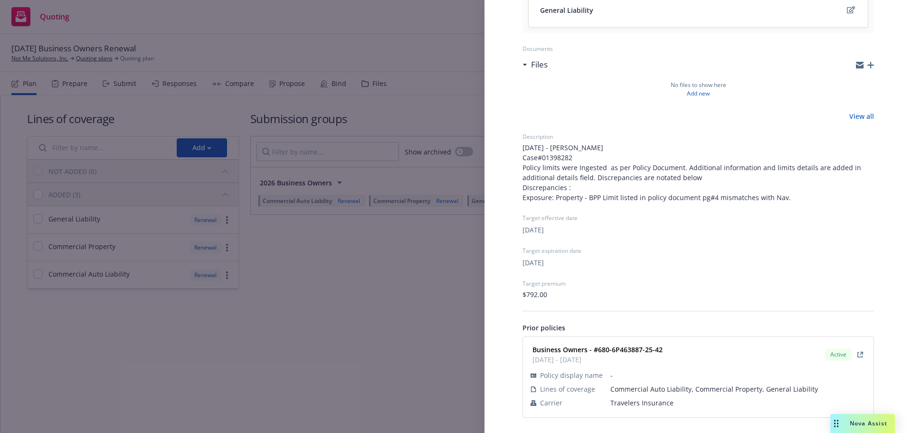
drag, startPoint x: 389, startPoint y: 293, endPoint x: 401, endPoint y: 288, distance: 12.3
click at [389, 293] on div "Submission group 2026 Business Owners Last updated [DATE] 7:31 PM Lines of cove…" at bounding box center [456, 216] width 912 height 433
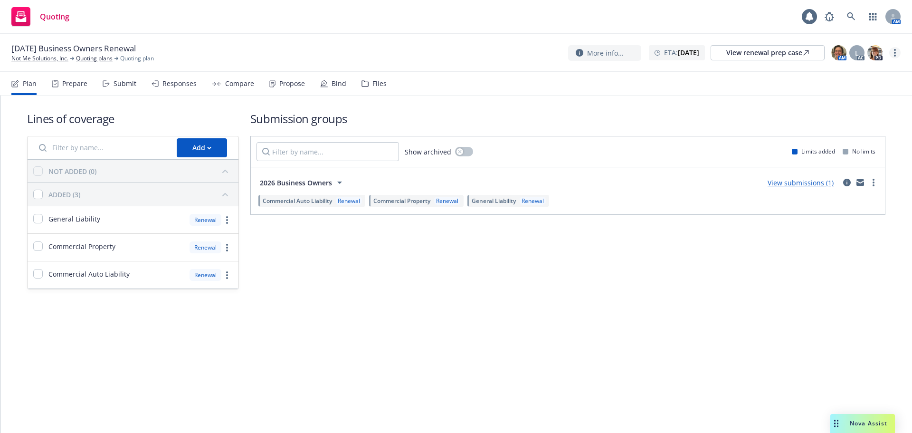
click at [897, 51] on link "more" at bounding box center [894, 52] width 11 height 11
click at [861, 144] on link "Archive quoting plan" at bounding box center [847, 148] width 106 height 19
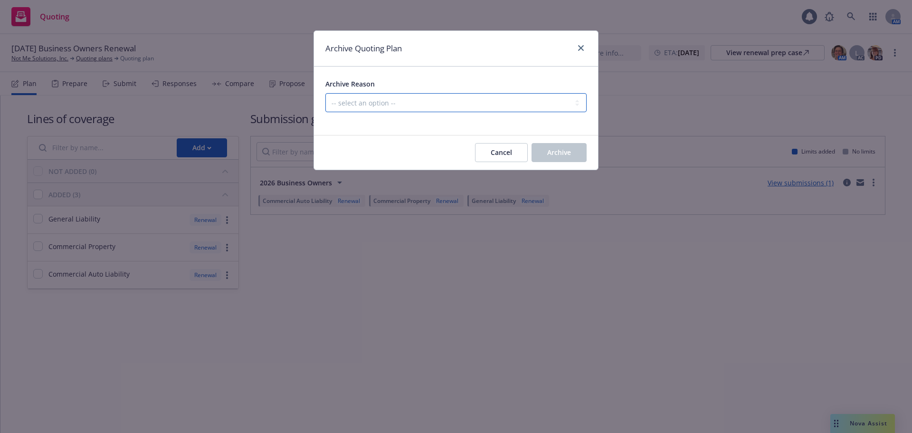
click at [561, 108] on select "-- select an option -- All policies in this renewal plan are auto-renewed Creat…" at bounding box center [455, 102] width 261 height 19
select select "ARCHIVED_RENEWAL_POLICY_AUTO_RENEWED"
click at [325, 93] on select "-- select an option -- All policies in this renewal plan are auto-renewed Creat…" at bounding box center [455, 102] width 261 height 19
click at [562, 153] on span "Archive" at bounding box center [559, 152] width 24 height 9
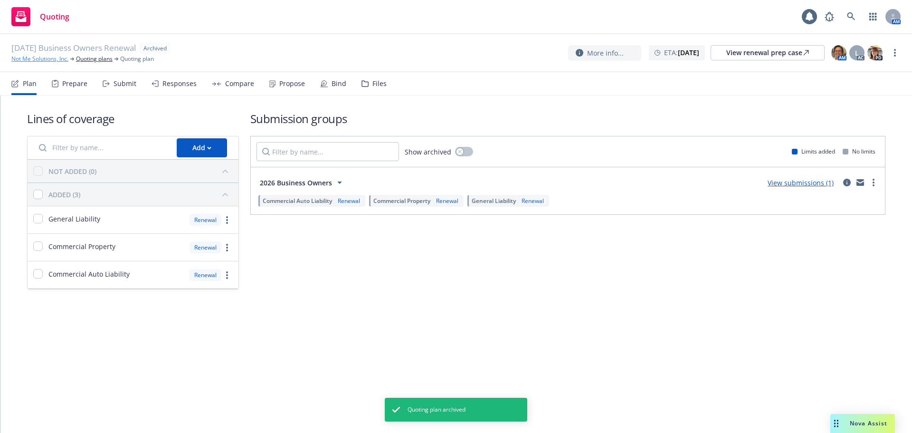
click at [40, 60] on link "Not Me Solutions, Inc." at bounding box center [39, 59] width 57 height 9
